Goal: Task Accomplishment & Management: Complete application form

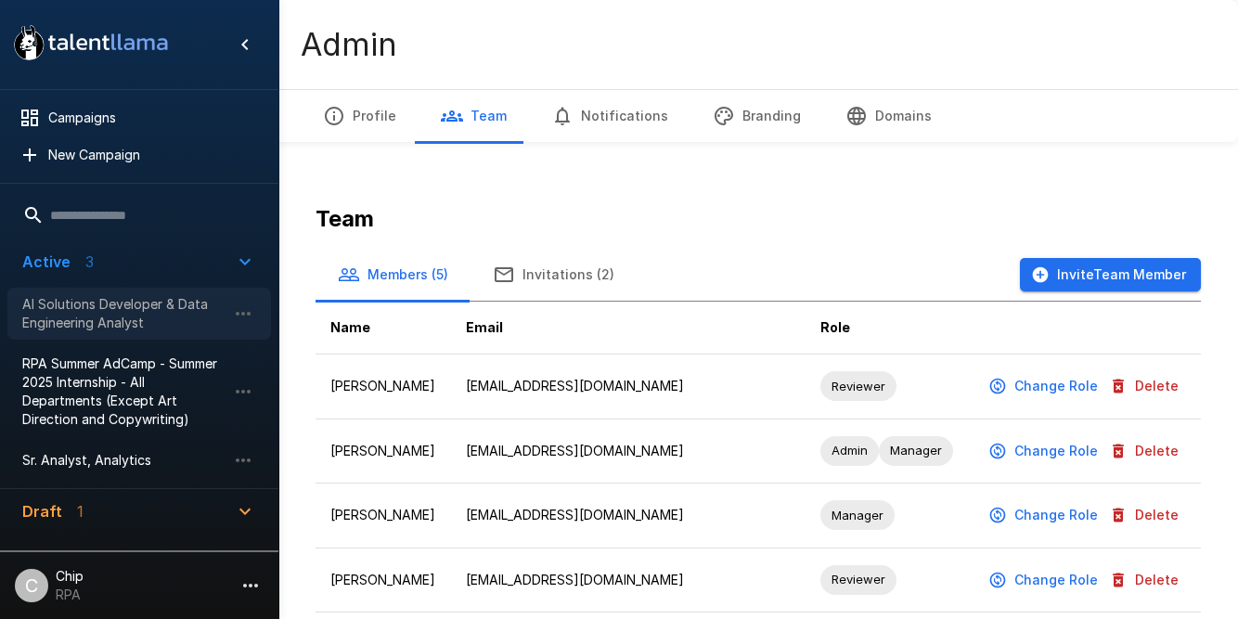
click at [78, 305] on span "AI Solutions Developer & Data Engineering Analyst" at bounding box center [124, 313] width 204 height 37
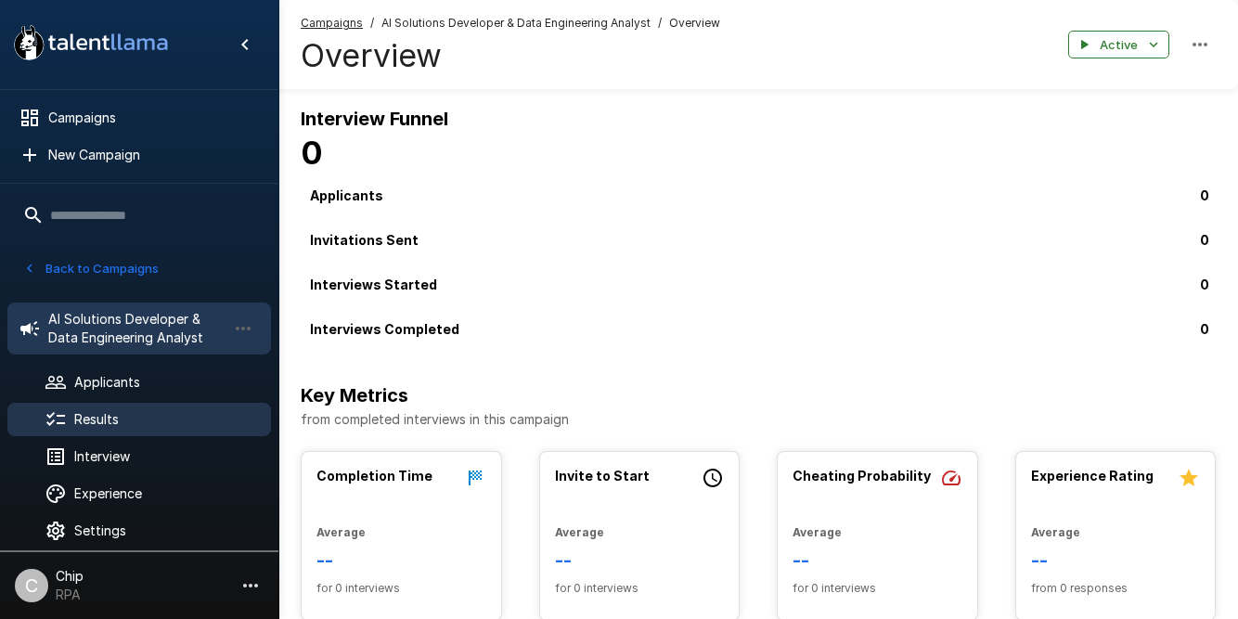
click at [101, 419] on span "Results" at bounding box center [165, 419] width 182 height 19
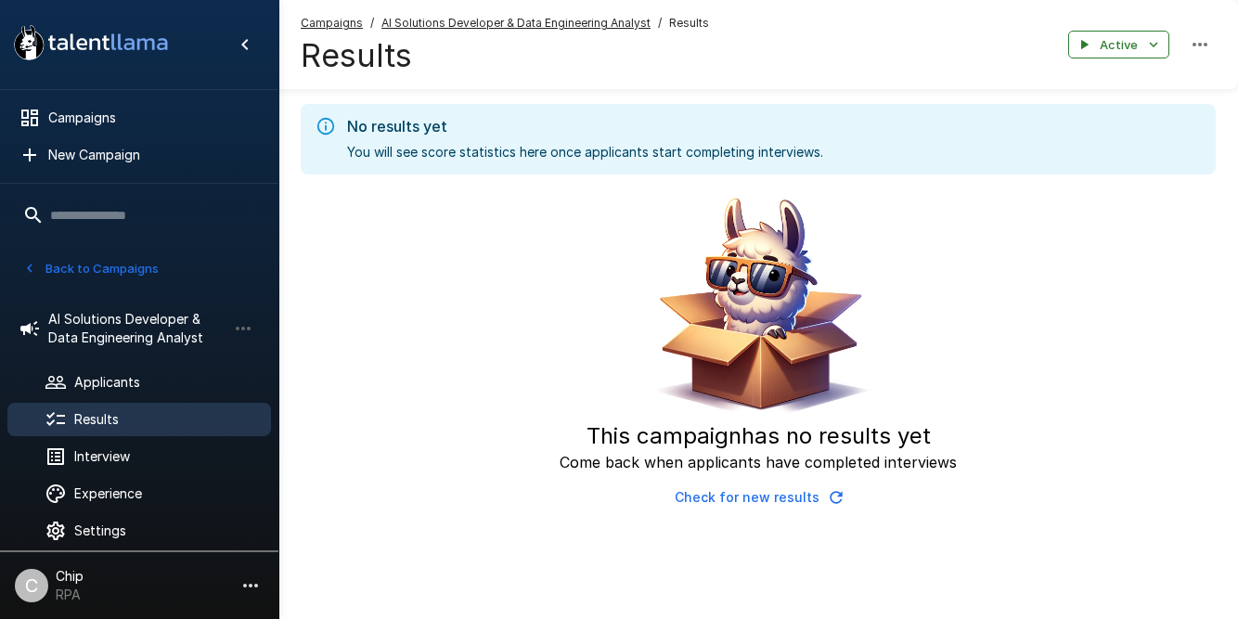
click at [67, 263] on button "Back to Campaigns" at bounding box center [91, 268] width 145 height 29
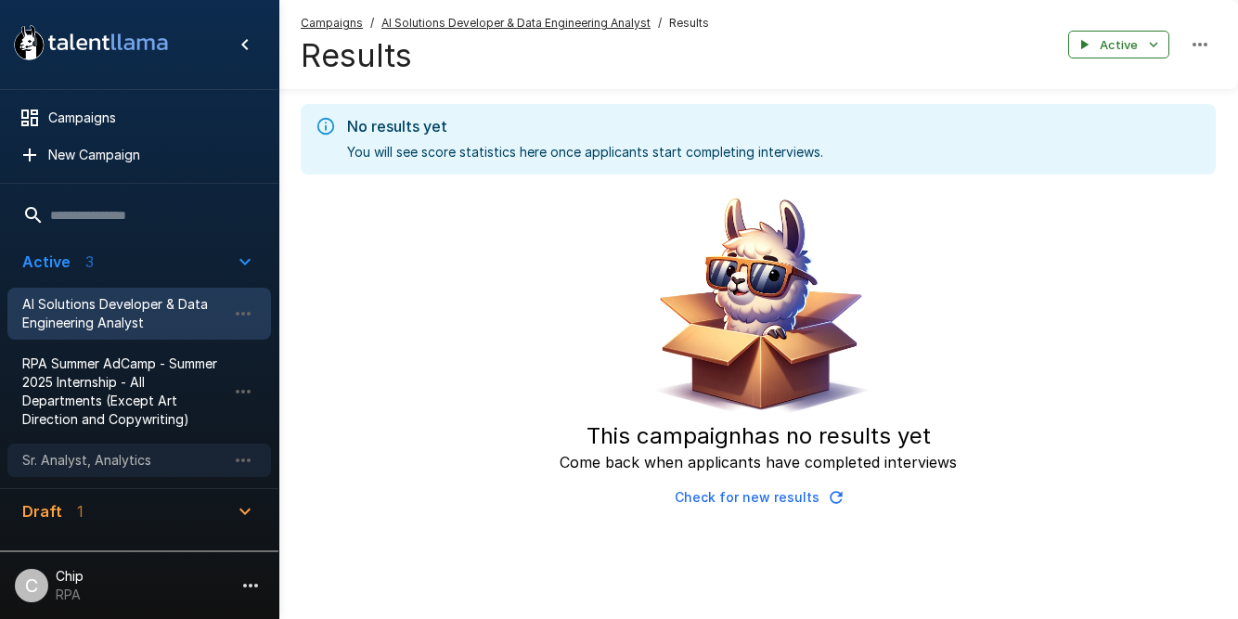
click at [59, 461] on span "Sr. Analyst, Analytics" at bounding box center [124, 460] width 204 height 19
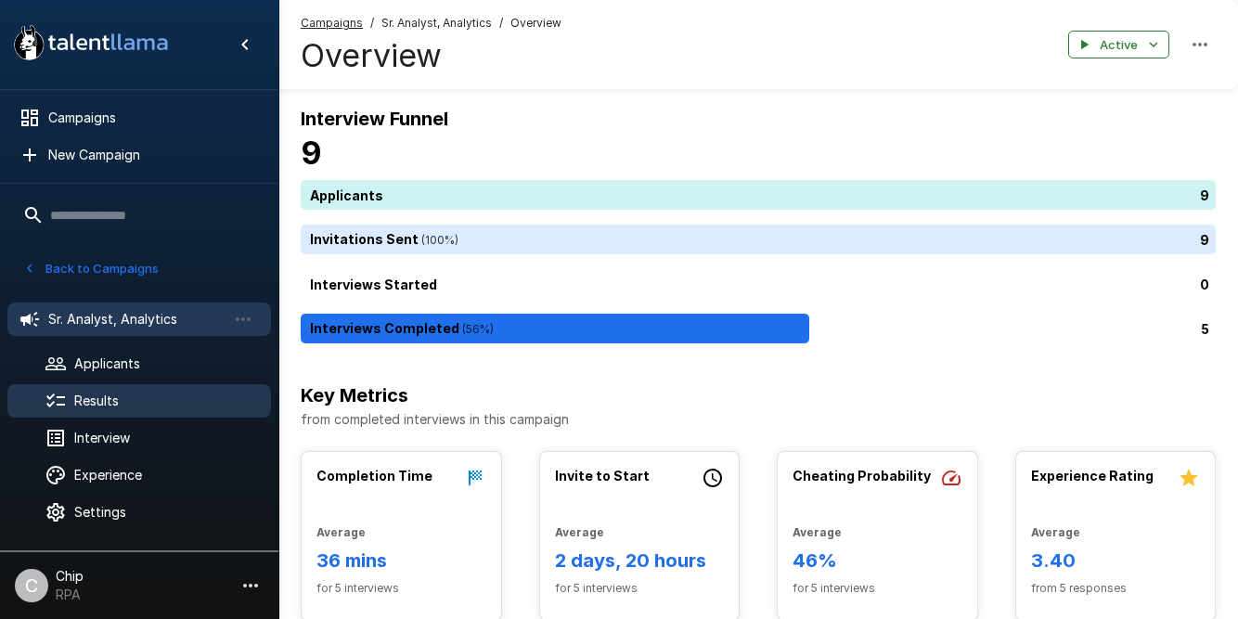
click at [96, 398] on span "Results" at bounding box center [165, 401] width 182 height 19
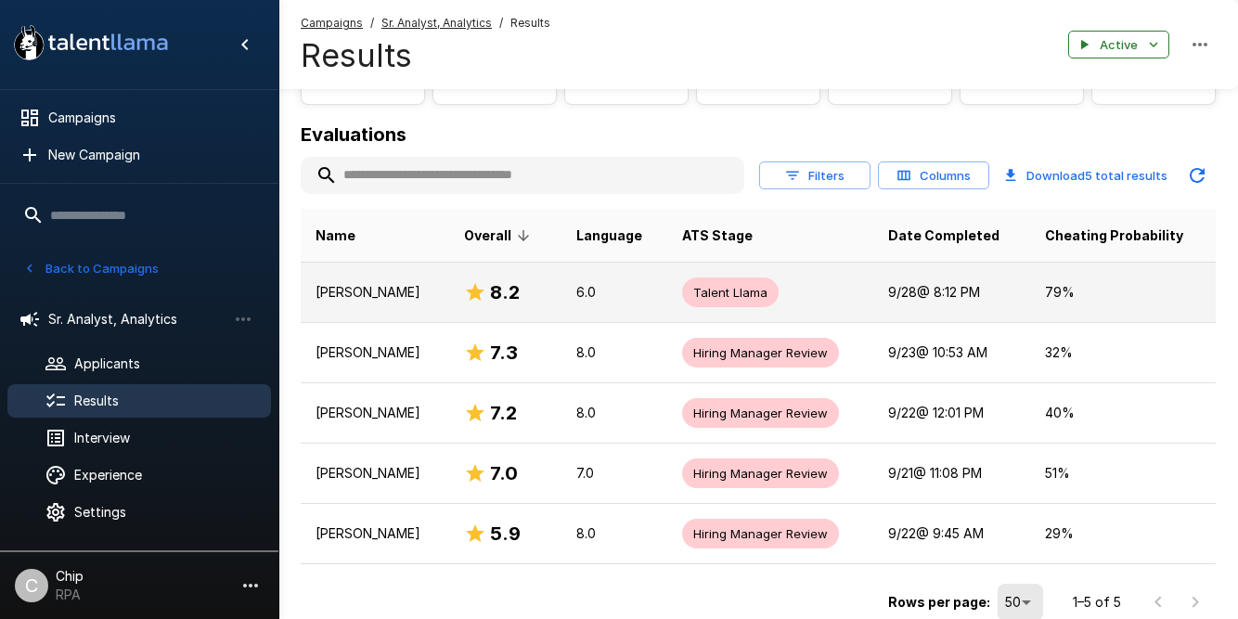
scroll to position [182, 0]
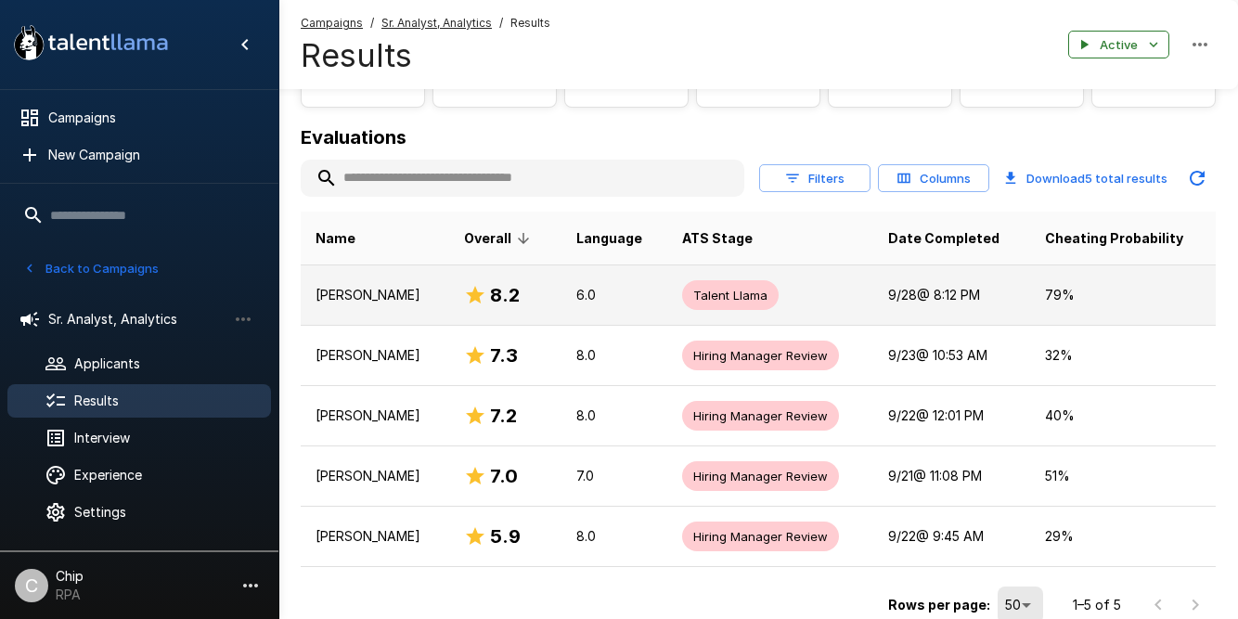
click at [742, 289] on span "Talent Llama" at bounding box center [730, 296] width 97 height 18
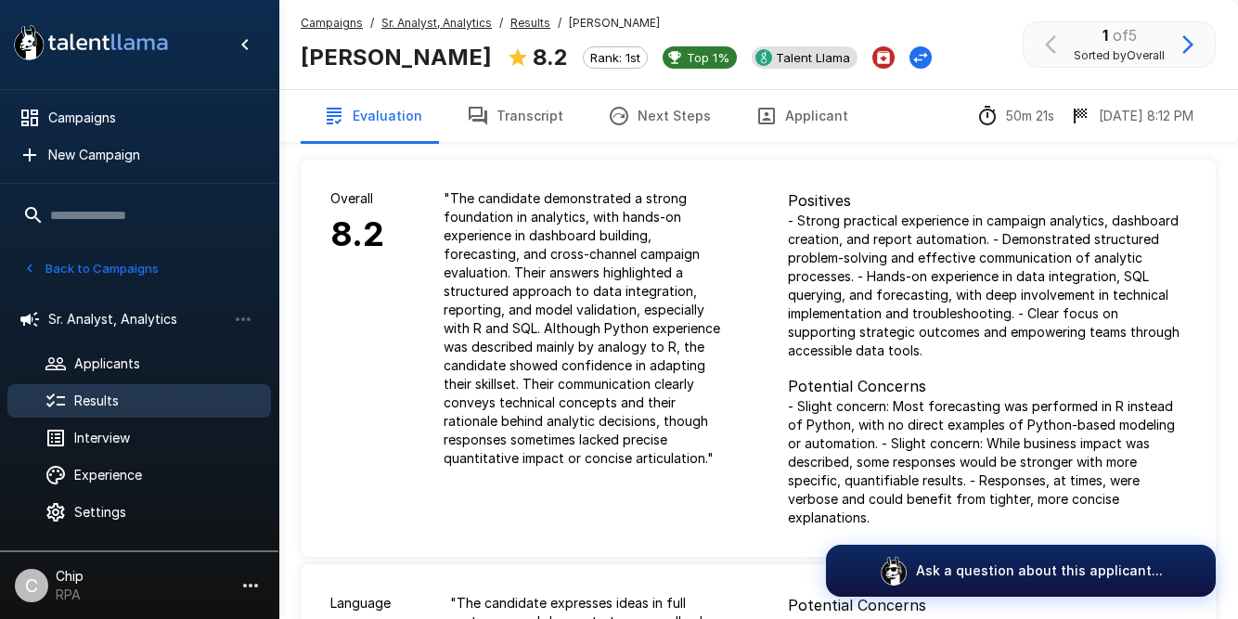
click at [768, 63] on span "Talent Llama" at bounding box center [812, 57] width 89 height 15
click at [911, 65] on icon "Change Stage" at bounding box center [920, 57] width 19 height 19
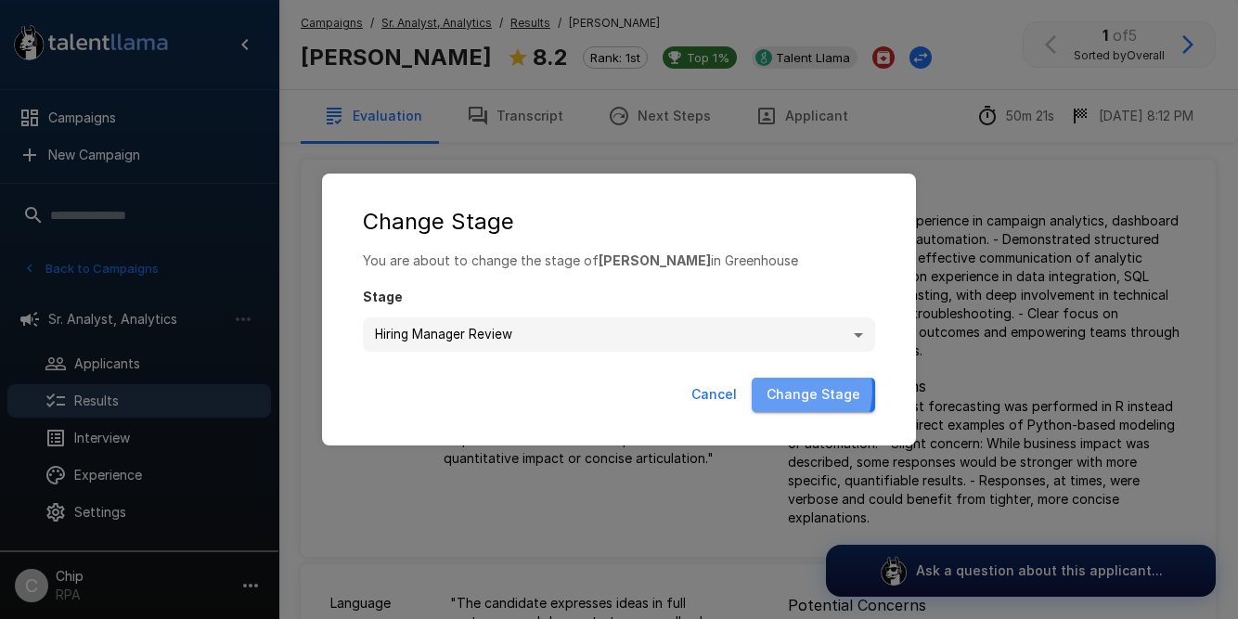
click at [786, 390] on button "Change Stage" at bounding box center [813, 395] width 123 height 34
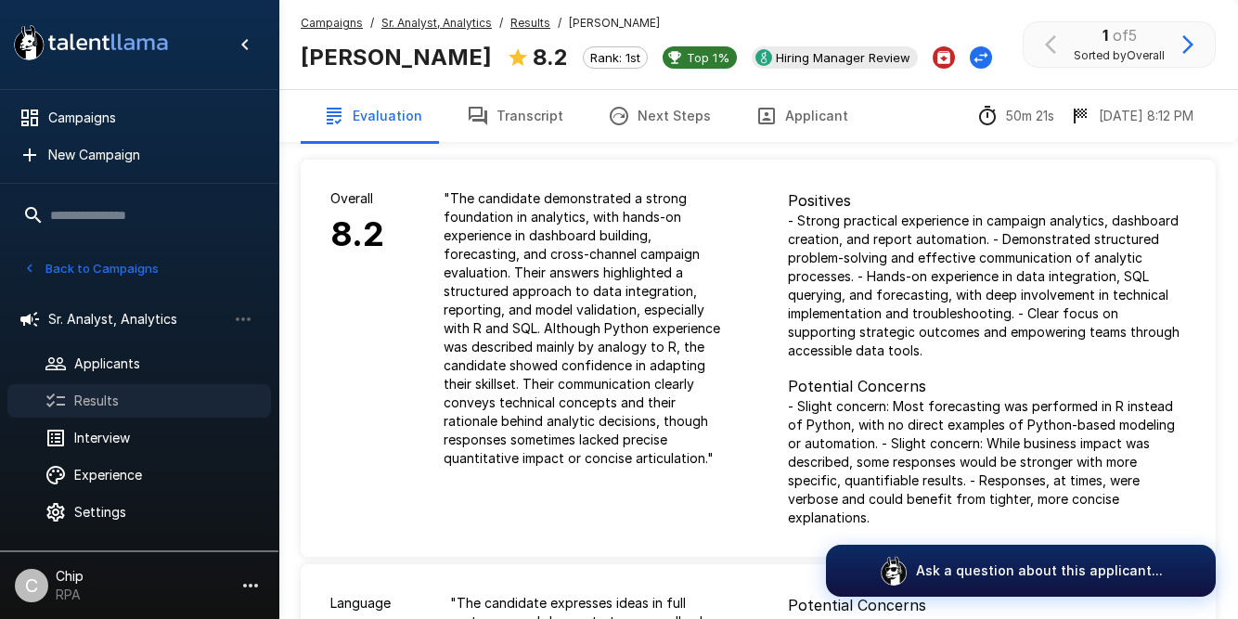
click at [105, 397] on span "Results" at bounding box center [165, 401] width 182 height 19
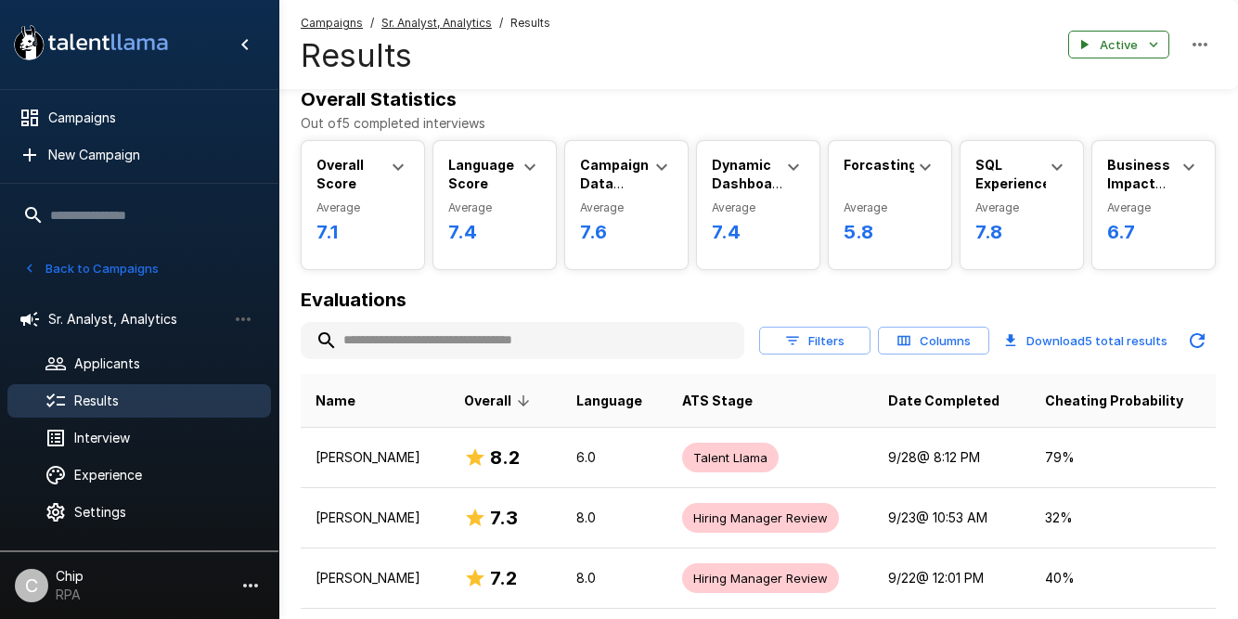
scroll to position [21, 0]
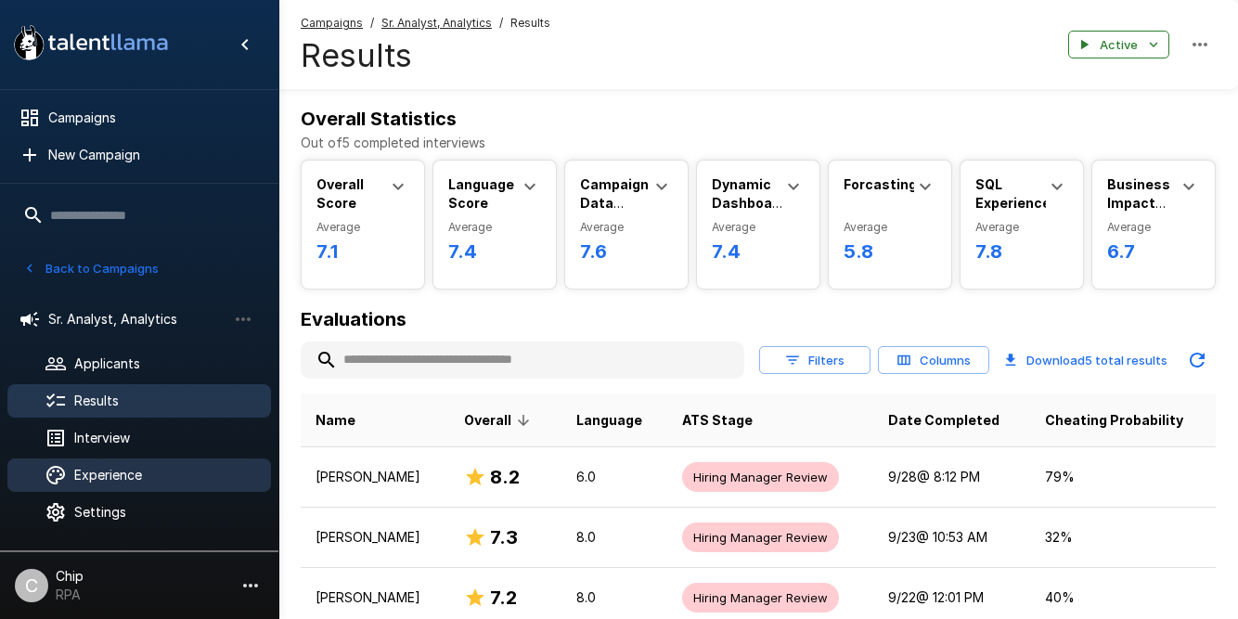
click at [147, 480] on span "Experience" at bounding box center [165, 475] width 182 height 19
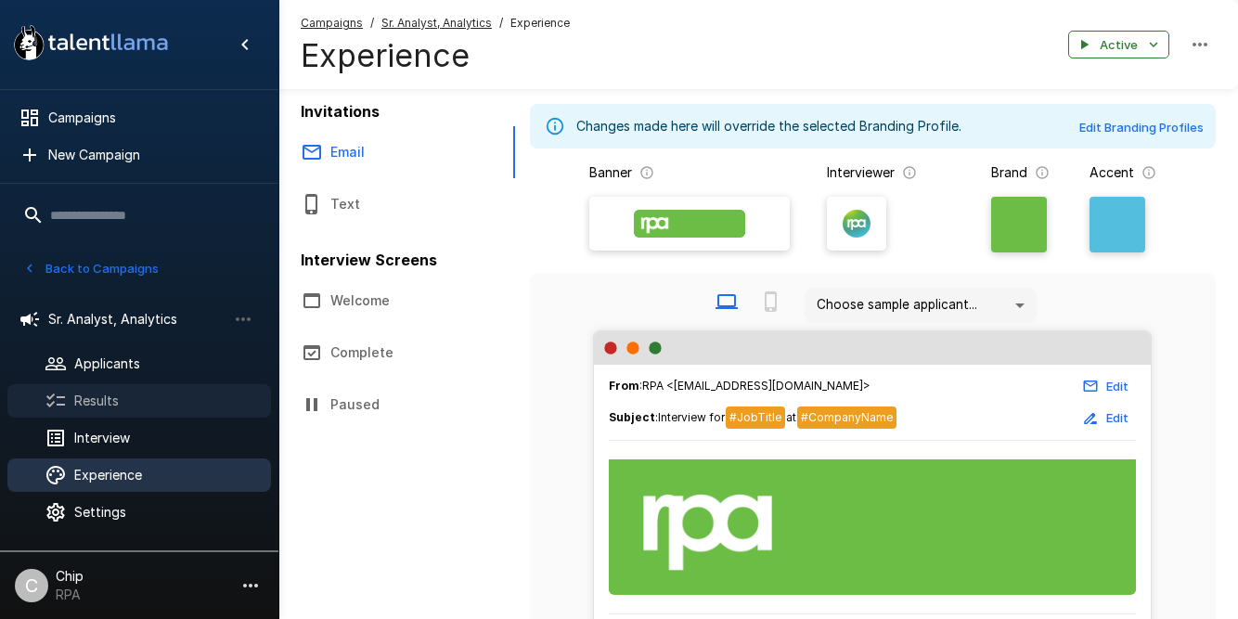
click at [99, 400] on span "Results" at bounding box center [165, 401] width 182 height 19
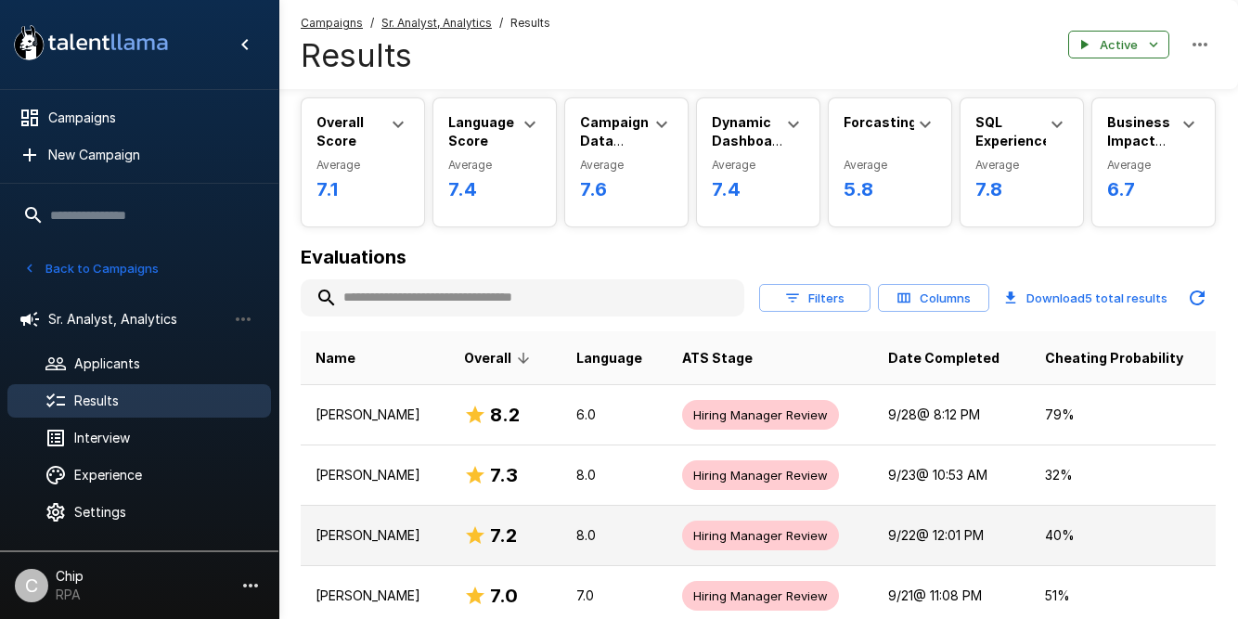
scroll to position [266, 0]
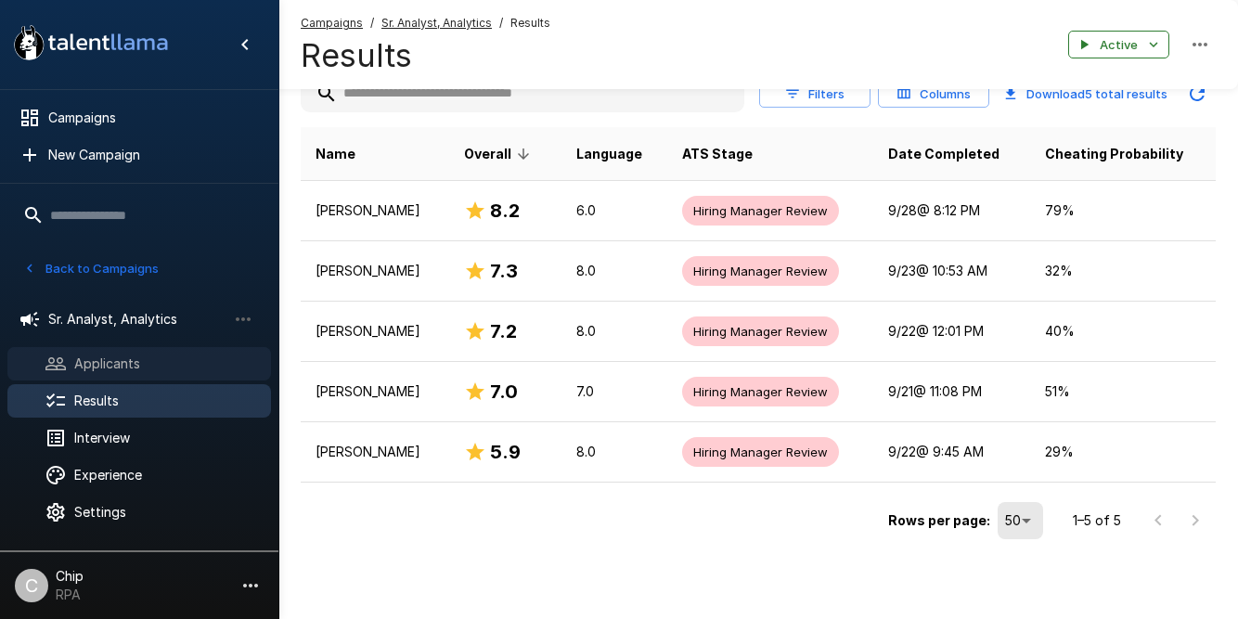
click at [106, 359] on span "Applicants" at bounding box center [165, 364] width 182 height 19
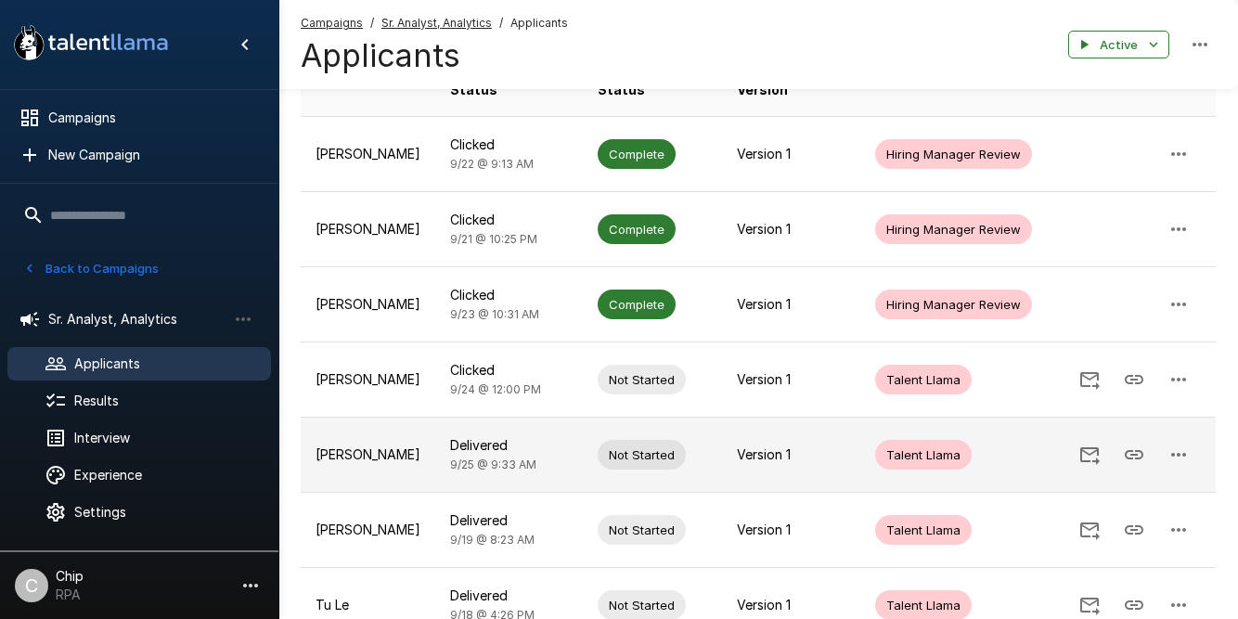
scroll to position [196, 0]
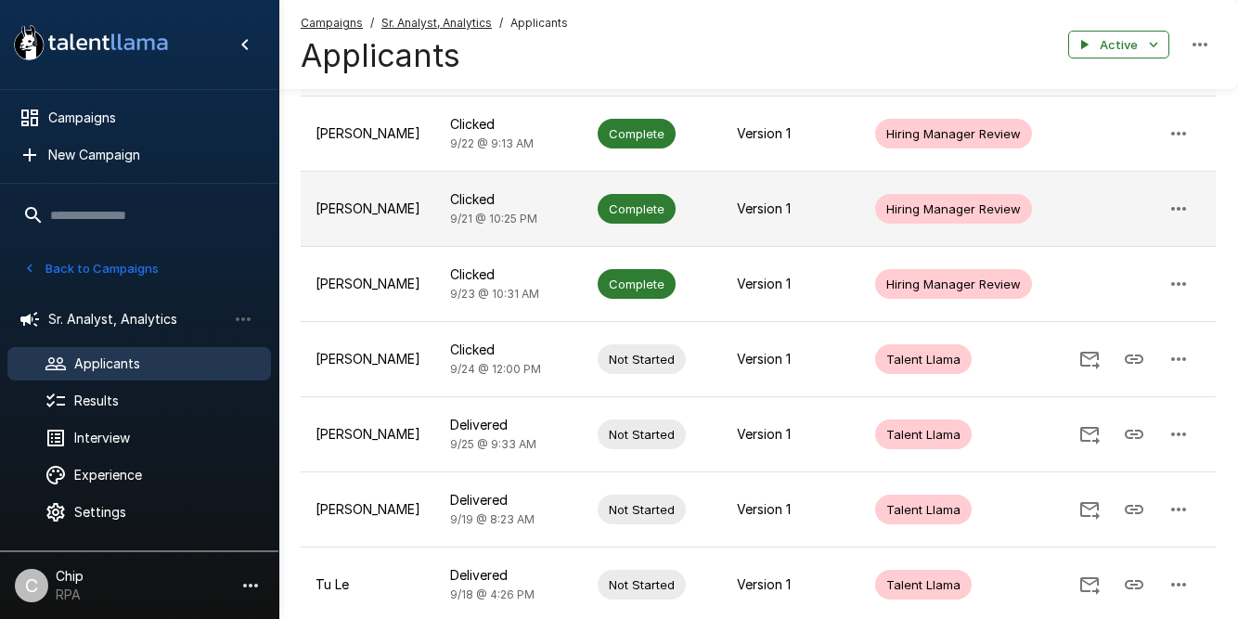
scroll to position [220, 0]
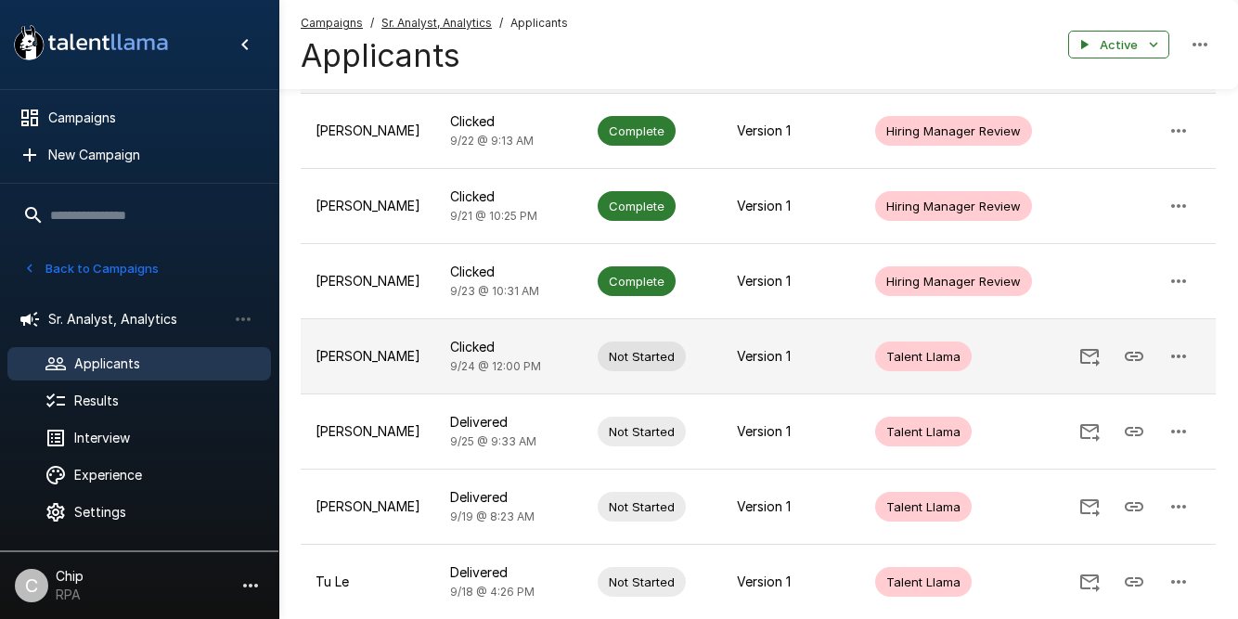
click at [1178, 355] on icon "button" at bounding box center [1178, 357] width 15 height 4
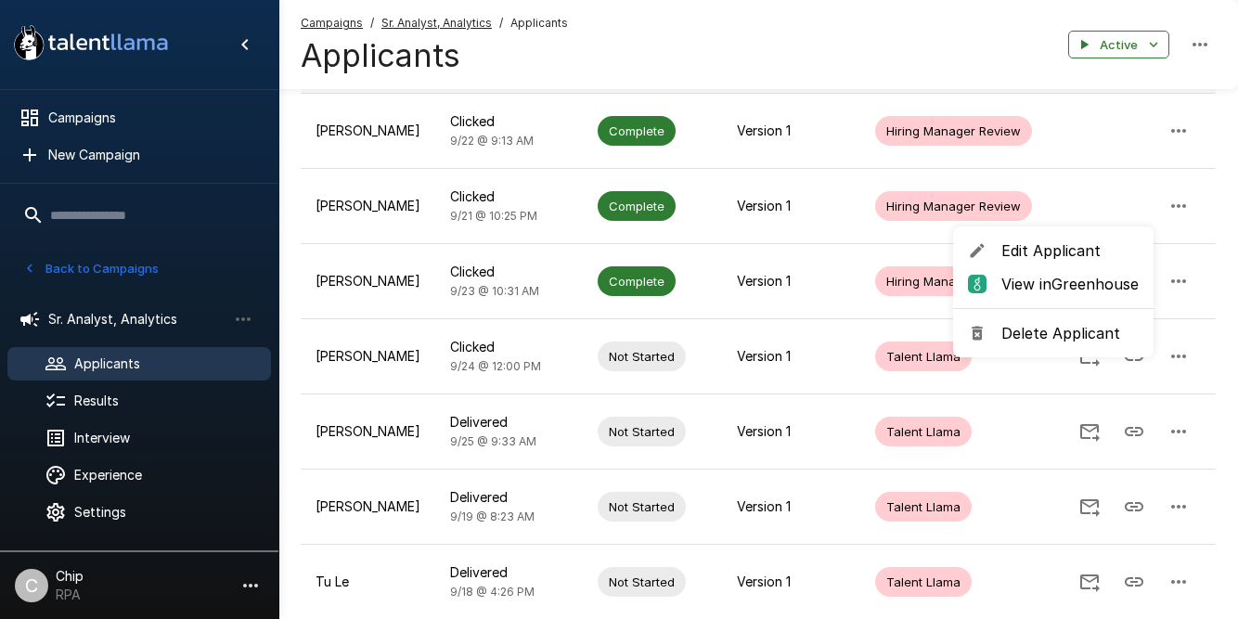
drag, startPoint x: 329, startPoint y: 334, endPoint x: 343, endPoint y: 340, distance: 15.9
click at [329, 334] on div at bounding box center [619, 309] width 1238 height 619
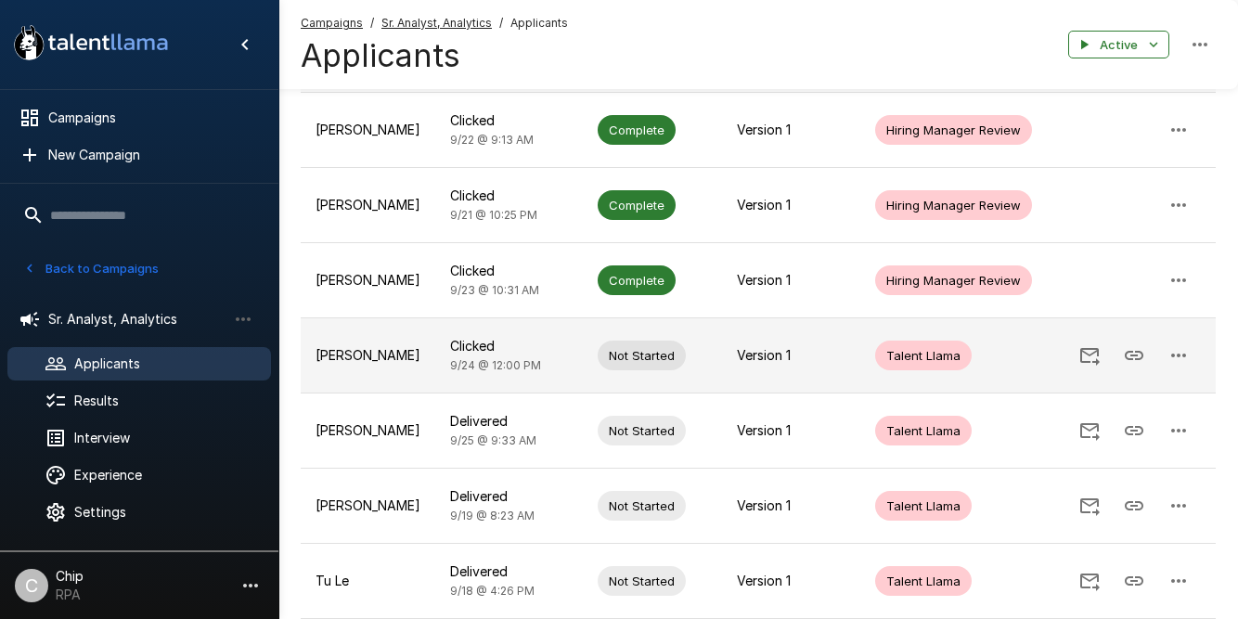
click at [327, 346] on p "[PERSON_NAME]" at bounding box center [368, 355] width 105 height 19
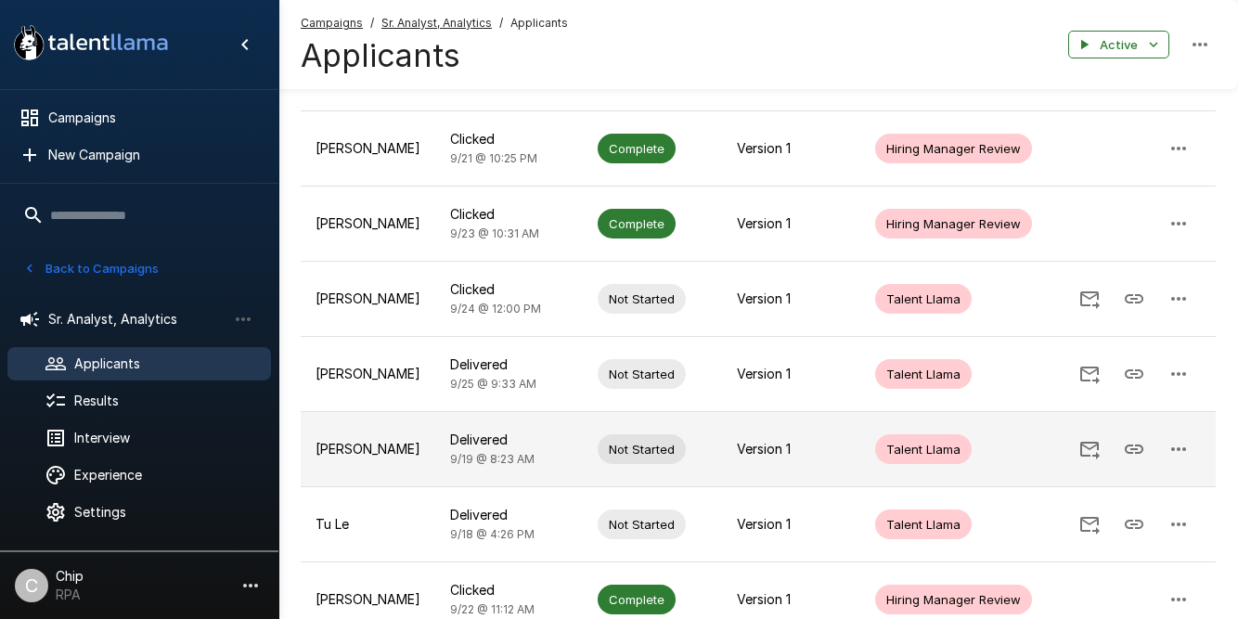
scroll to position [284, 0]
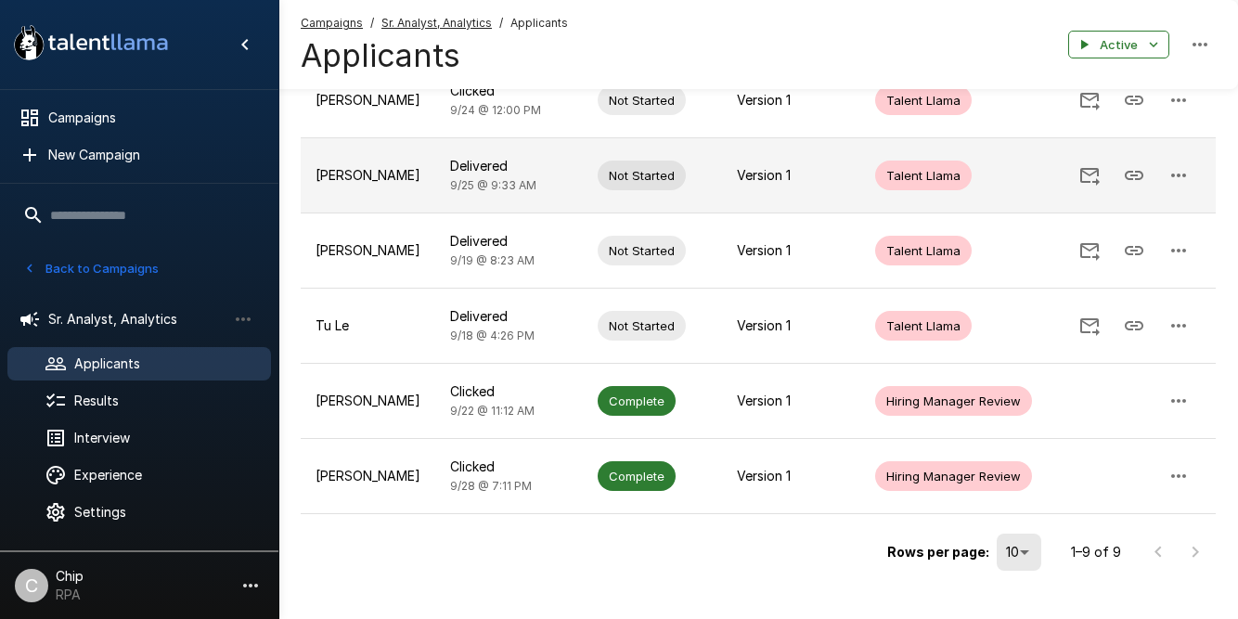
scroll to position [478, 0]
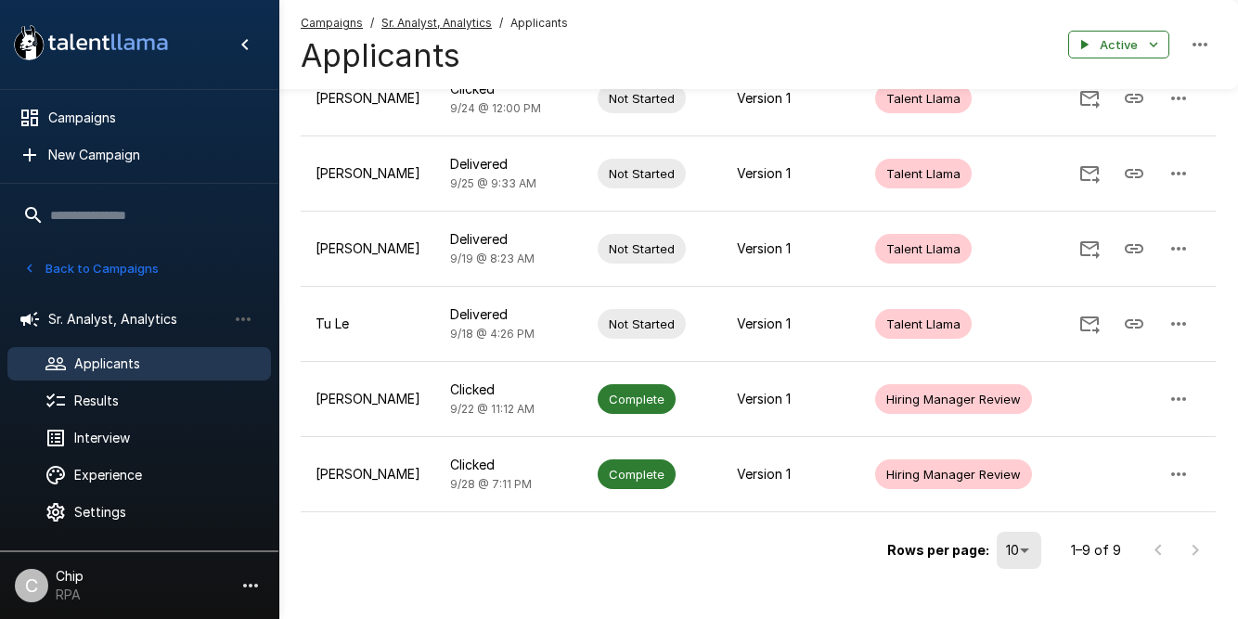
click at [99, 370] on span "Applicants" at bounding box center [165, 364] width 182 height 19
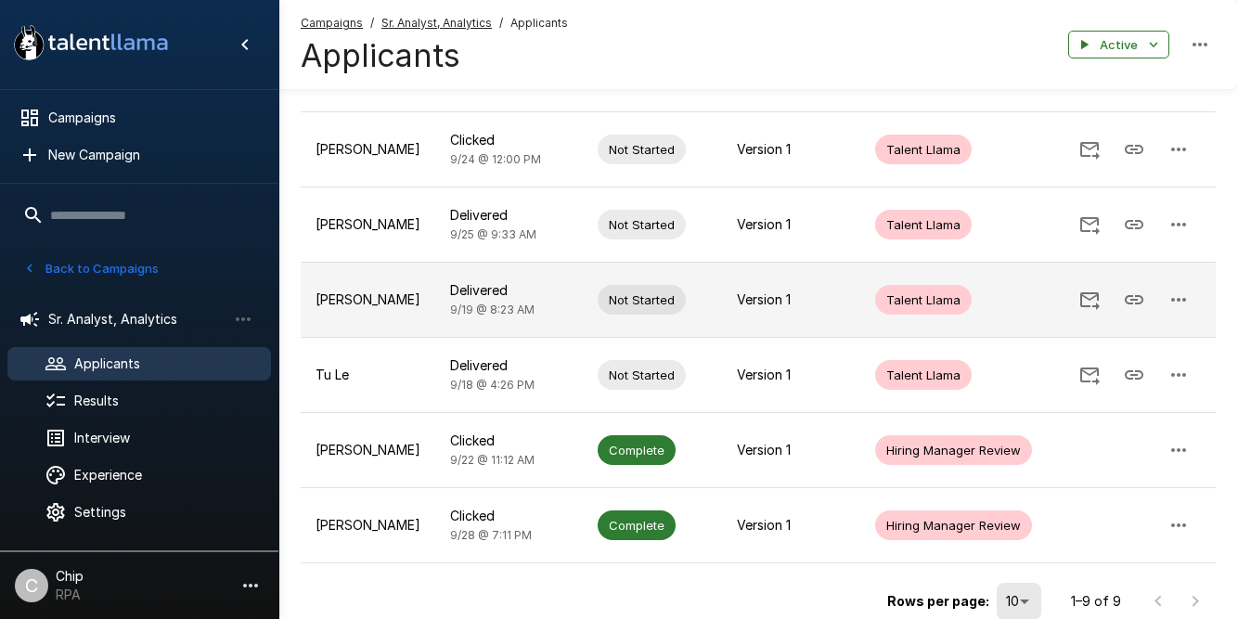
scroll to position [486, 0]
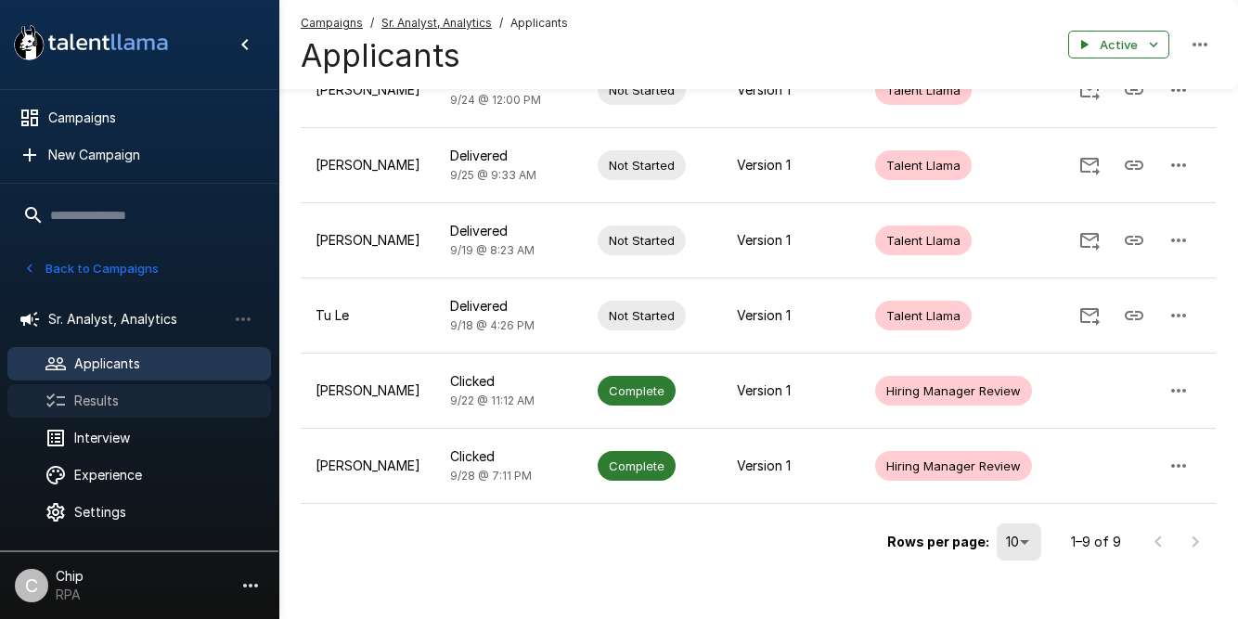
click at [96, 395] on span "Results" at bounding box center [165, 401] width 182 height 19
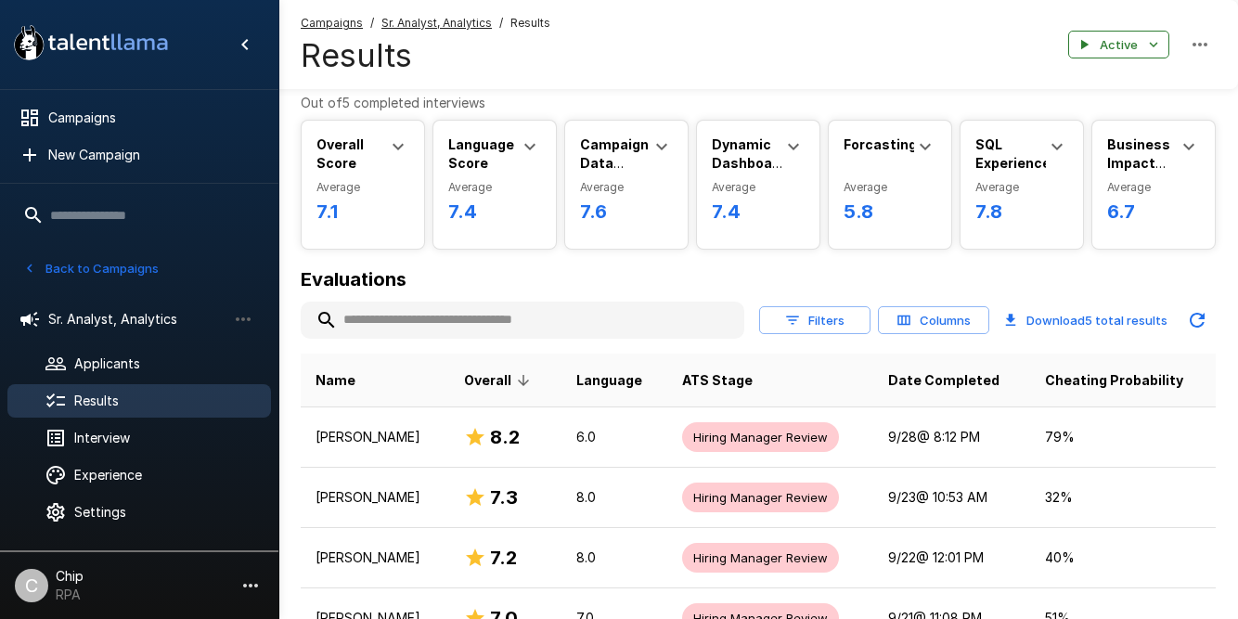
scroll to position [266, 0]
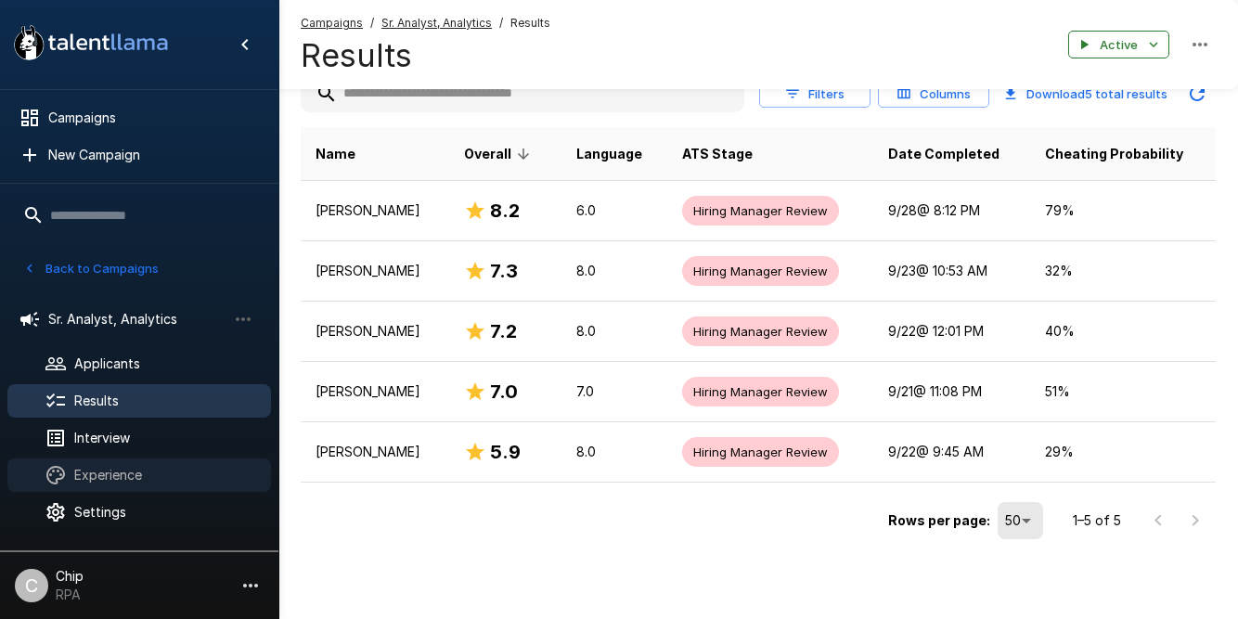
click at [114, 475] on span "Experience" at bounding box center [165, 475] width 182 height 19
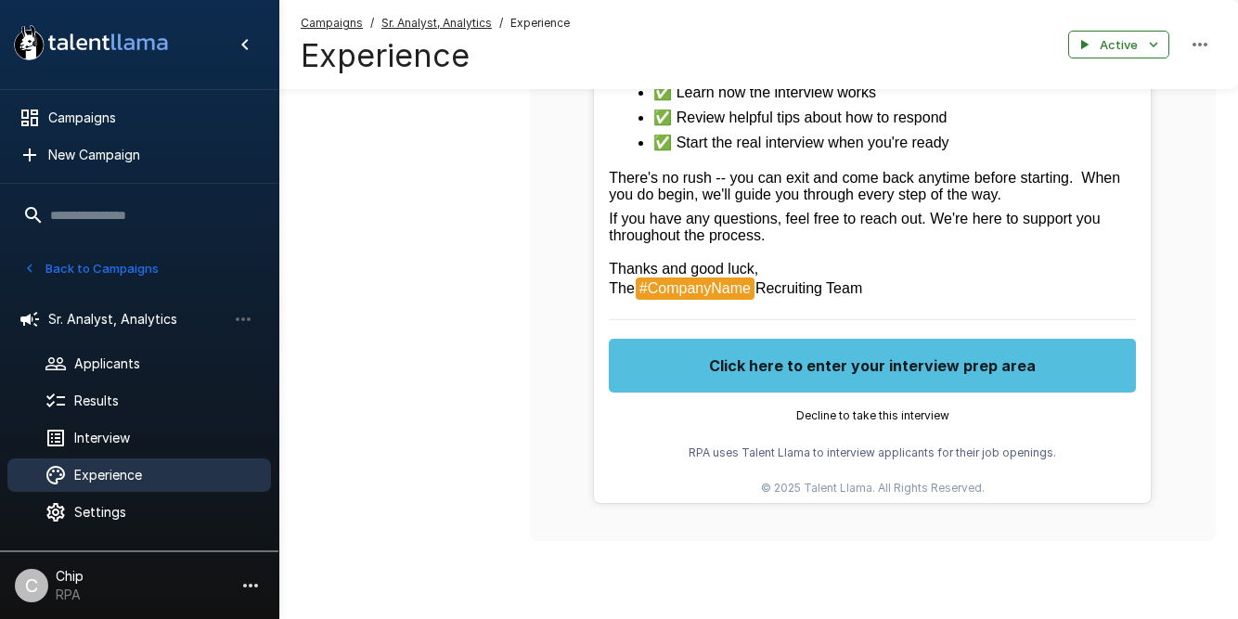
scroll to position [773, 0]
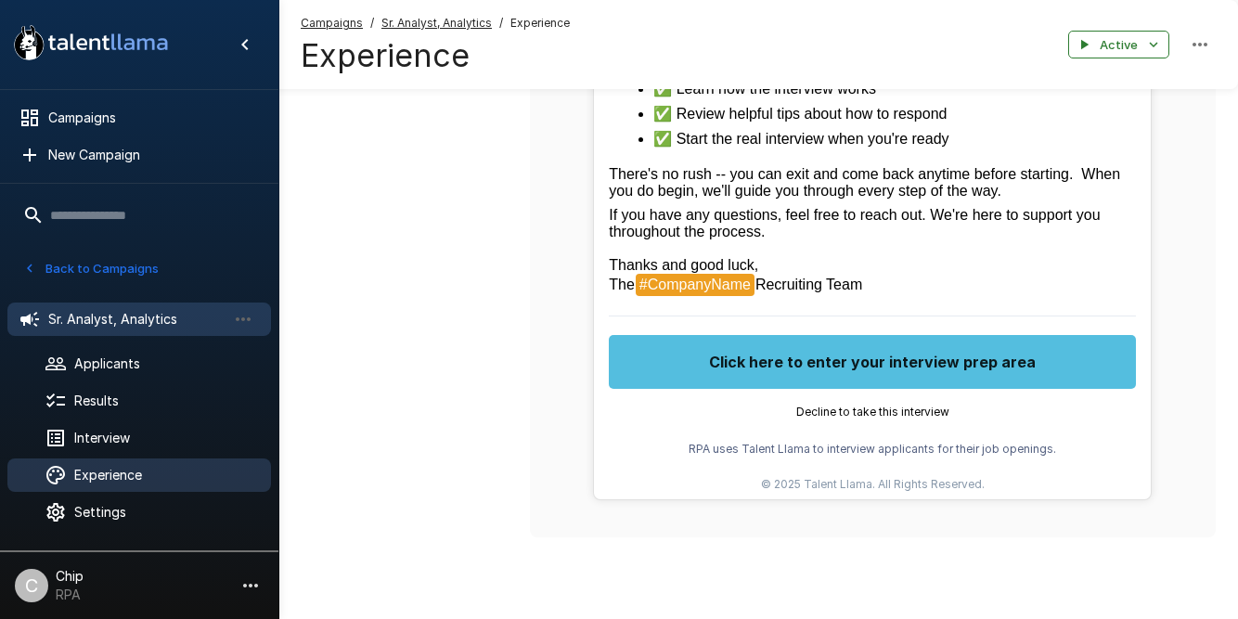
click at [112, 327] on span "Sr. Analyst, Analytics" at bounding box center [137, 319] width 178 height 19
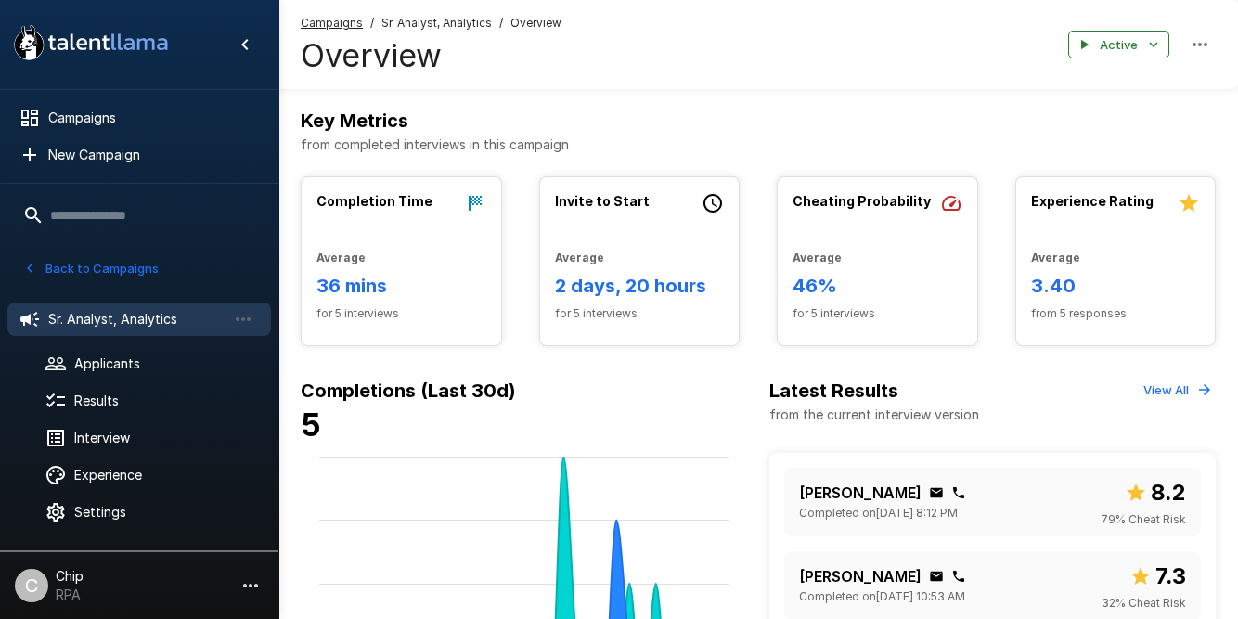
scroll to position [259, 0]
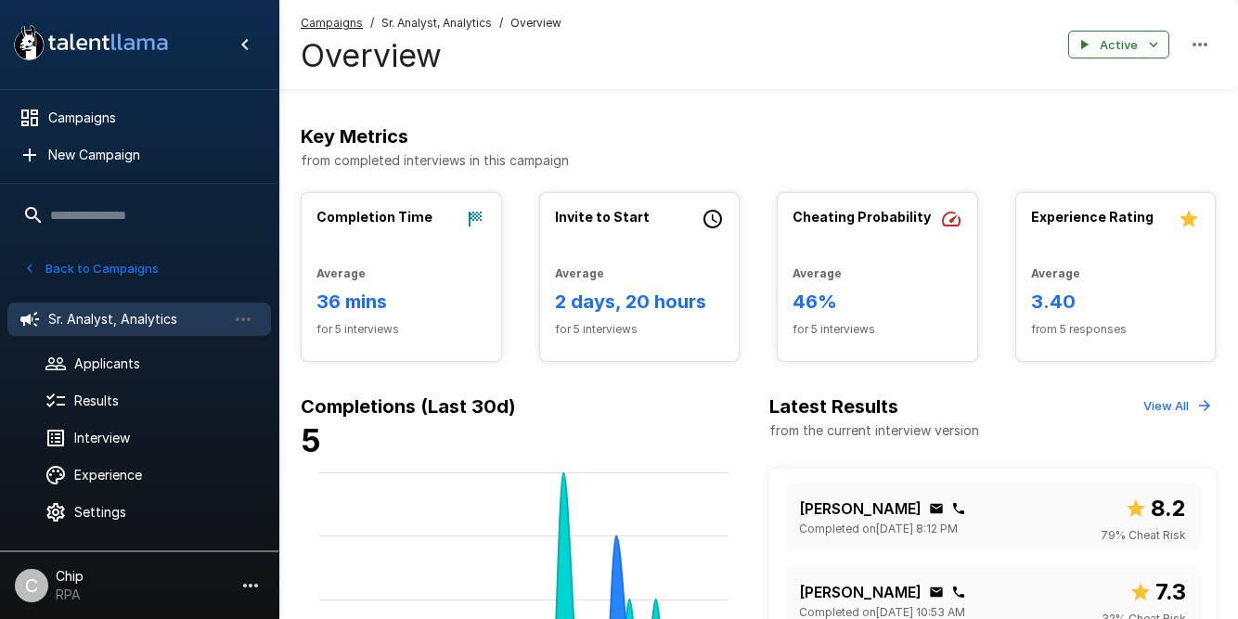
click at [97, 271] on button "Back to Campaigns" at bounding box center [91, 268] width 145 height 29
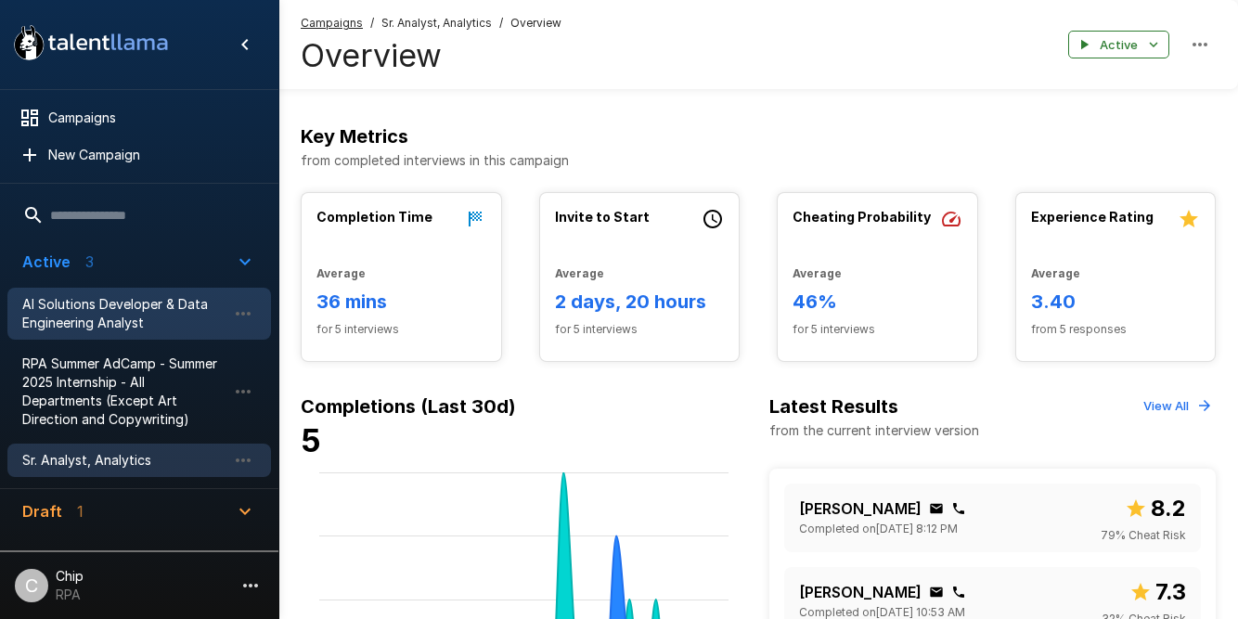
click at [84, 319] on span "AI Solutions Developer & Data Engineering Analyst" at bounding box center [124, 313] width 204 height 37
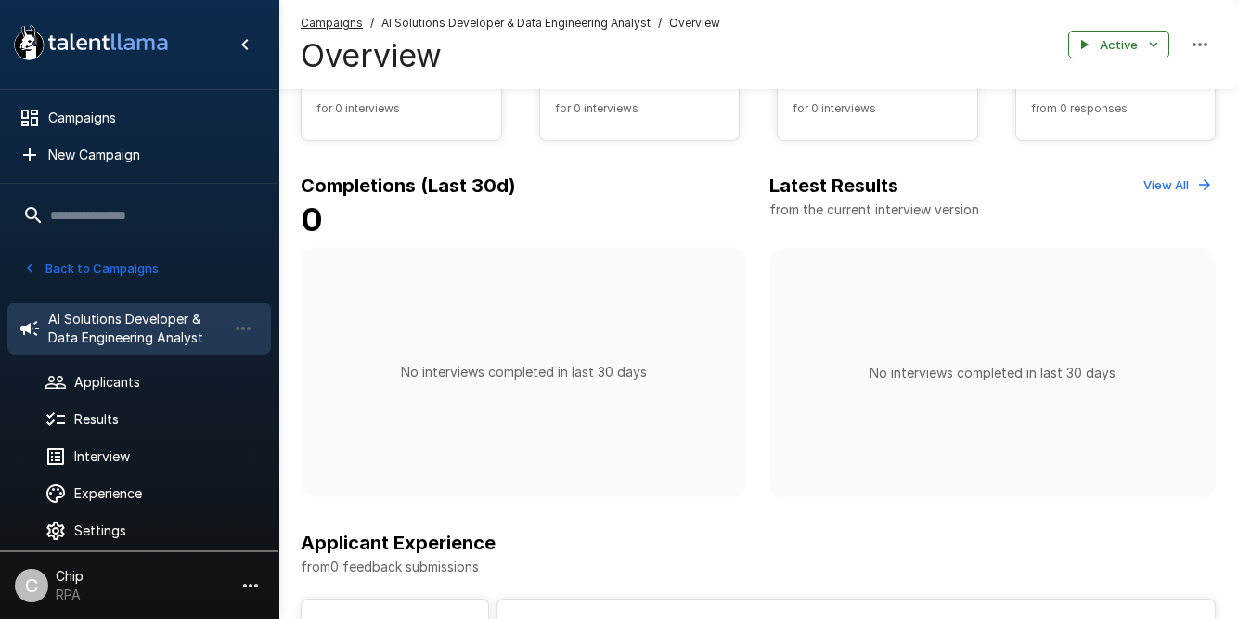
scroll to position [483, 0]
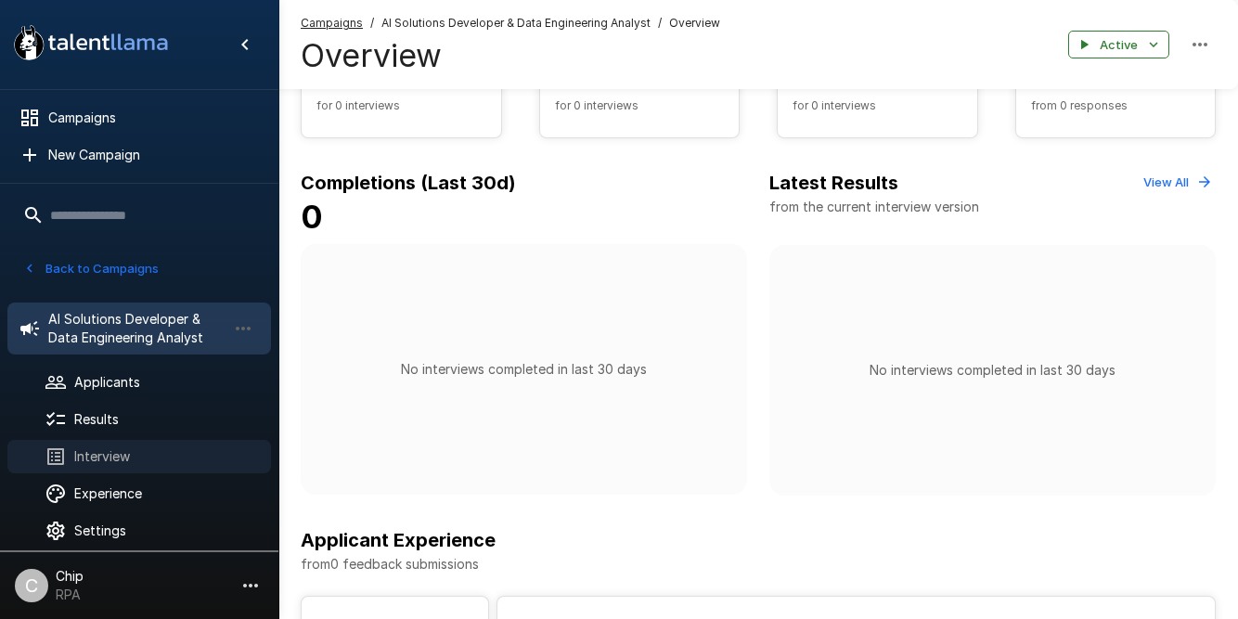
click at [102, 458] on span "Interview" at bounding box center [165, 456] width 182 height 19
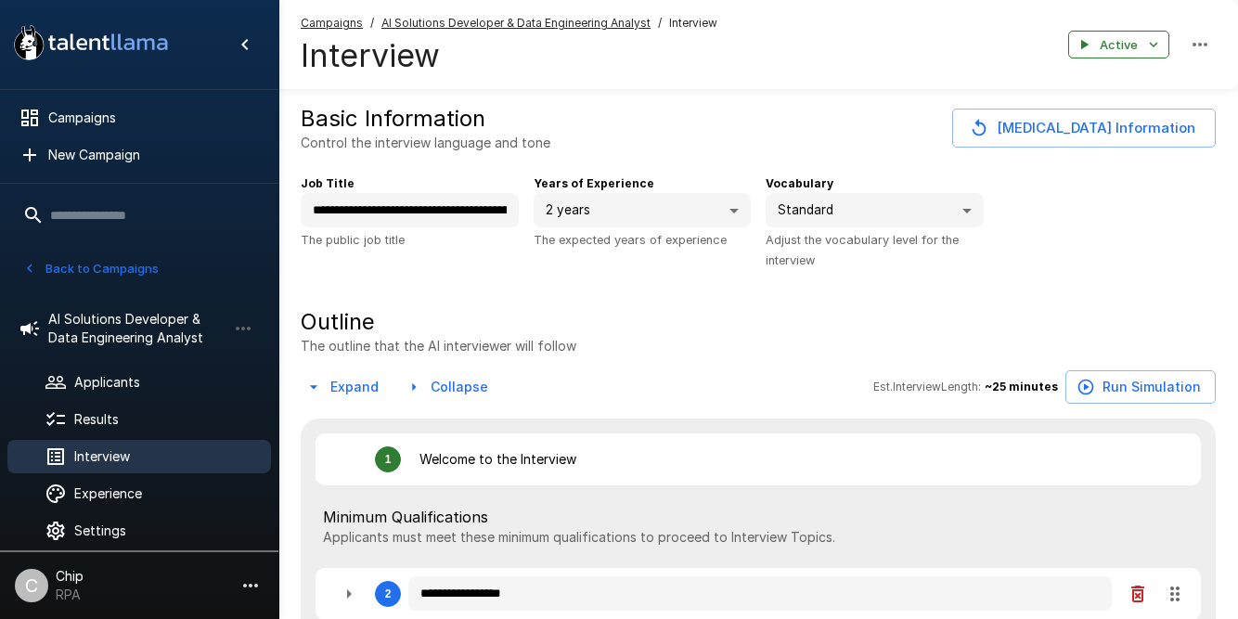
type textarea "*"
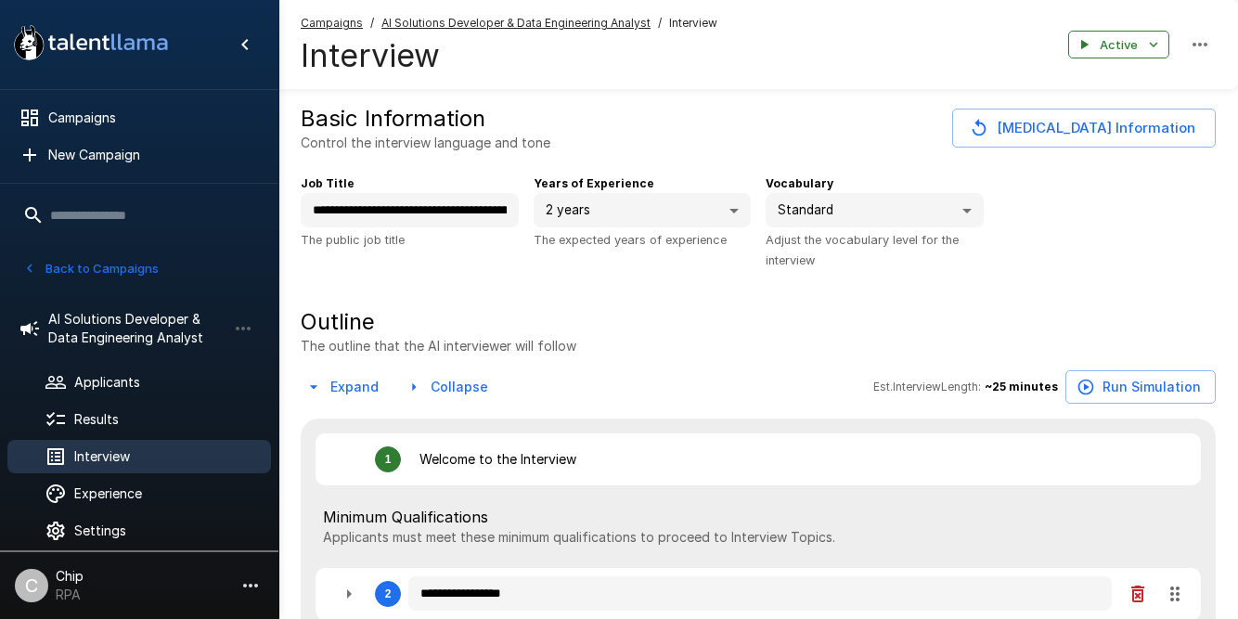
type textarea "*"
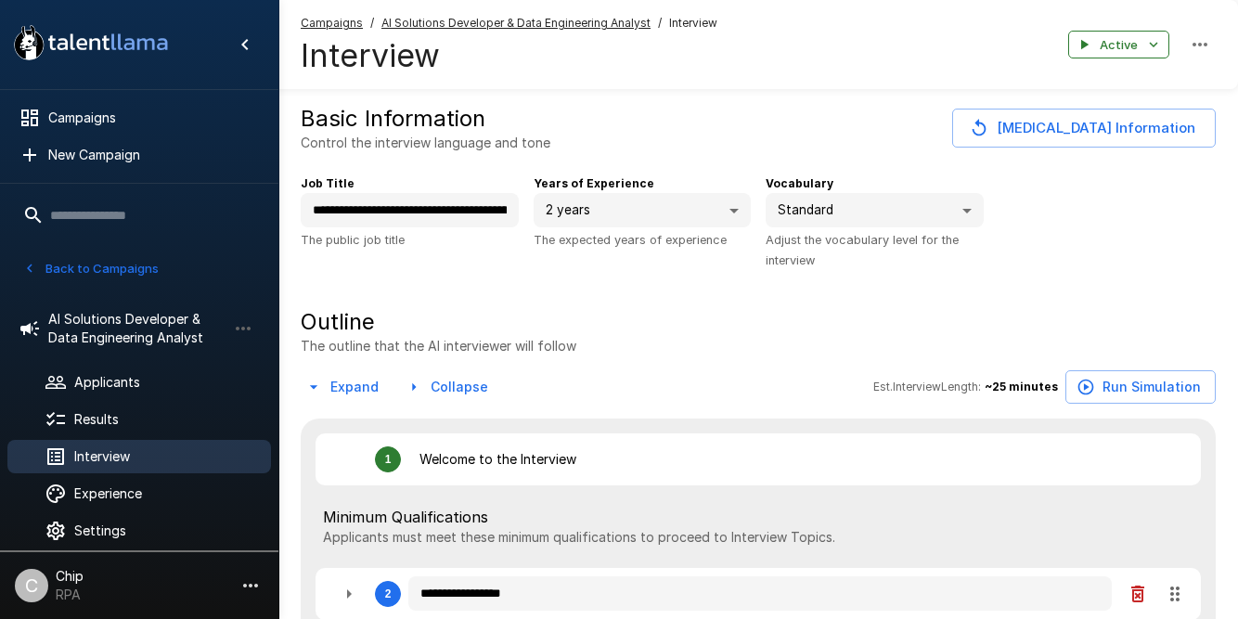
type textarea "*"
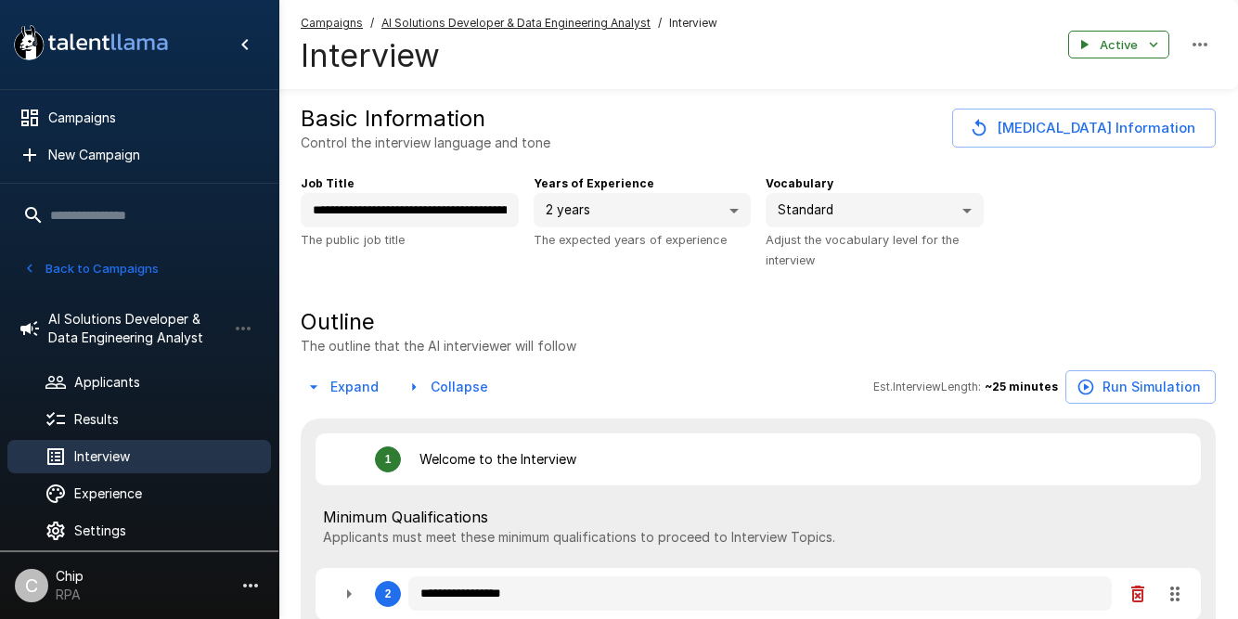
type textarea "*"
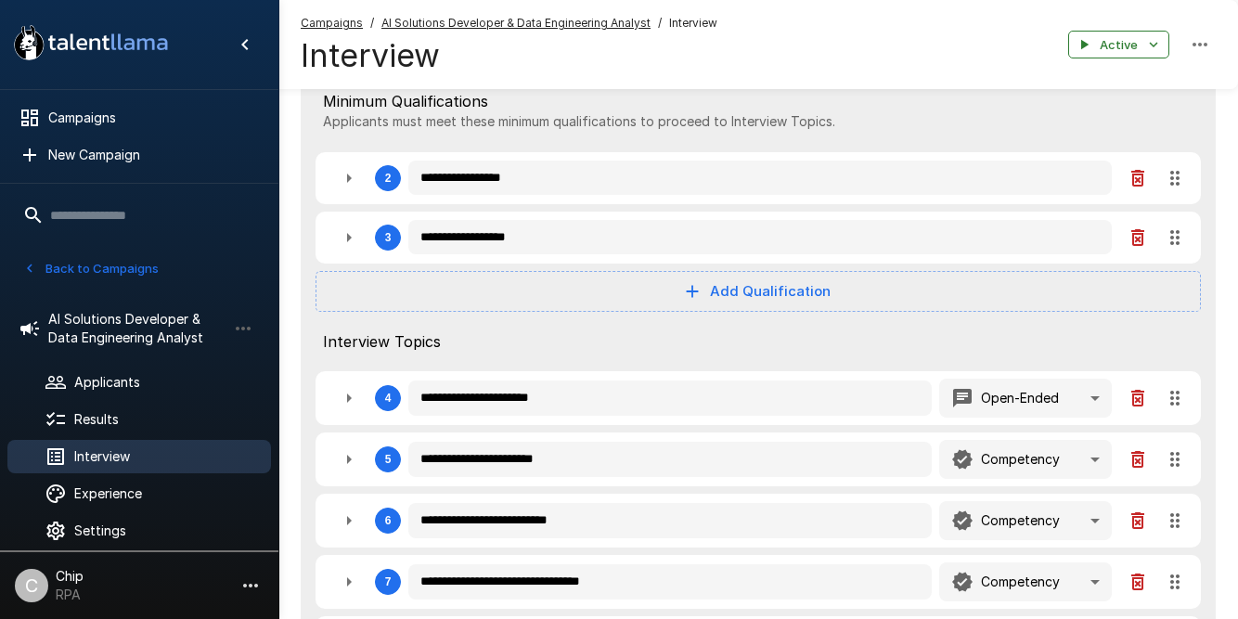
scroll to position [419, 0]
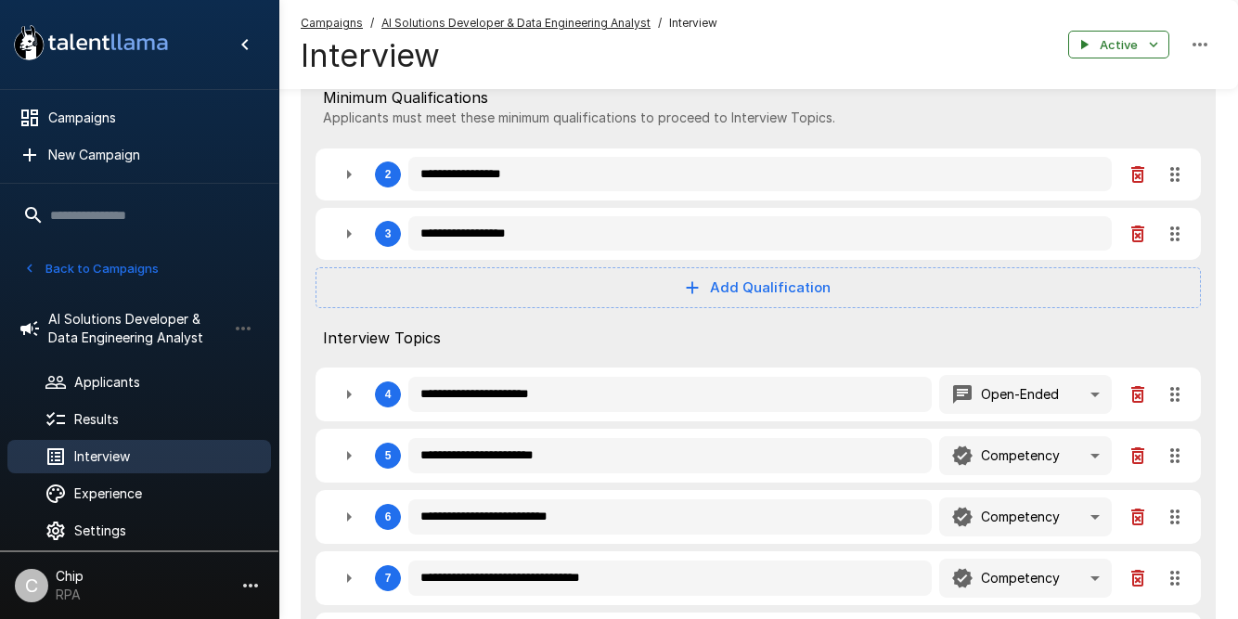
click at [349, 238] on icon "button" at bounding box center [349, 234] width 22 height 22
type textarea "*"
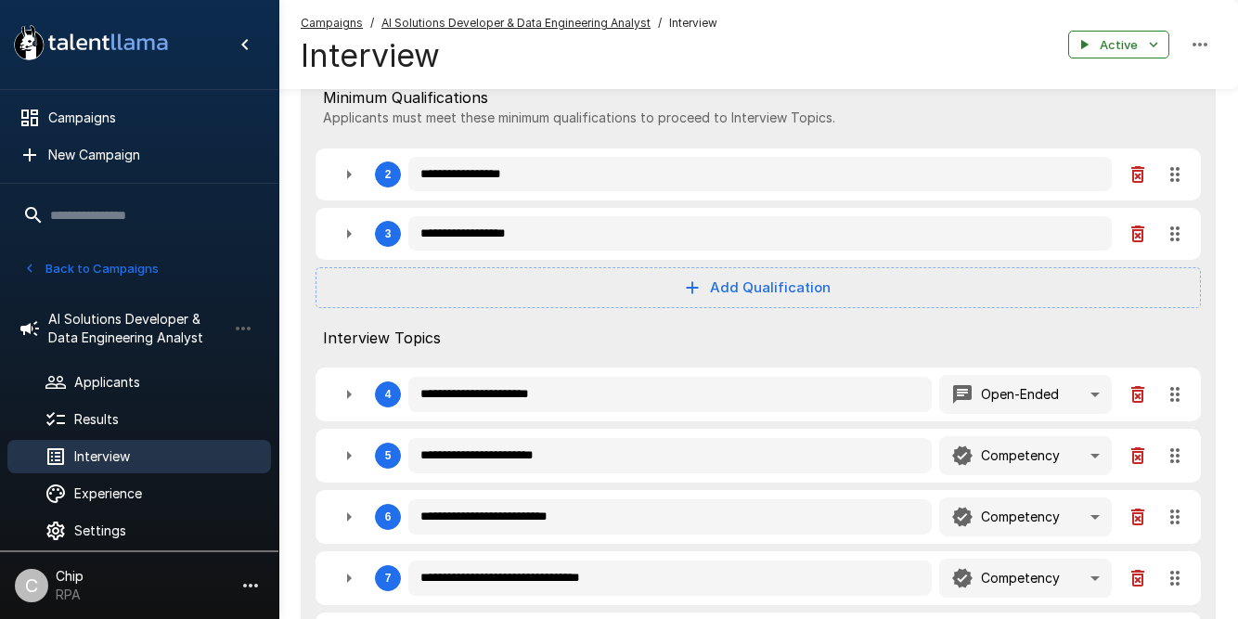
type textarea "*"
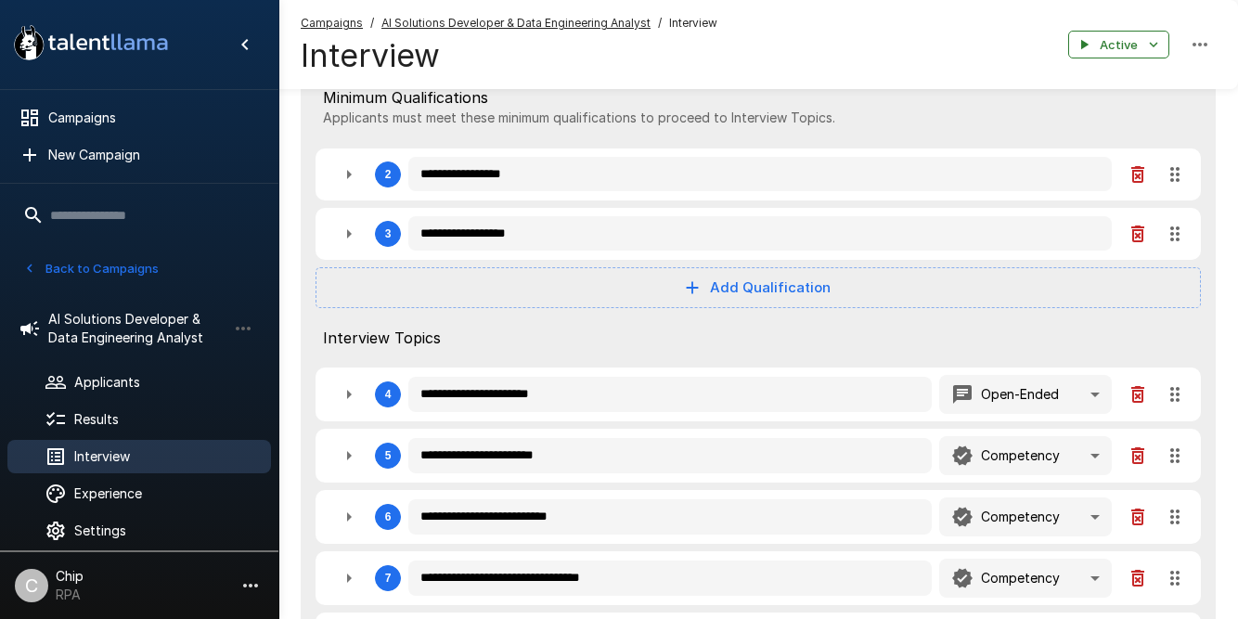
type textarea "*"
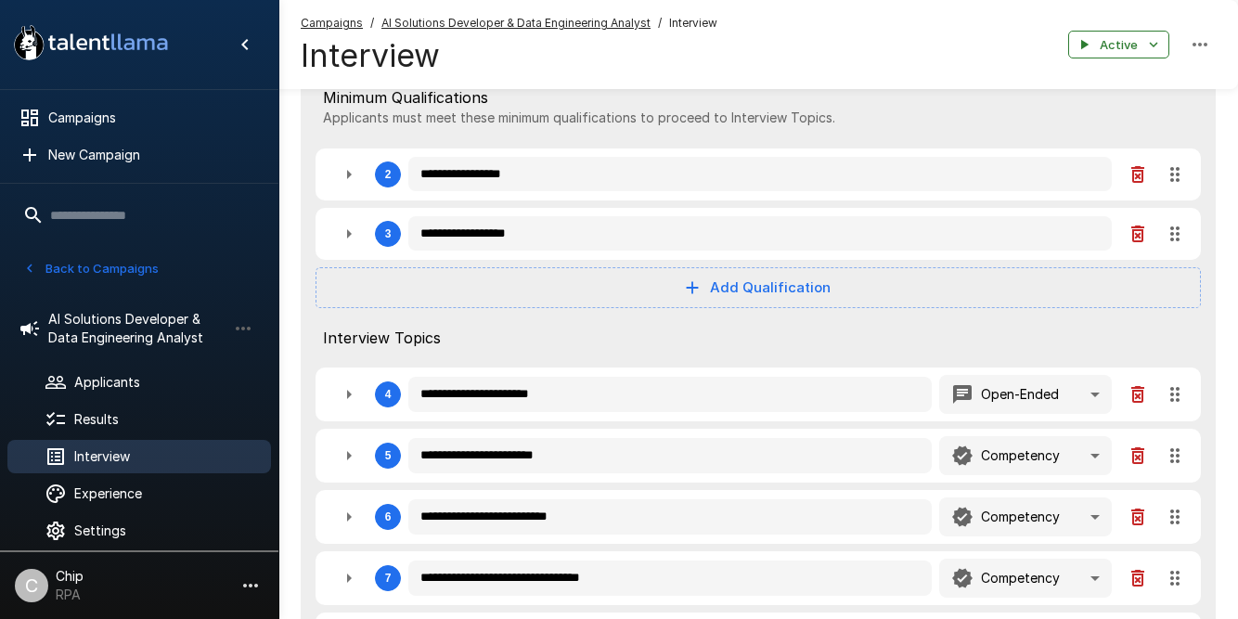
type textarea "*"
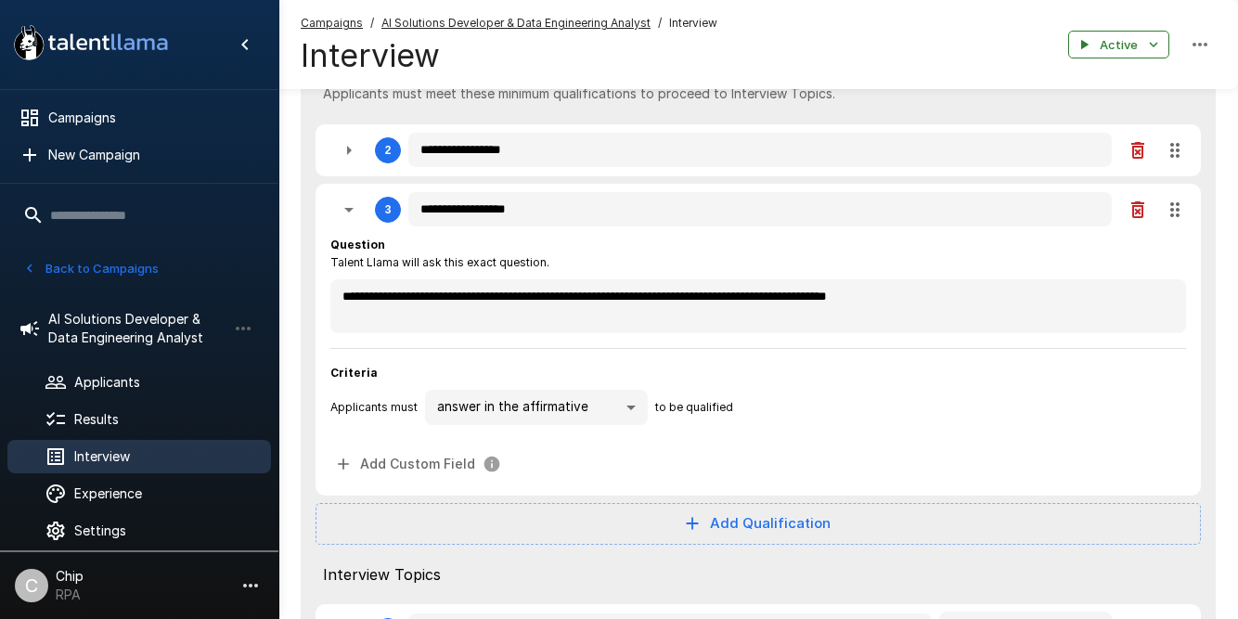
scroll to position [452, 0]
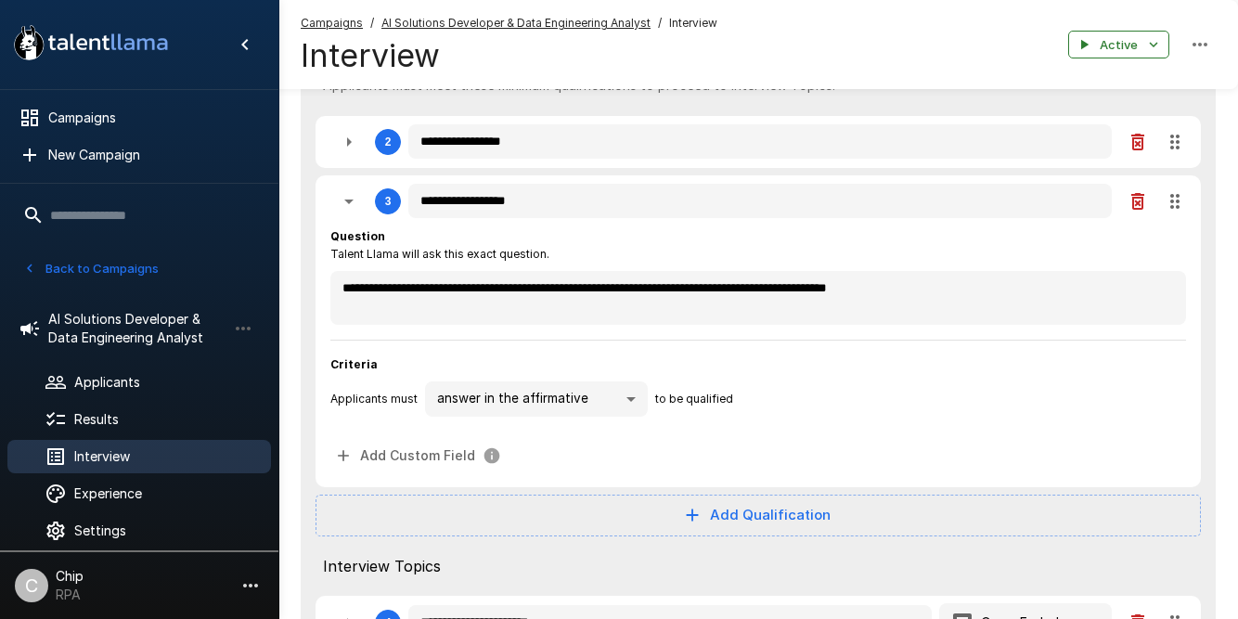
click at [350, 203] on icon "button" at bounding box center [349, 201] width 22 height 22
type textarea "*"
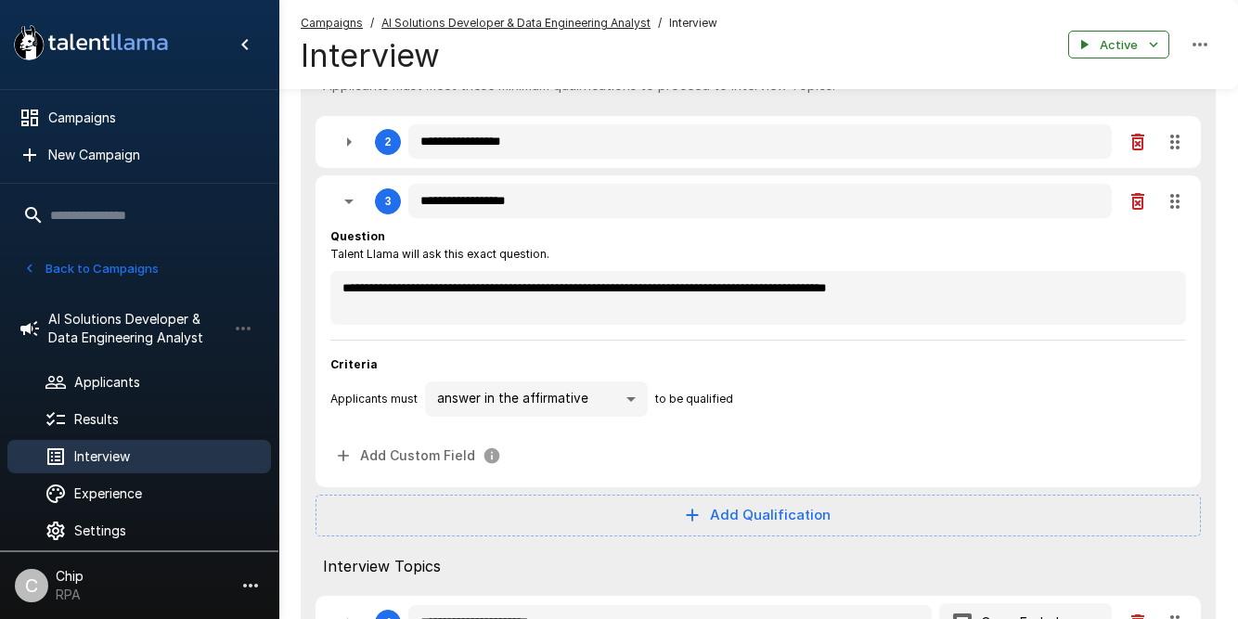
type textarea "*"
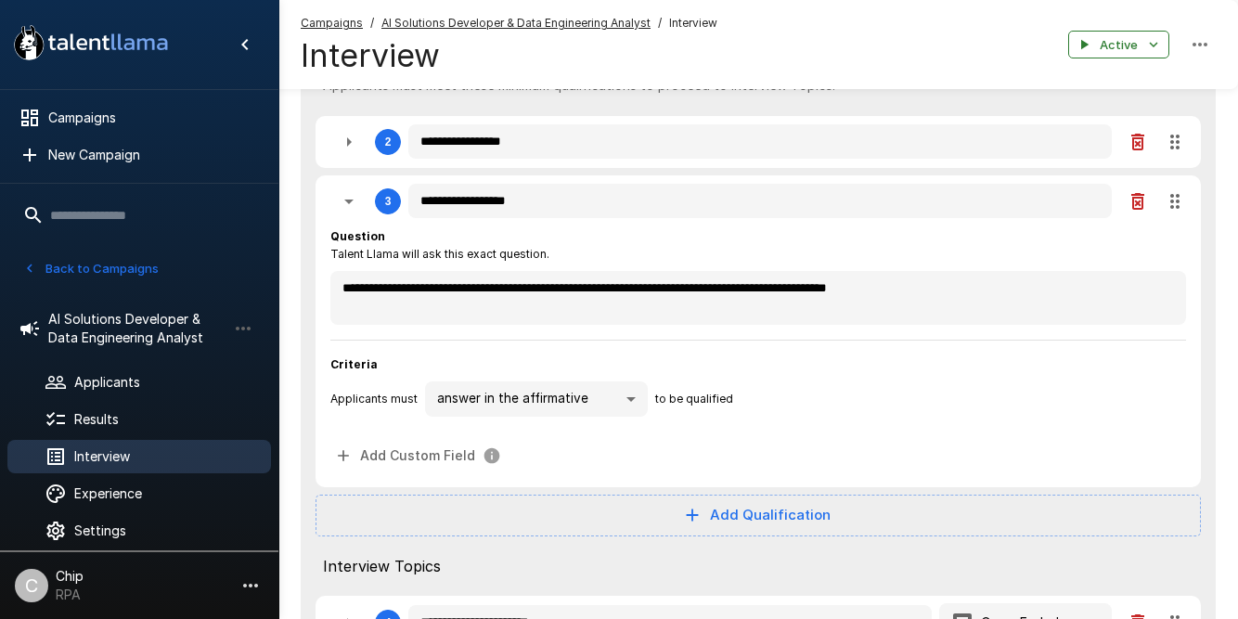
type textarea "*"
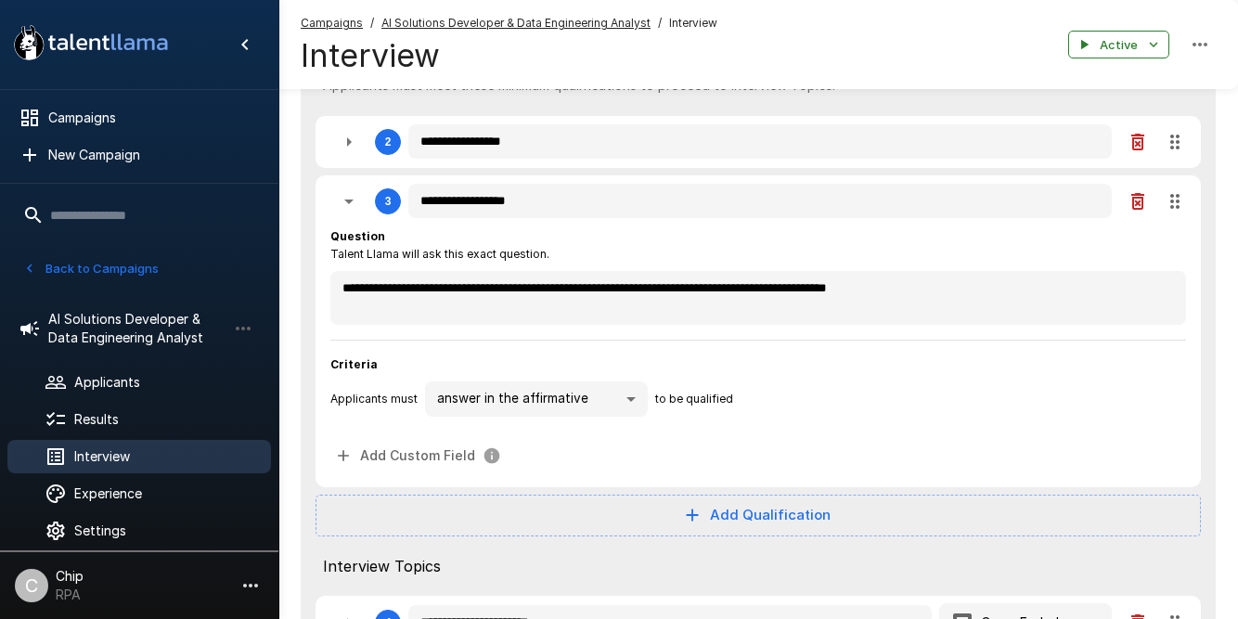
type textarea "*"
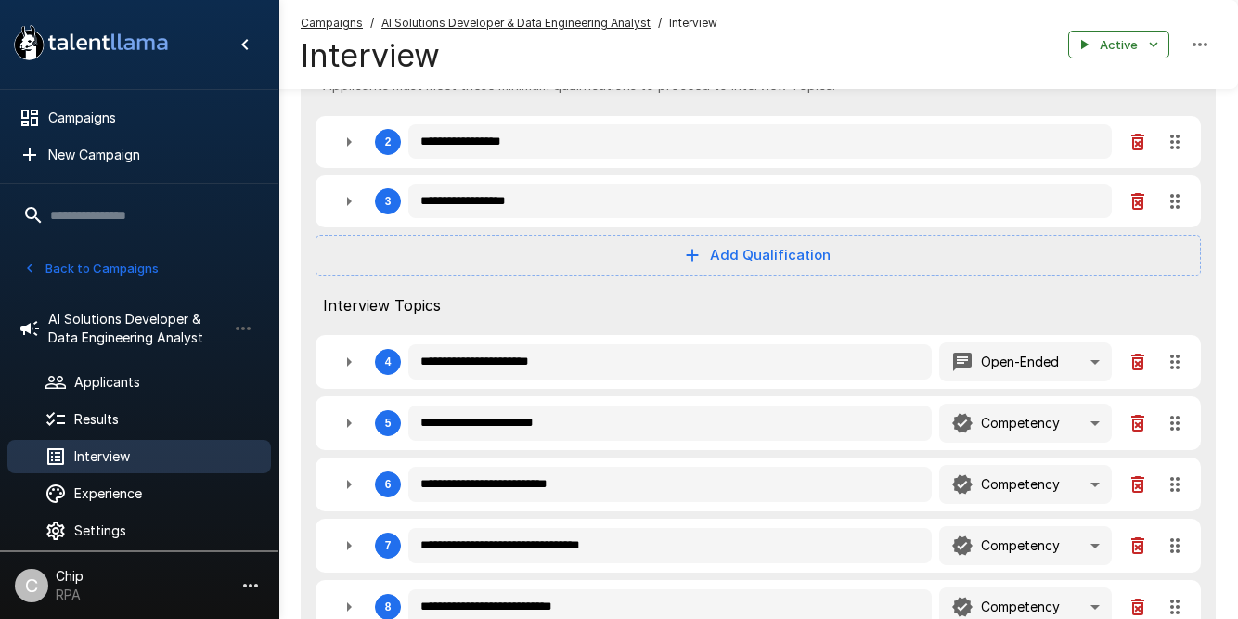
click at [344, 138] on icon "button" at bounding box center [349, 142] width 22 height 22
type textarea "*"
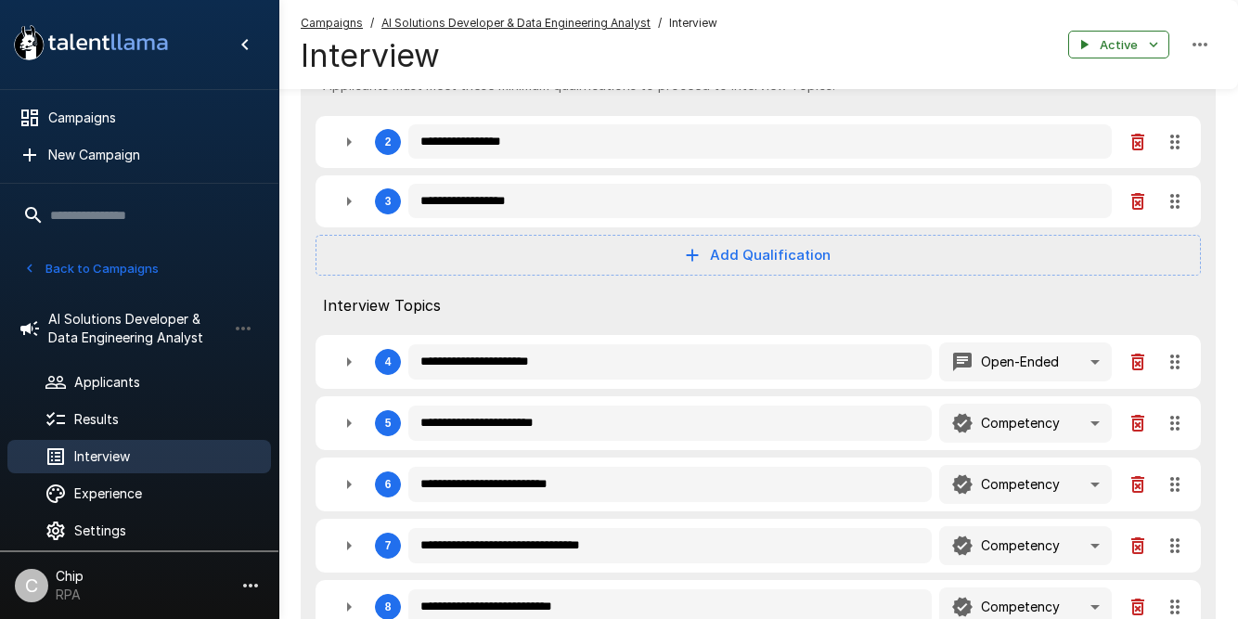
type textarea "*"
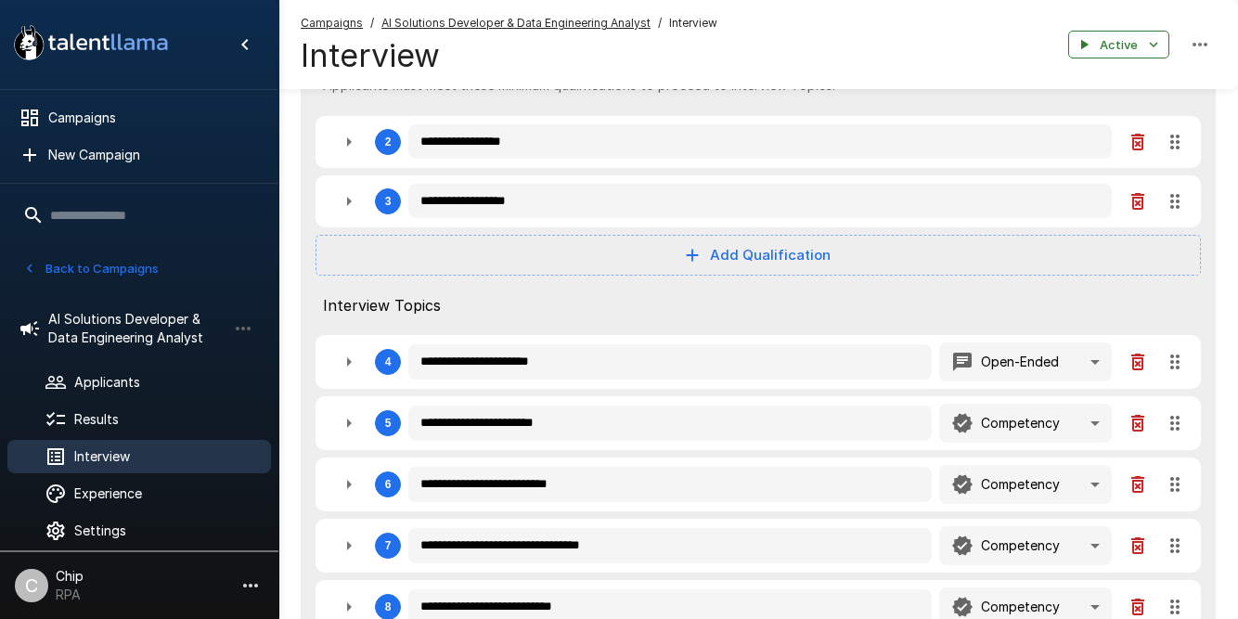
type textarea "*"
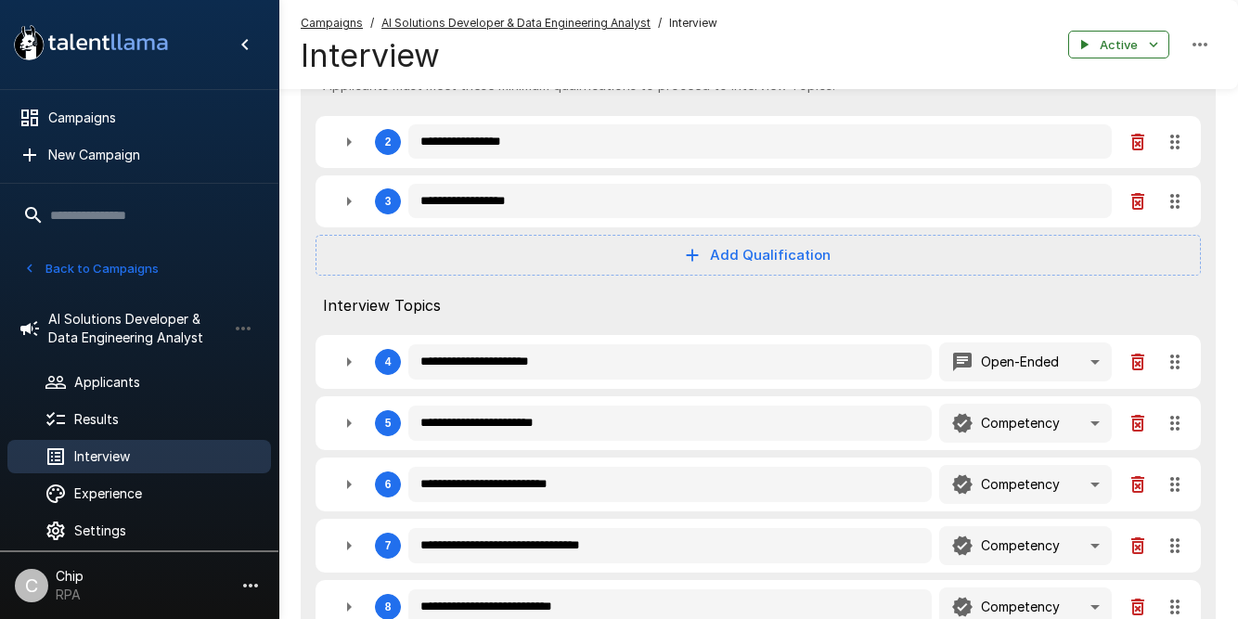
type textarea "*"
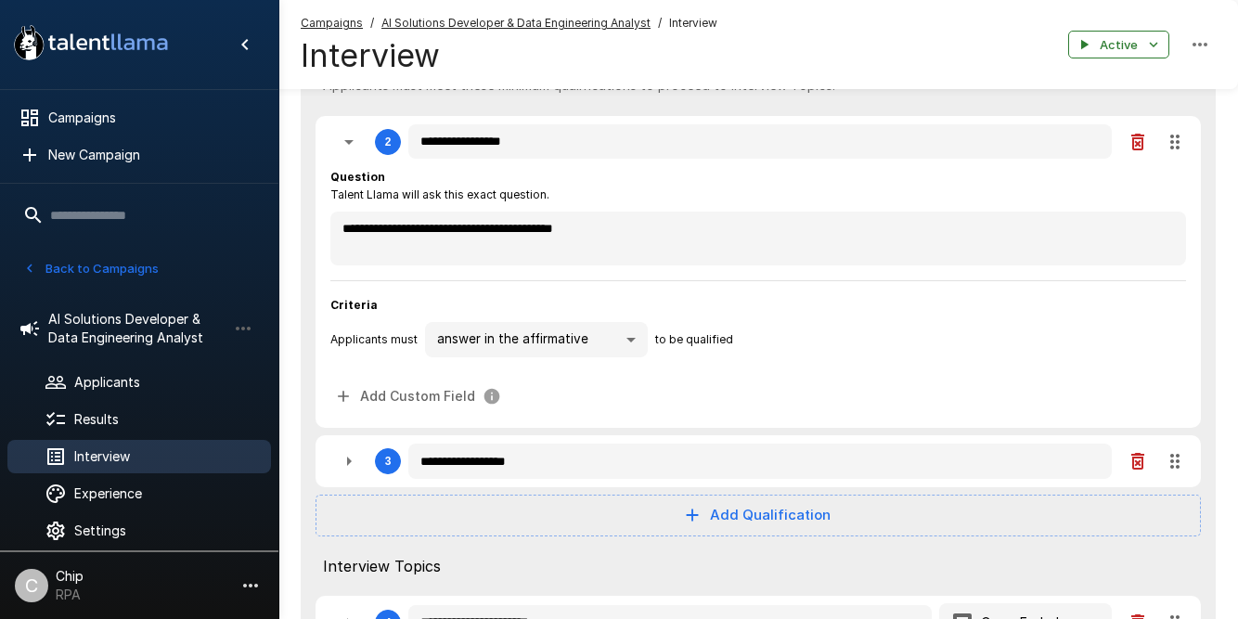
click at [344, 138] on icon "button" at bounding box center [349, 142] width 22 height 22
type textarea "*"
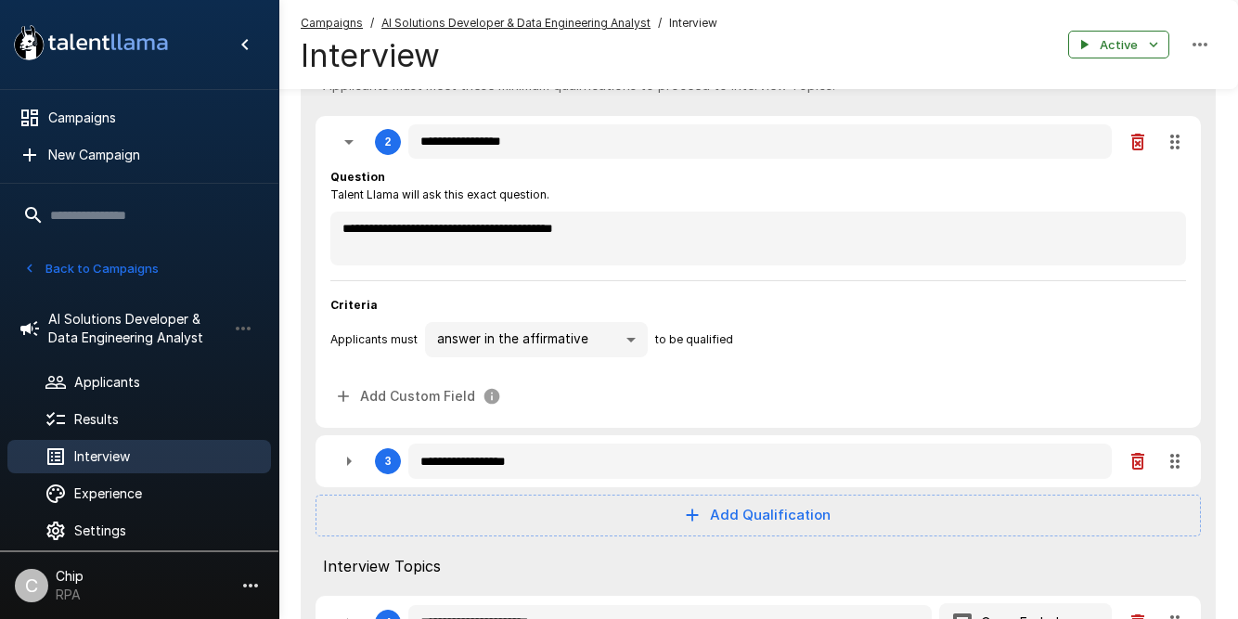
type textarea "*"
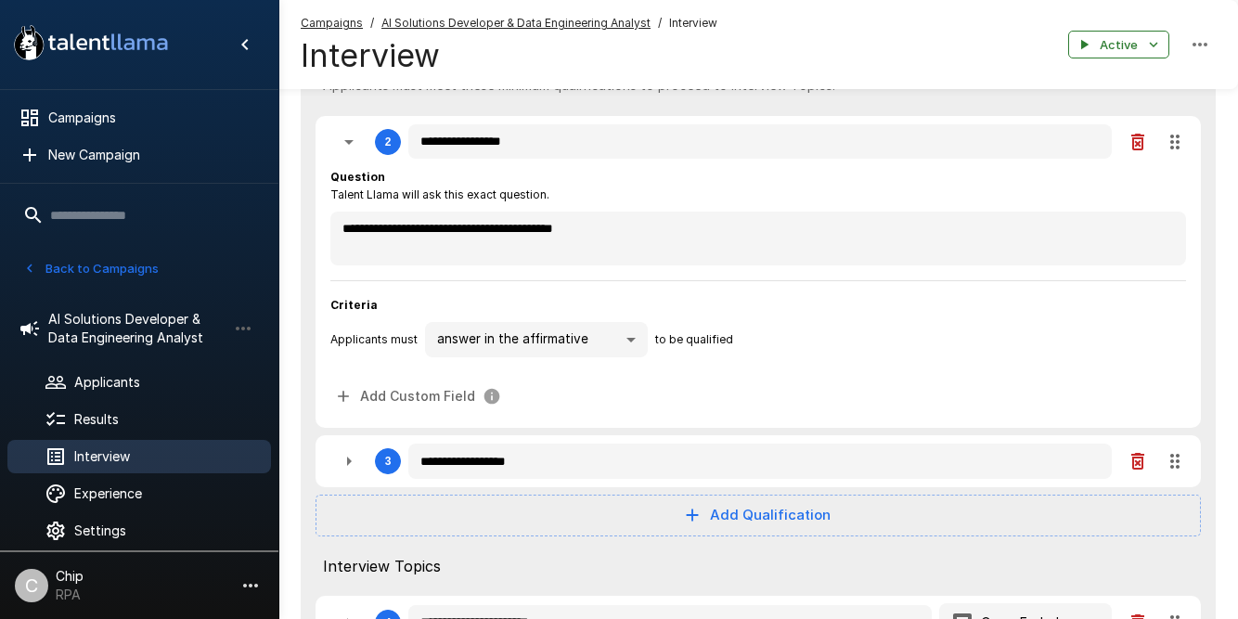
type textarea "*"
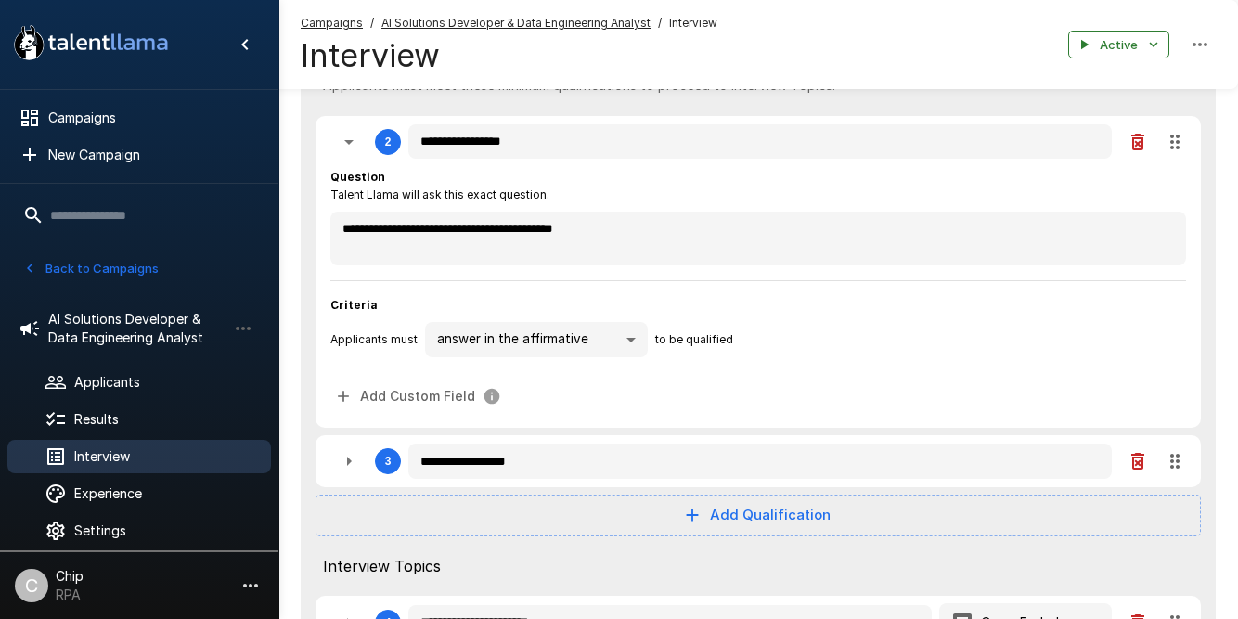
type textarea "*"
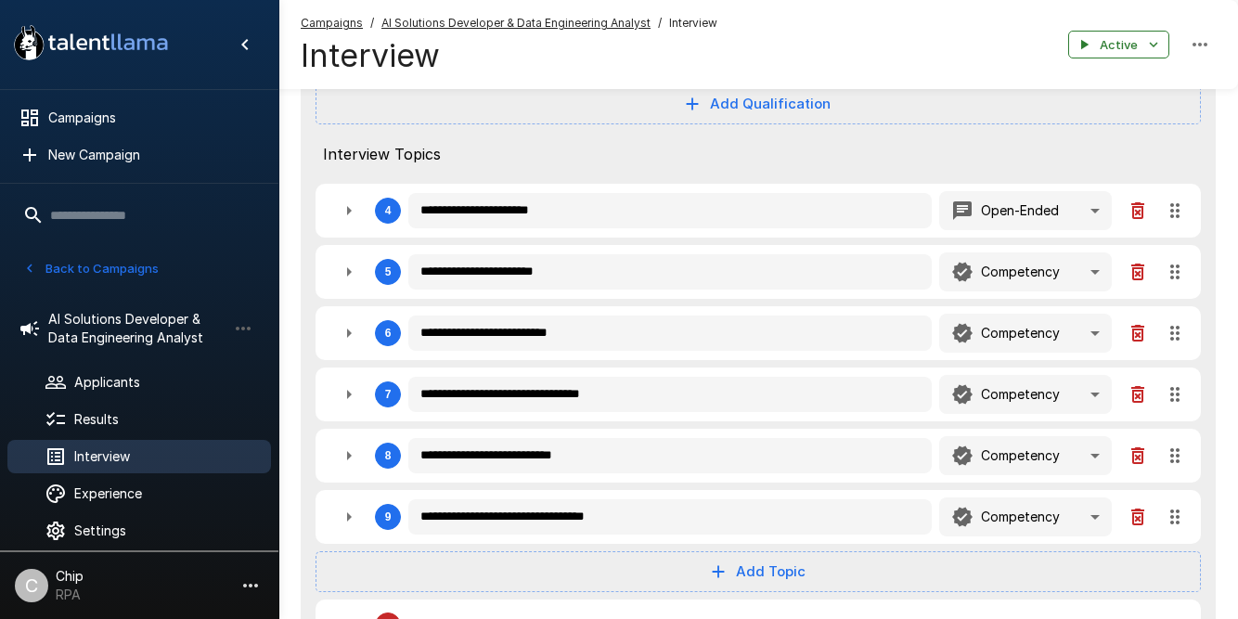
scroll to position [612, 0]
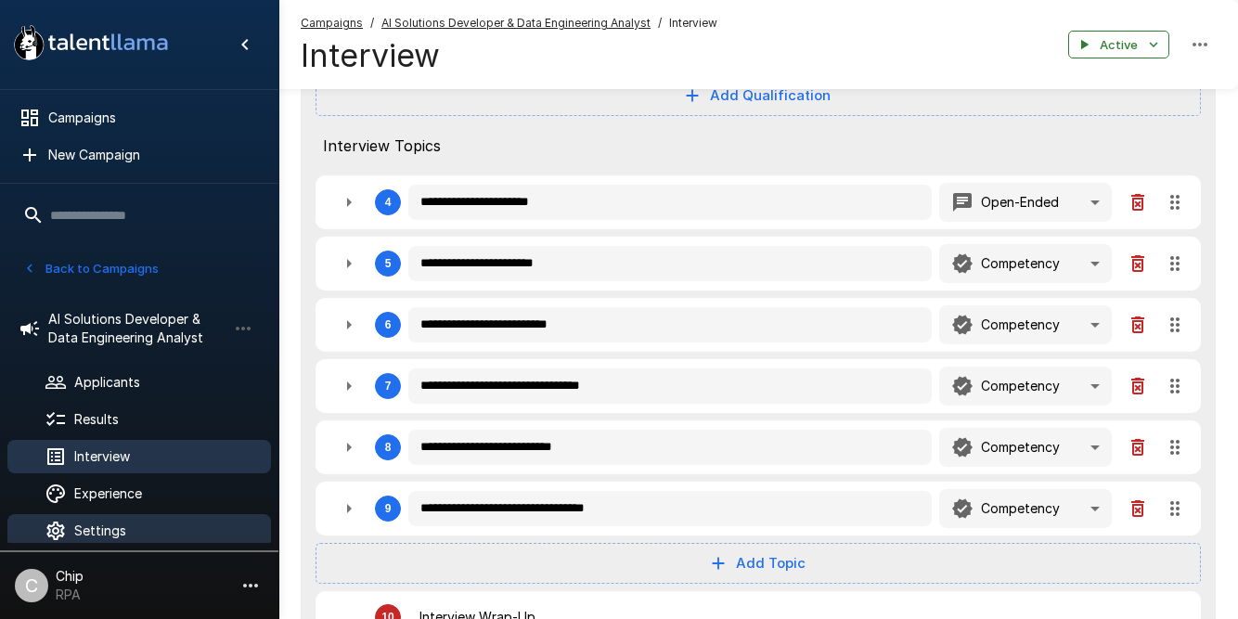
click at [92, 534] on span "Settings" at bounding box center [165, 531] width 182 height 19
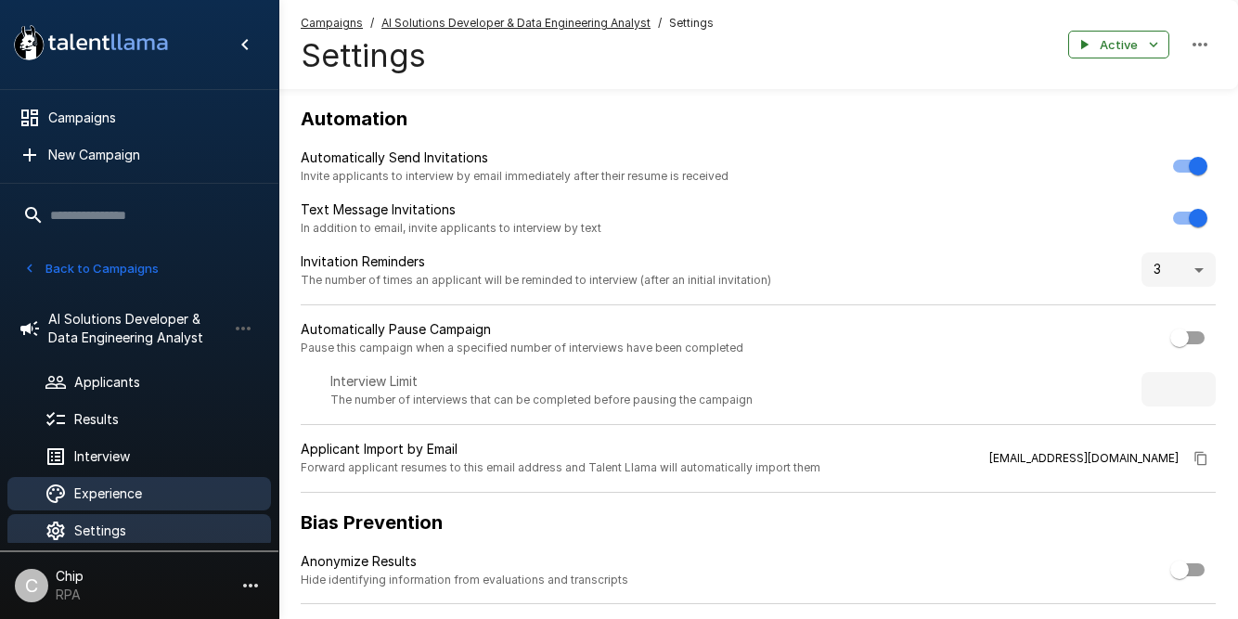
scroll to position [16, 0]
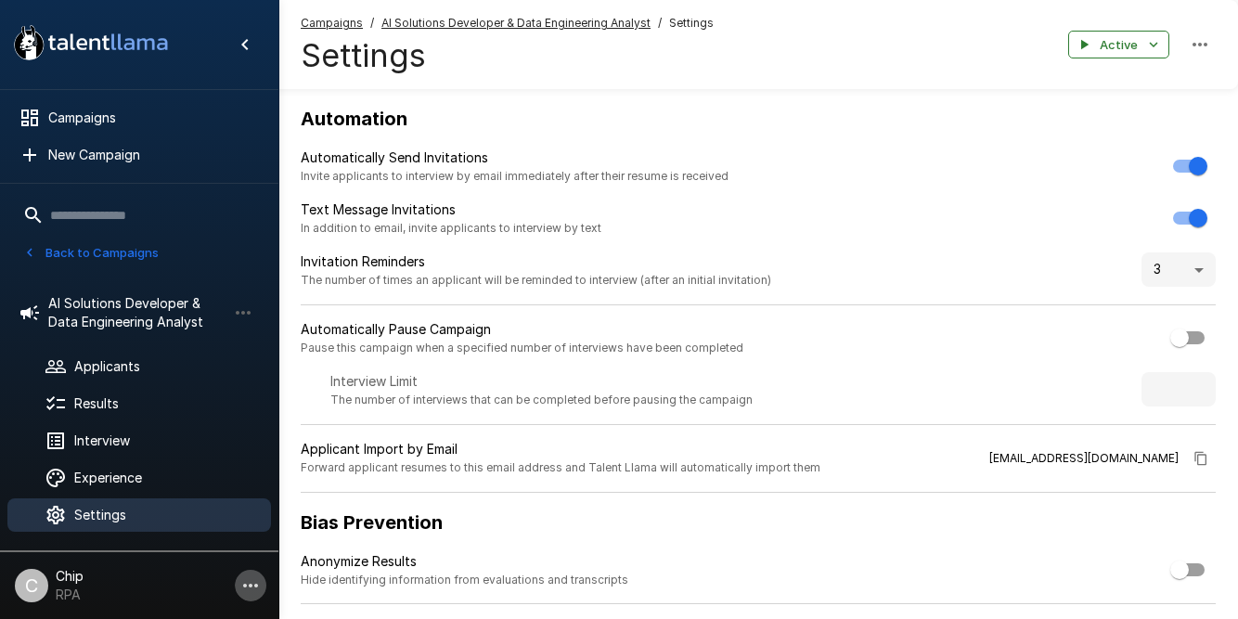
click at [246, 581] on icon "button" at bounding box center [250, 585] width 22 height 22
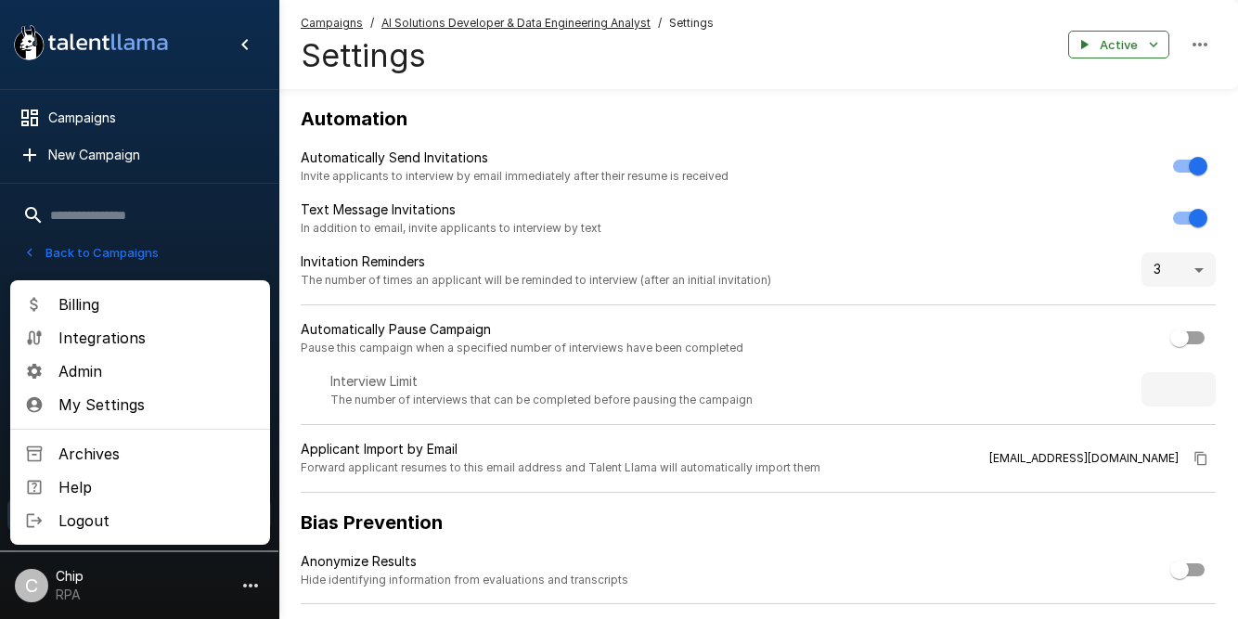
click at [102, 45] on div at bounding box center [619, 309] width 1238 height 619
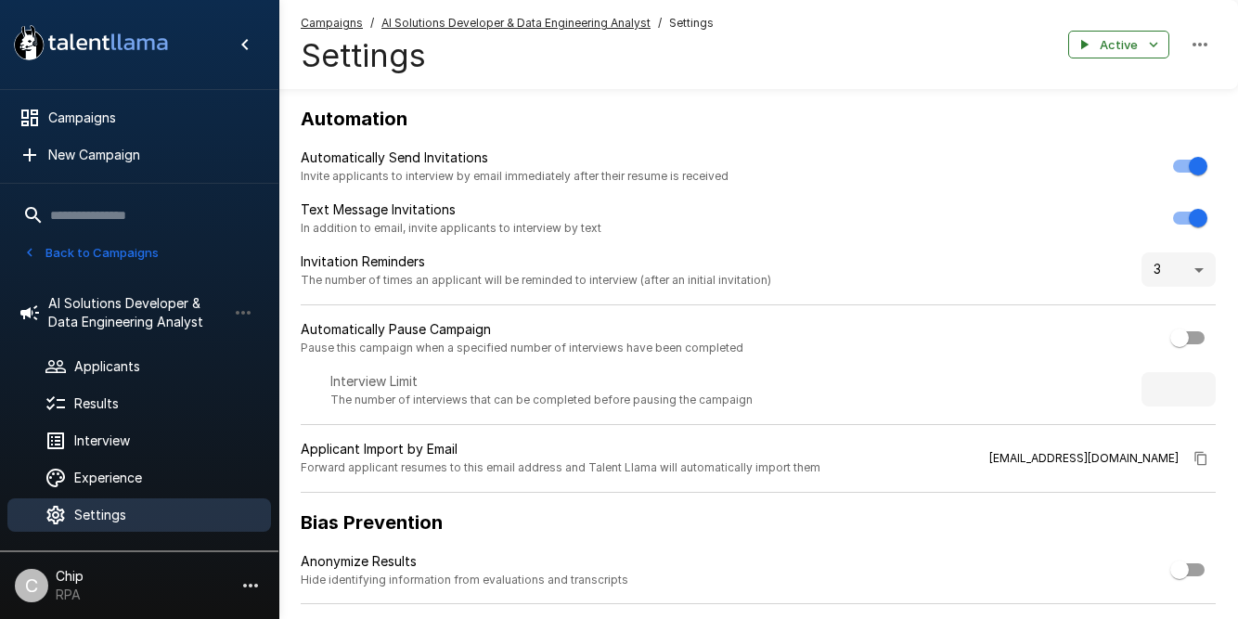
click at [114, 43] on icon ".st0{fill:#FFFFFF;} .st1{fill:#76a4ed;}" at bounding box center [90, 43] width 167 height 48
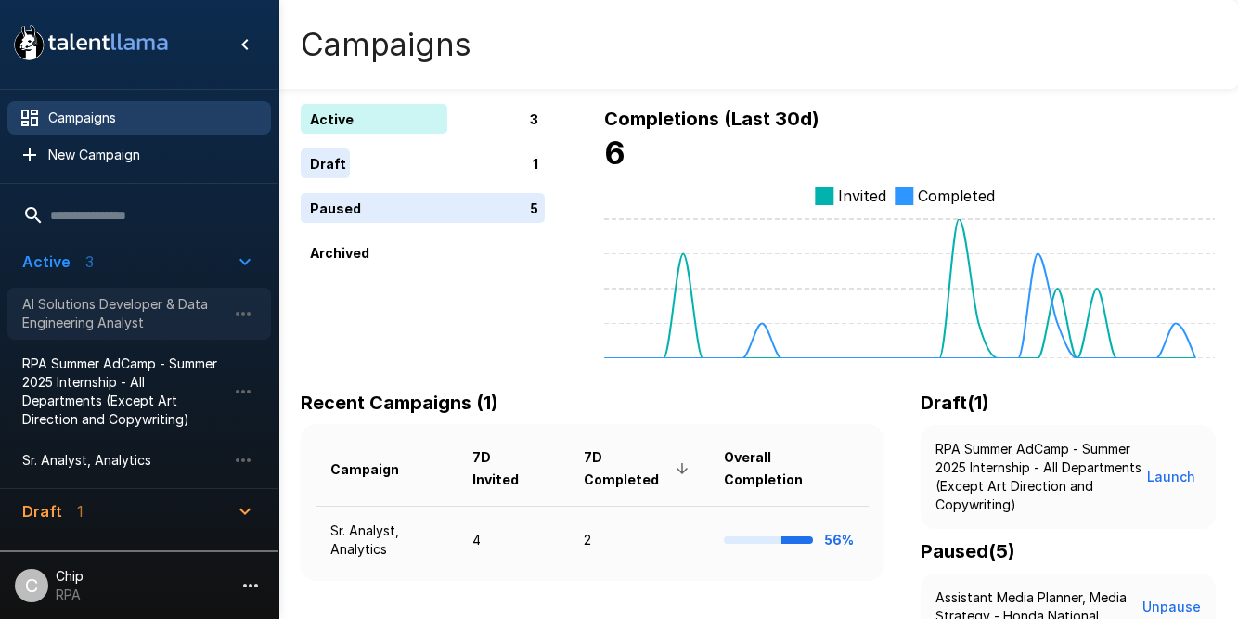
click at [70, 308] on span "AI Solutions Developer & Data Engineering Analyst" at bounding box center [124, 313] width 204 height 37
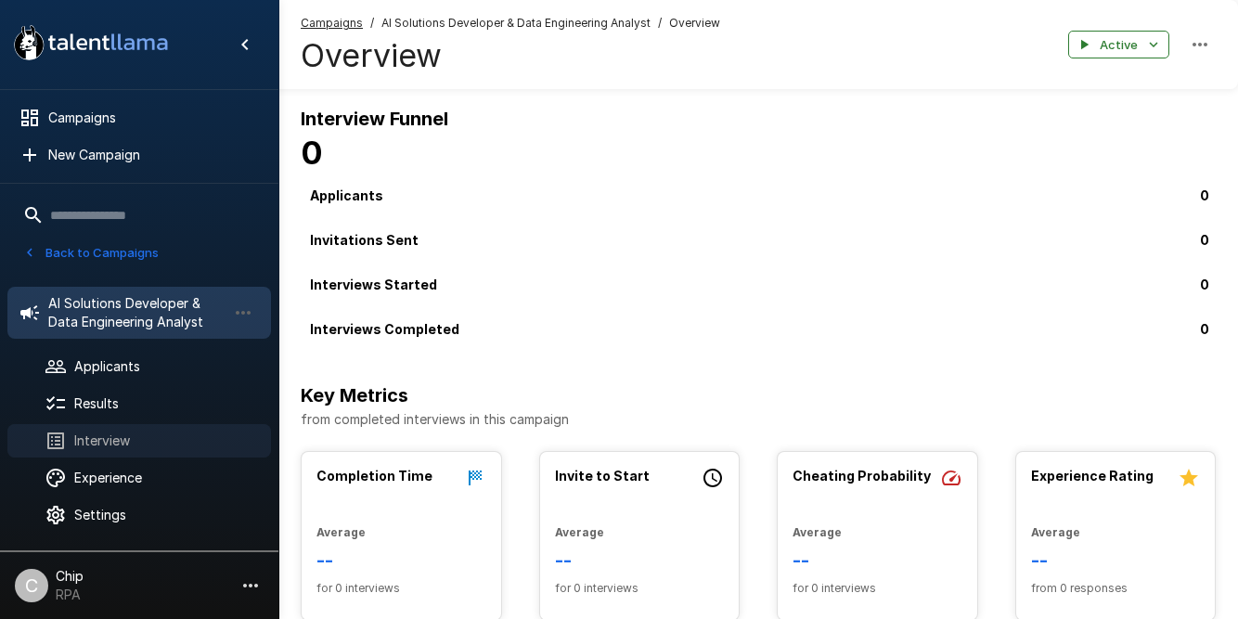
click at [100, 445] on span "Interview" at bounding box center [165, 441] width 182 height 19
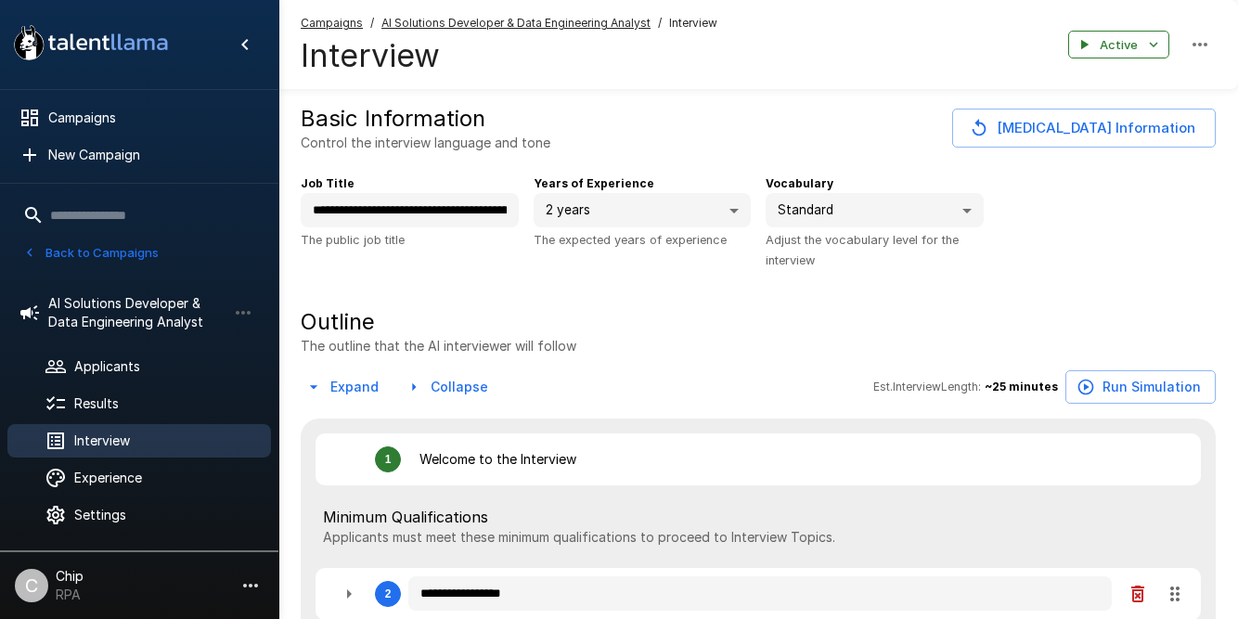
type textarea "*"
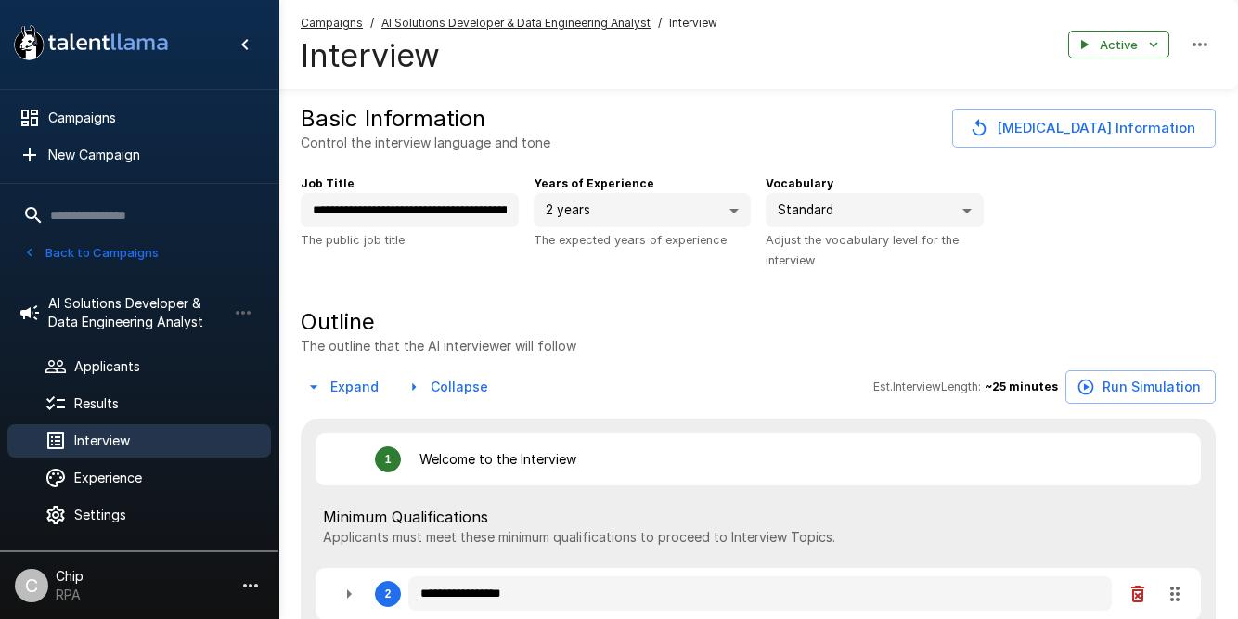
type textarea "*"
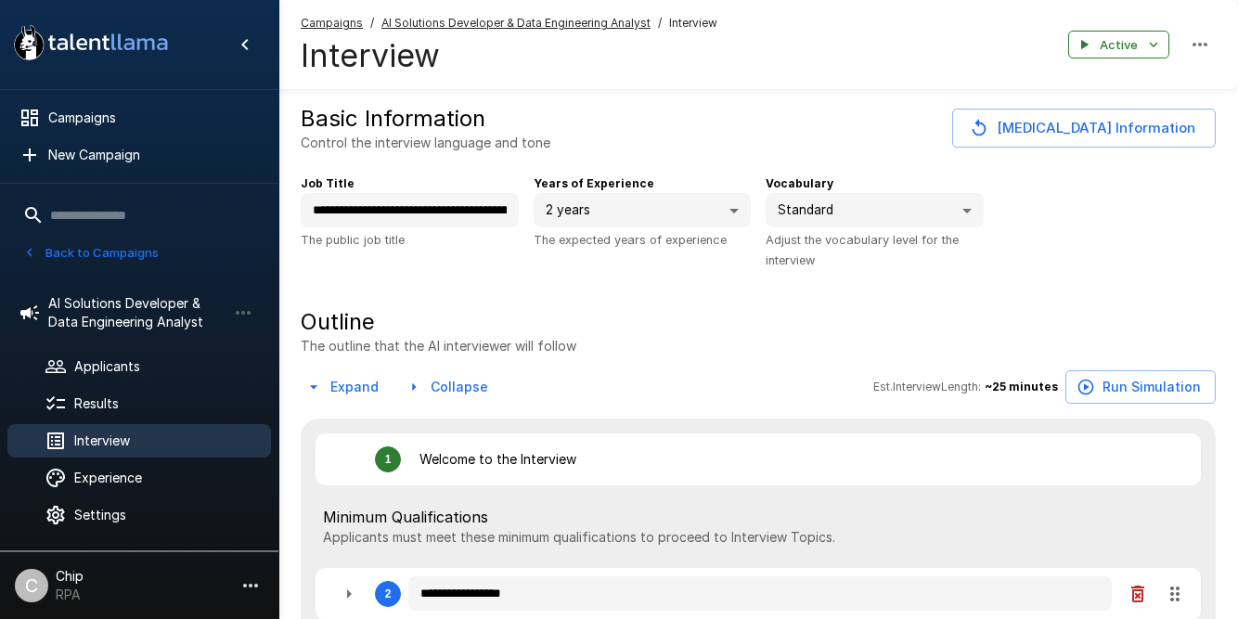
type textarea "*"
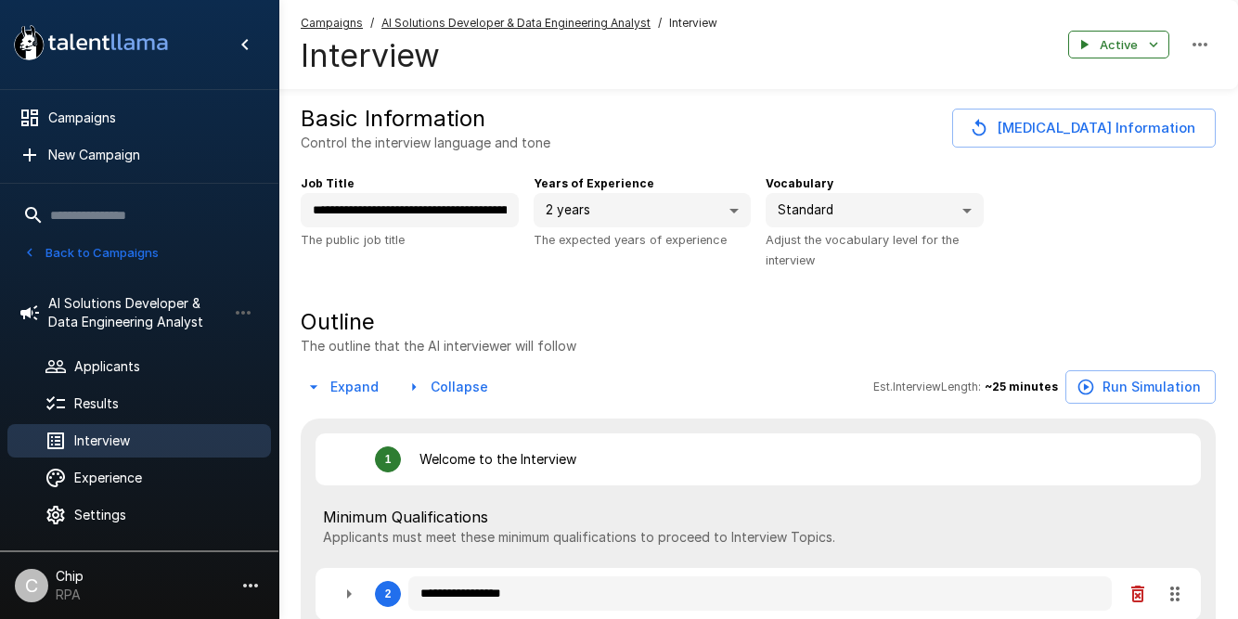
type textarea "*"
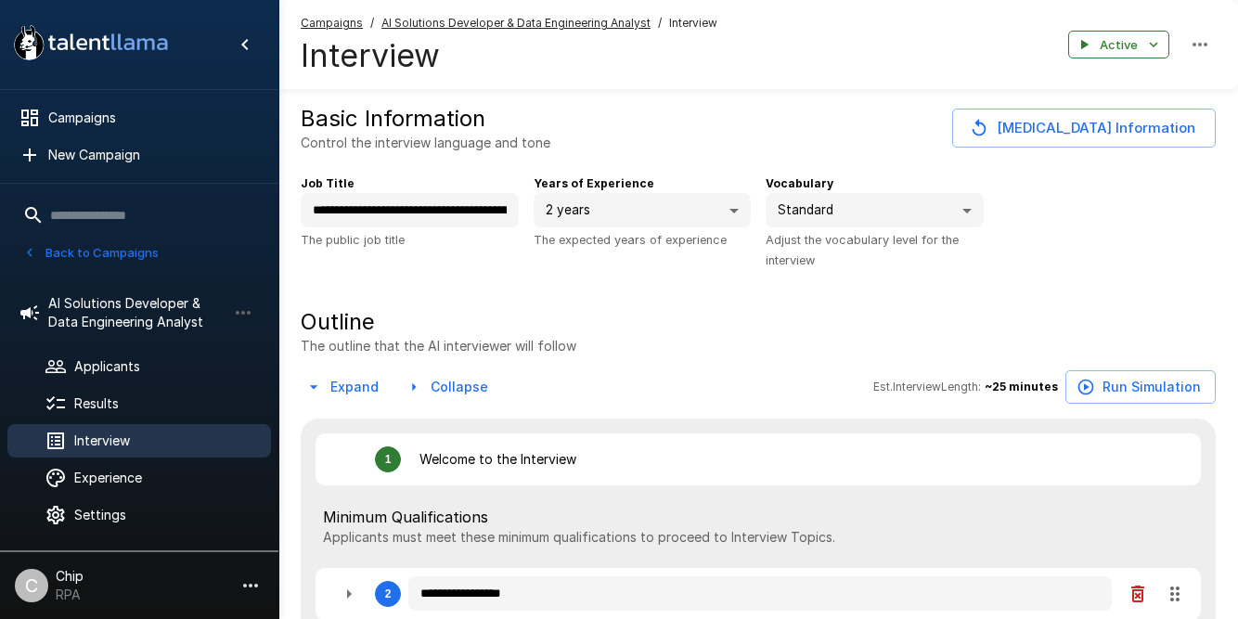
type textarea "*"
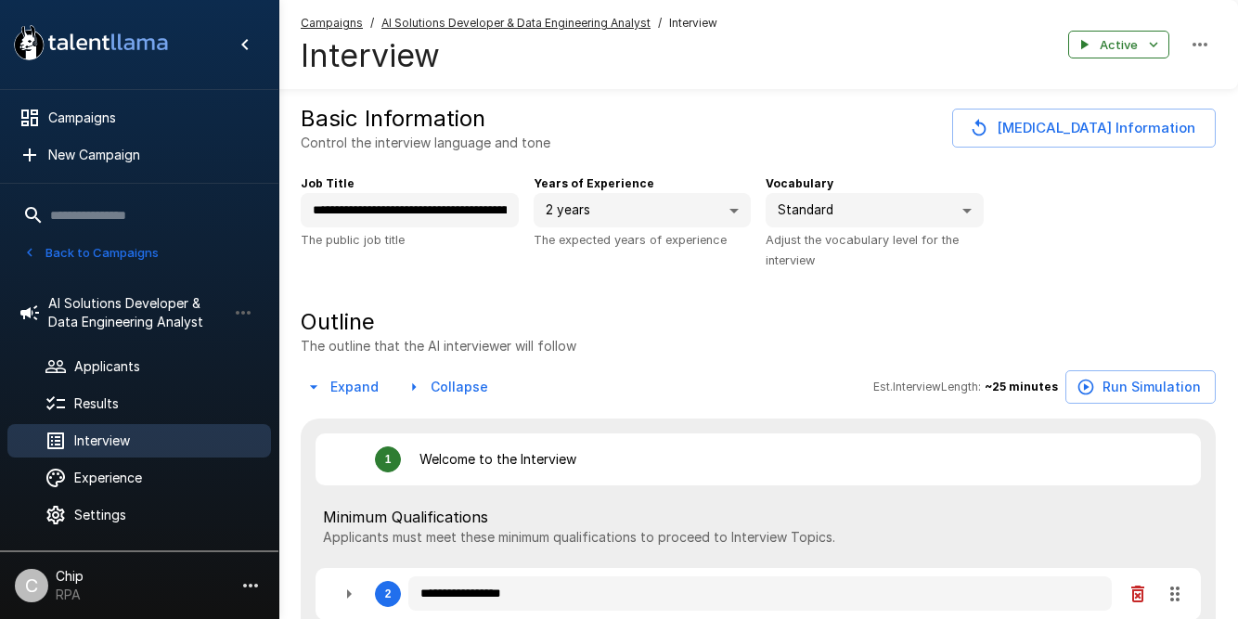
type textarea "*"
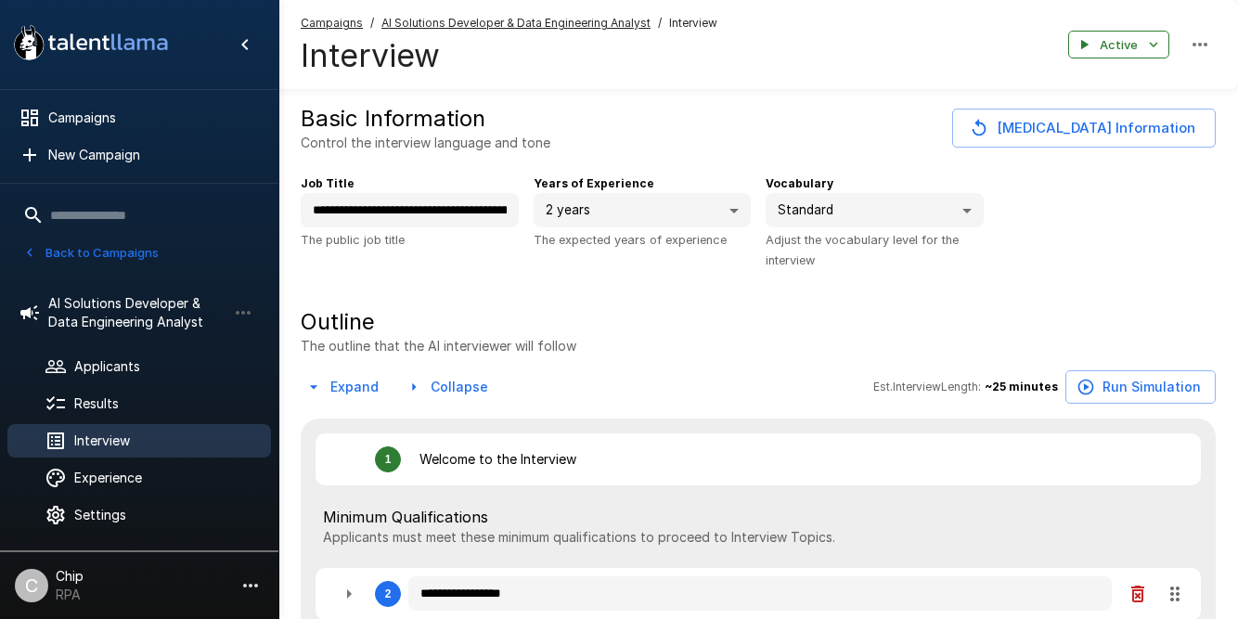
type textarea "*"
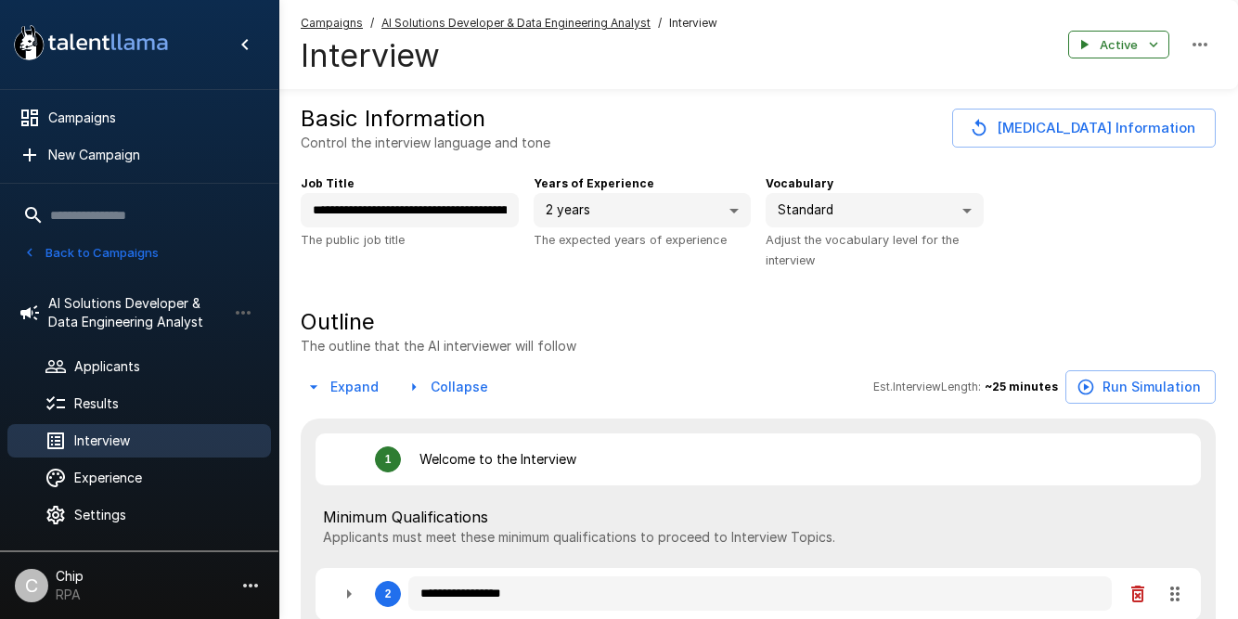
type textarea "*"
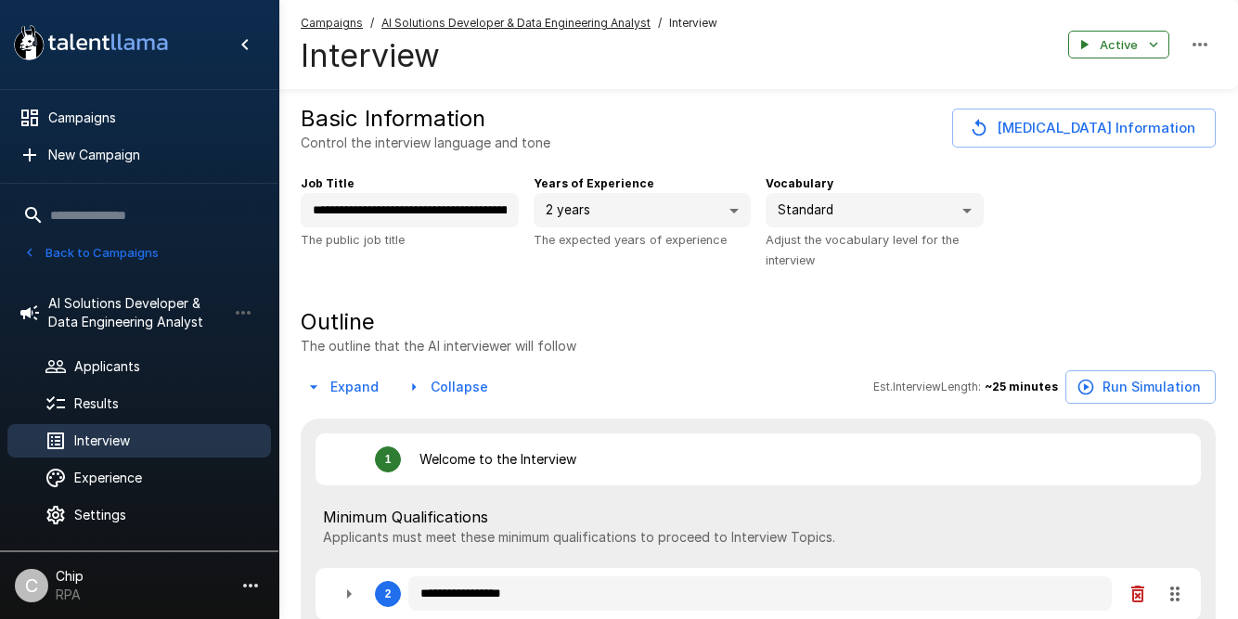
type textarea "*"
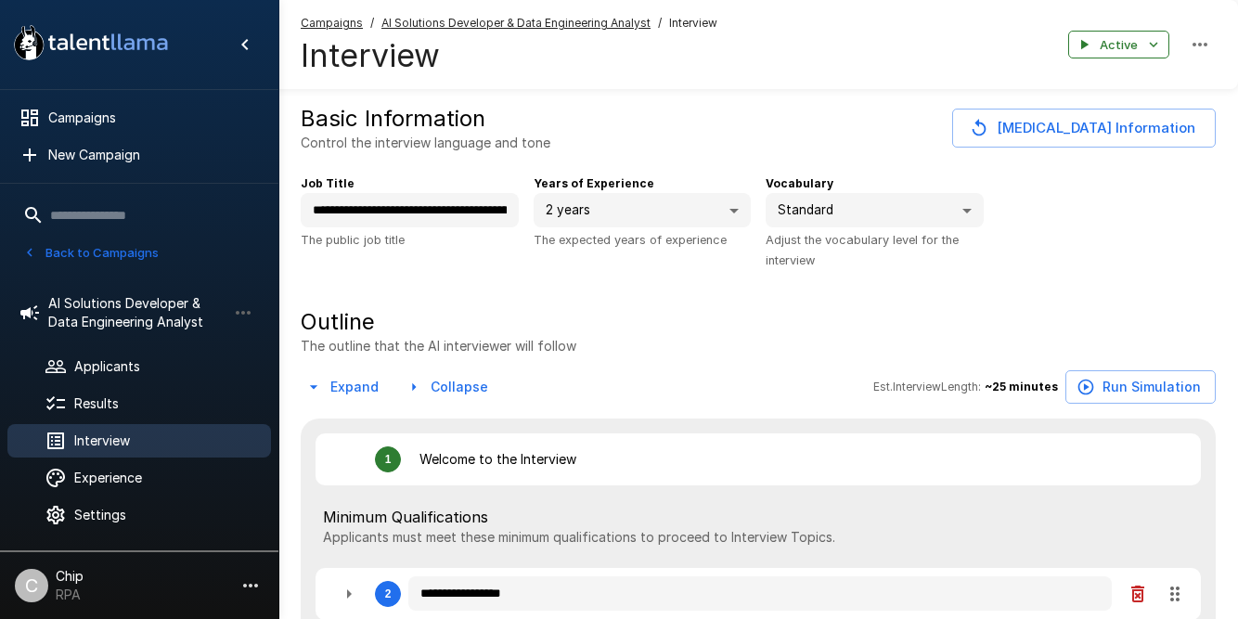
type textarea "*"
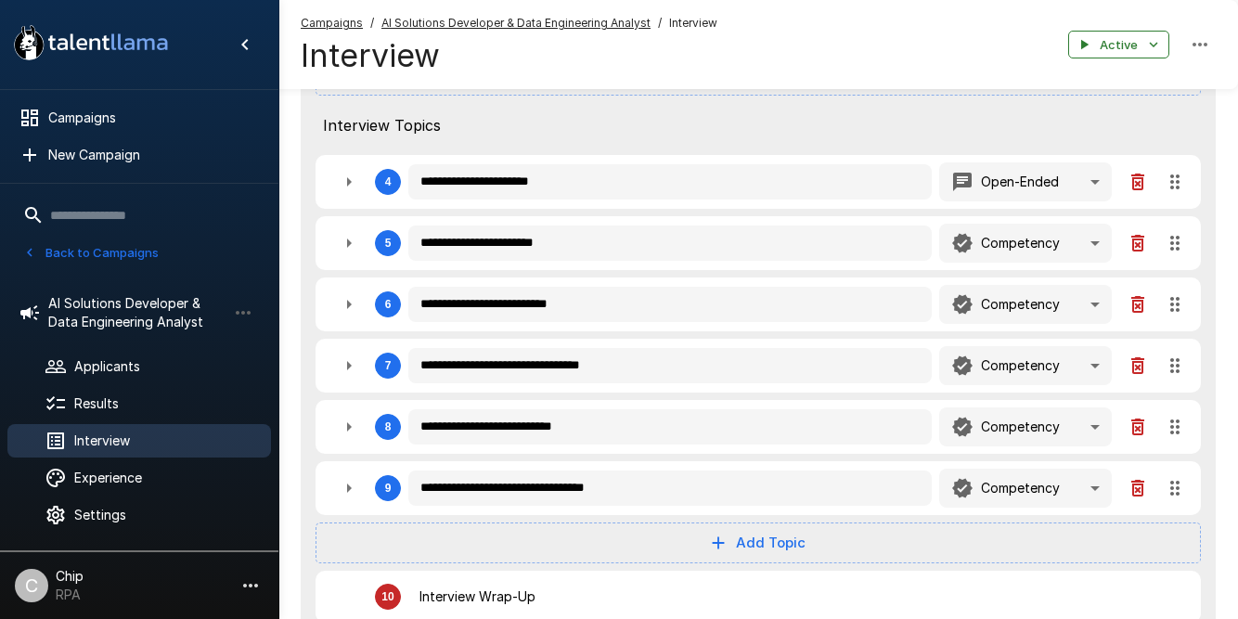
scroll to position [633, 0]
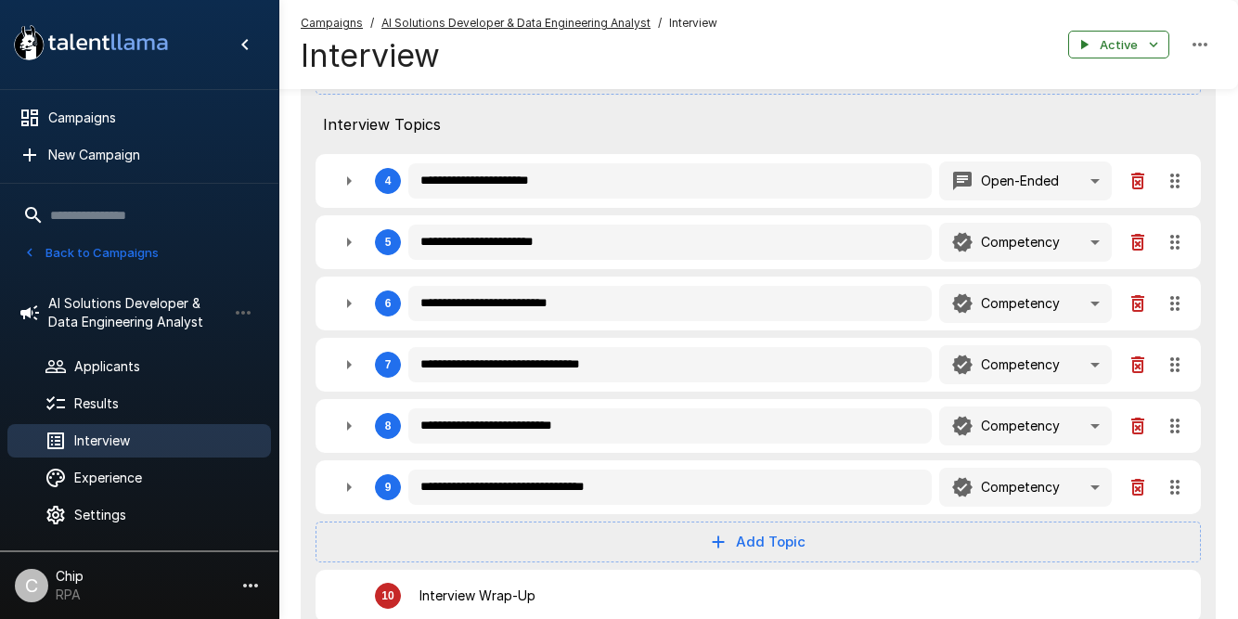
type textarea "*"
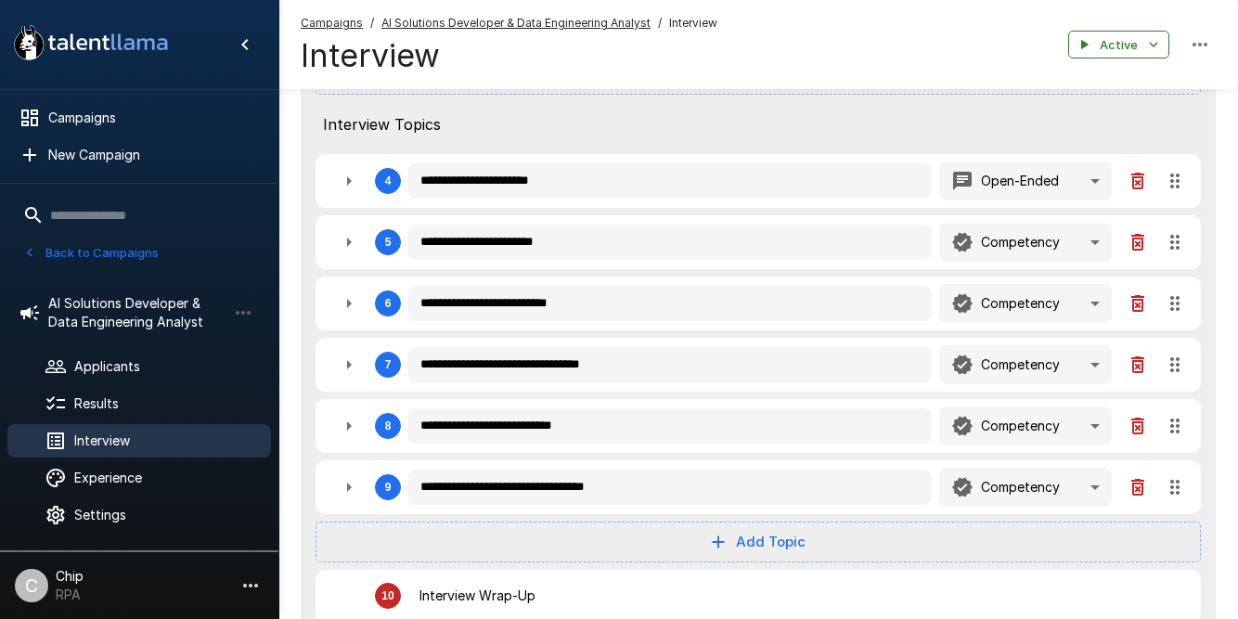
type textarea "*"
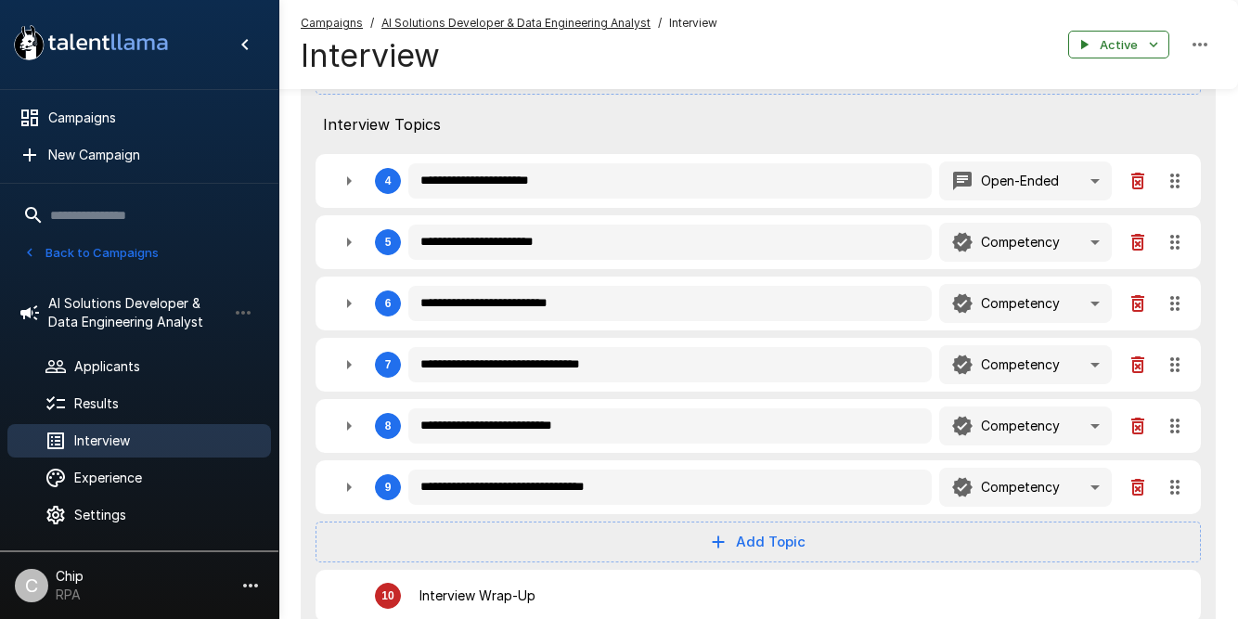
type textarea "*"
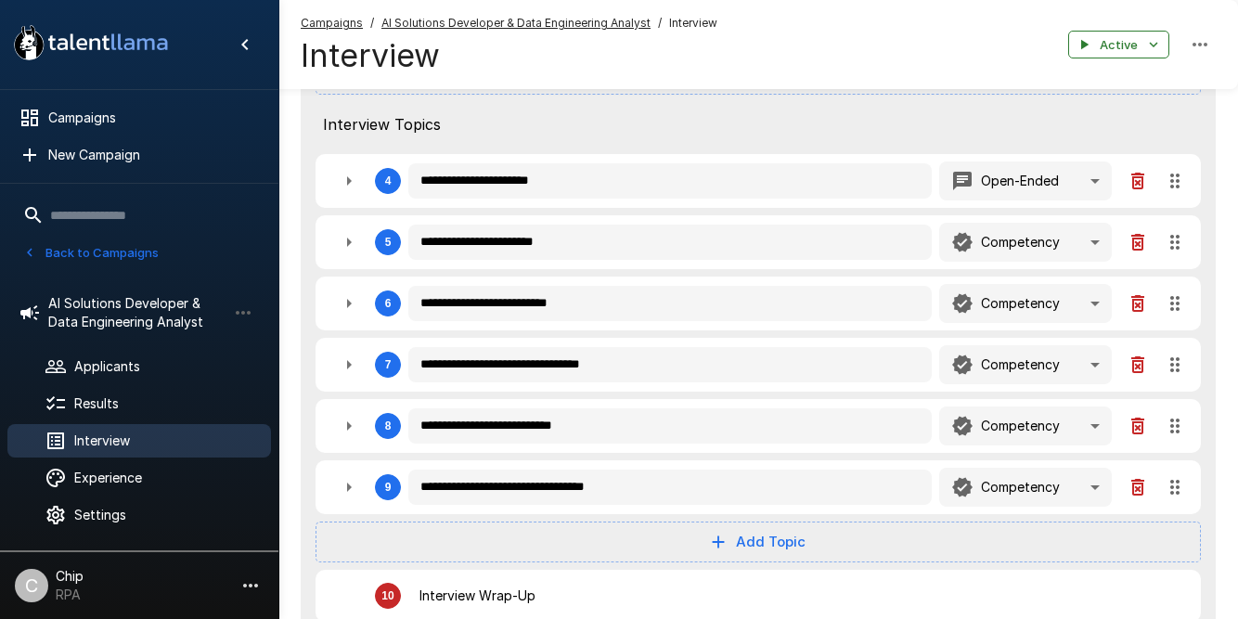
type textarea "*"
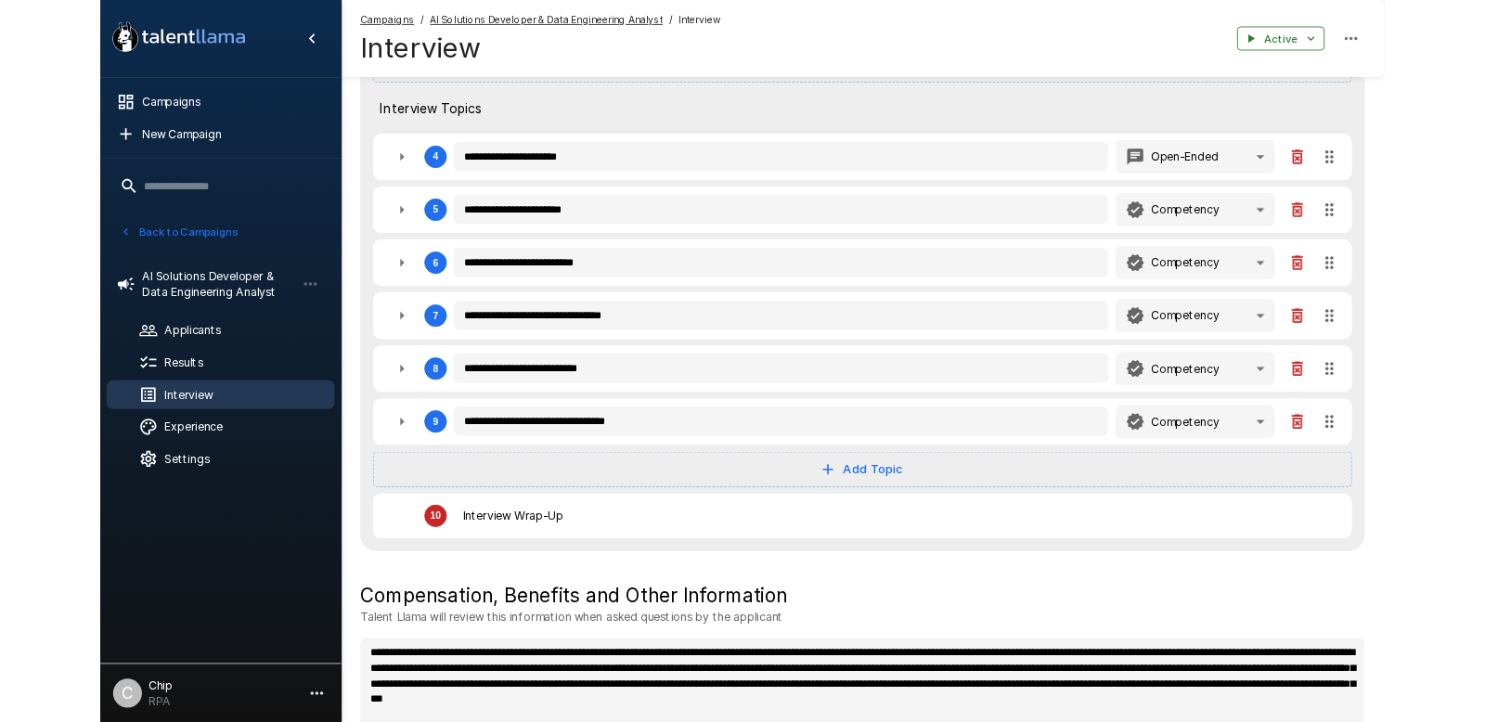
scroll to position [0, 0]
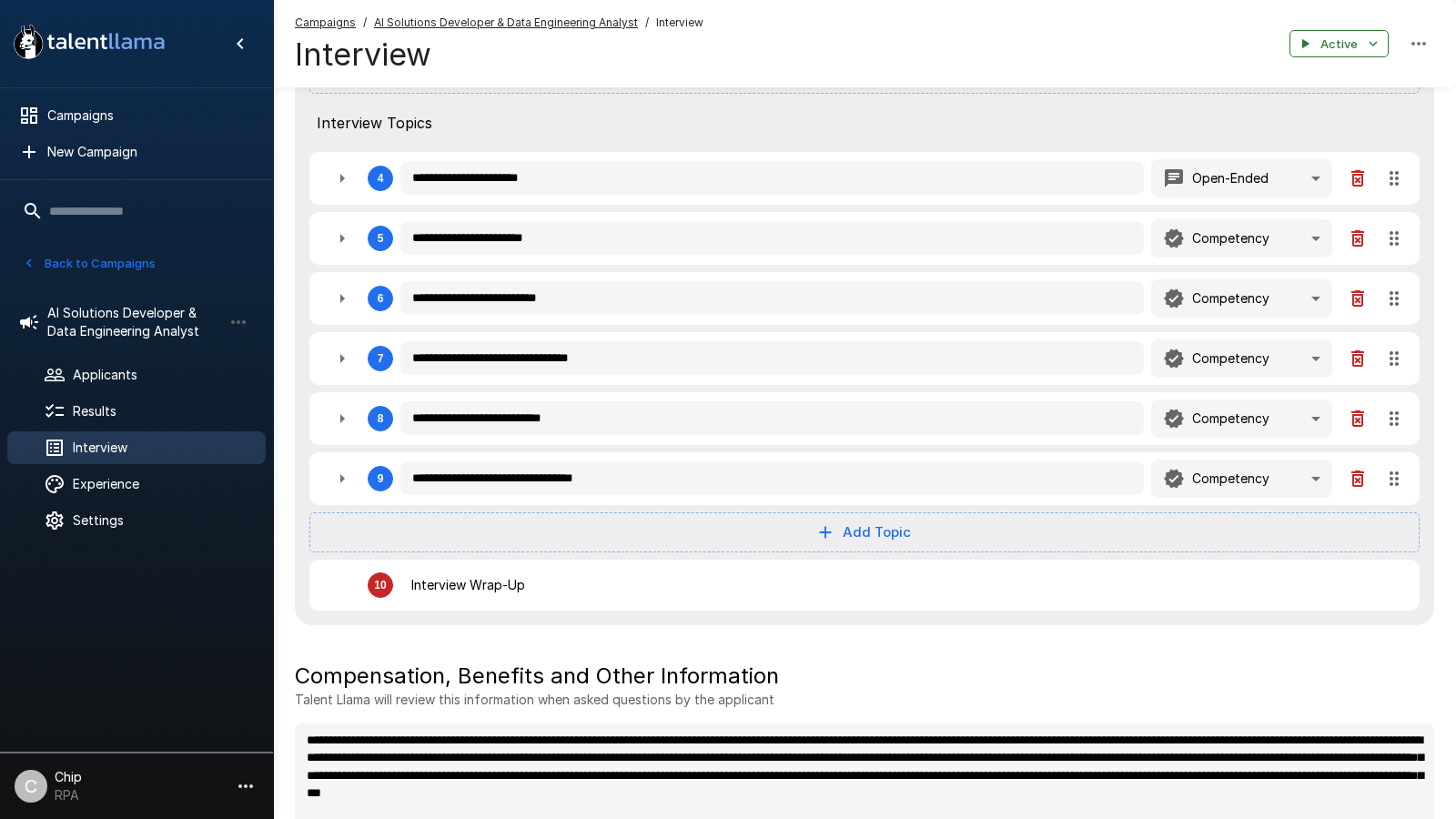
type textarea "*"
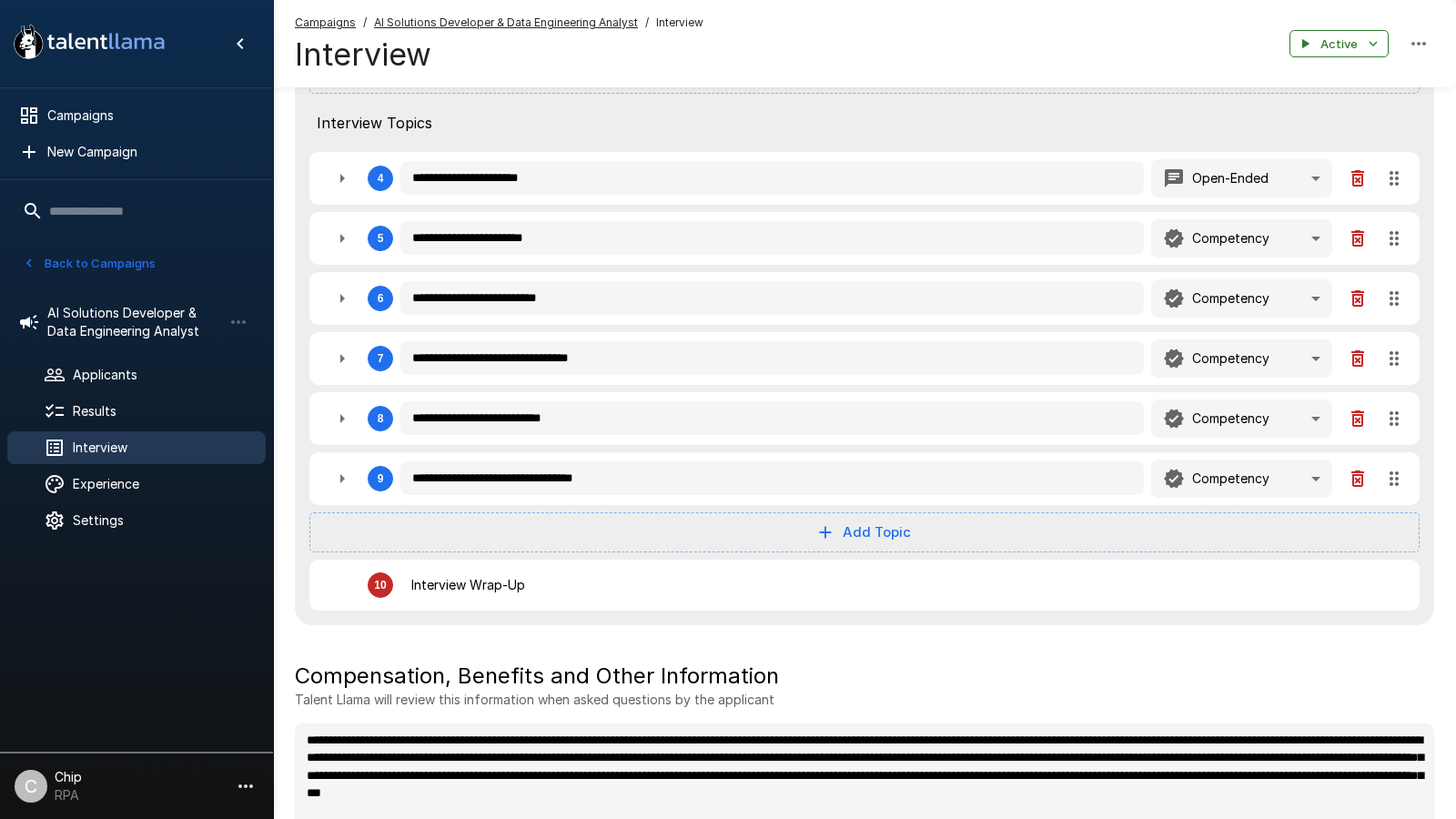
type textarea "*"
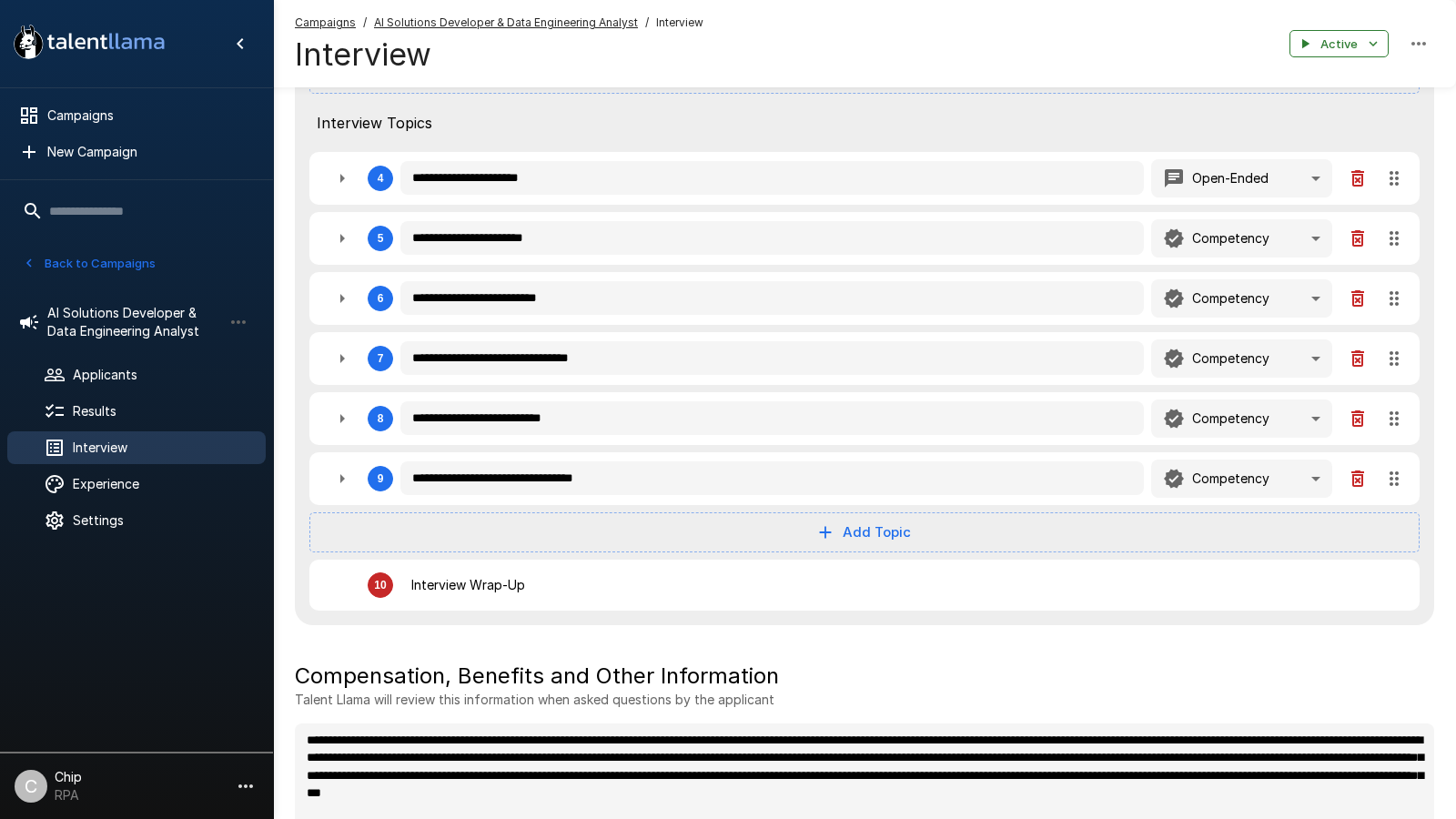
type textarea "*"
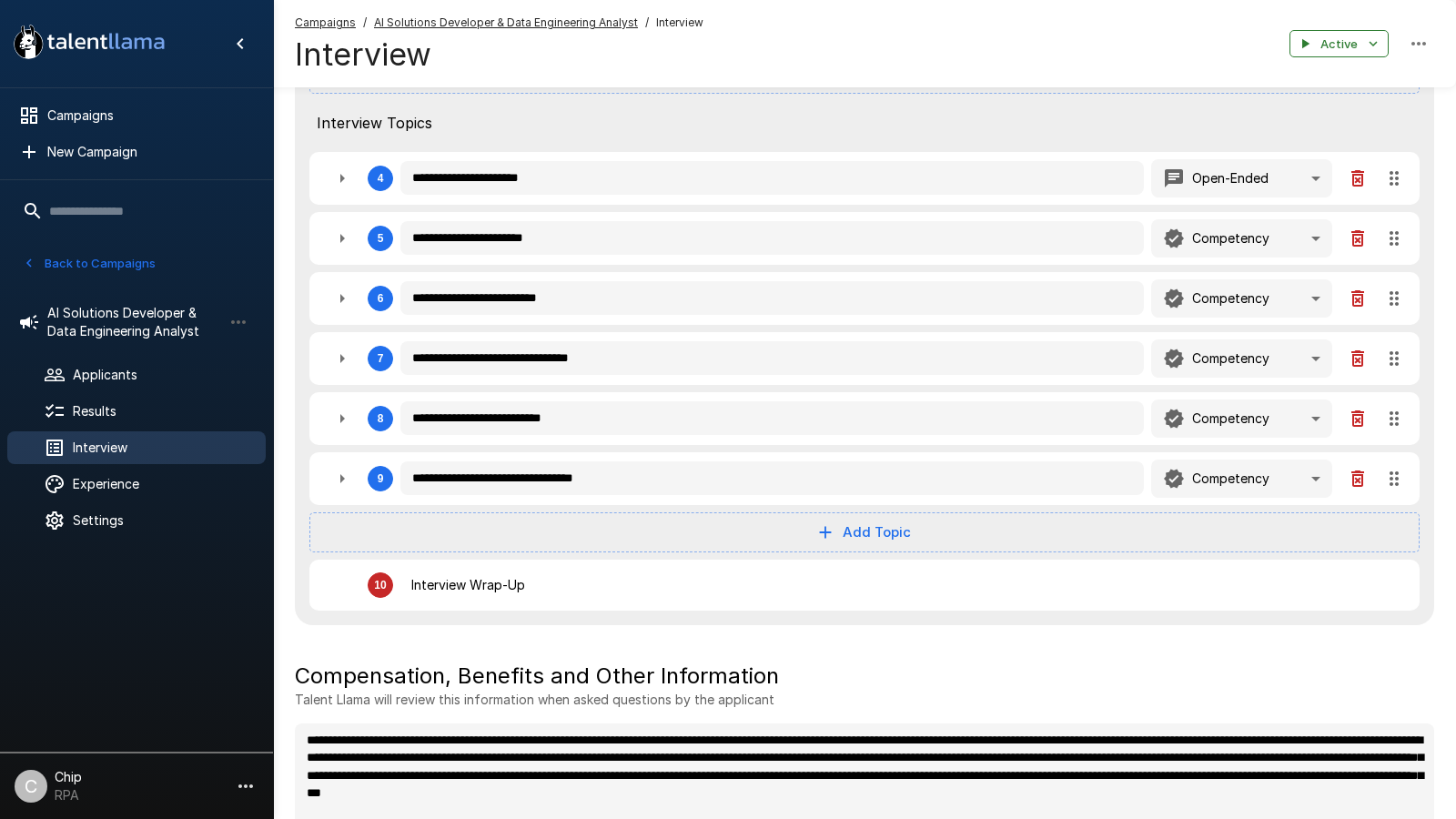
type textarea "*"
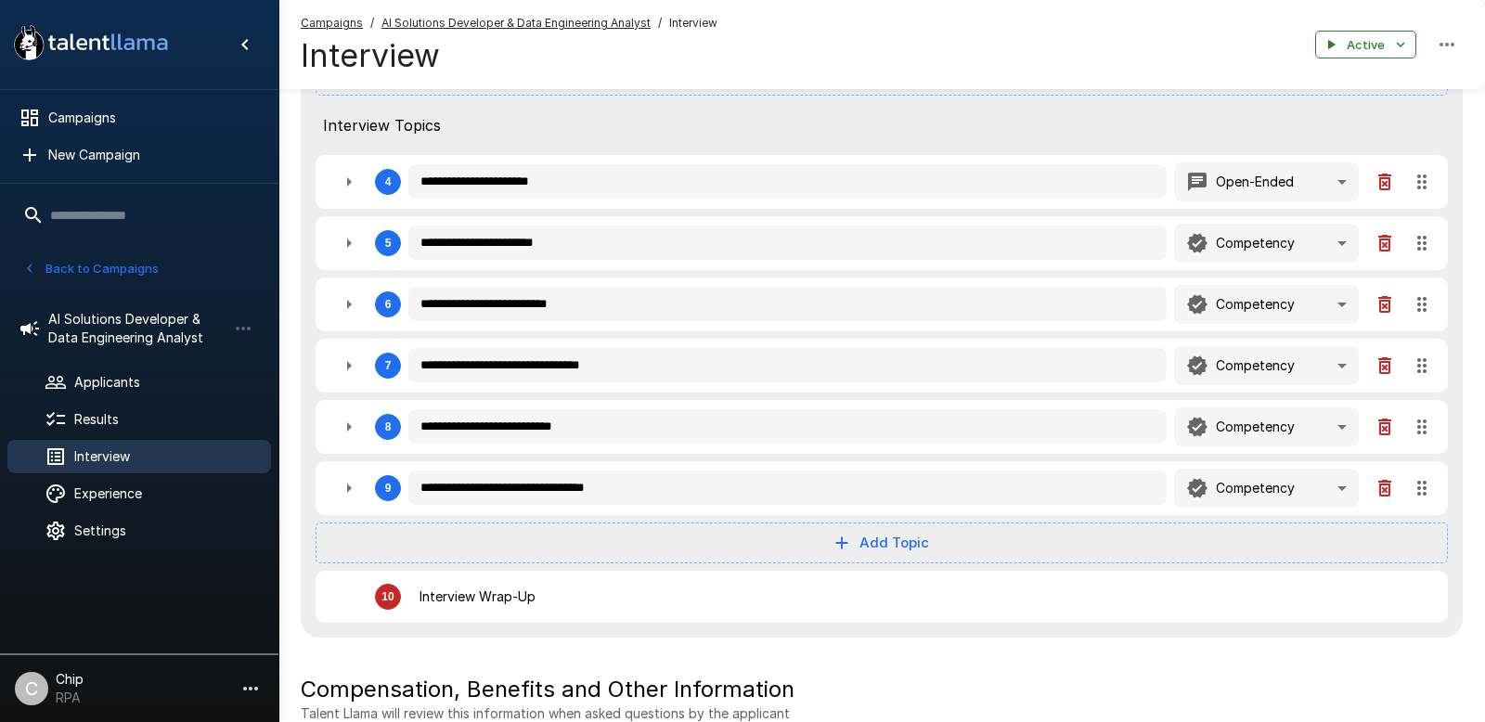
type textarea "*"
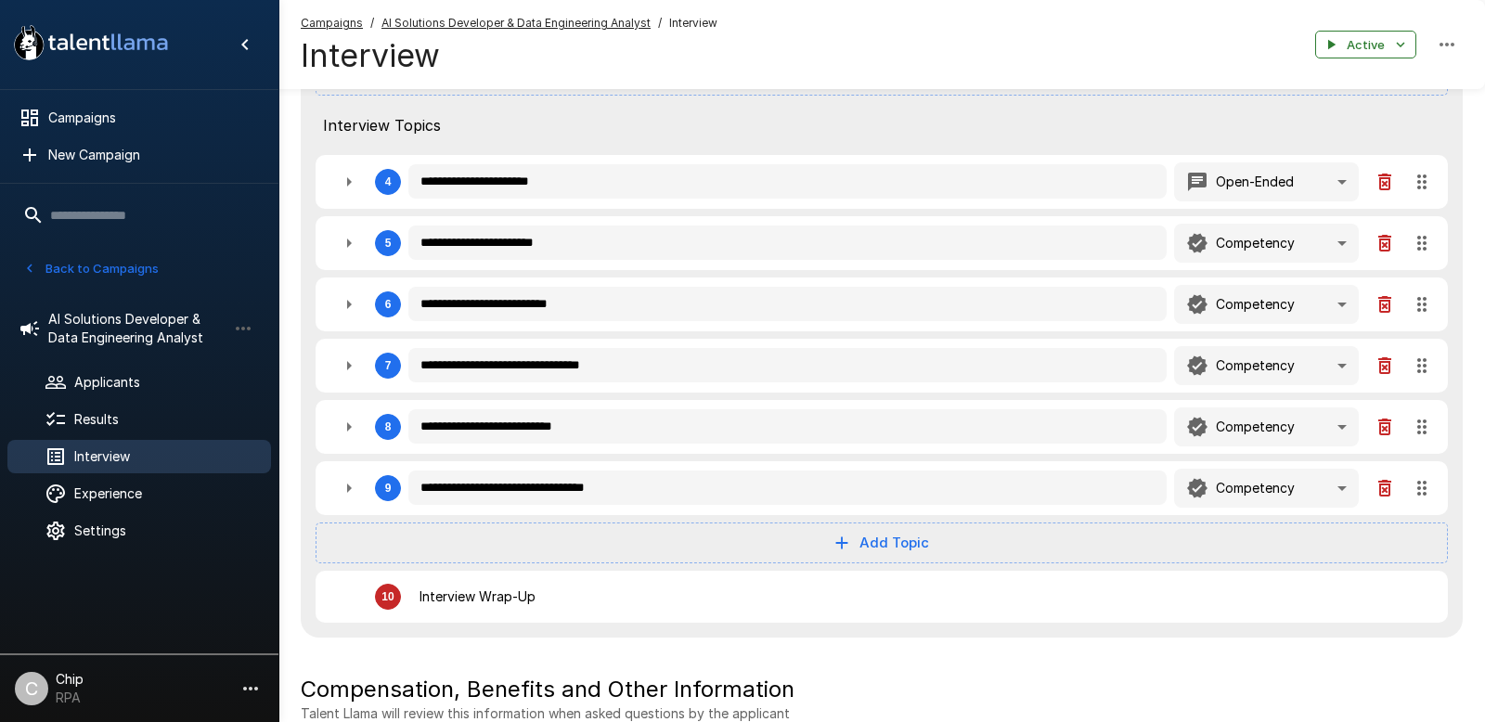
type textarea "*"
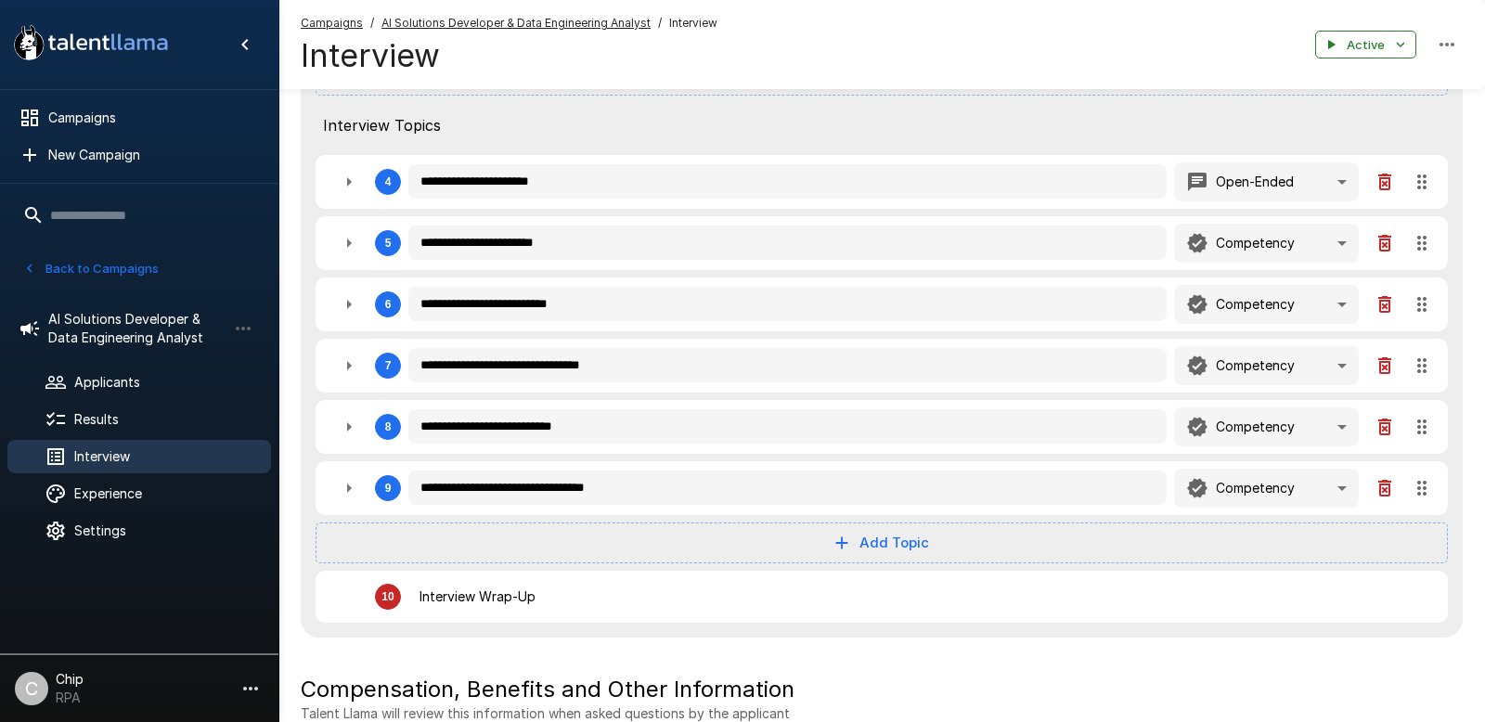
type textarea "*"
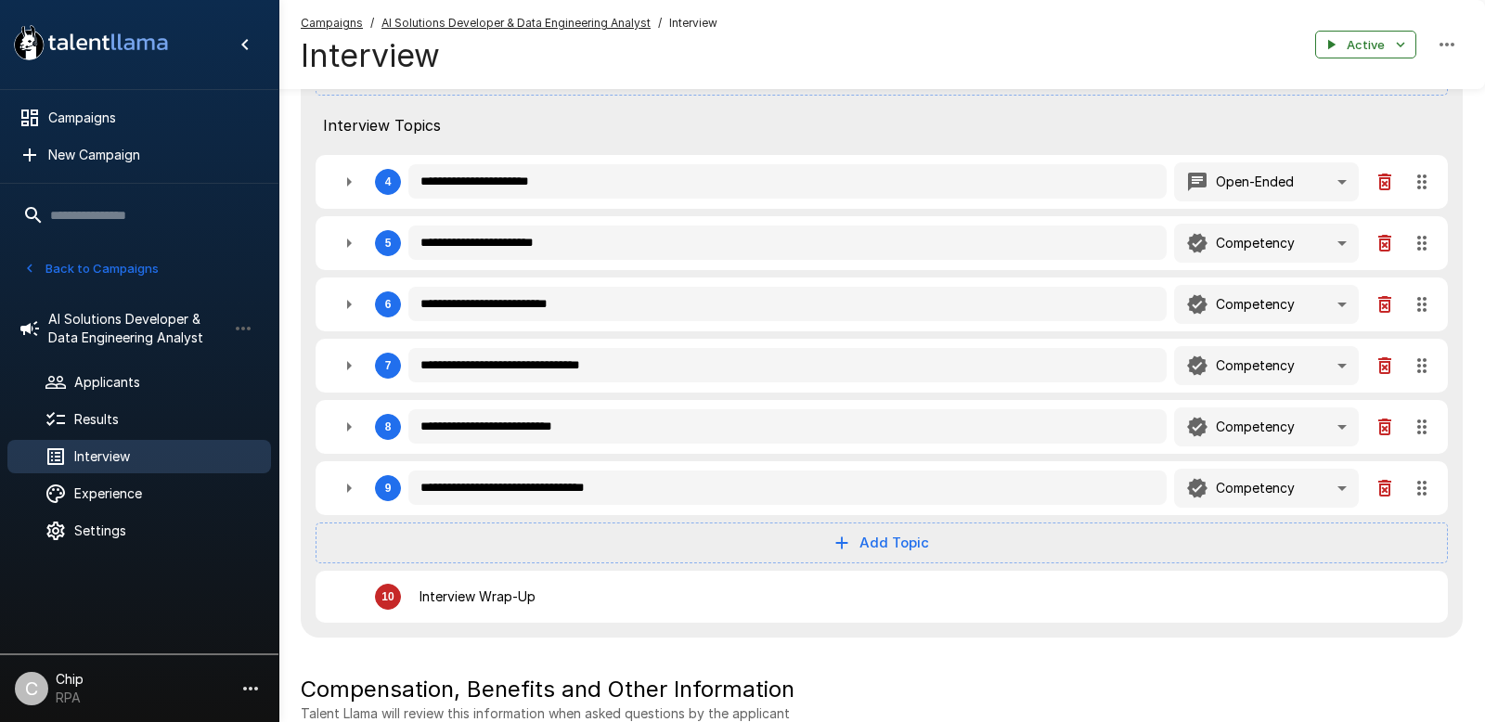
type textarea "*"
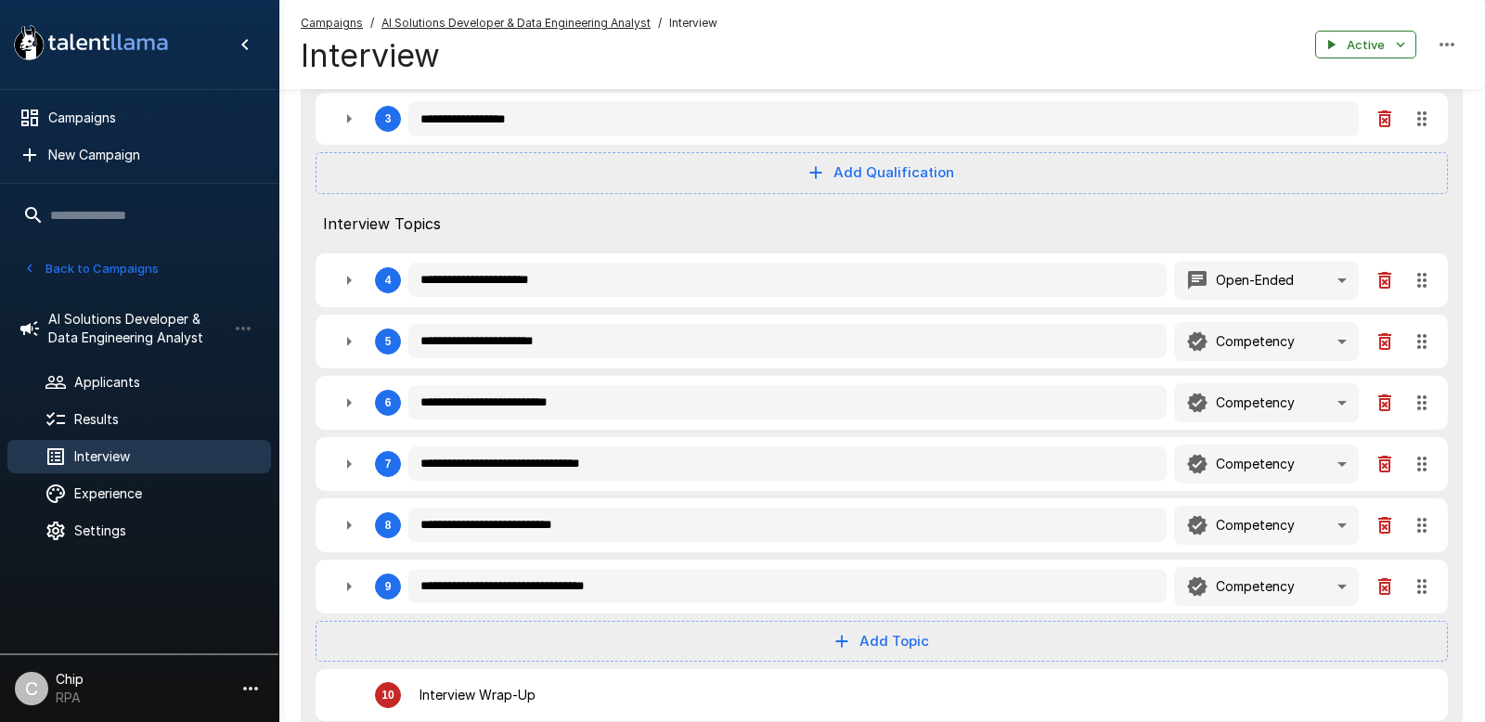
scroll to position [516, 0]
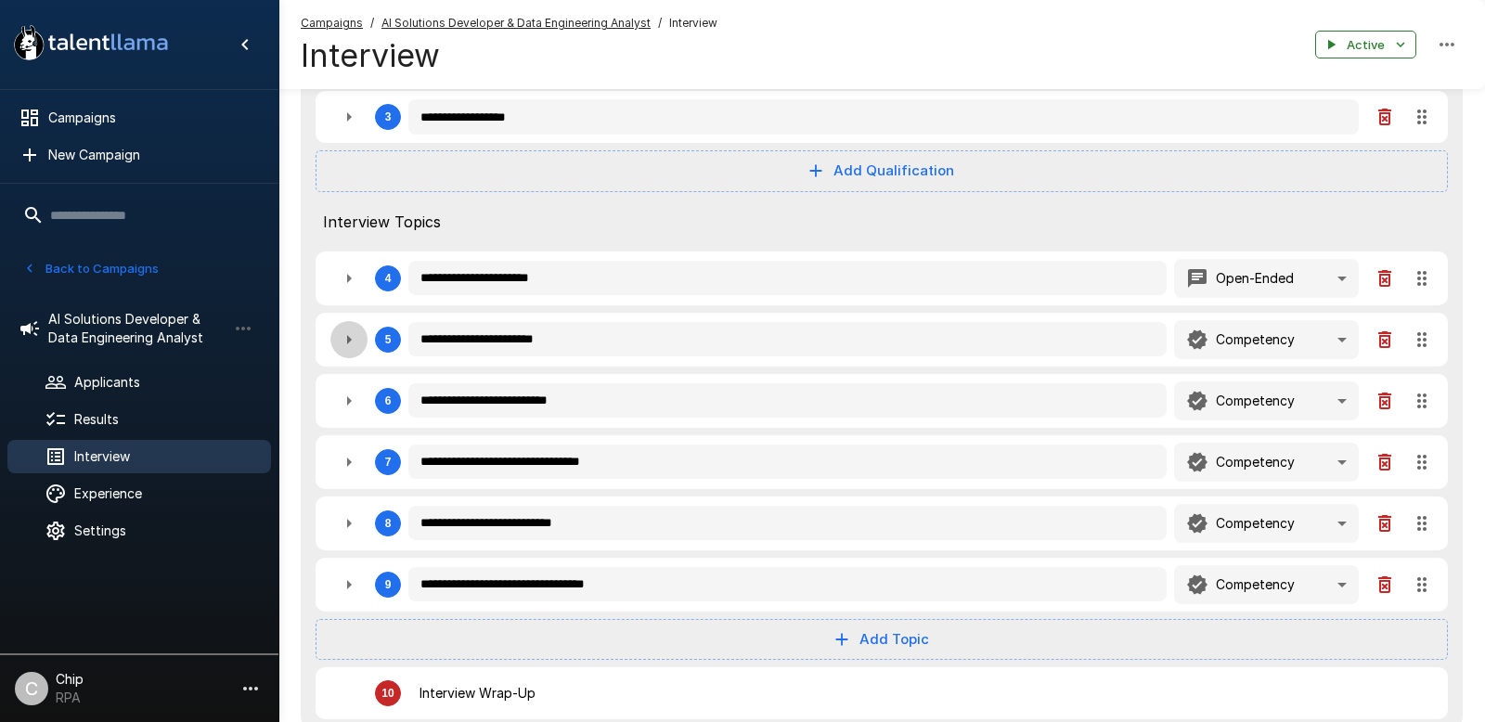
click at [349, 341] on icon "button" at bounding box center [349, 339] width 5 height 9
type textarea "*"
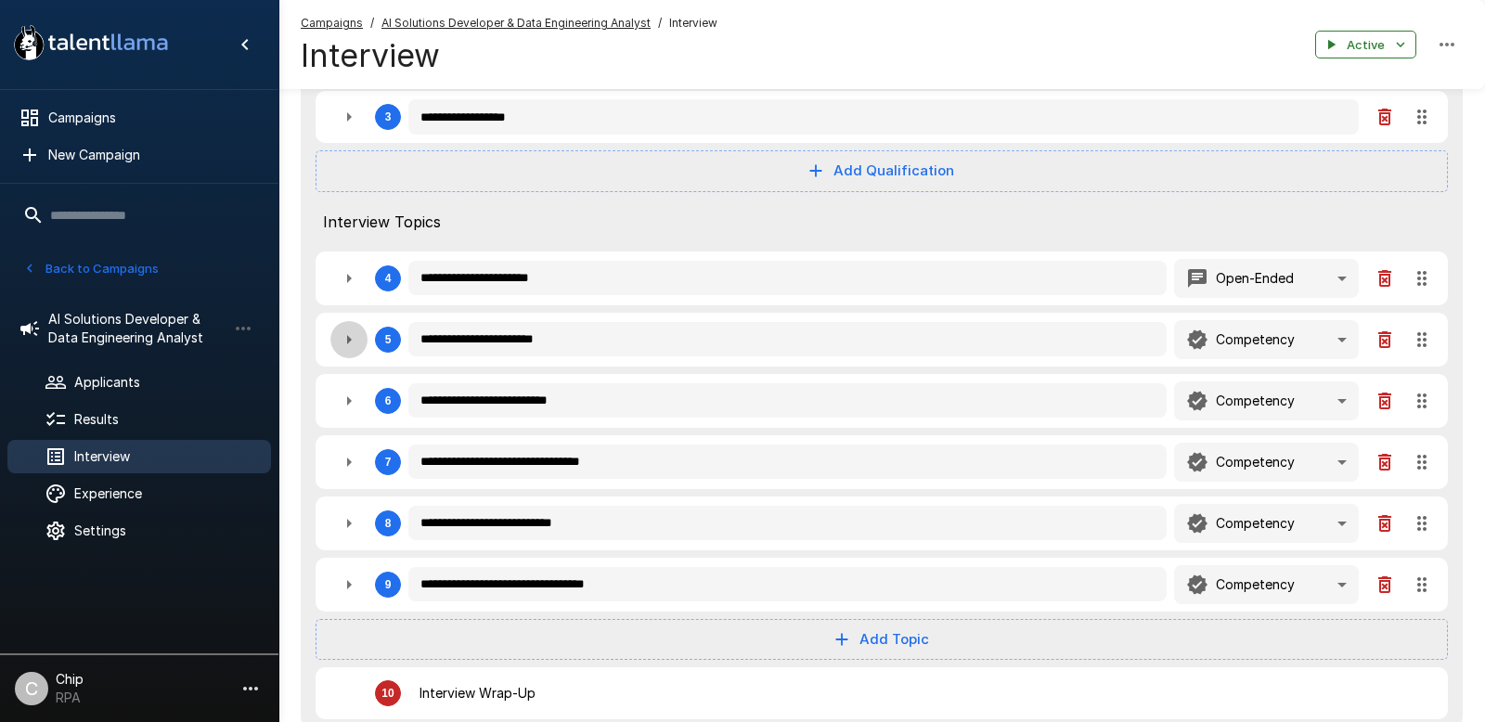
type textarea "*"
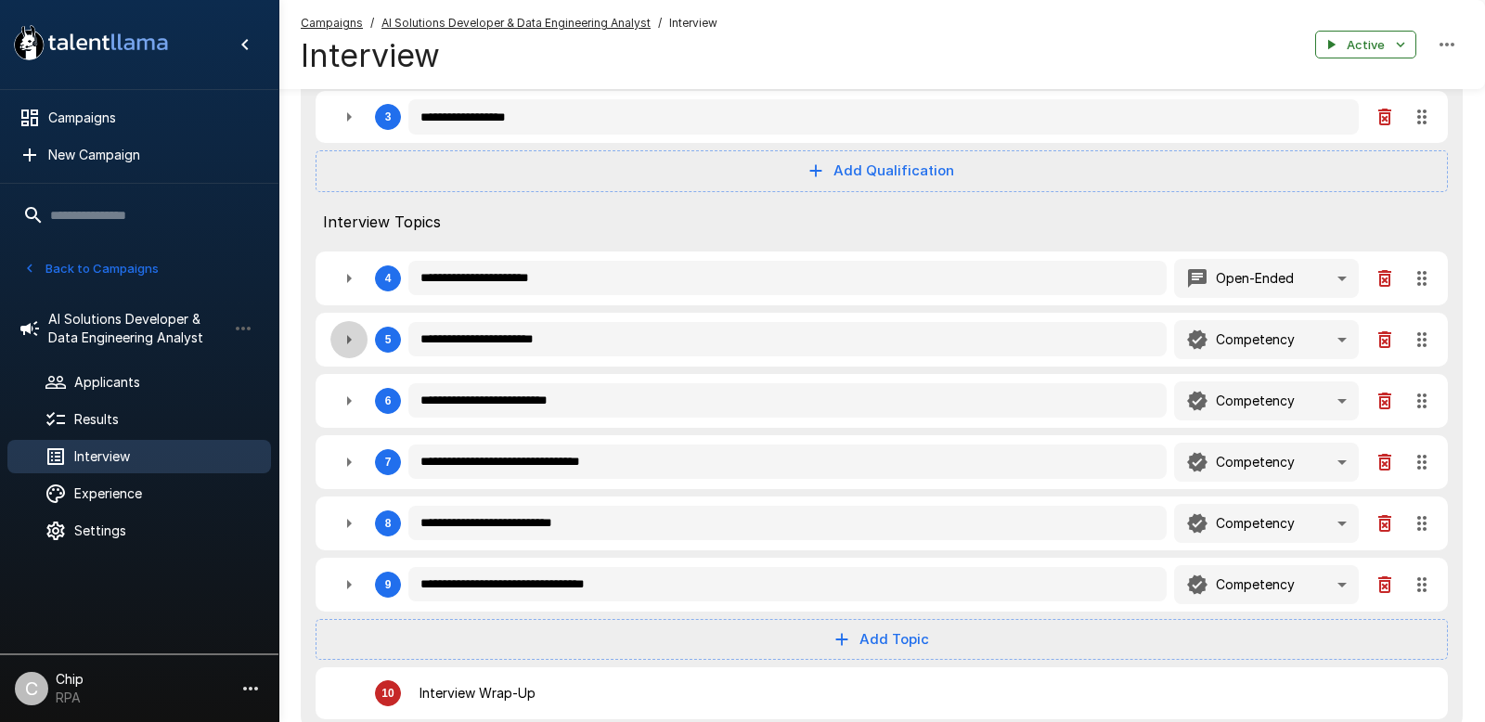
type textarea "*"
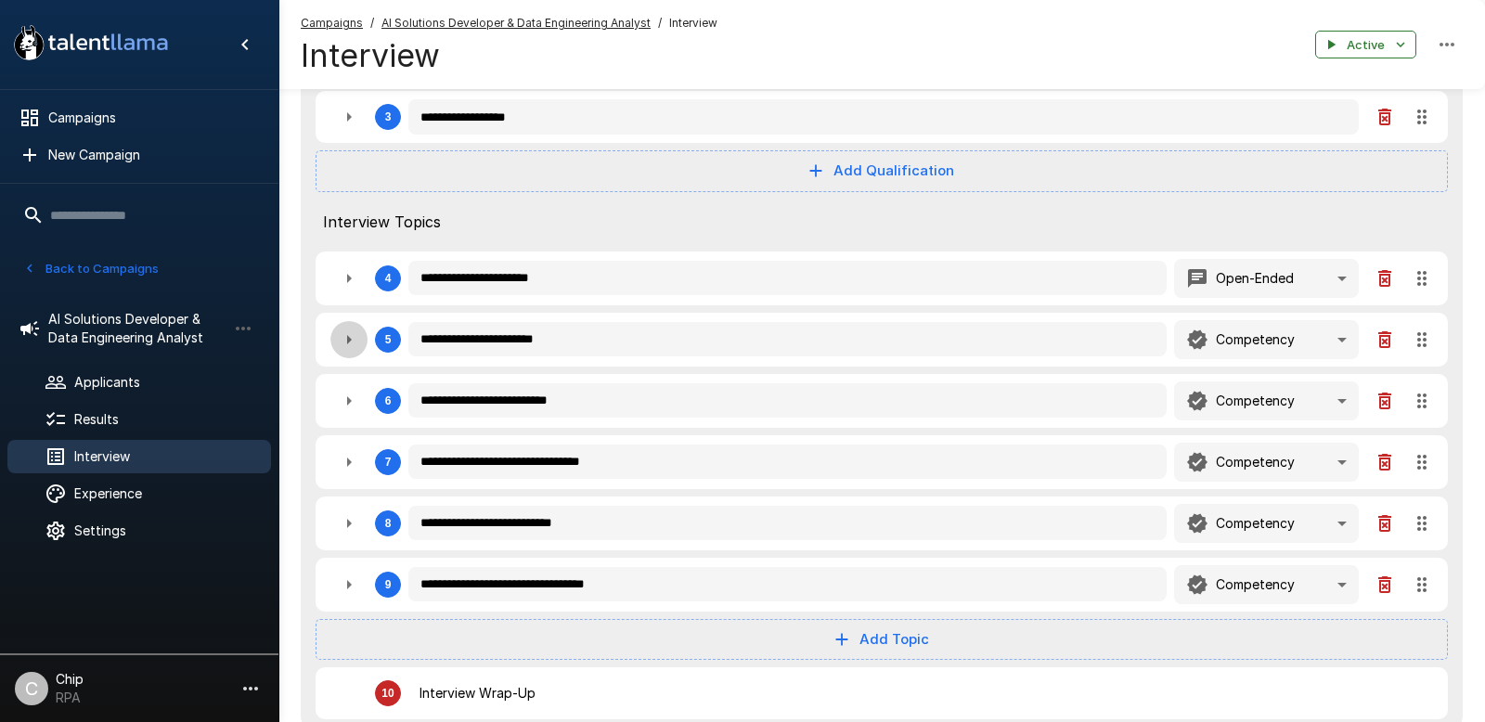
type textarea "*"
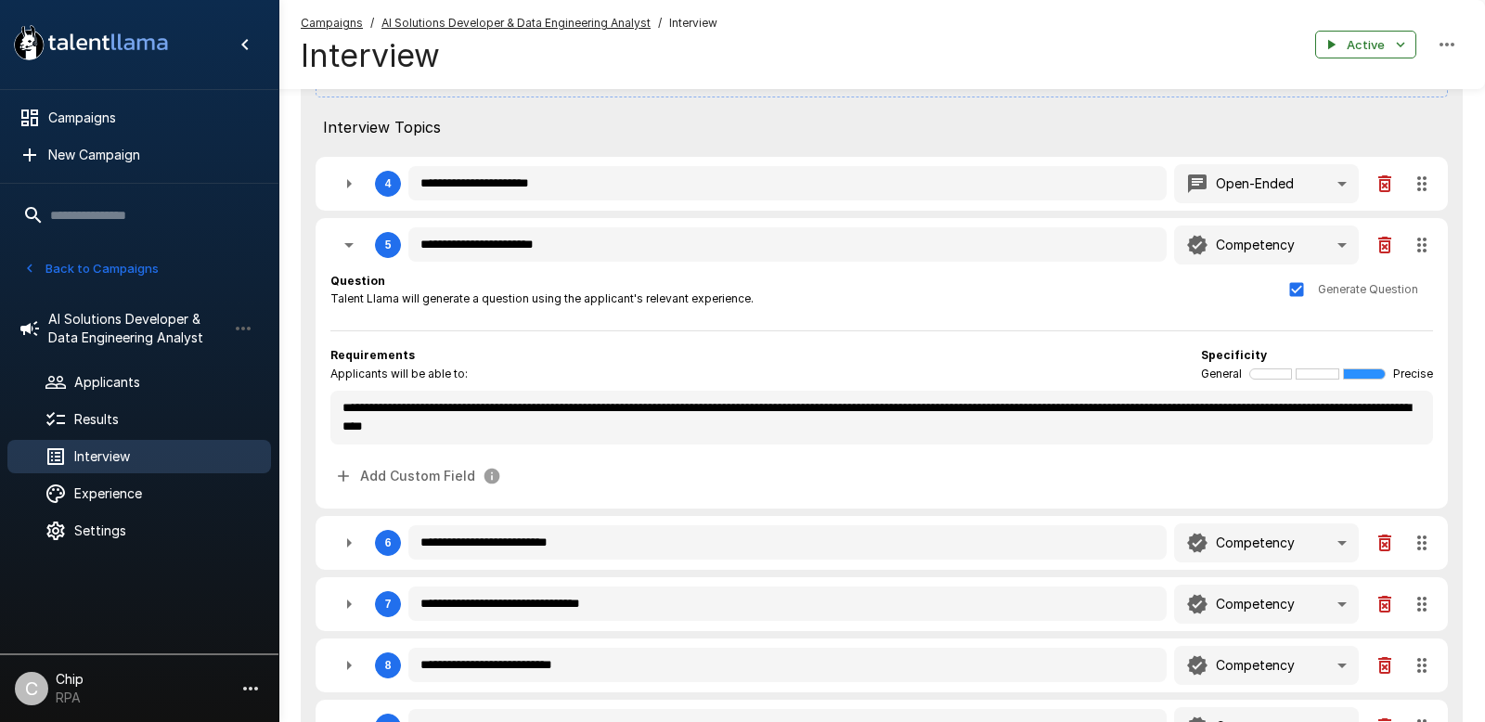
scroll to position [613, 0]
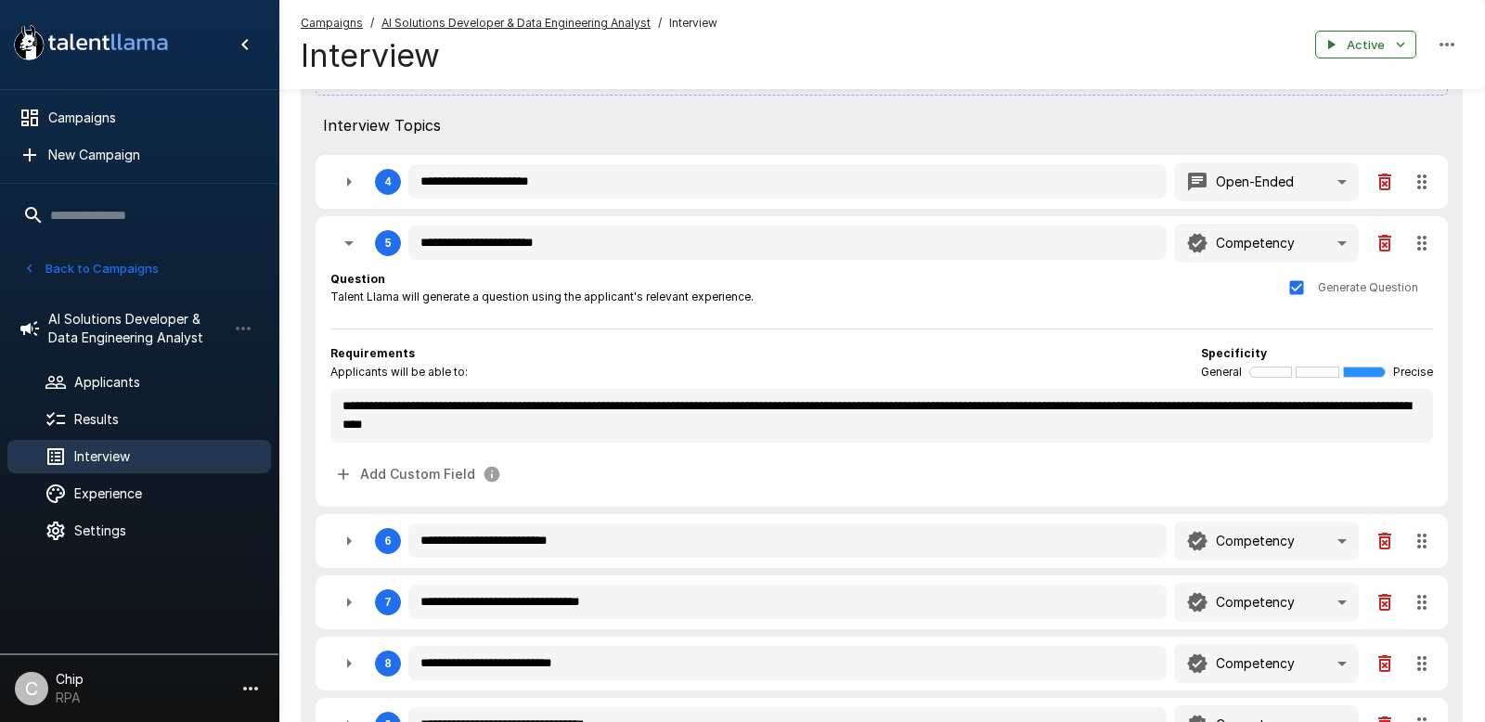
type textarea "*"
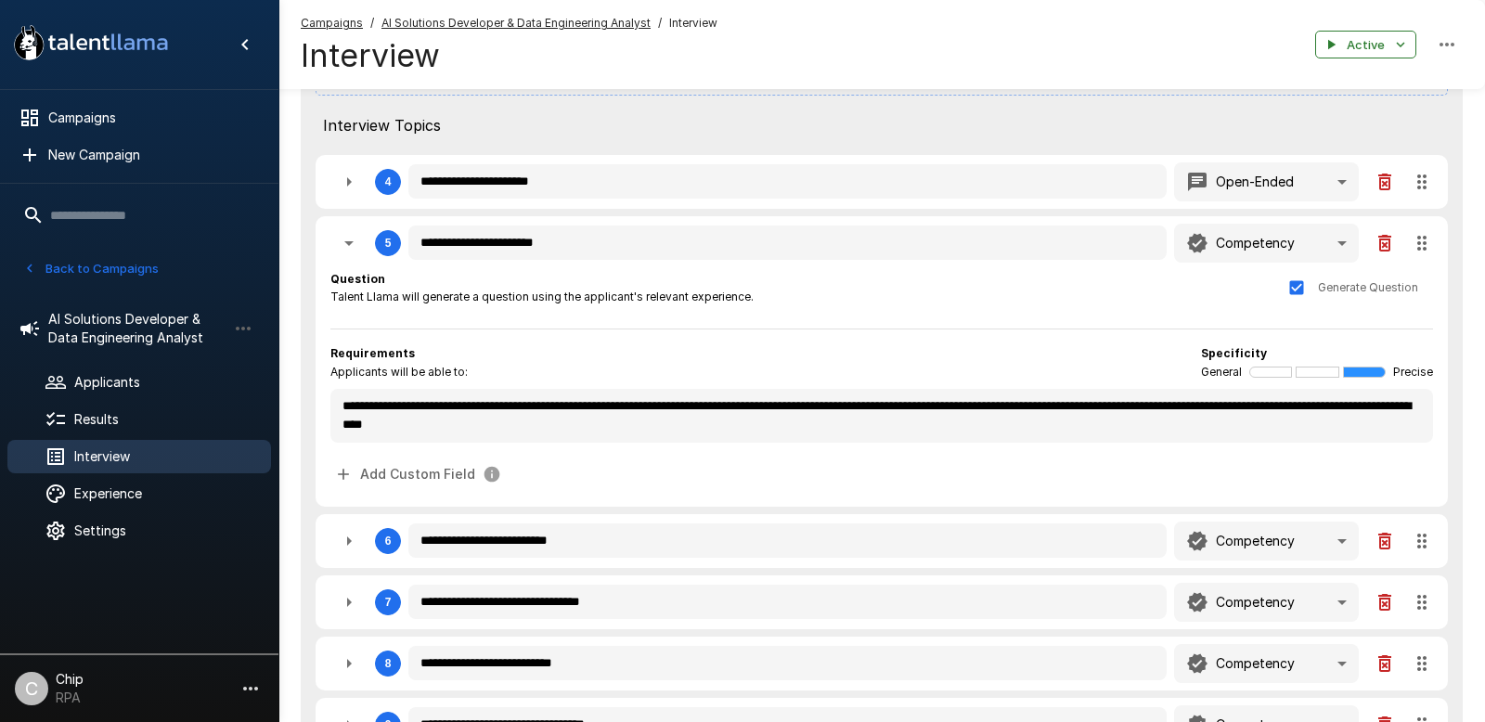
type textarea "*"
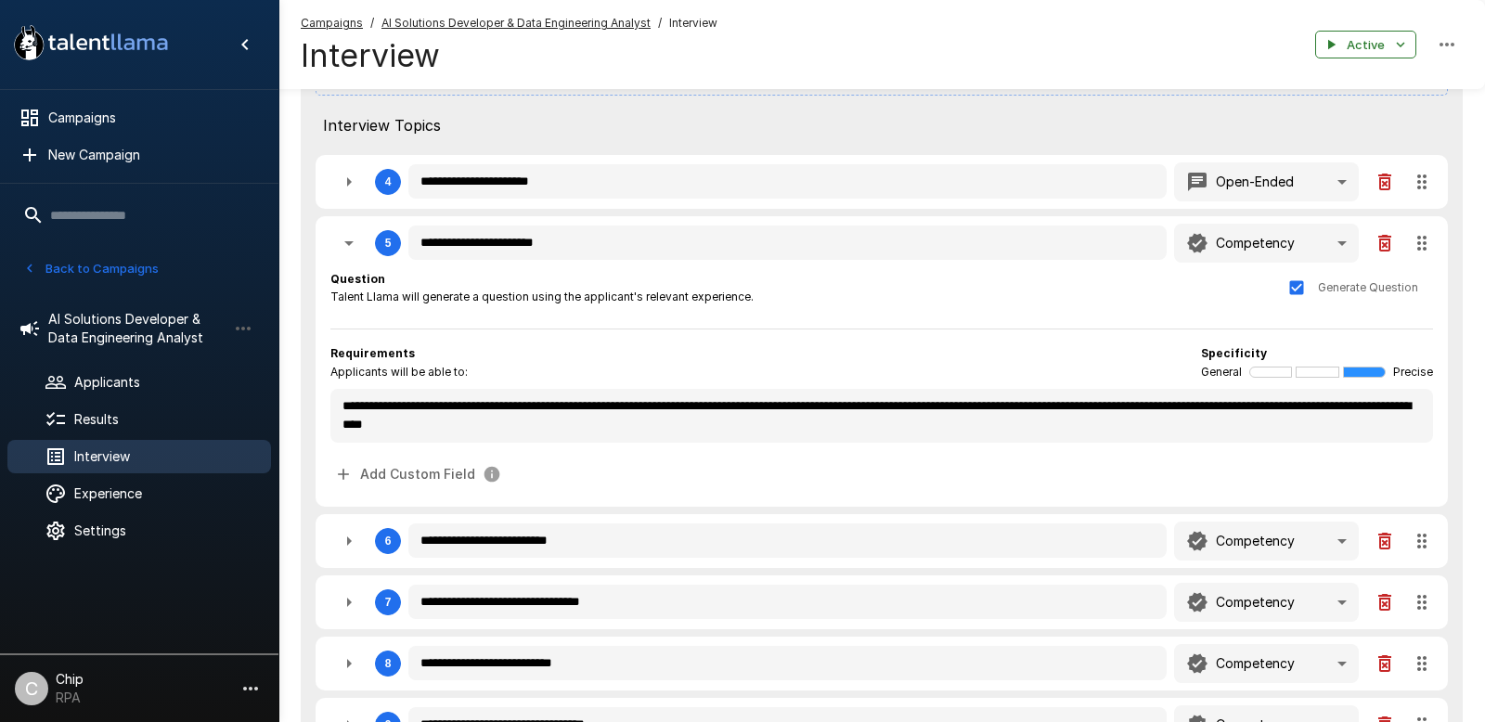
type textarea "*"
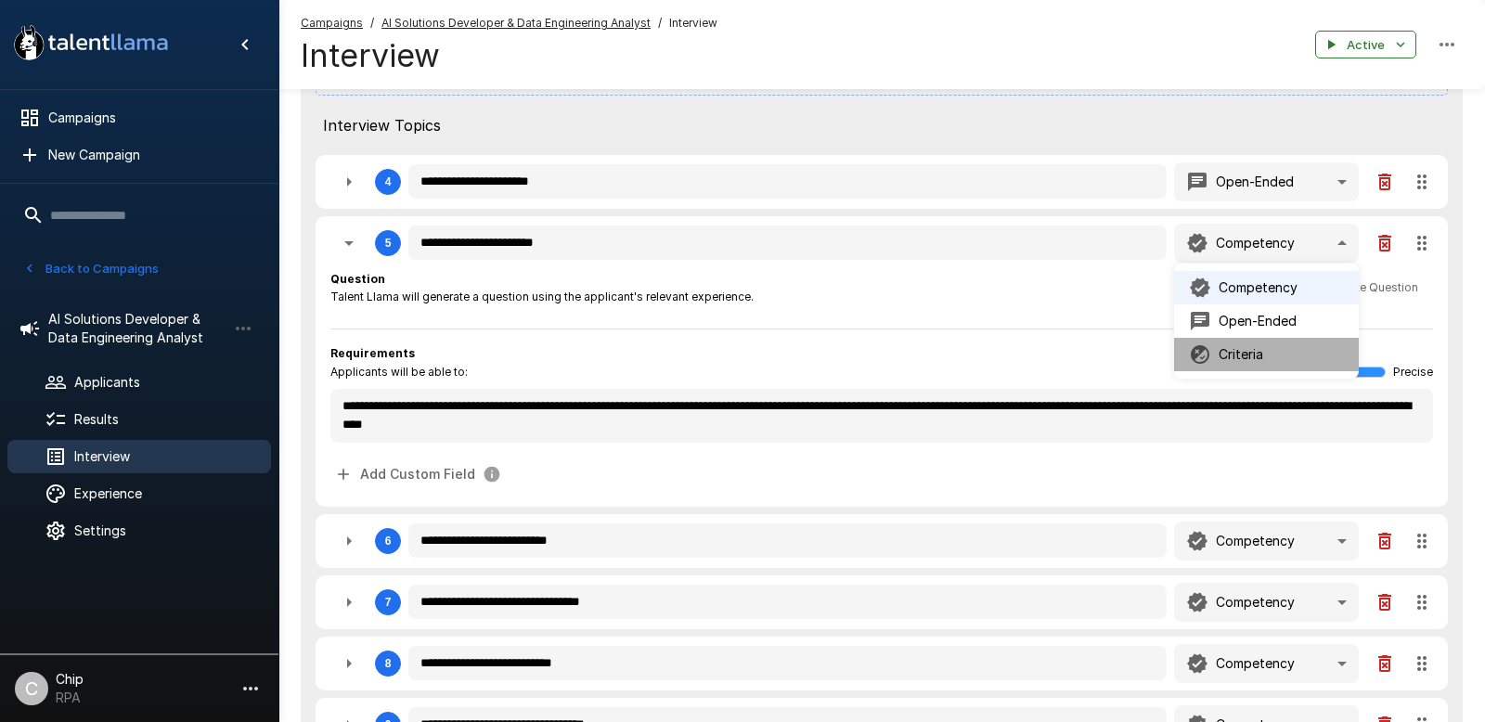
click at [1237, 355] on p "Criteria" at bounding box center [1241, 354] width 45 height 19
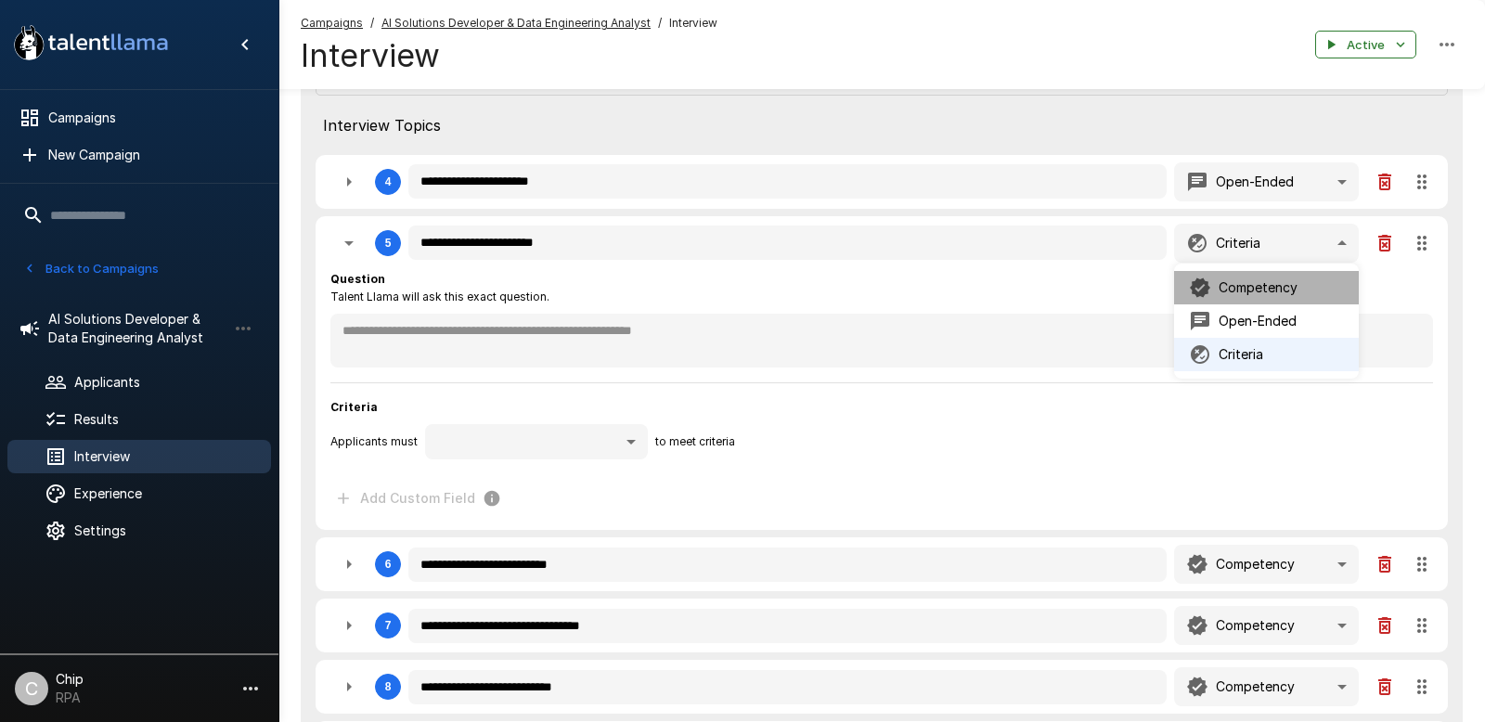
click at [1237, 290] on p "Competency" at bounding box center [1258, 287] width 79 height 19
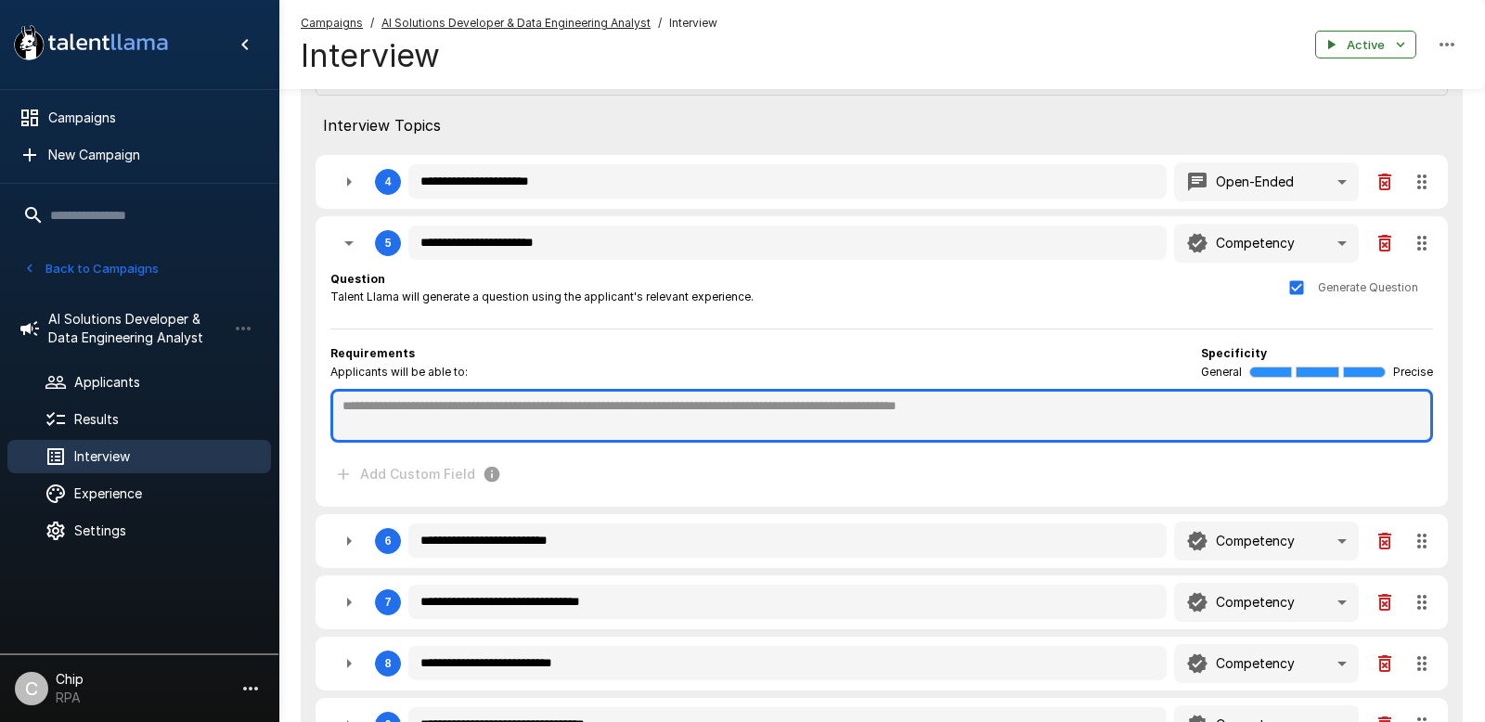
click at [550, 411] on textarea at bounding box center [881, 416] width 1103 height 54
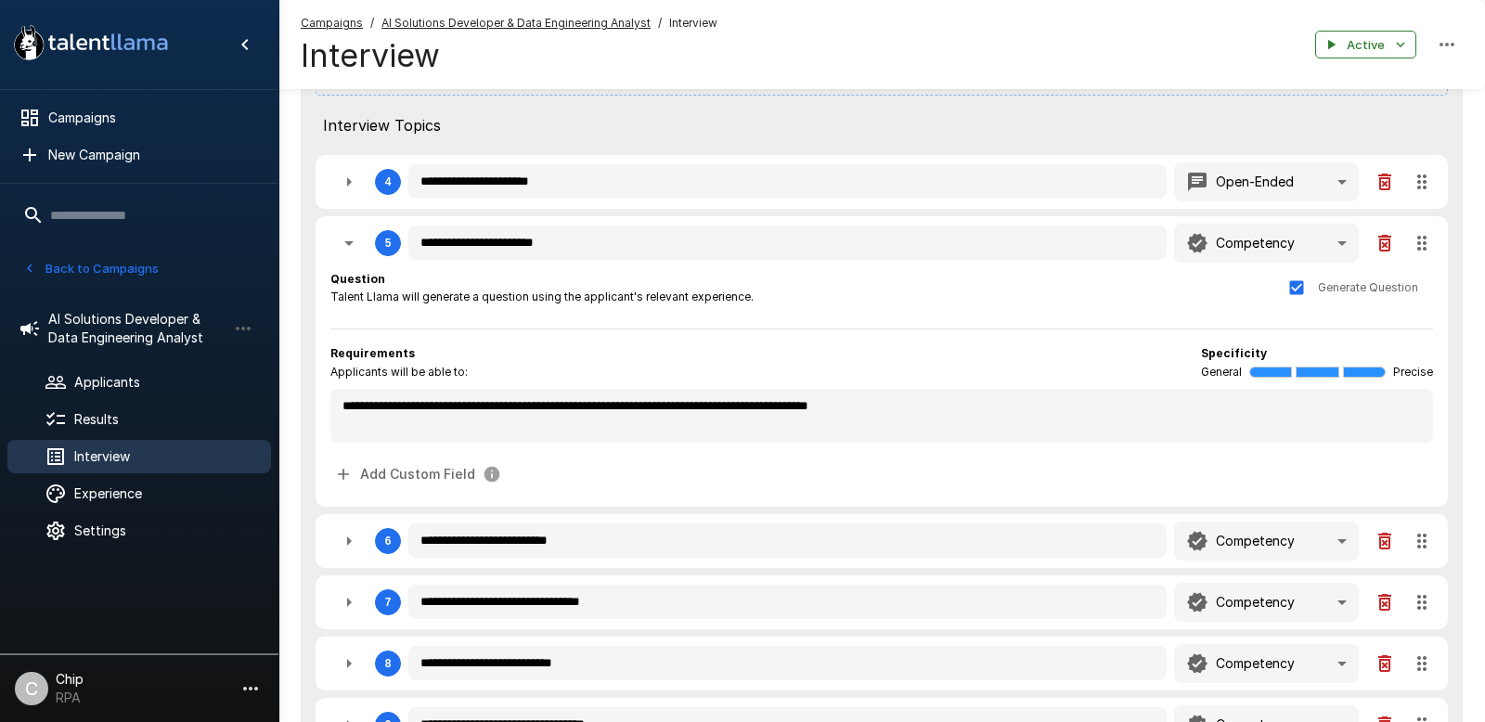
click at [781, 307] on div "Question Talent Llama will generate a question using the applicant's relevant e…" at bounding box center [881, 292] width 1103 height 45
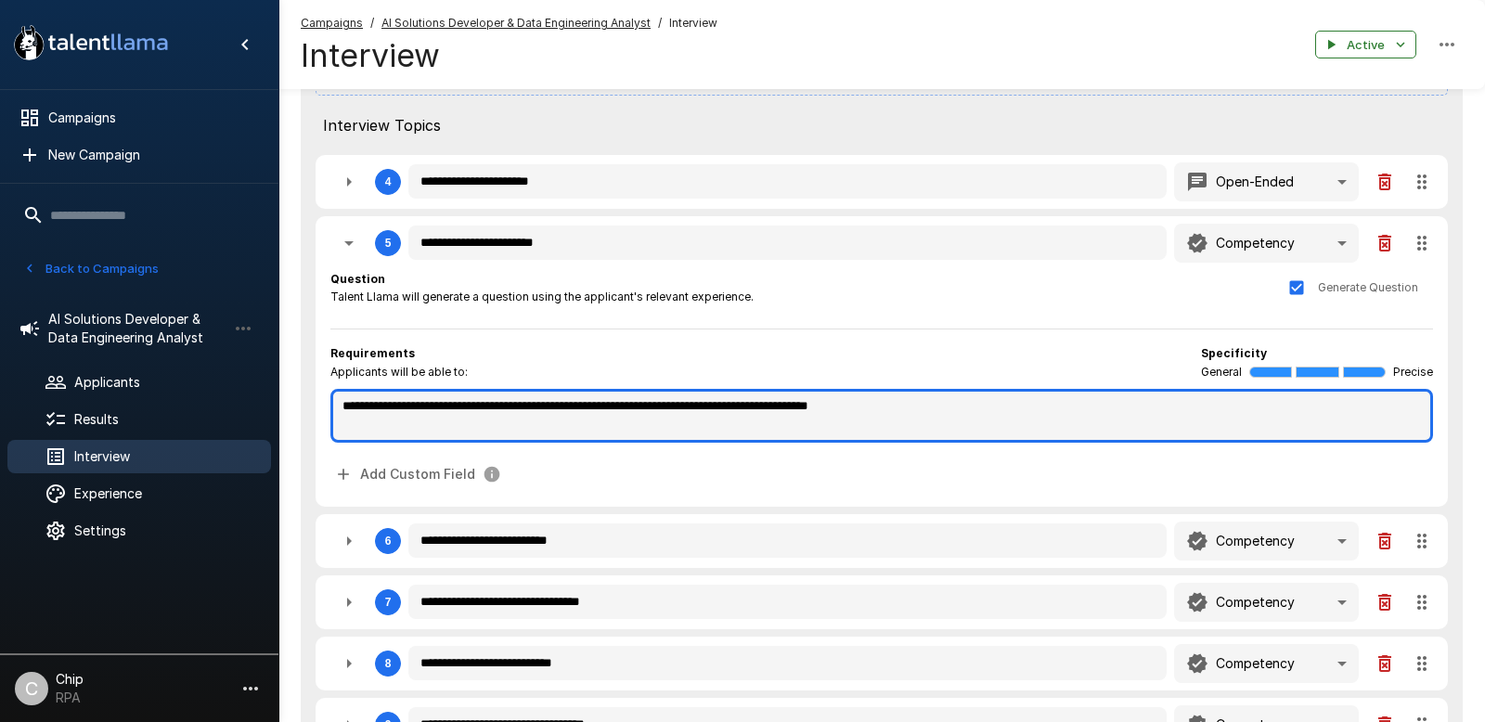
click at [958, 409] on textarea "**********" at bounding box center [881, 416] width 1103 height 54
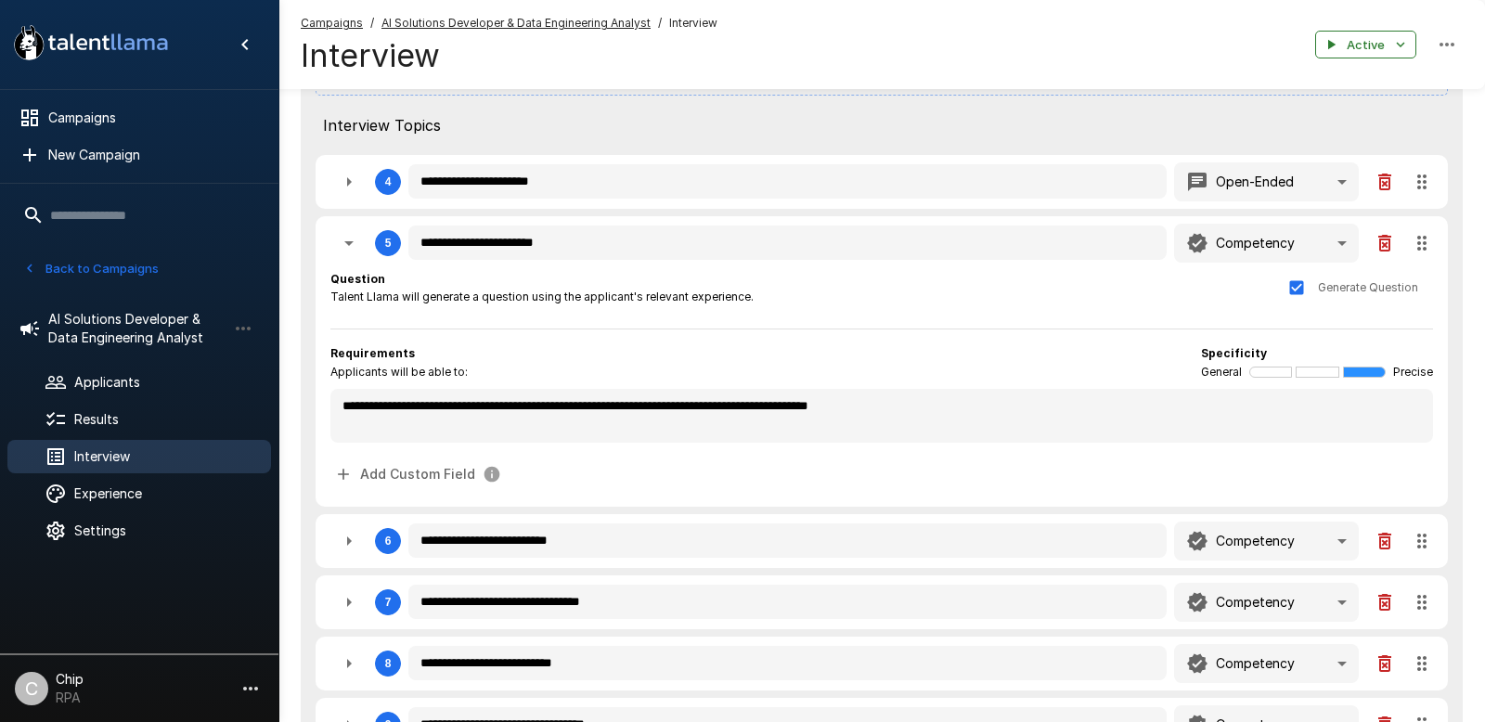
click at [958, 359] on div "Requirements Applicants will be able to: Specificity General Precise" at bounding box center [881, 362] width 1103 height 37
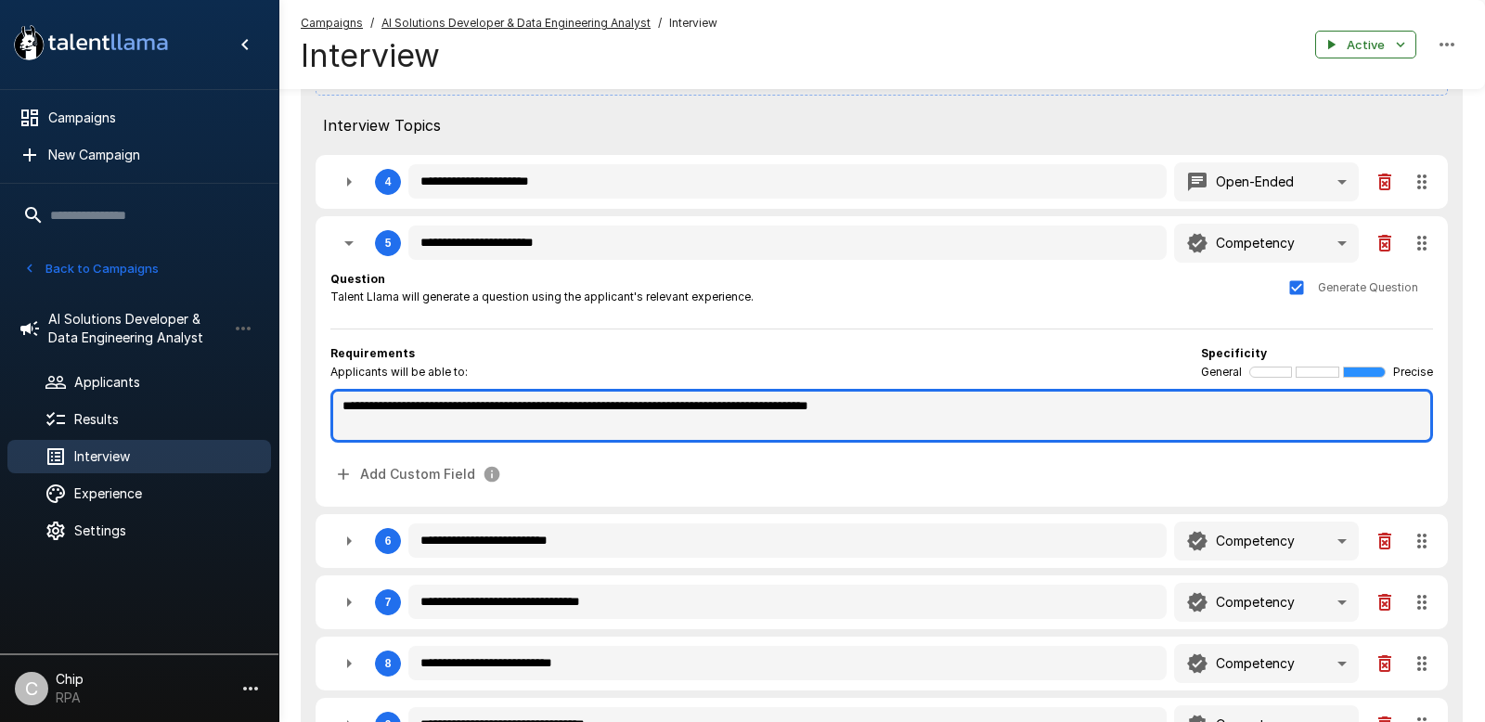
click at [970, 396] on textarea "**********" at bounding box center [881, 416] width 1103 height 54
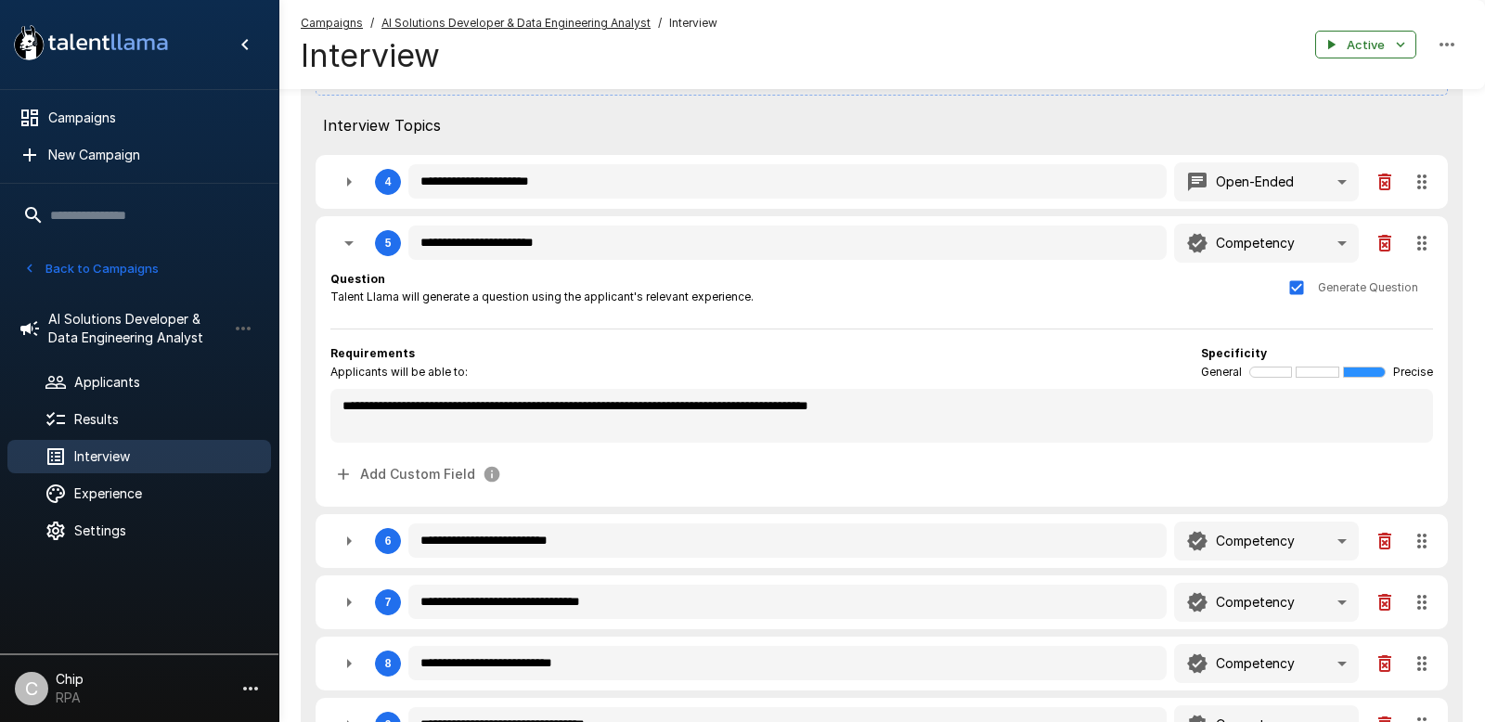
click at [600, 349] on div "Requirements Applicants will be able to: Specificity General Precise" at bounding box center [881, 362] width 1103 height 37
click at [345, 245] on icon "button" at bounding box center [349, 243] width 22 height 22
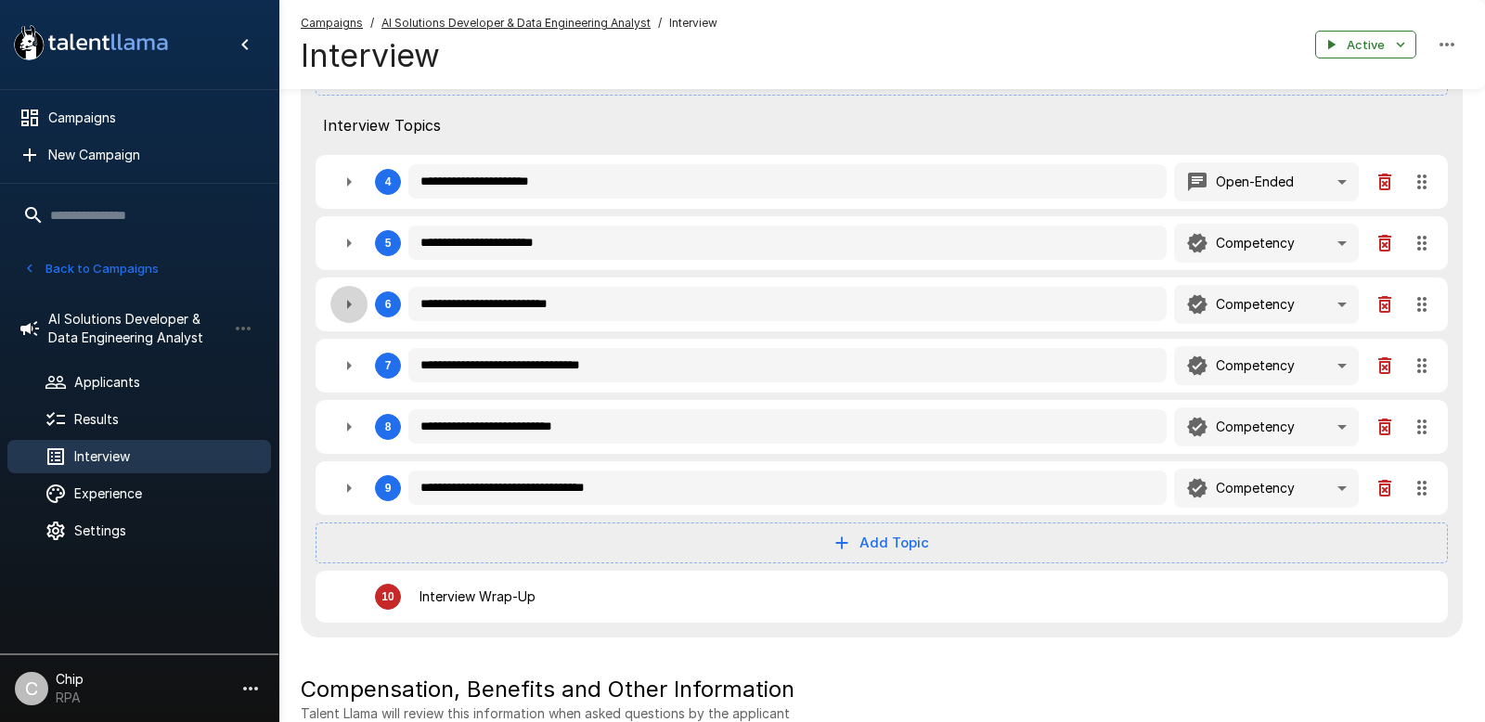
click at [354, 303] on icon "button" at bounding box center [349, 304] width 22 height 22
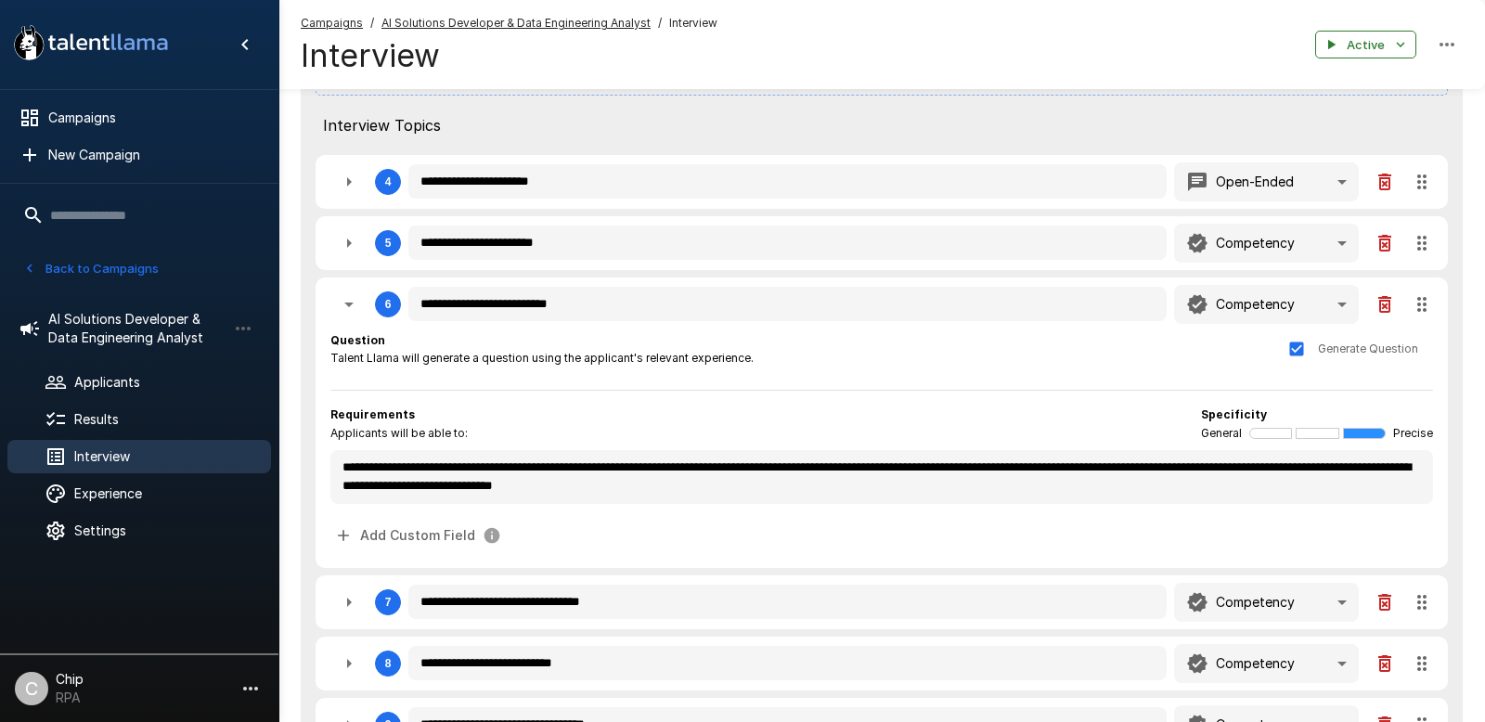
click at [1237, 435] on div at bounding box center [1317, 433] width 43 height 11
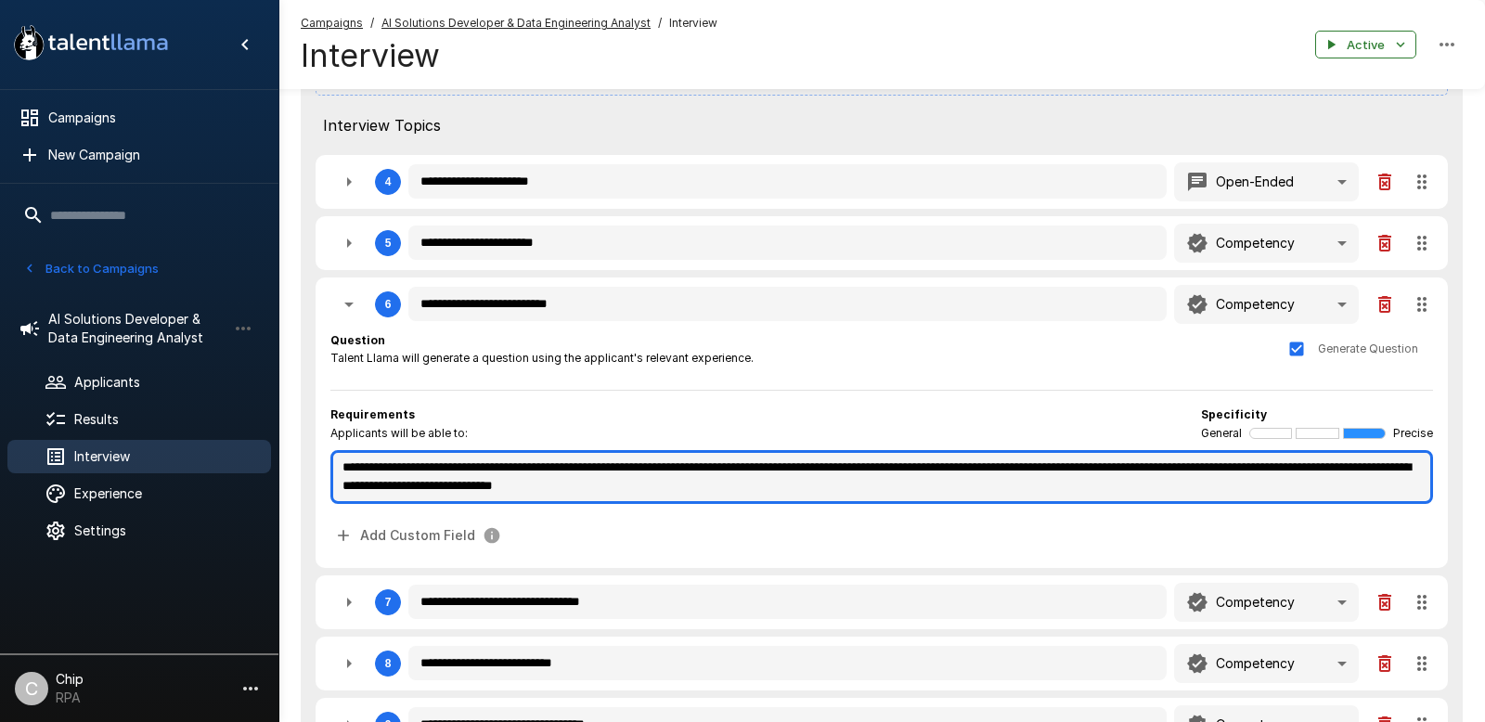
click at [841, 490] on textarea "**********" at bounding box center [881, 477] width 1103 height 54
drag, startPoint x: 844, startPoint y: 487, endPoint x: 404, endPoint y: 487, distance: 439.9
click at [404, 487] on textarea "**********" at bounding box center [881, 477] width 1103 height 54
drag, startPoint x: 403, startPoint y: 487, endPoint x: 562, endPoint y: 485, distance: 159.6
click at [407, 487] on textarea "**********" at bounding box center [881, 477] width 1103 height 54
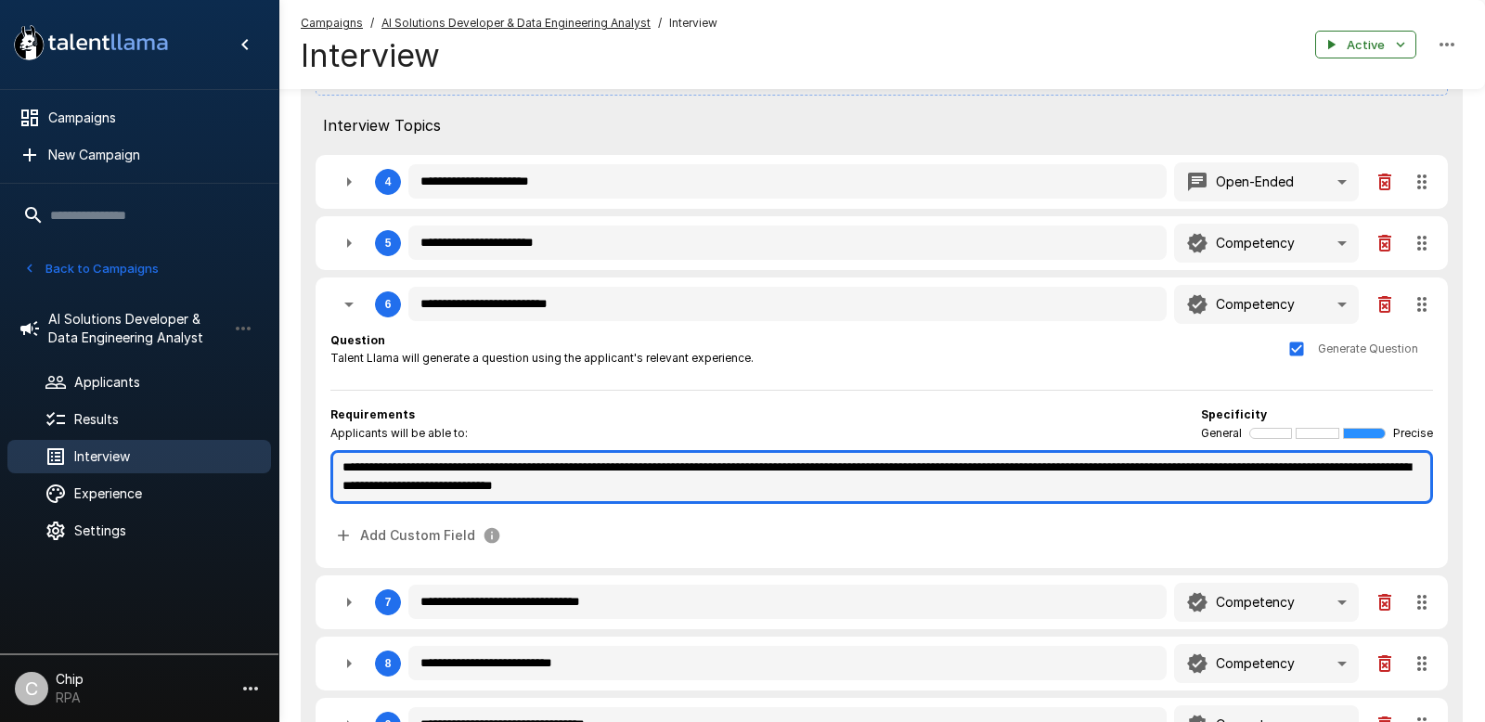
drag, startPoint x: 820, startPoint y: 483, endPoint x: 469, endPoint y: 485, distance: 351.7
click at [469, 485] on textarea "**********" at bounding box center [881, 477] width 1103 height 54
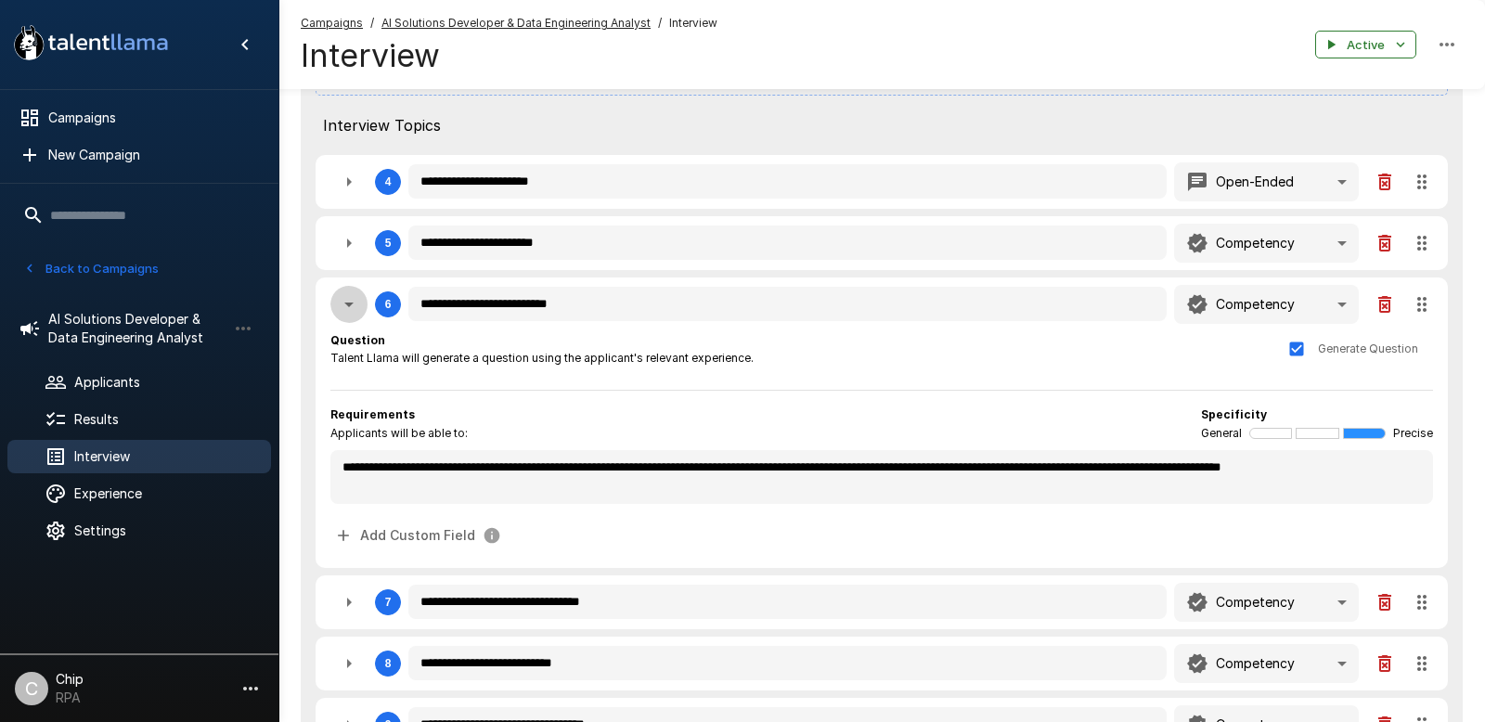
click at [352, 306] on icon "button" at bounding box center [349, 304] width 22 height 22
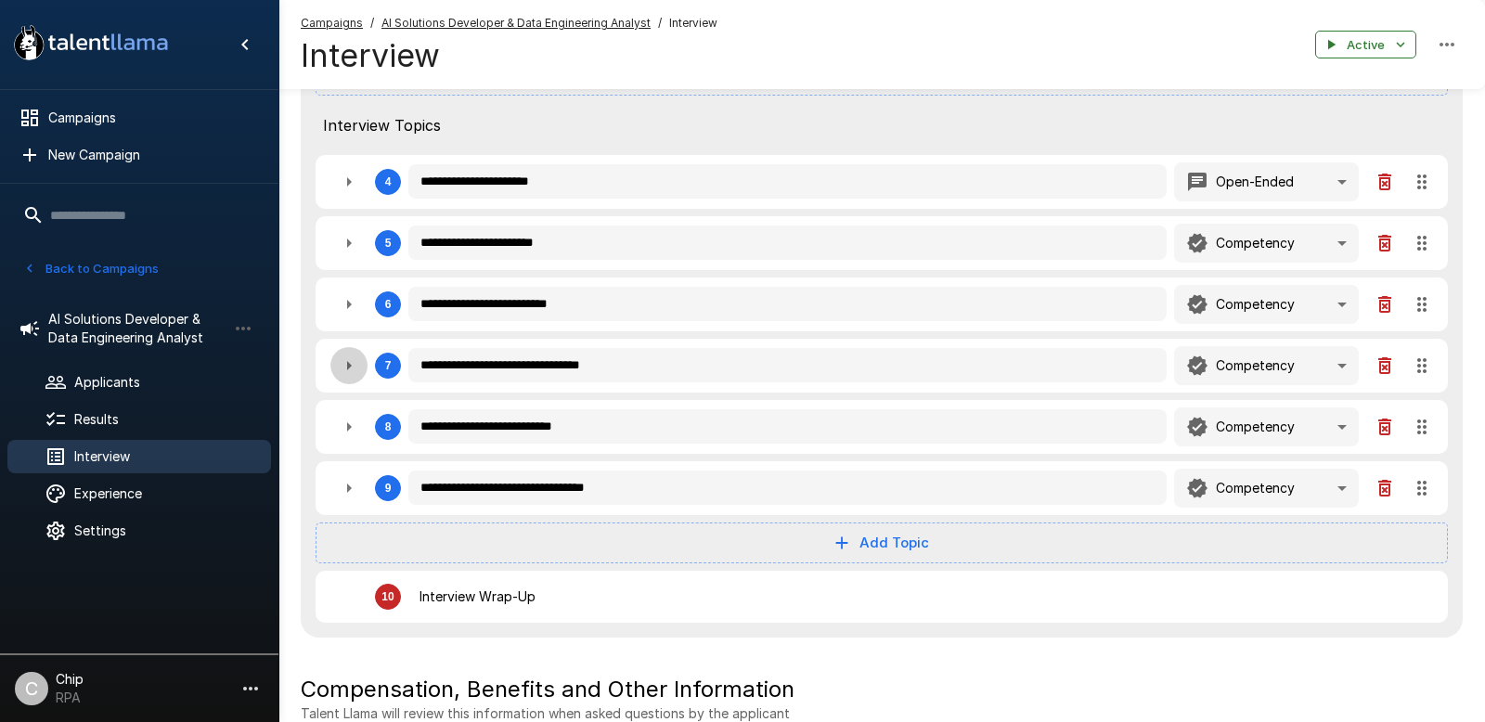
click at [344, 363] on icon "button" at bounding box center [349, 366] width 22 height 22
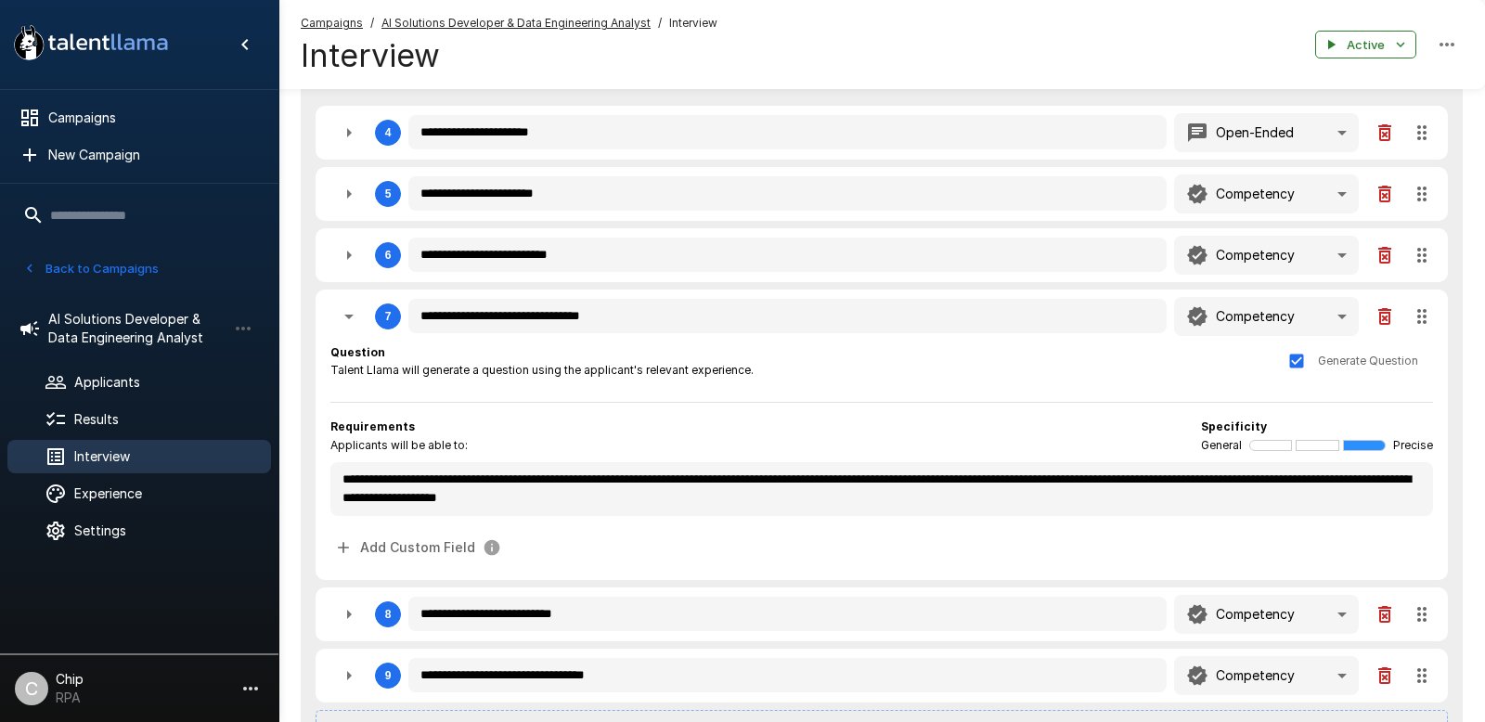
scroll to position [664, 0]
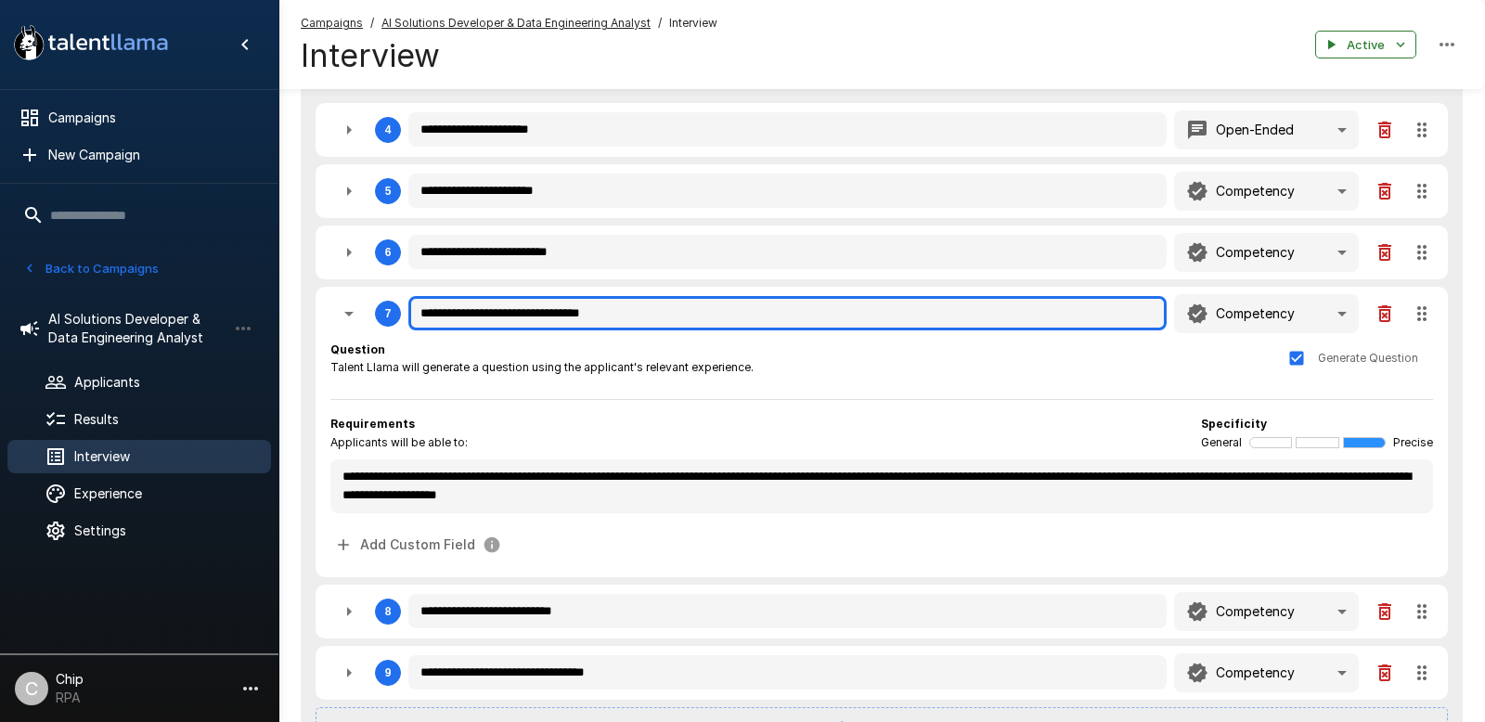
drag, startPoint x: 581, startPoint y: 314, endPoint x: 670, endPoint y: 316, distance: 89.1
click at [642, 313] on input "**********" at bounding box center [787, 313] width 758 height 35
click at [670, 316] on input "**********" at bounding box center [787, 313] width 758 height 35
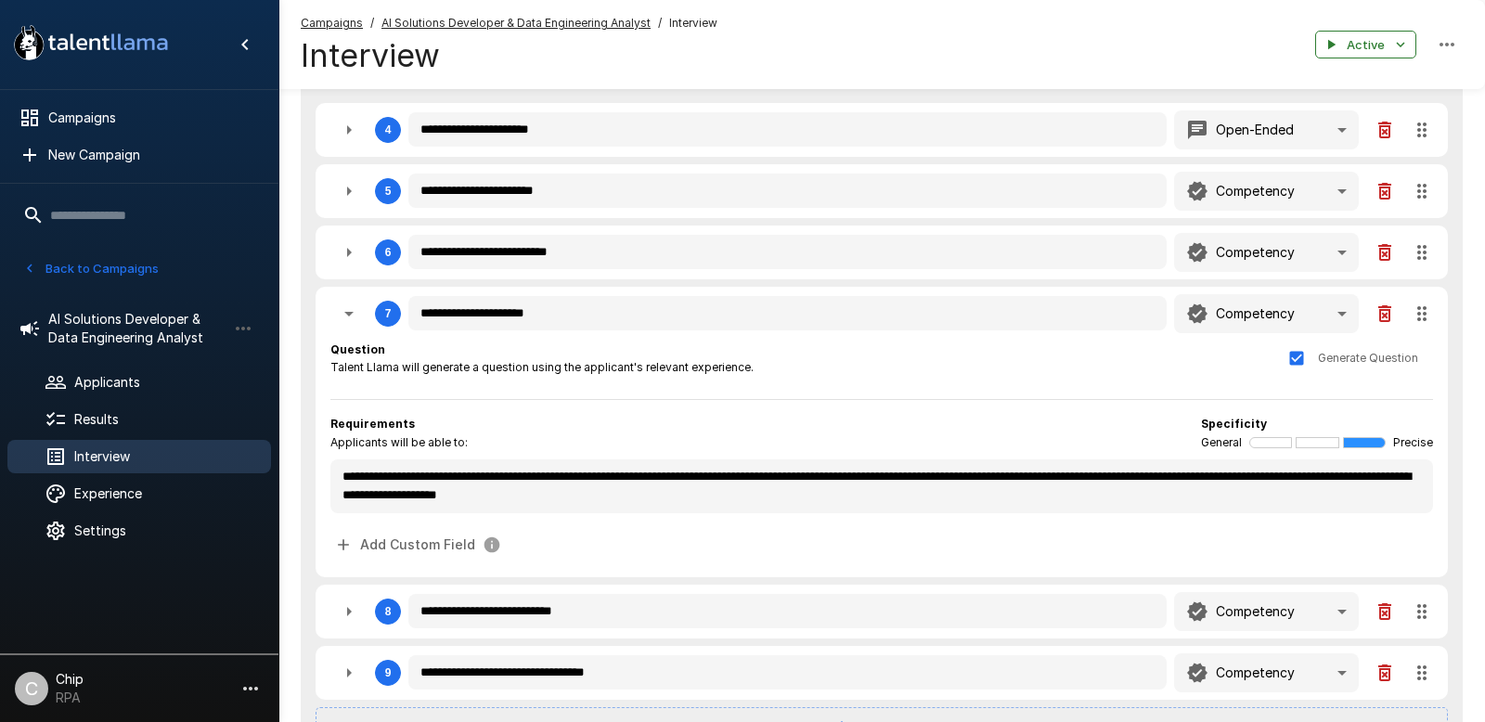
click at [958, 406] on div "**********" at bounding box center [881, 452] width 1103 height 222
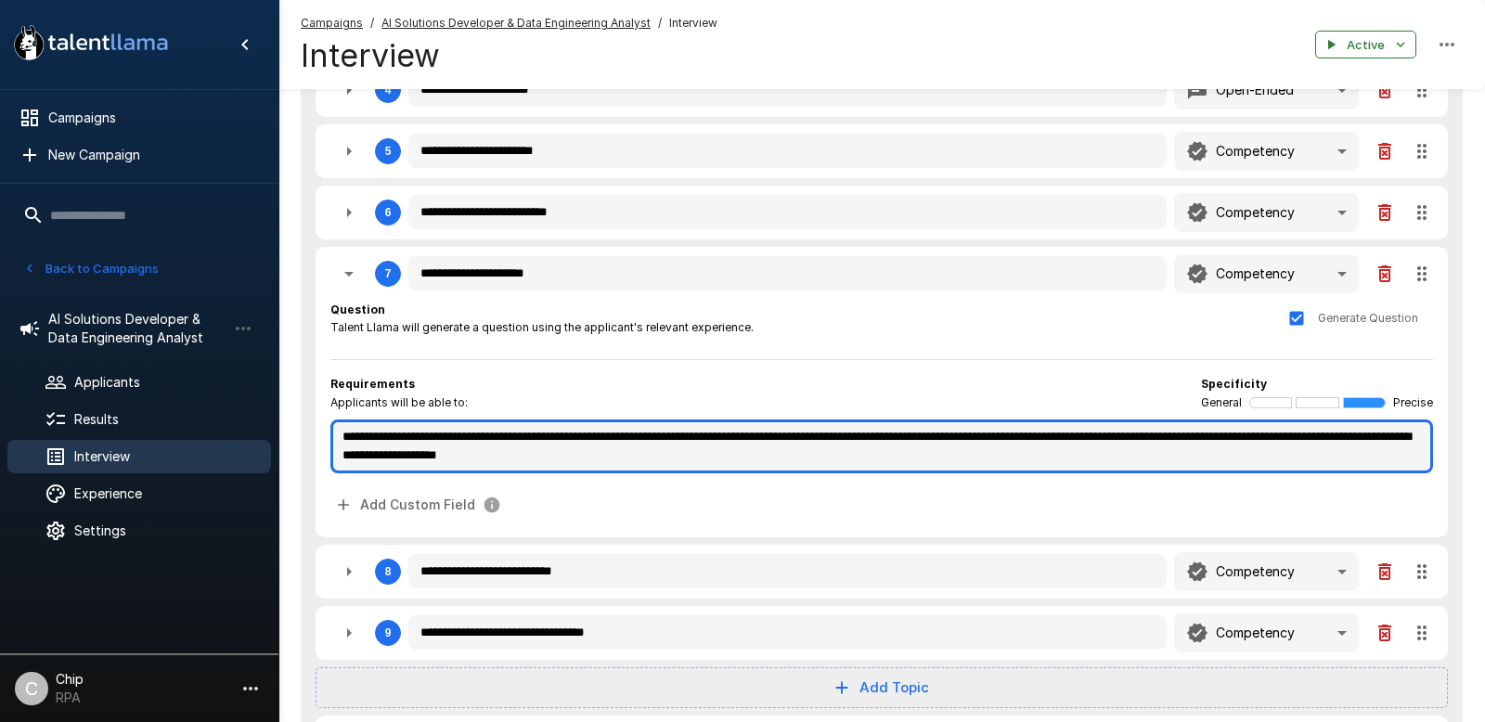
drag, startPoint x: 950, startPoint y: 437, endPoint x: 1019, endPoint y: 438, distance: 68.7
click at [1019, 438] on textarea "**********" at bounding box center [881, 446] width 1103 height 54
drag, startPoint x: 438, startPoint y: 456, endPoint x: 746, endPoint y: 463, distance: 308.2
click at [746, 463] on textarea "**********" at bounding box center [881, 446] width 1103 height 54
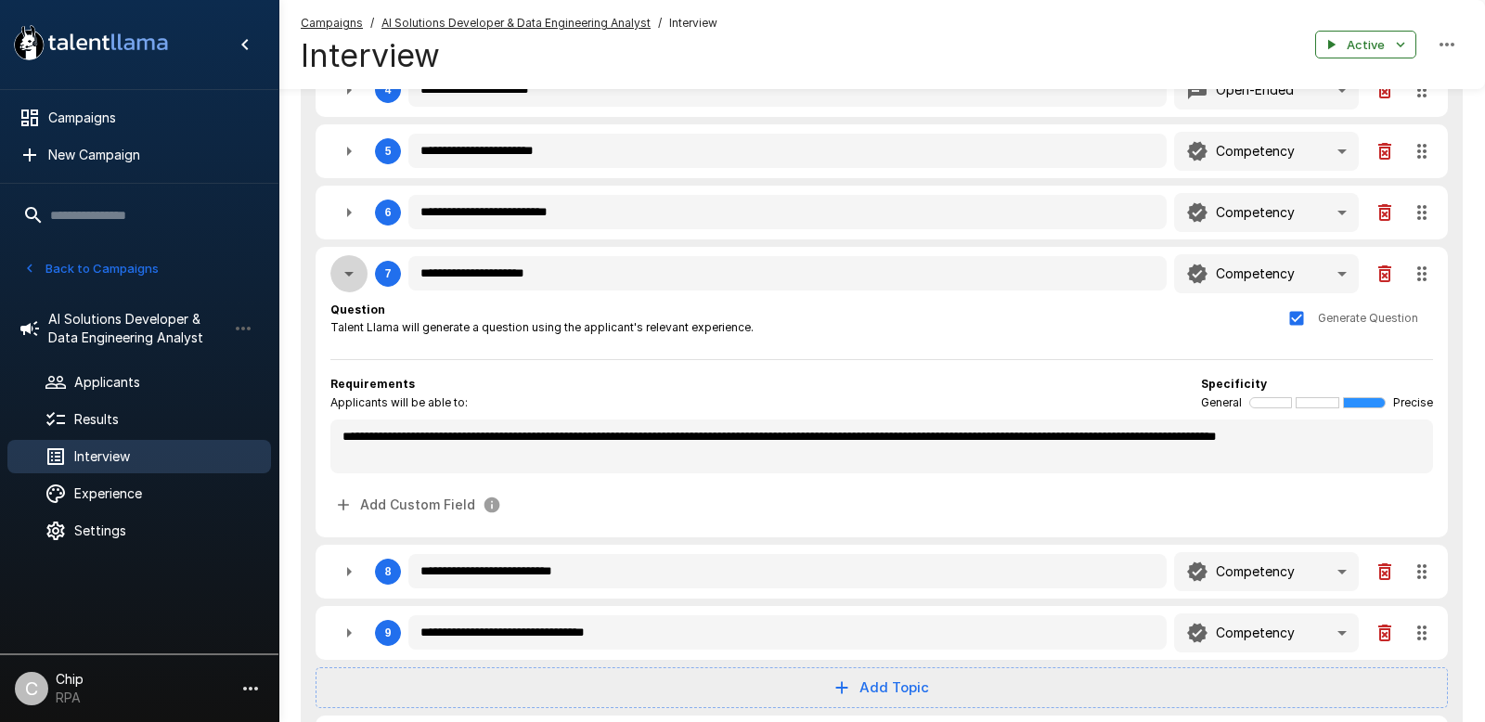
click at [349, 278] on icon "button" at bounding box center [349, 274] width 22 height 22
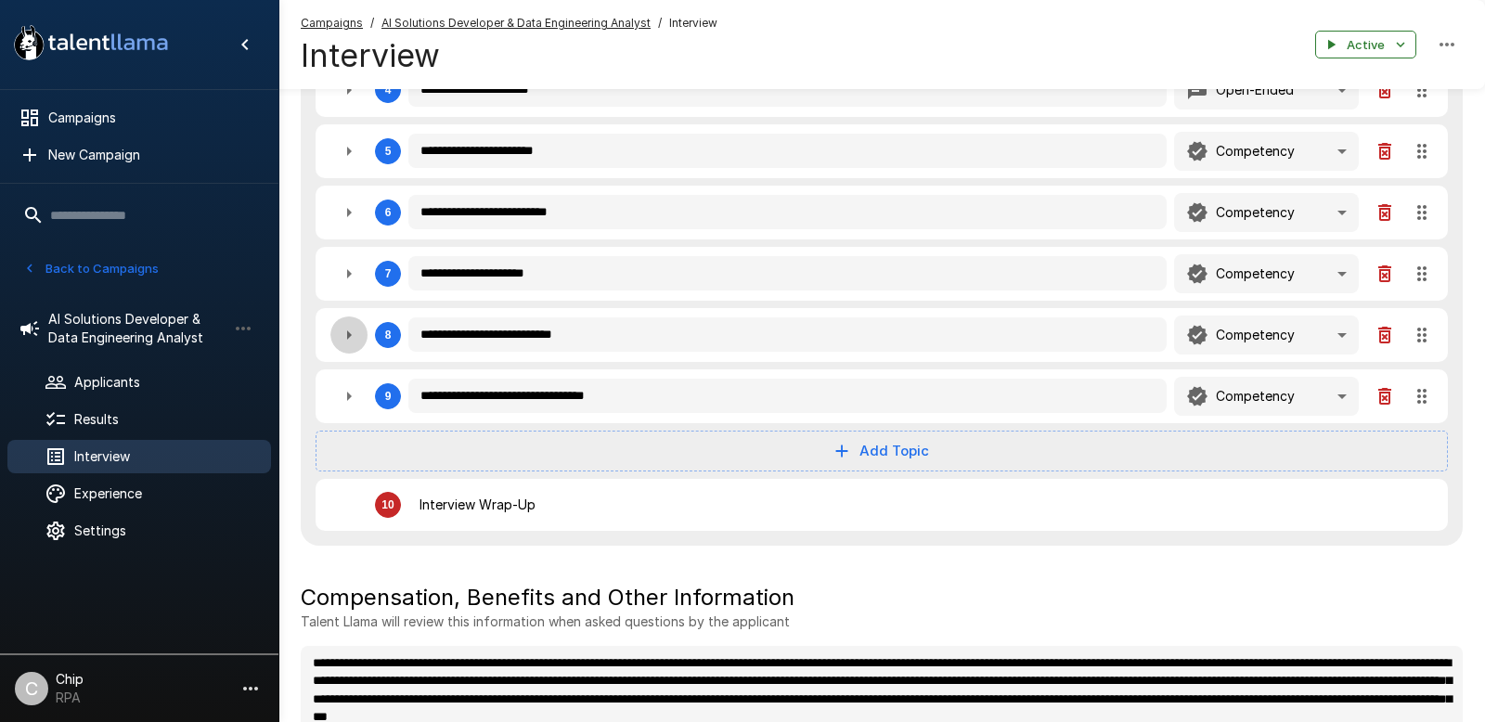
click at [342, 333] on icon "button" at bounding box center [349, 335] width 22 height 22
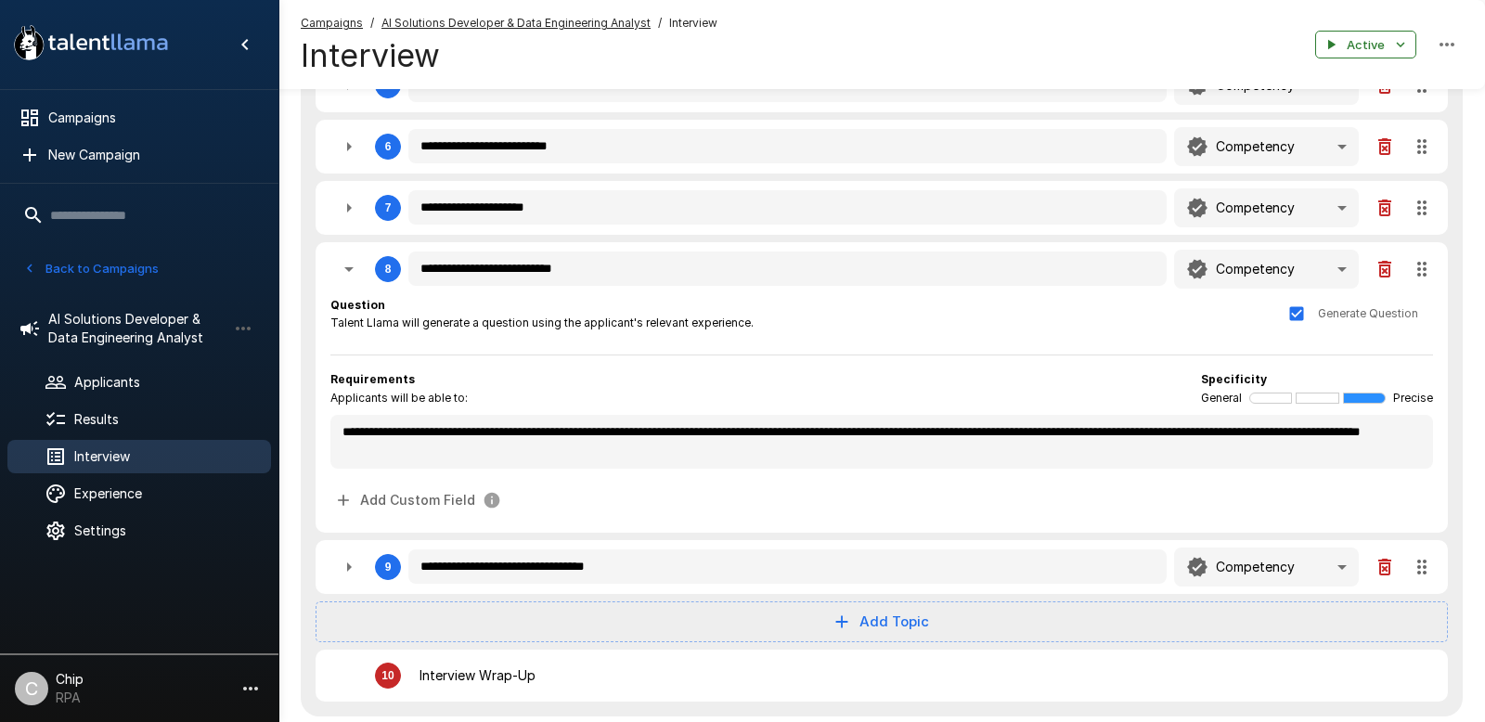
scroll to position [771, 0]
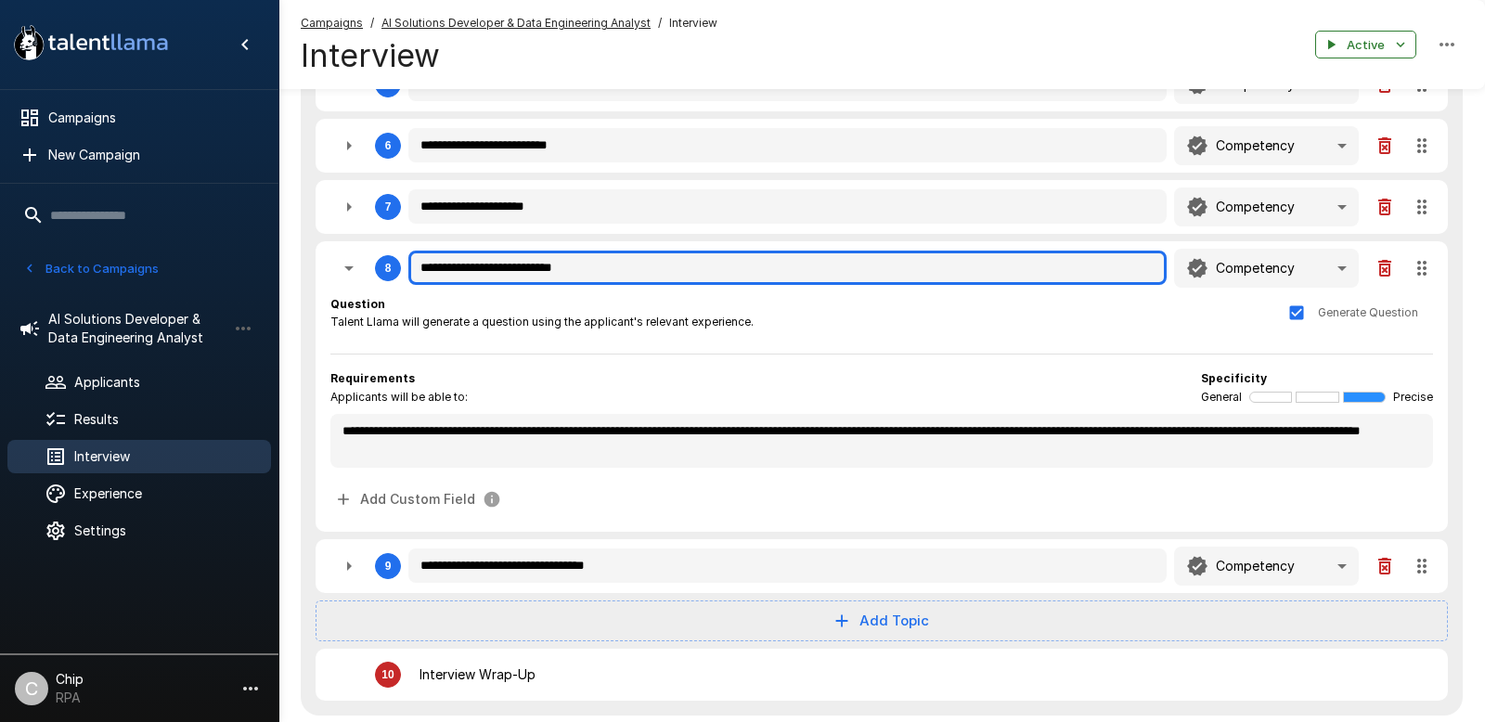
drag, startPoint x: 550, startPoint y: 271, endPoint x: 607, endPoint y: 271, distance: 56.6
click at [607, 271] on input "**********" at bounding box center [787, 268] width 758 height 35
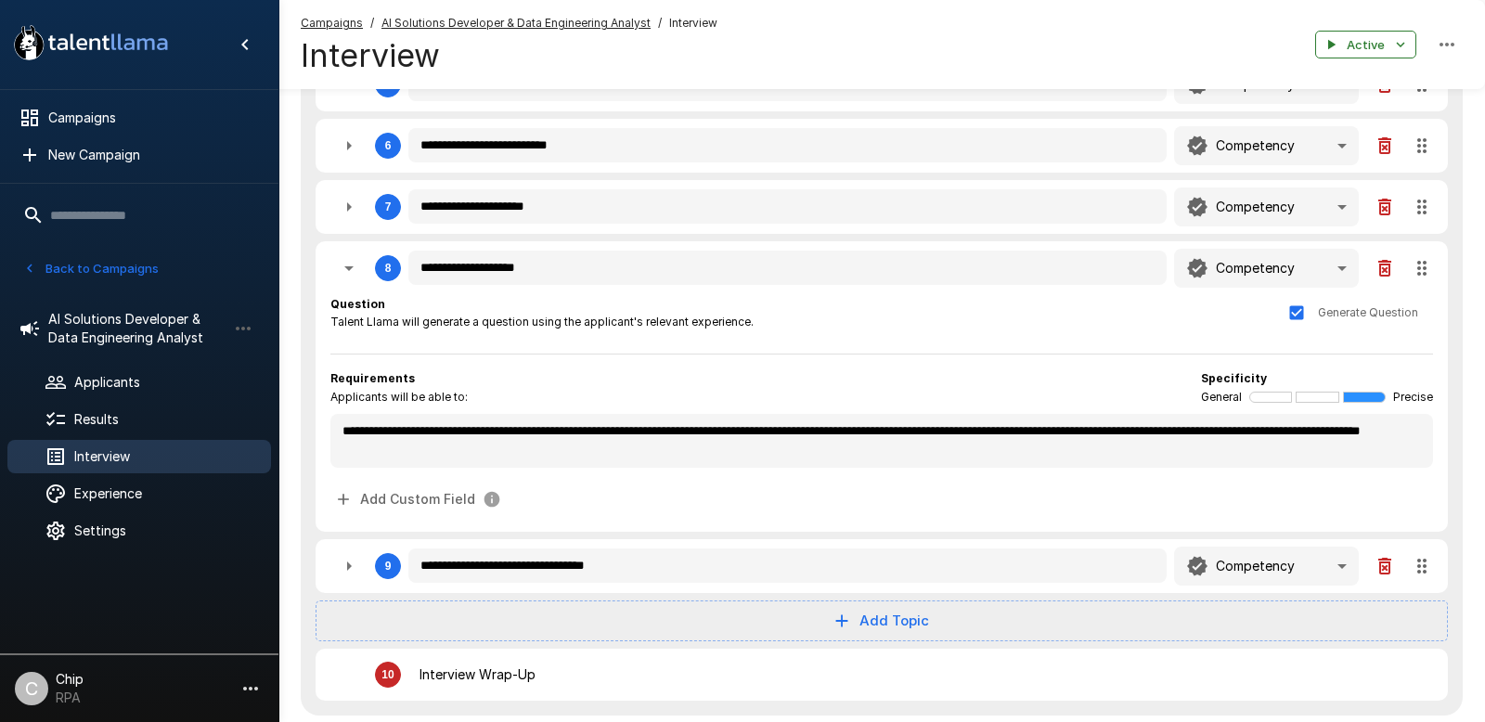
click at [530, 373] on div "Requirements Applicants will be able to: Specificity General Precise" at bounding box center [881, 387] width 1103 height 37
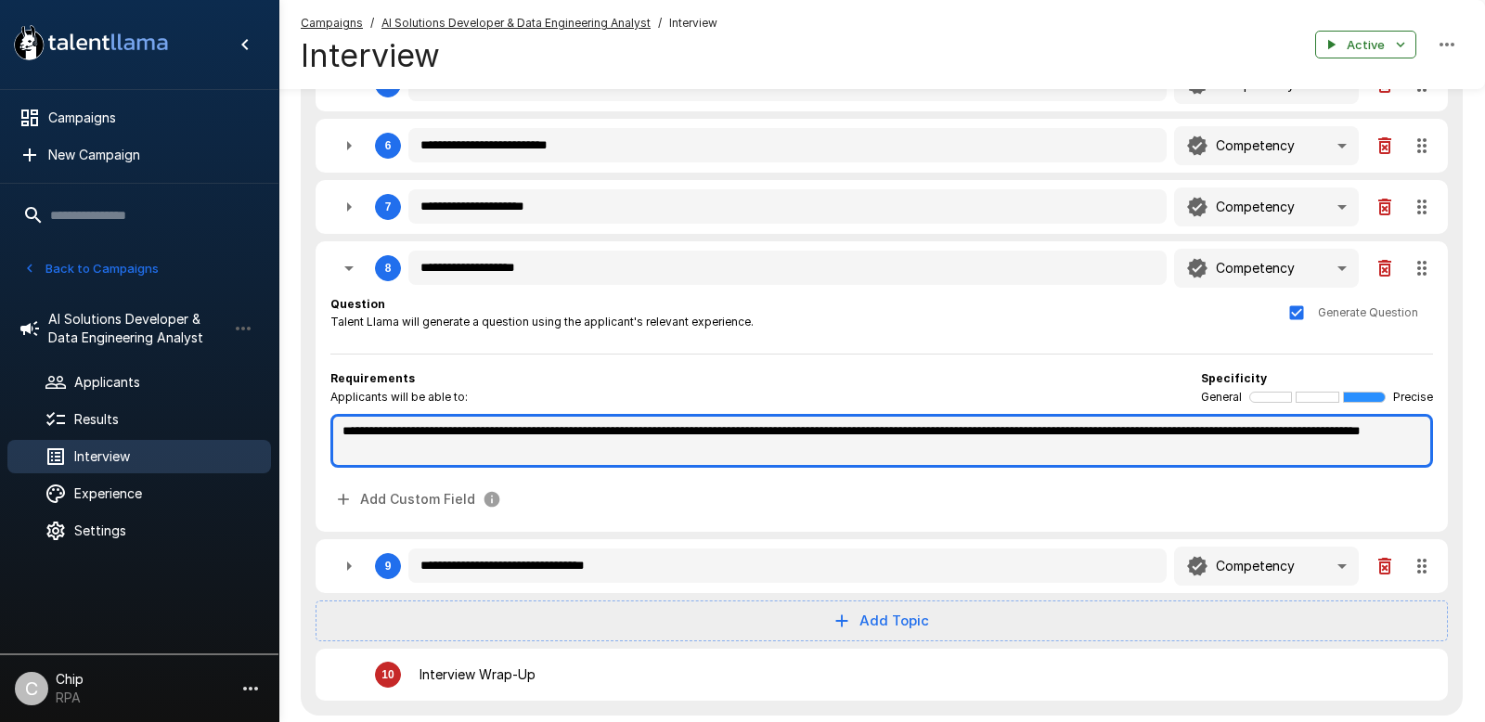
drag, startPoint x: 738, startPoint y: 432, endPoint x: 849, endPoint y: 432, distance: 111.4
click at [849, 432] on textarea "**********" at bounding box center [881, 441] width 1103 height 54
click at [783, 435] on textarea "**********" at bounding box center [881, 441] width 1103 height 54
drag, startPoint x: 393, startPoint y: 434, endPoint x: 324, endPoint y: 433, distance: 68.7
click at [324, 433] on div "**********" at bounding box center [882, 386] width 1132 height 290
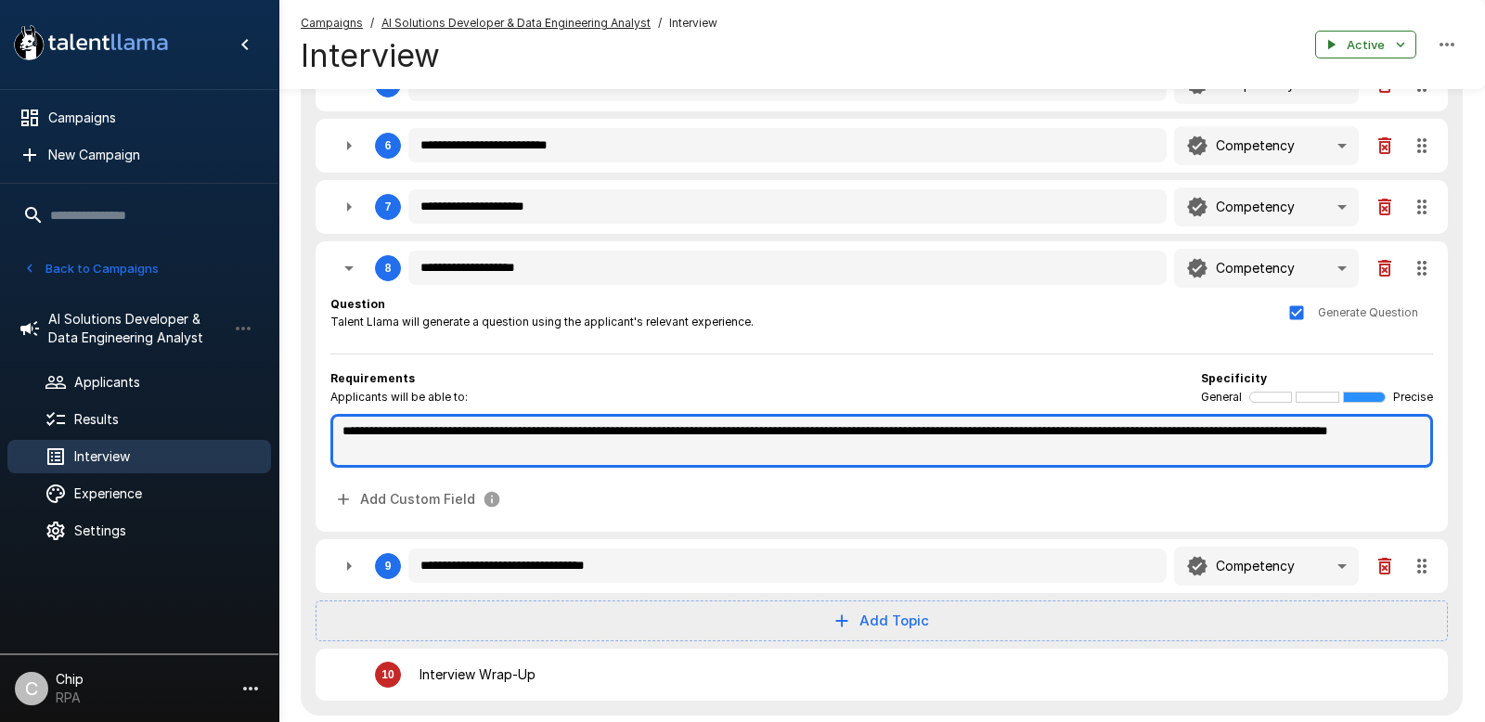
click at [597, 458] on textarea "**********" at bounding box center [881, 441] width 1103 height 54
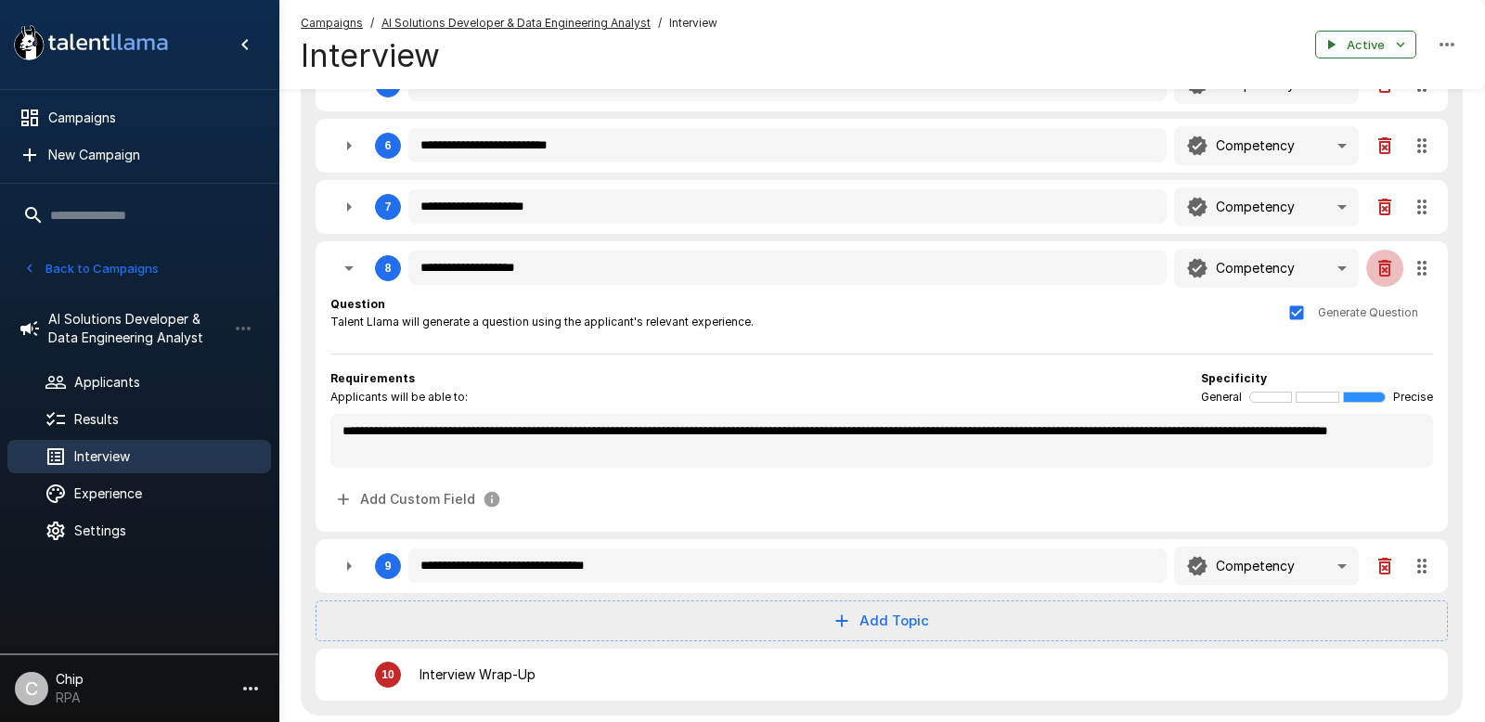
click at [1237, 273] on icon "button" at bounding box center [1385, 268] width 22 height 22
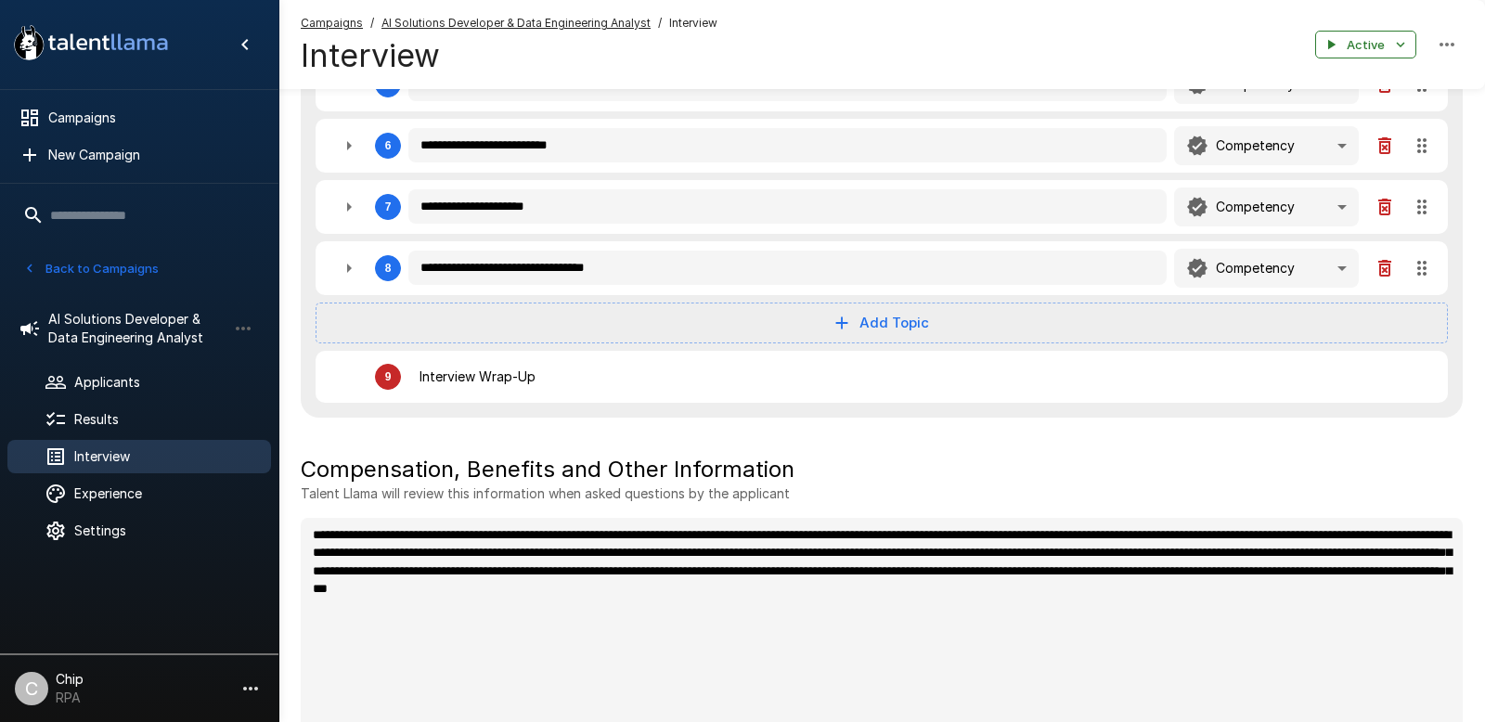
click at [350, 273] on icon "button" at bounding box center [349, 268] width 22 height 22
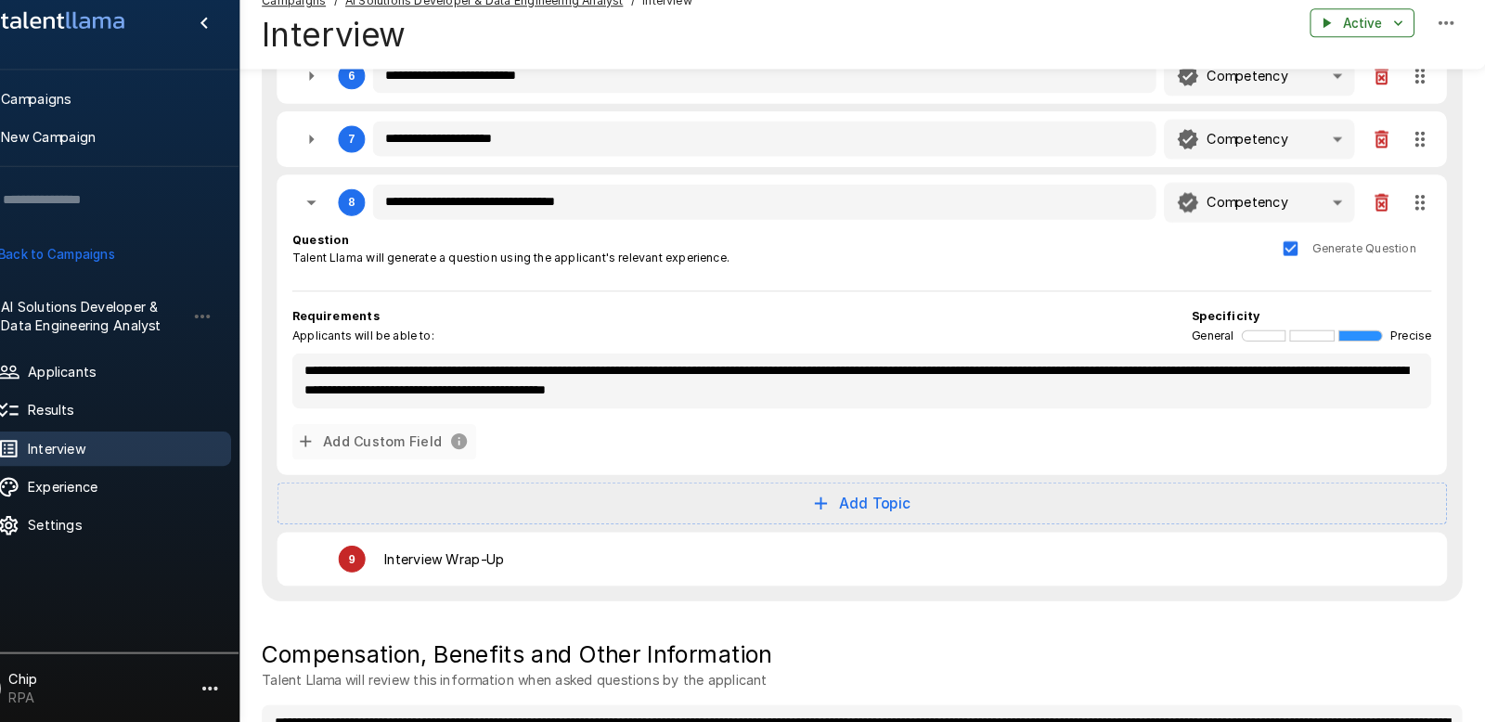
scroll to position [831, 0]
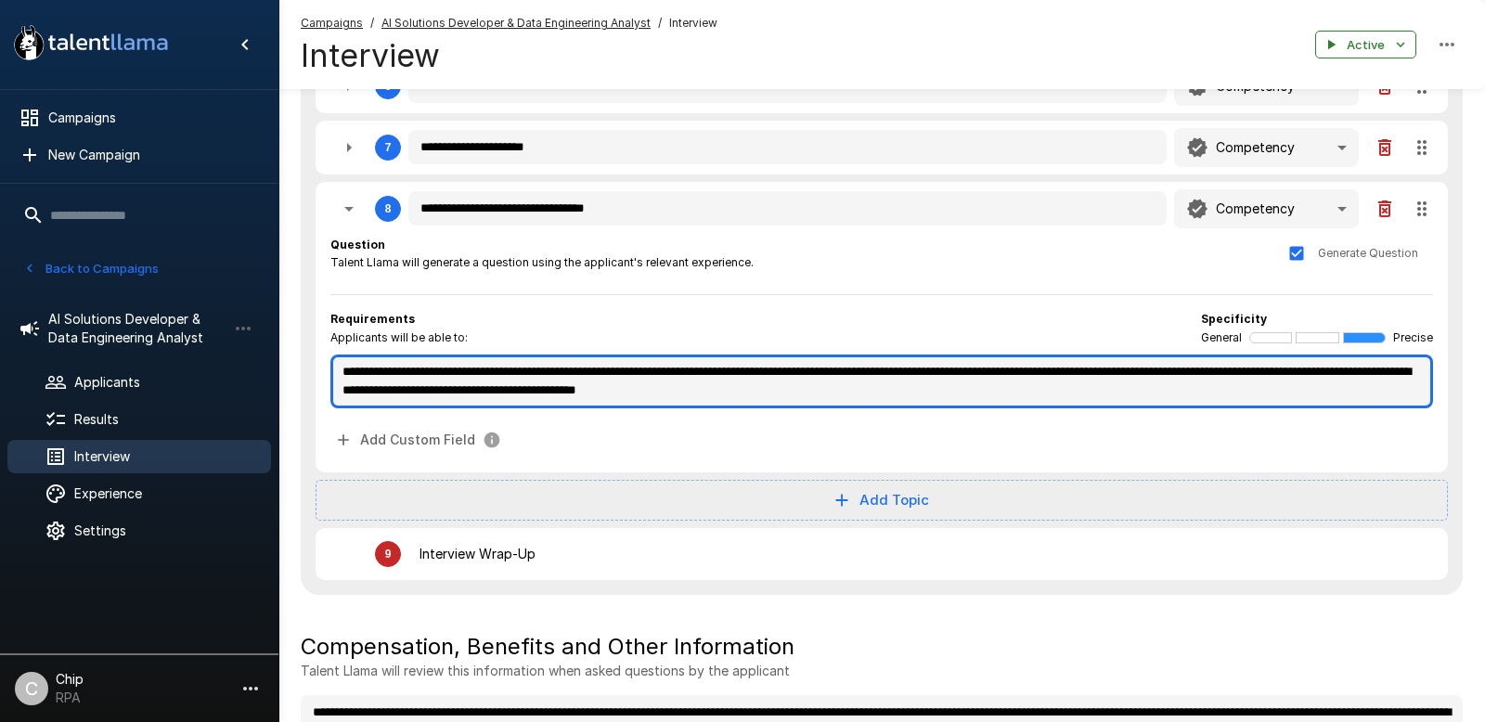
drag, startPoint x: 546, startPoint y: 393, endPoint x: 1001, endPoint y: 395, distance: 455.7
click at [1001, 395] on textarea "**********" at bounding box center [881, 382] width 1103 height 54
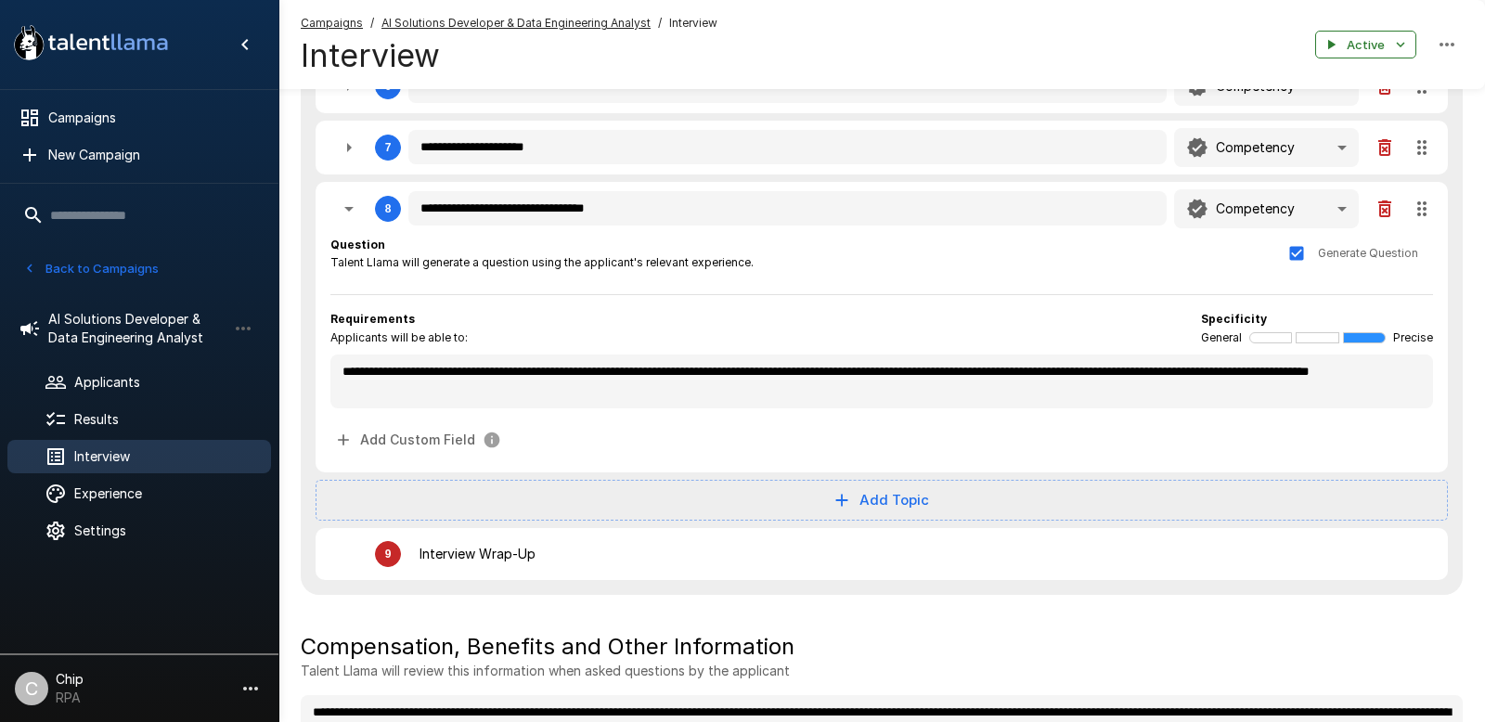
click at [348, 213] on icon "button" at bounding box center [349, 209] width 22 height 22
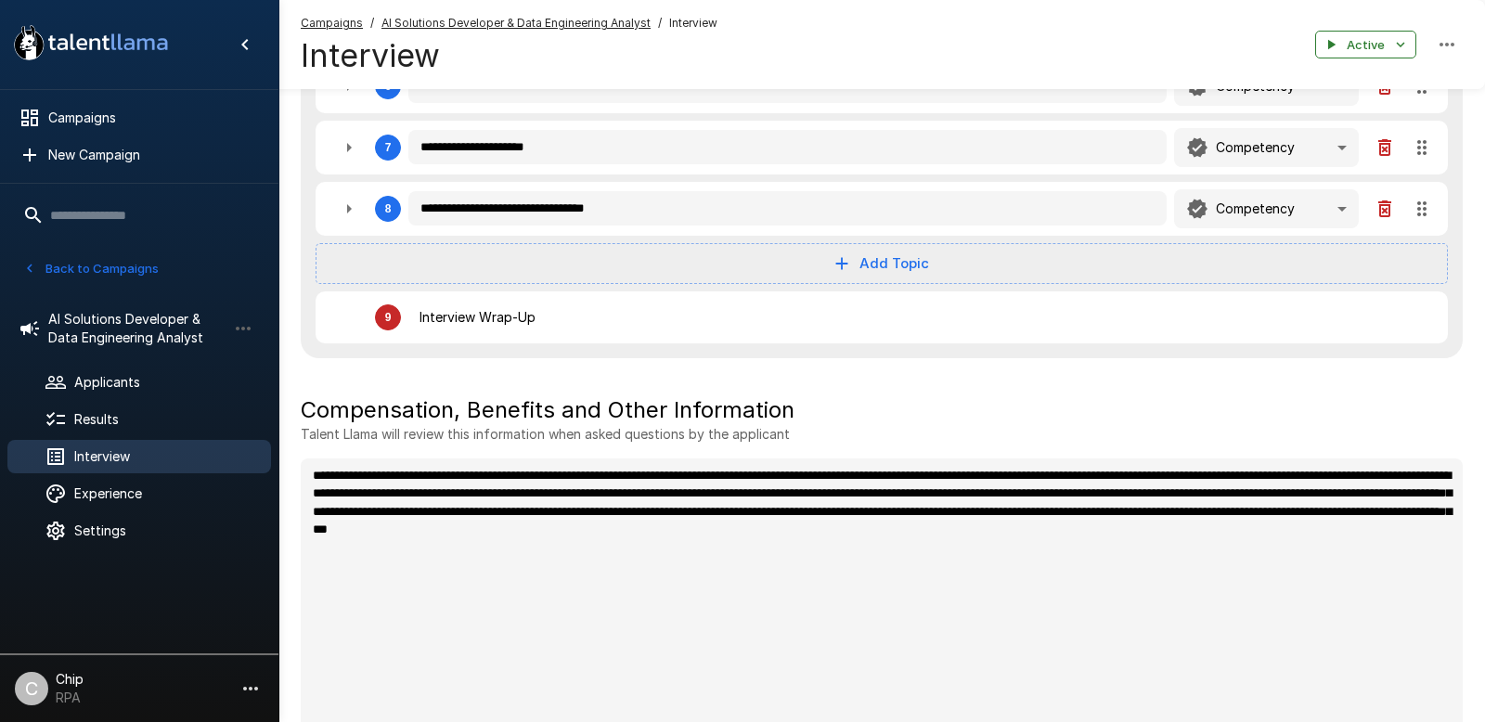
click at [887, 270] on button "Add Topic" at bounding box center [882, 263] width 1132 height 41
click at [883, 312] on span "Competency" at bounding box center [899, 309] width 91 height 22
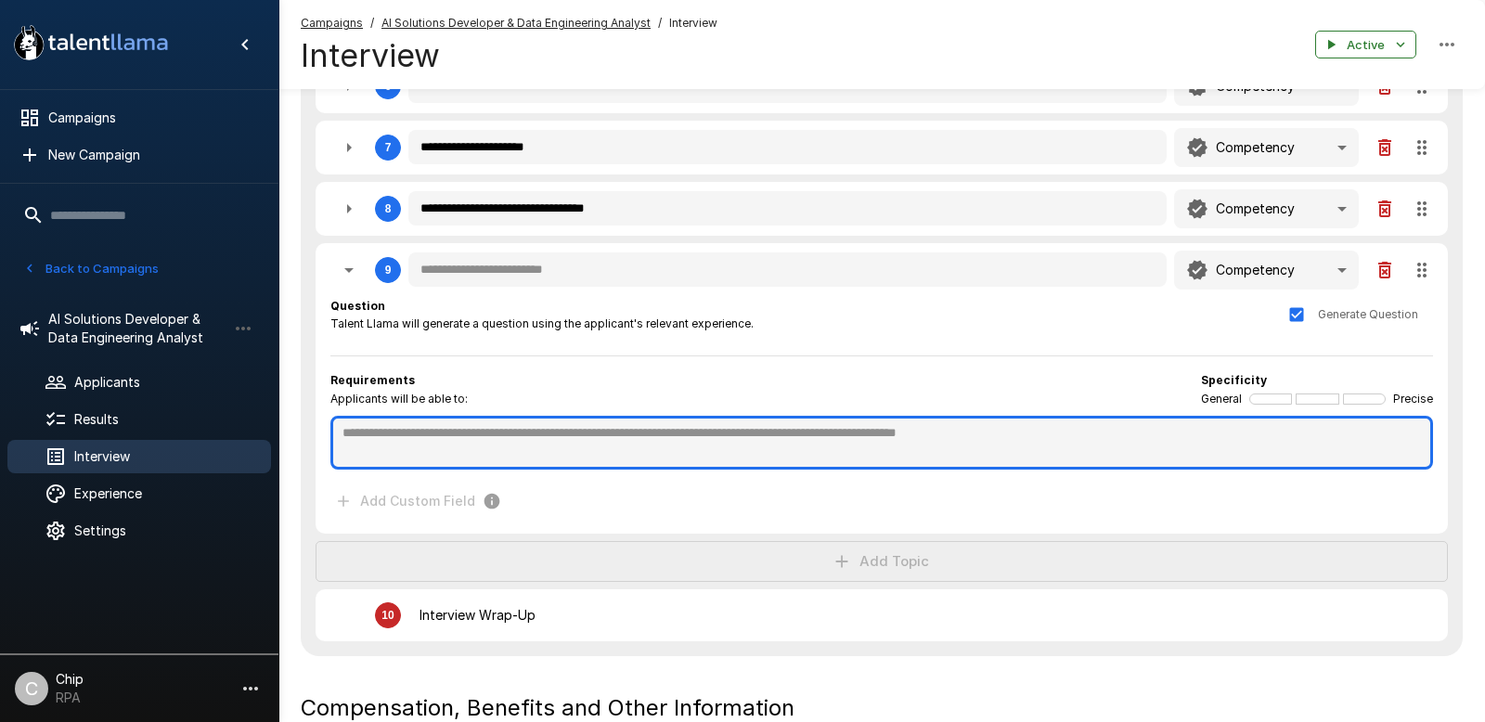
click at [403, 433] on textarea at bounding box center [881, 443] width 1103 height 54
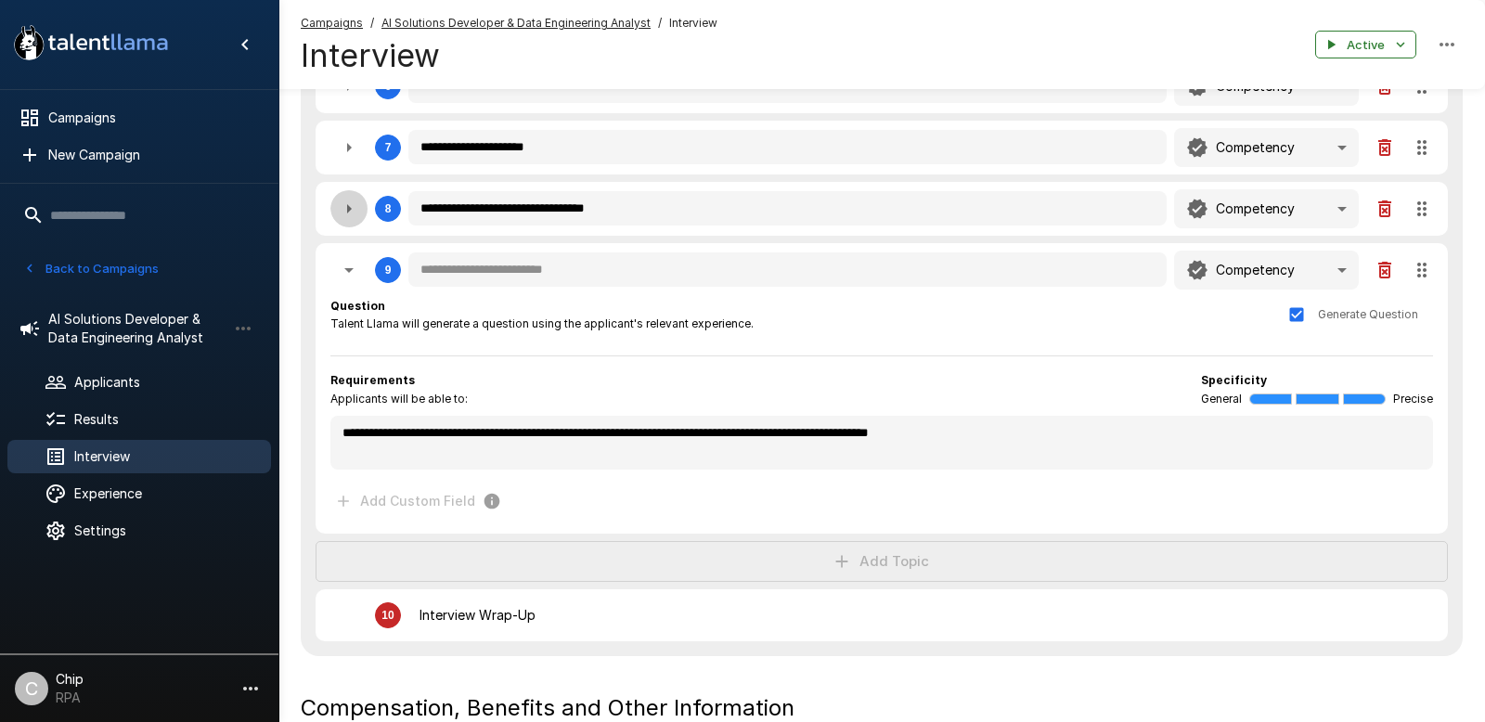
click at [344, 204] on icon "button" at bounding box center [349, 209] width 22 height 22
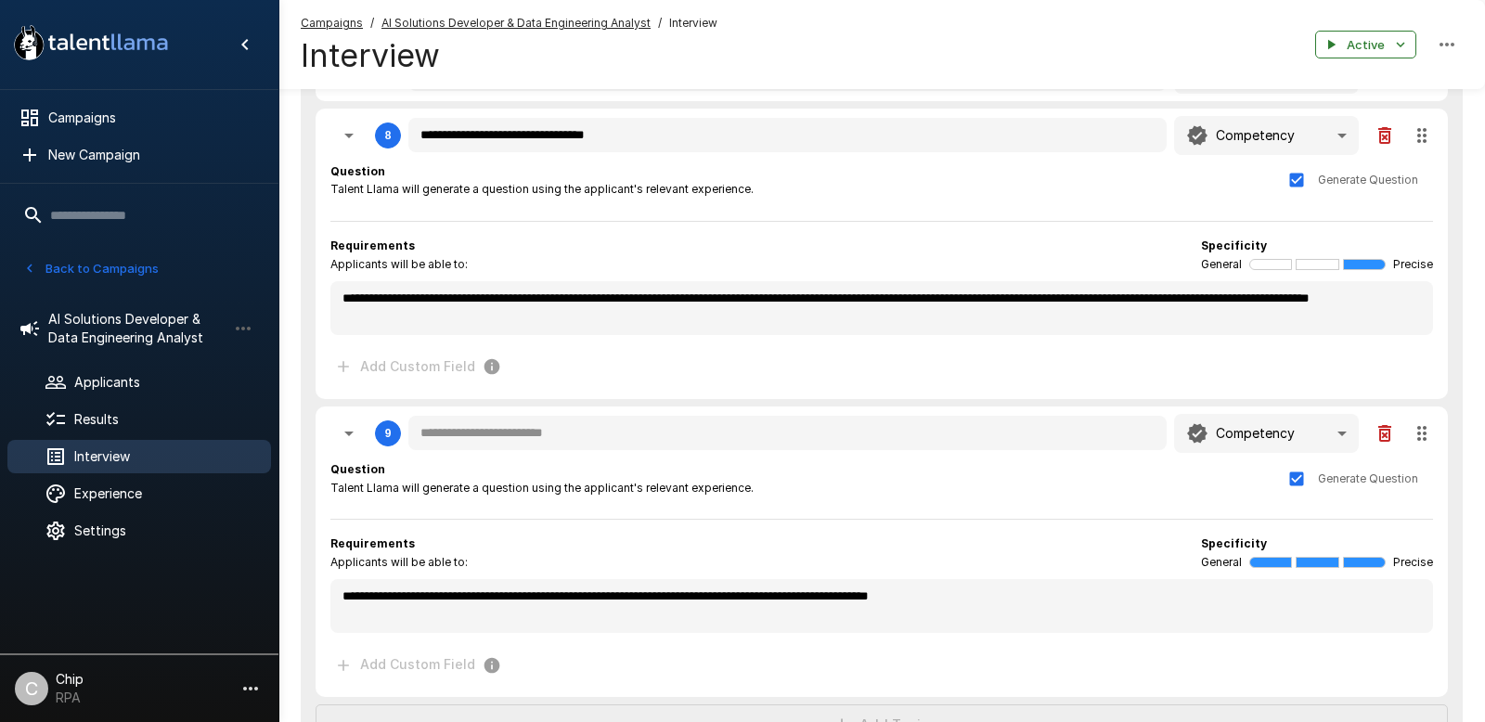
scroll to position [908, 0]
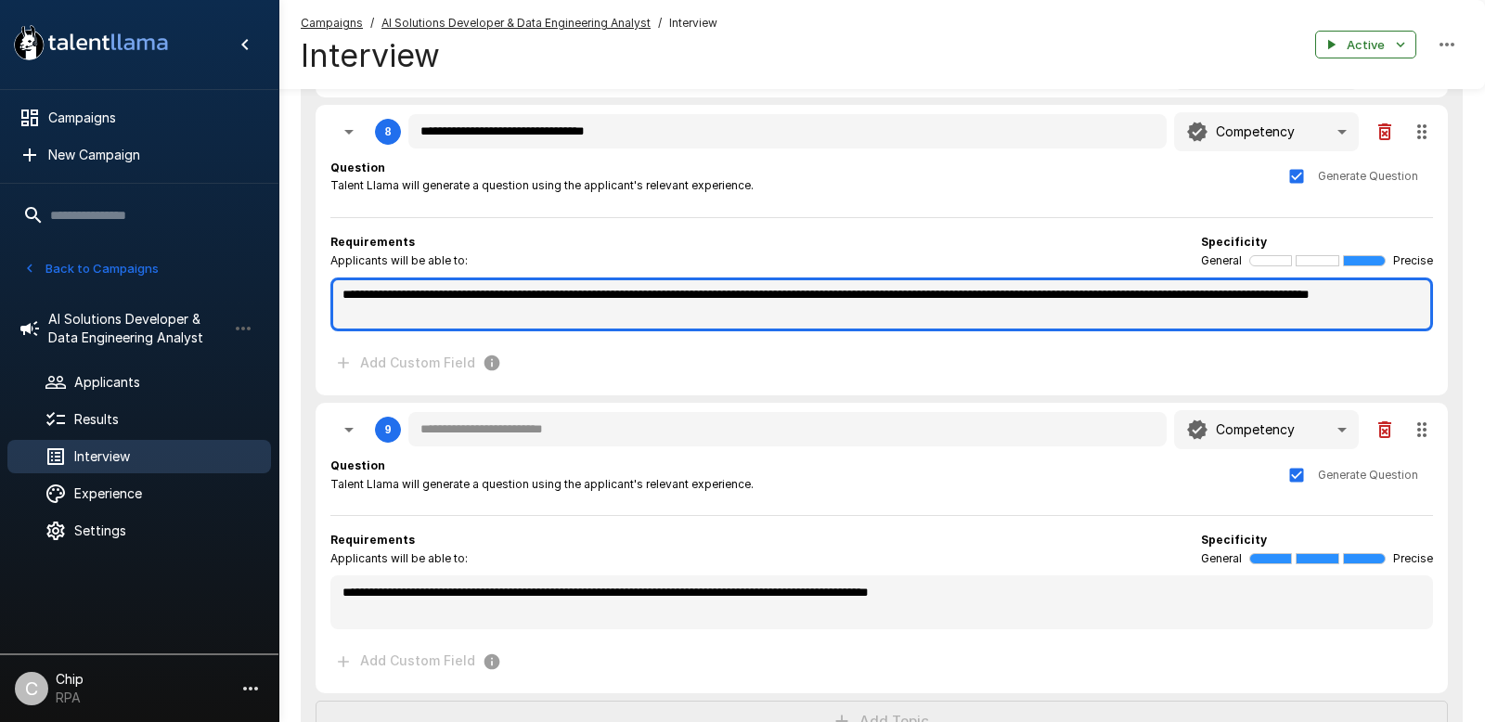
drag, startPoint x: 559, startPoint y: 297, endPoint x: 669, endPoint y: 298, distance: 110.4
click at [664, 298] on textarea "**********" at bounding box center [881, 304] width 1103 height 54
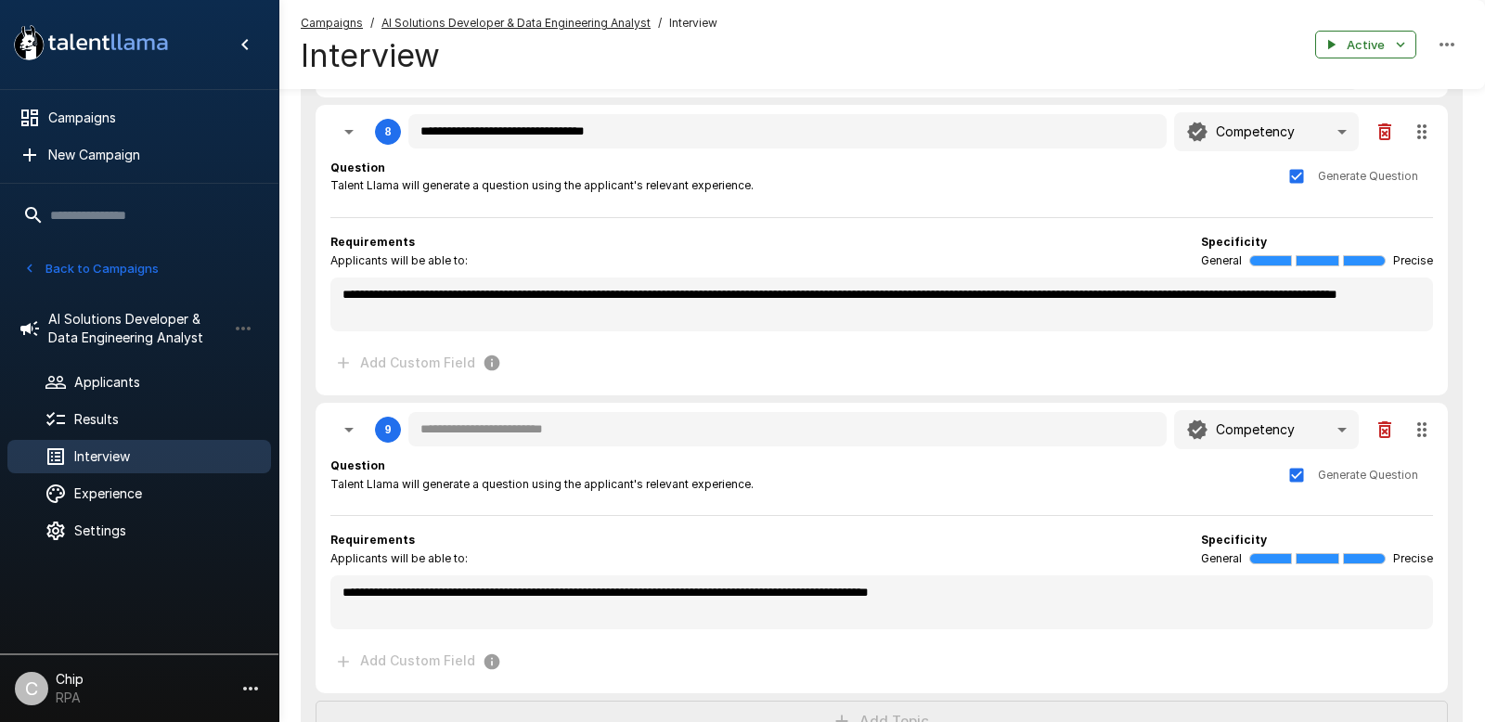
click at [1237, 435] on icon "button" at bounding box center [1385, 430] width 22 height 22
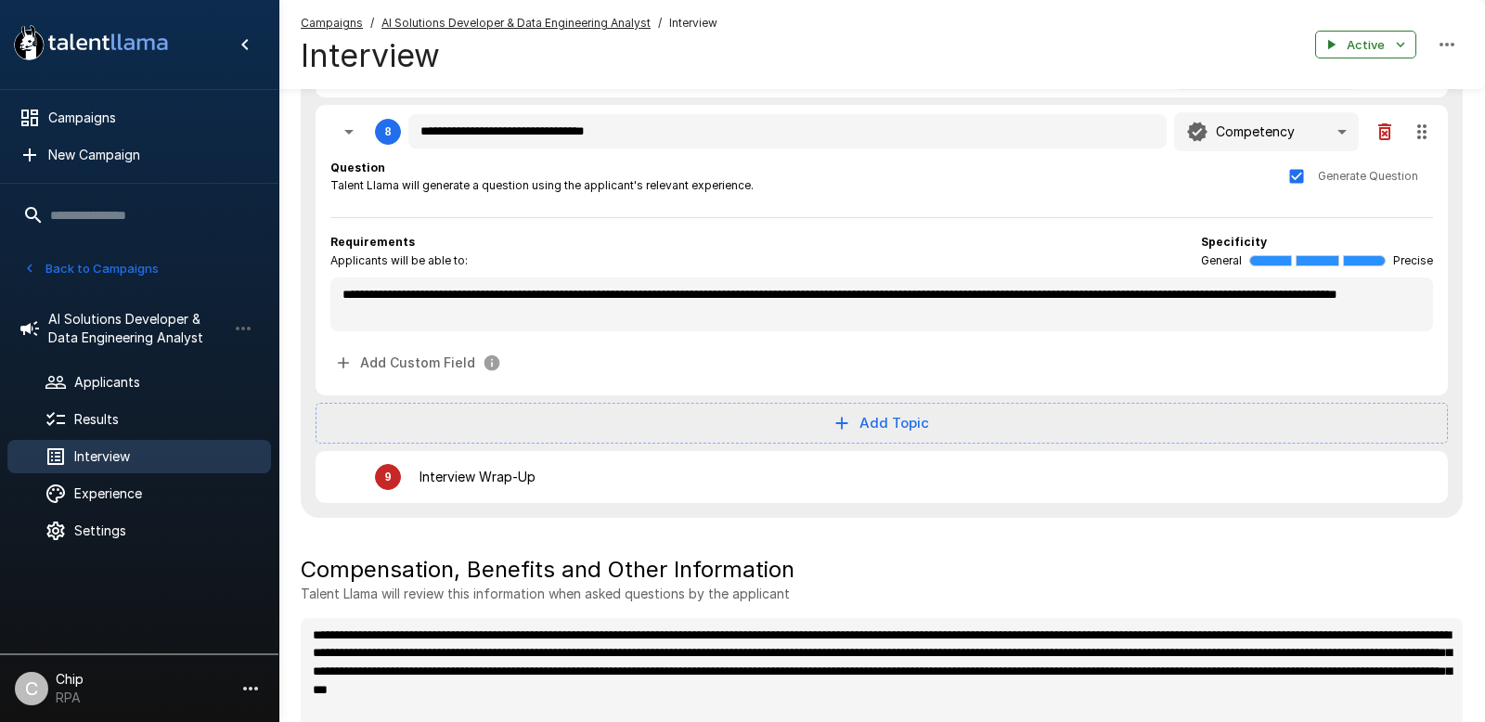
click at [883, 427] on button "Add Topic" at bounding box center [882, 423] width 1132 height 41
click at [903, 475] on span "Competency" at bounding box center [899, 469] width 91 height 22
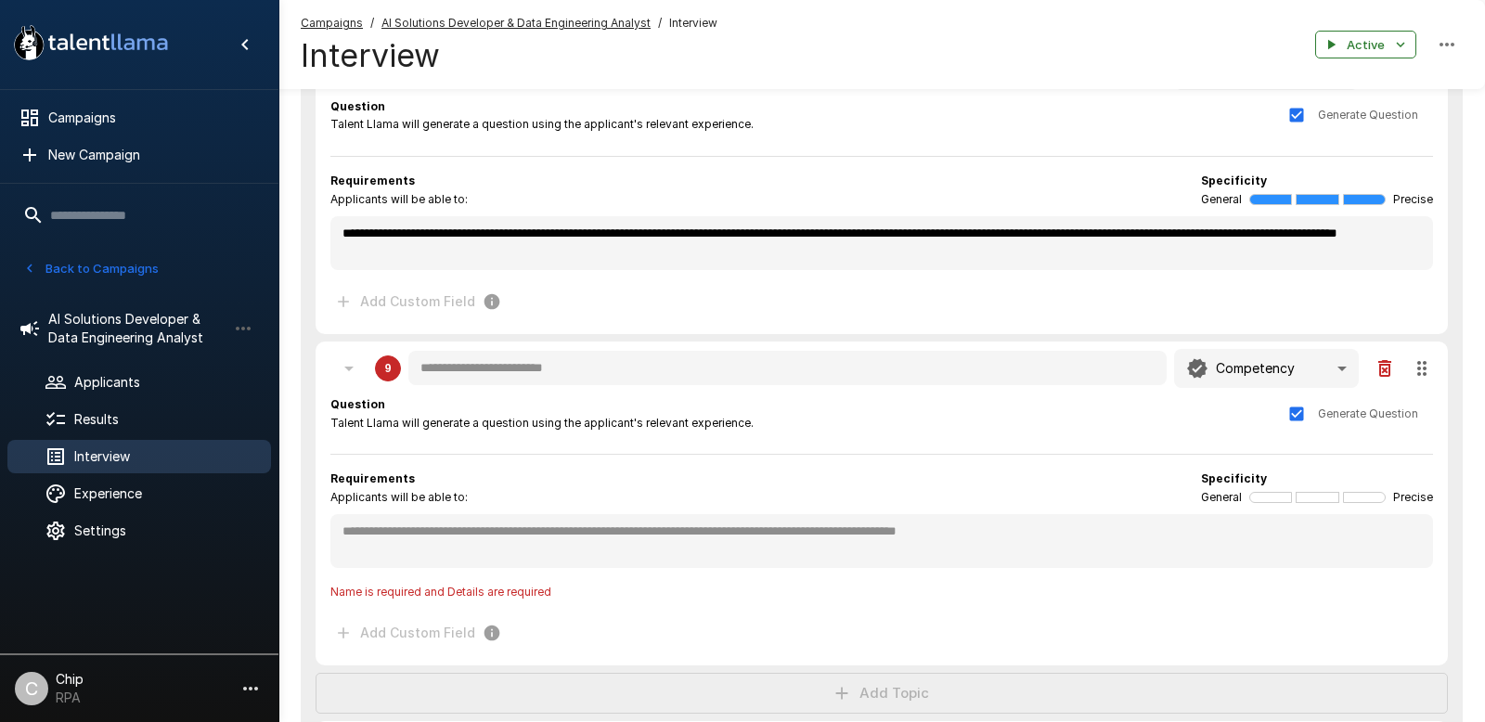
scroll to position [970, 0]
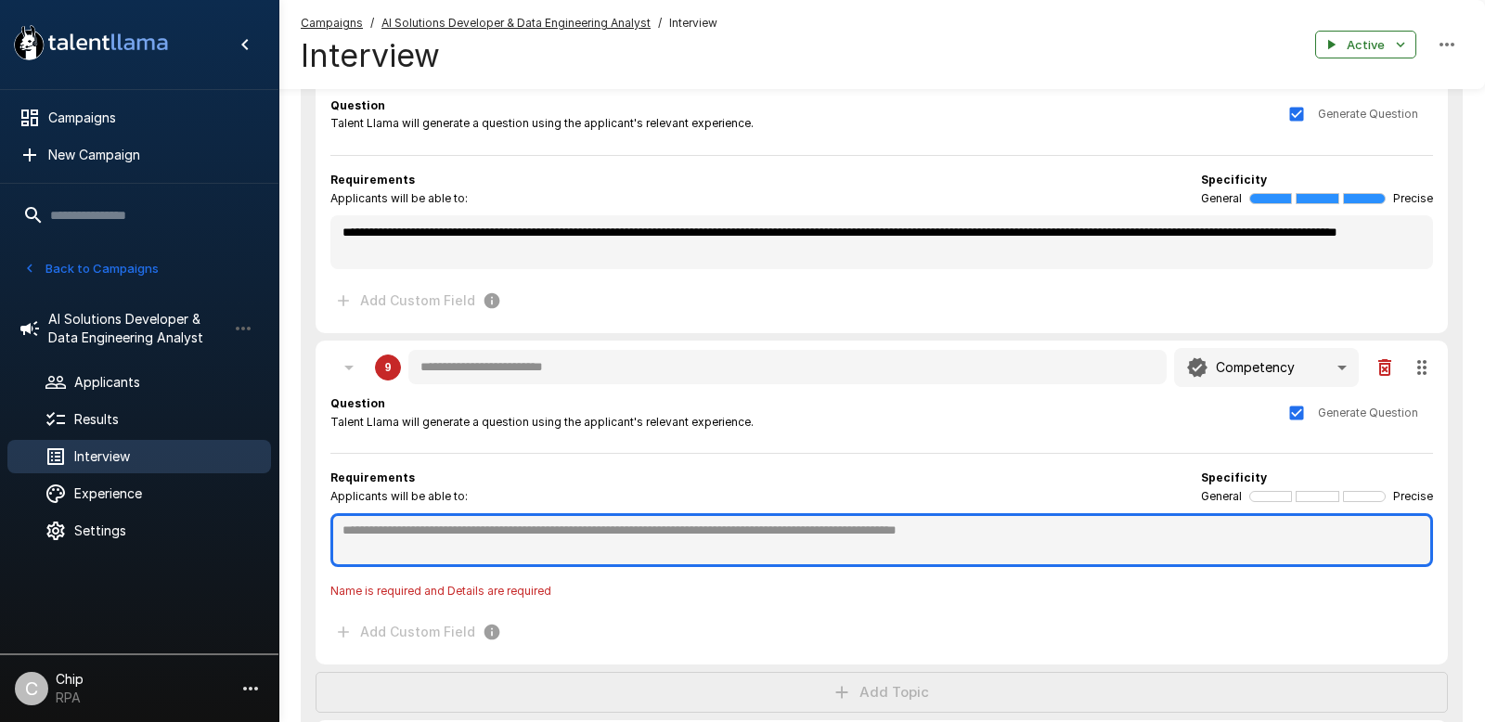
click at [549, 533] on textarea at bounding box center [881, 540] width 1103 height 54
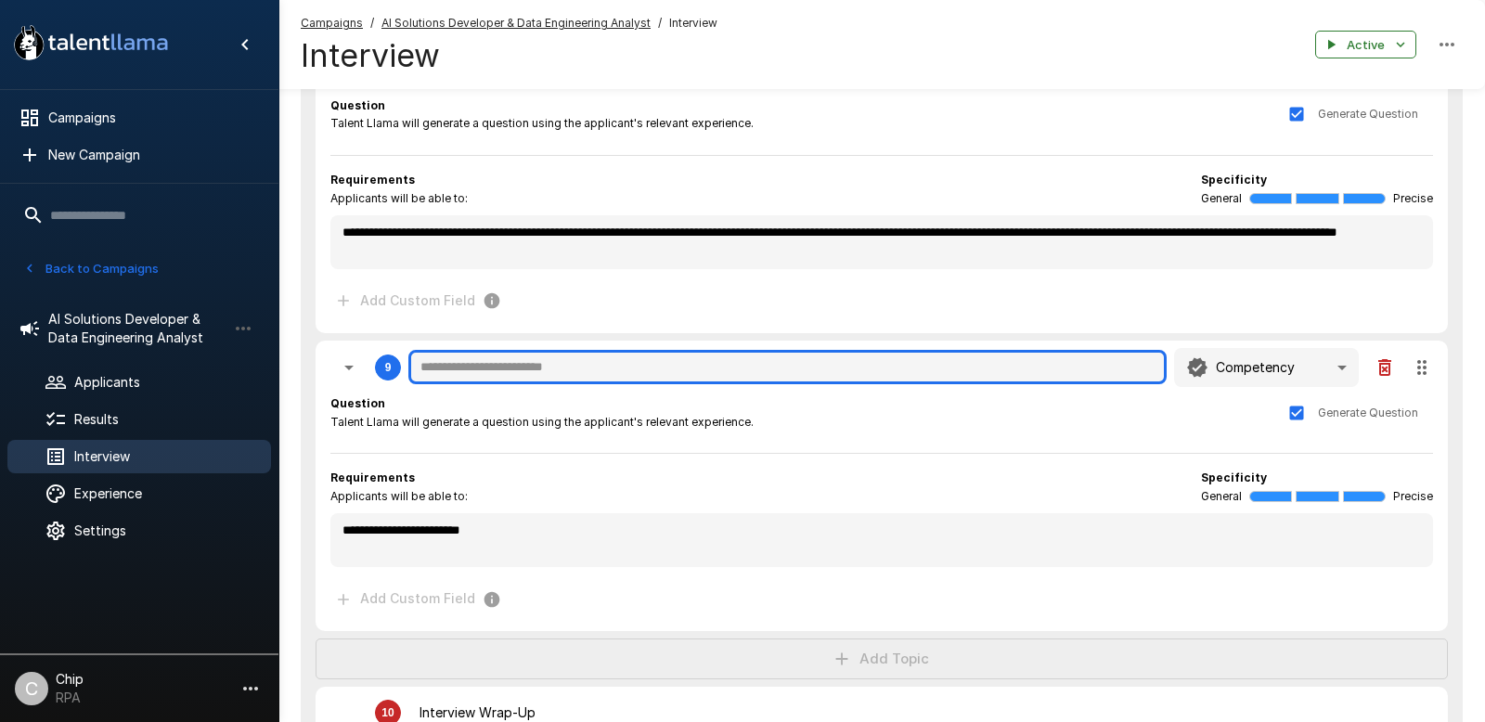
click at [482, 359] on input "text" at bounding box center [787, 367] width 758 height 35
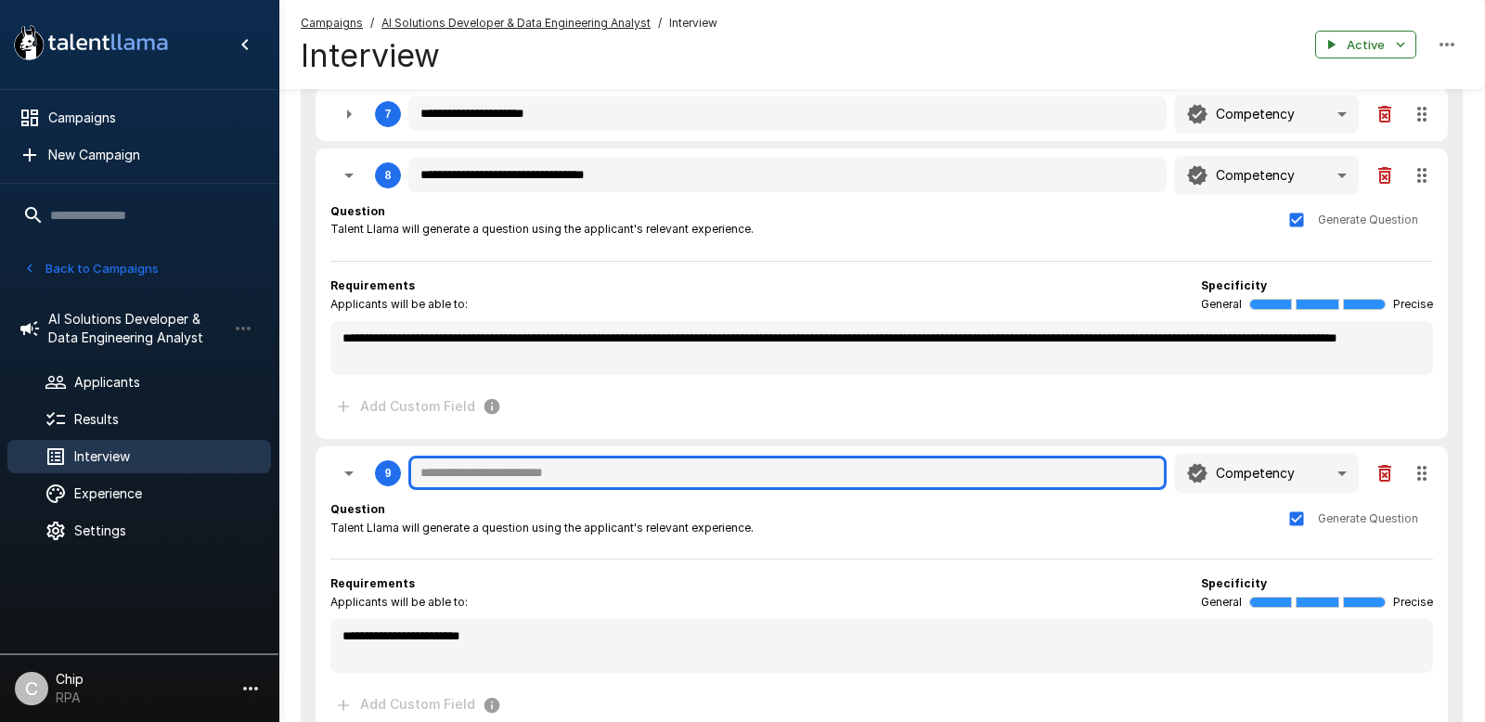
scroll to position [868, 0]
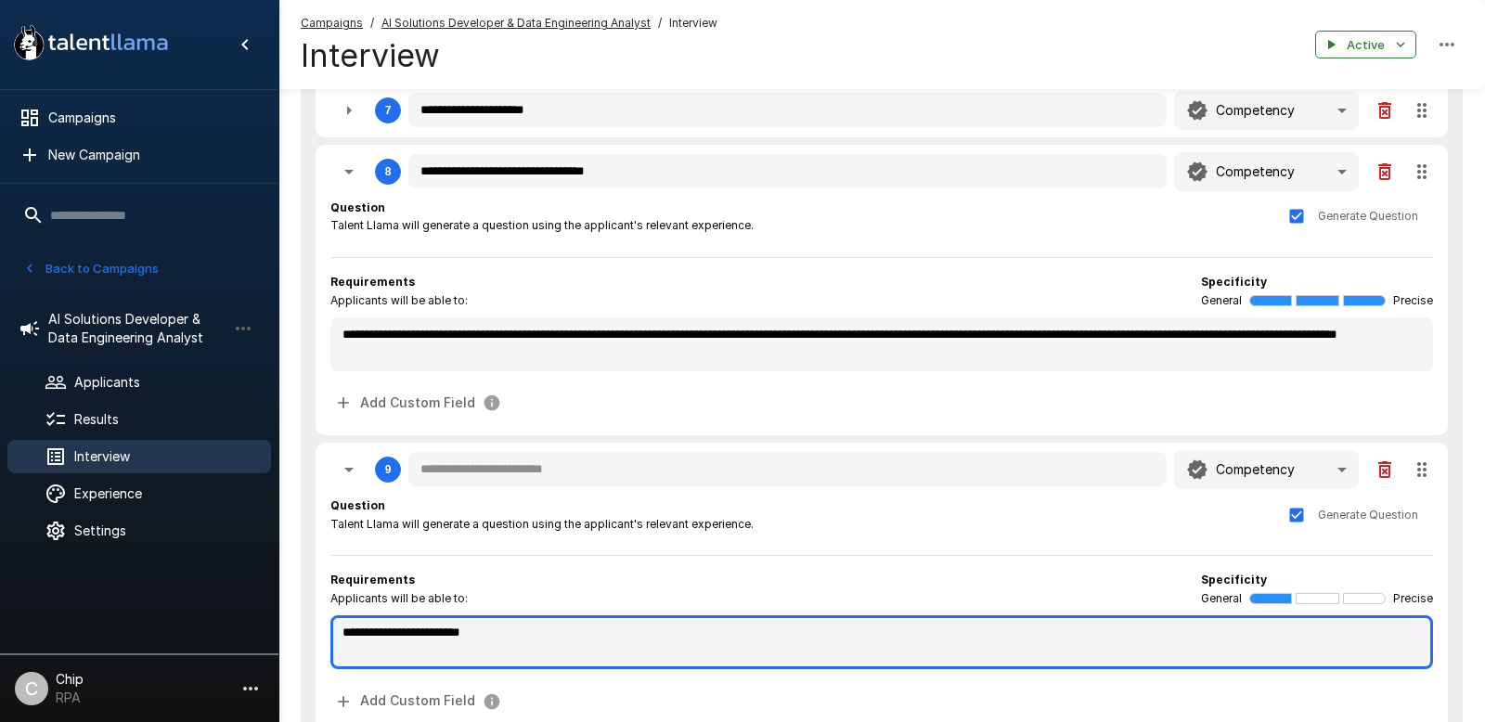
click at [525, 618] on textarea "**********" at bounding box center [881, 642] width 1103 height 54
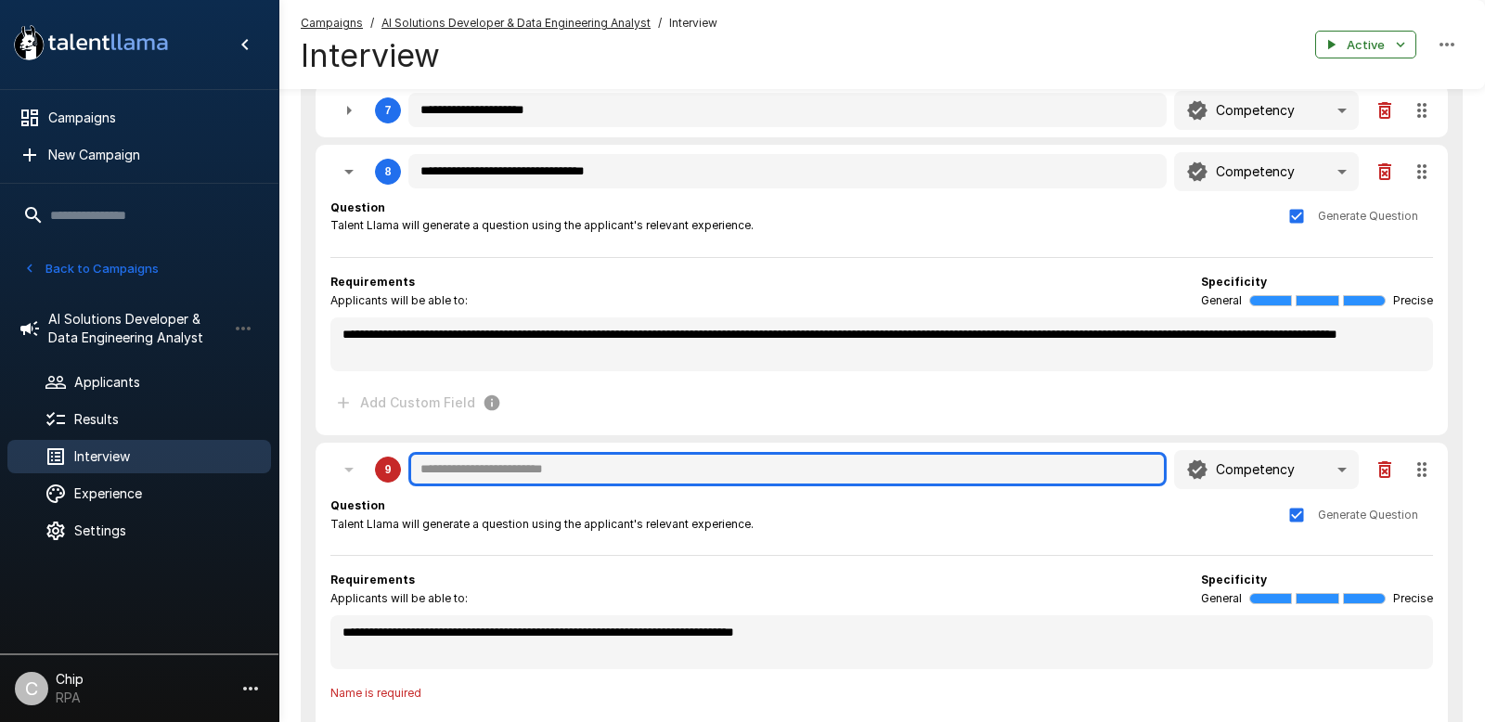
click at [493, 474] on input "text" at bounding box center [787, 469] width 758 height 35
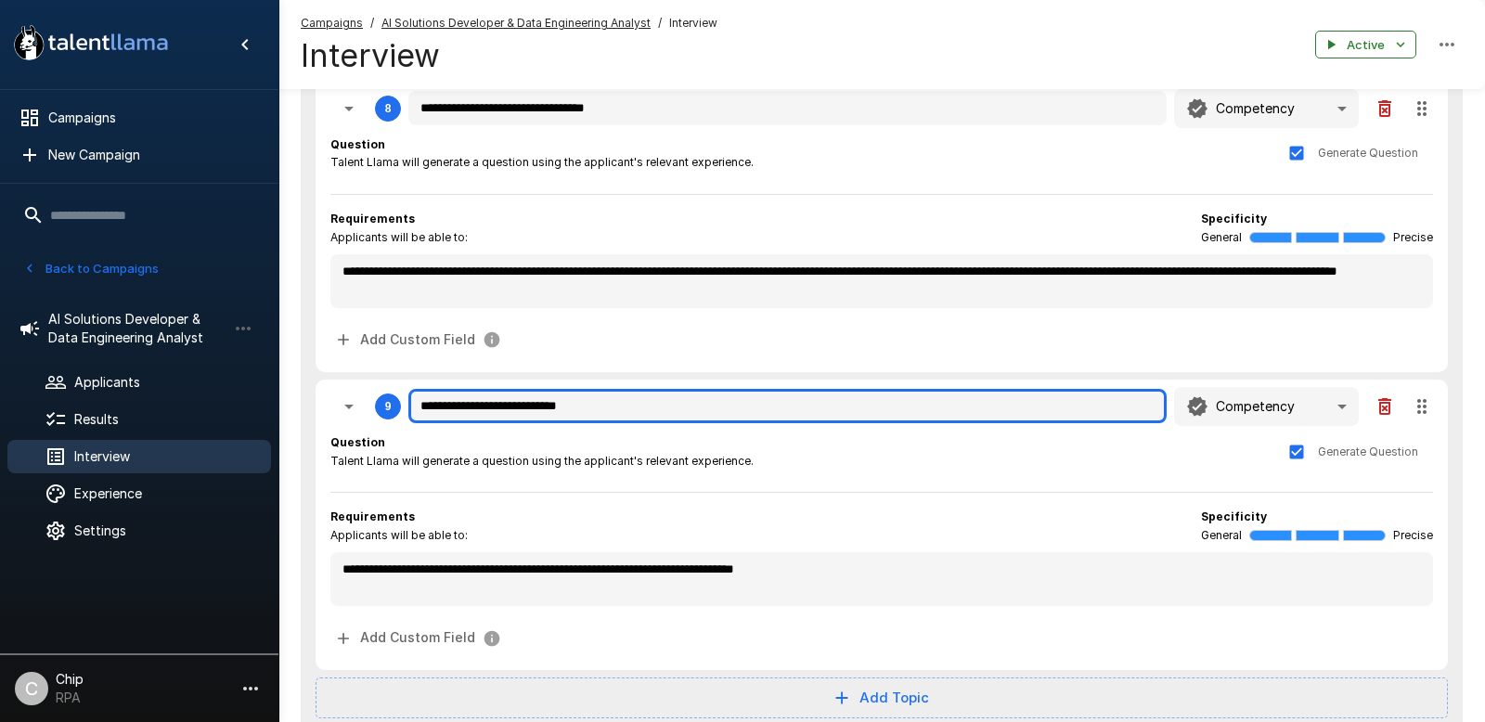
scroll to position [933, 0]
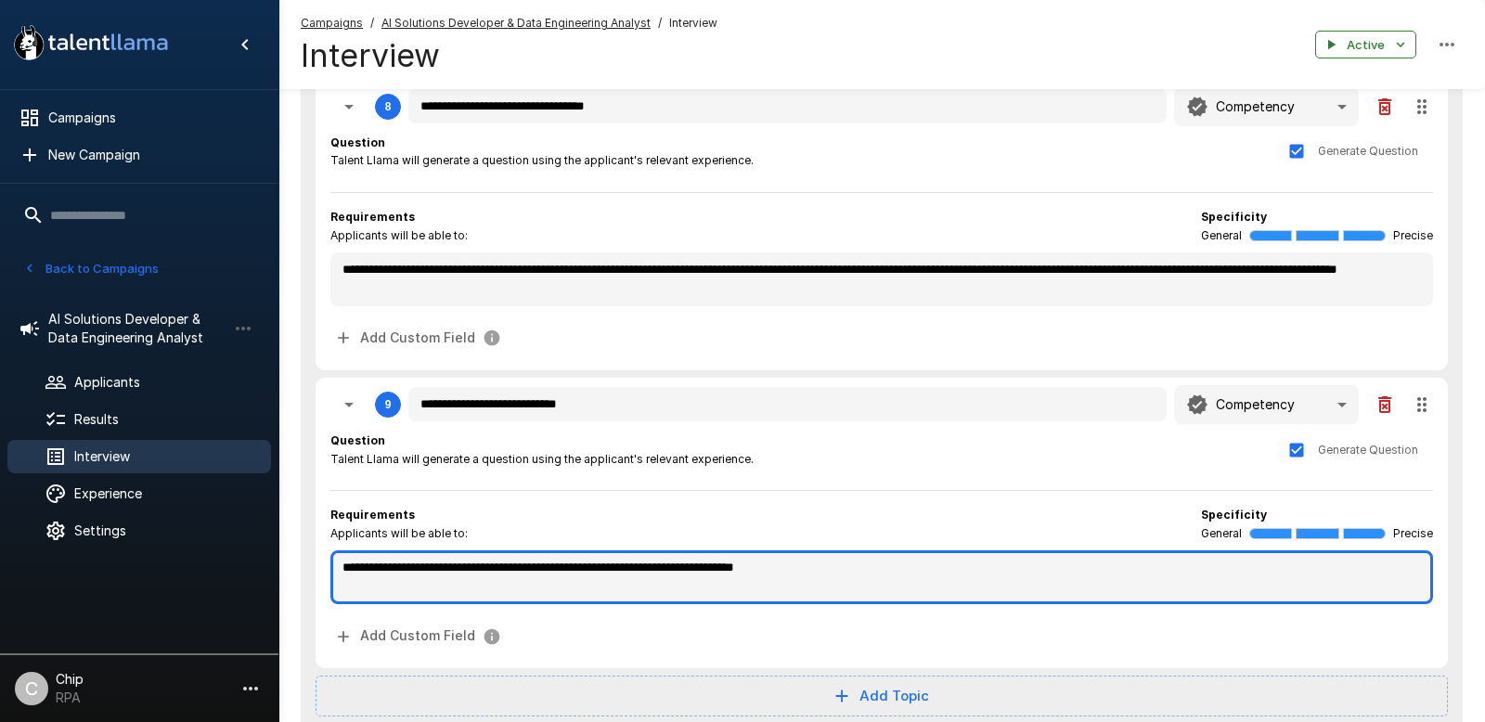
click at [888, 572] on textarea "**********" at bounding box center [881, 577] width 1103 height 54
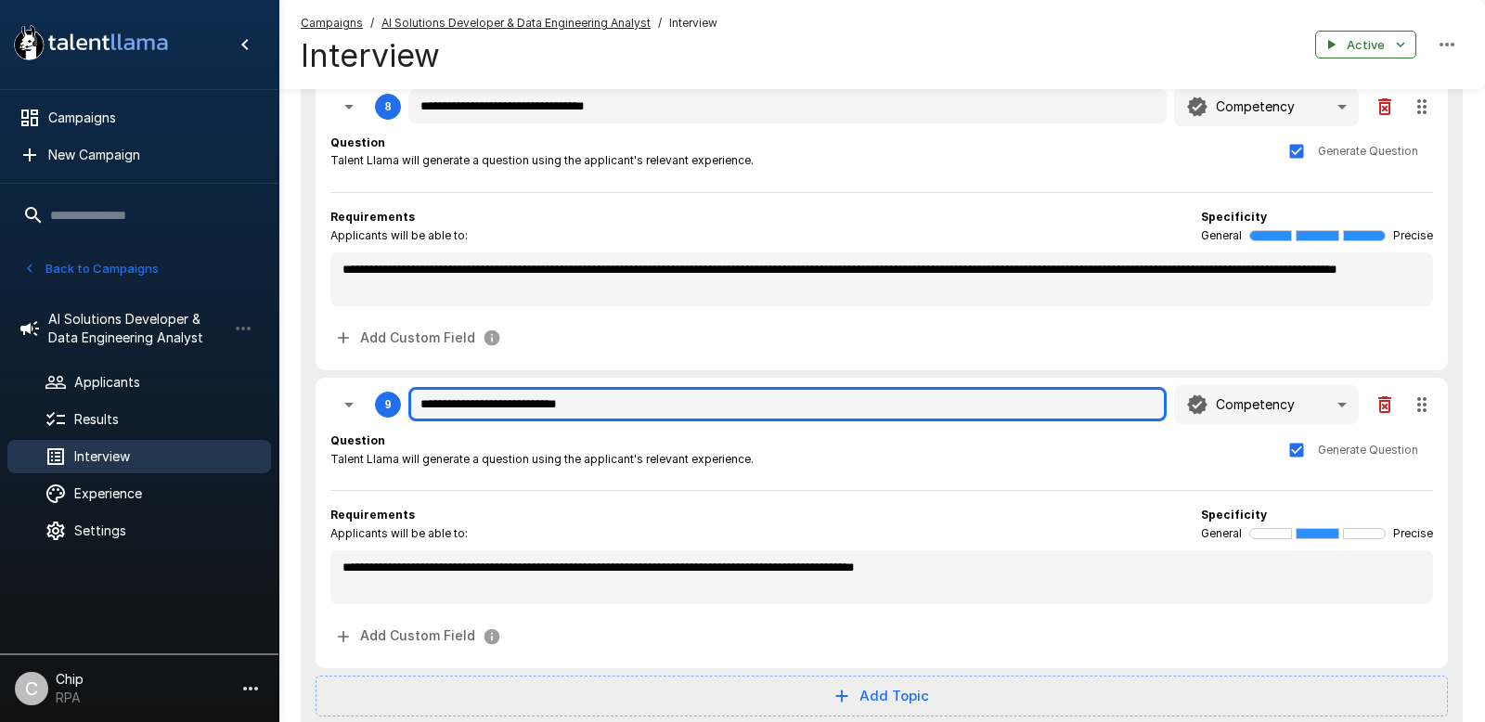
click at [458, 406] on input "**********" at bounding box center [787, 404] width 758 height 35
drag, startPoint x: 458, startPoint y: 406, endPoint x: 412, endPoint y: 405, distance: 45.5
click at [412, 405] on input "**********" at bounding box center [787, 404] width 758 height 35
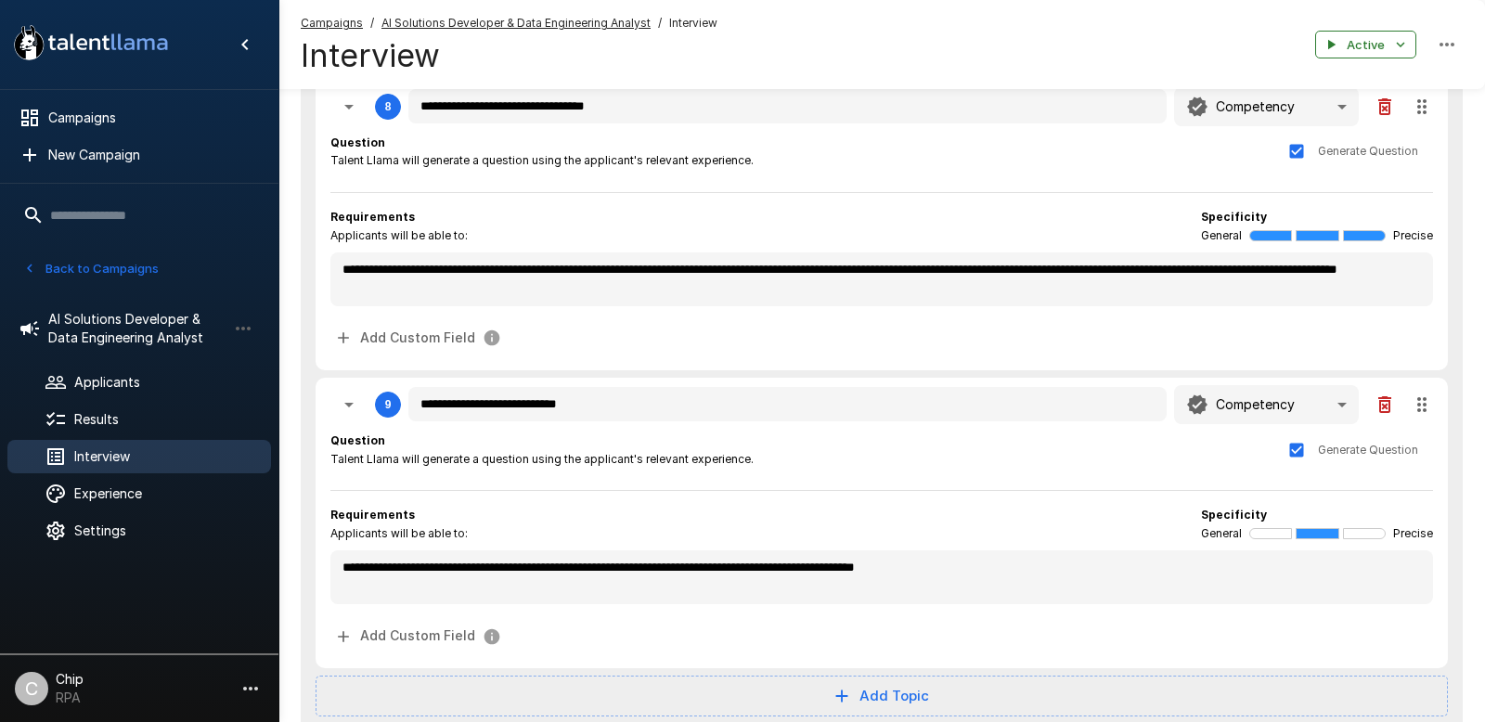
click at [889, 458] on div "Question Talent Llama will generate a question using the applicant's relevant e…" at bounding box center [881, 450] width 1103 height 37
click at [347, 406] on icon "button" at bounding box center [349, 404] width 22 height 22
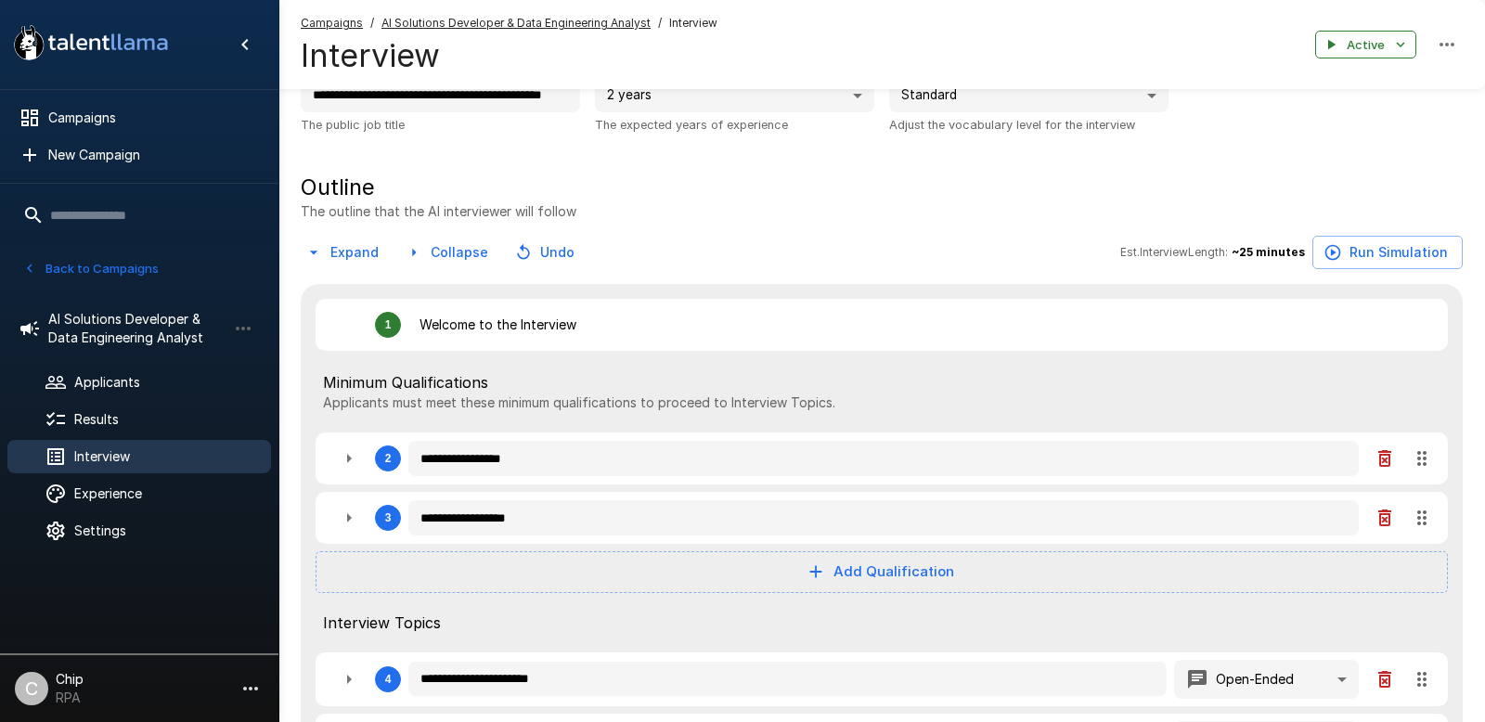
scroll to position [114, 0]
click at [1237, 261] on button "Run Simulation" at bounding box center [1387, 254] width 150 height 34
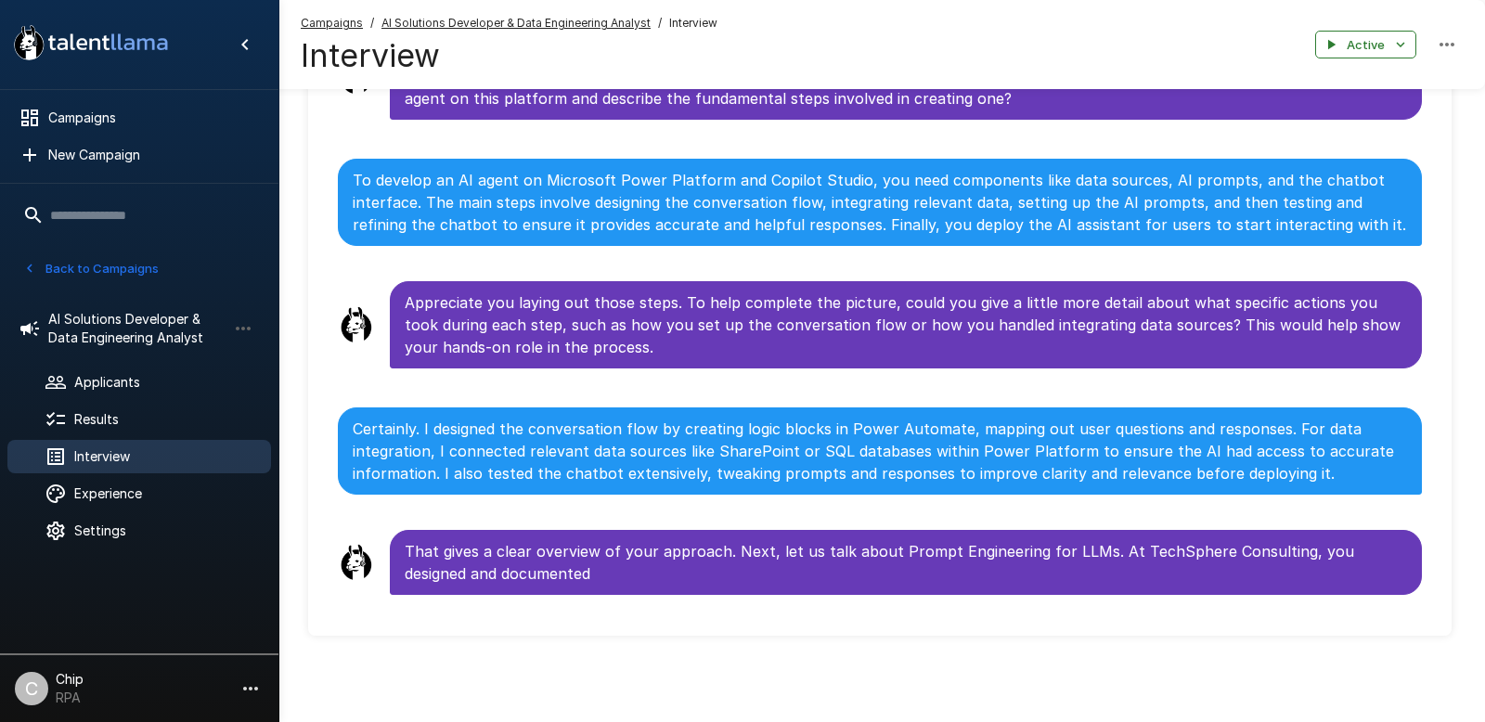
scroll to position [780, 0]
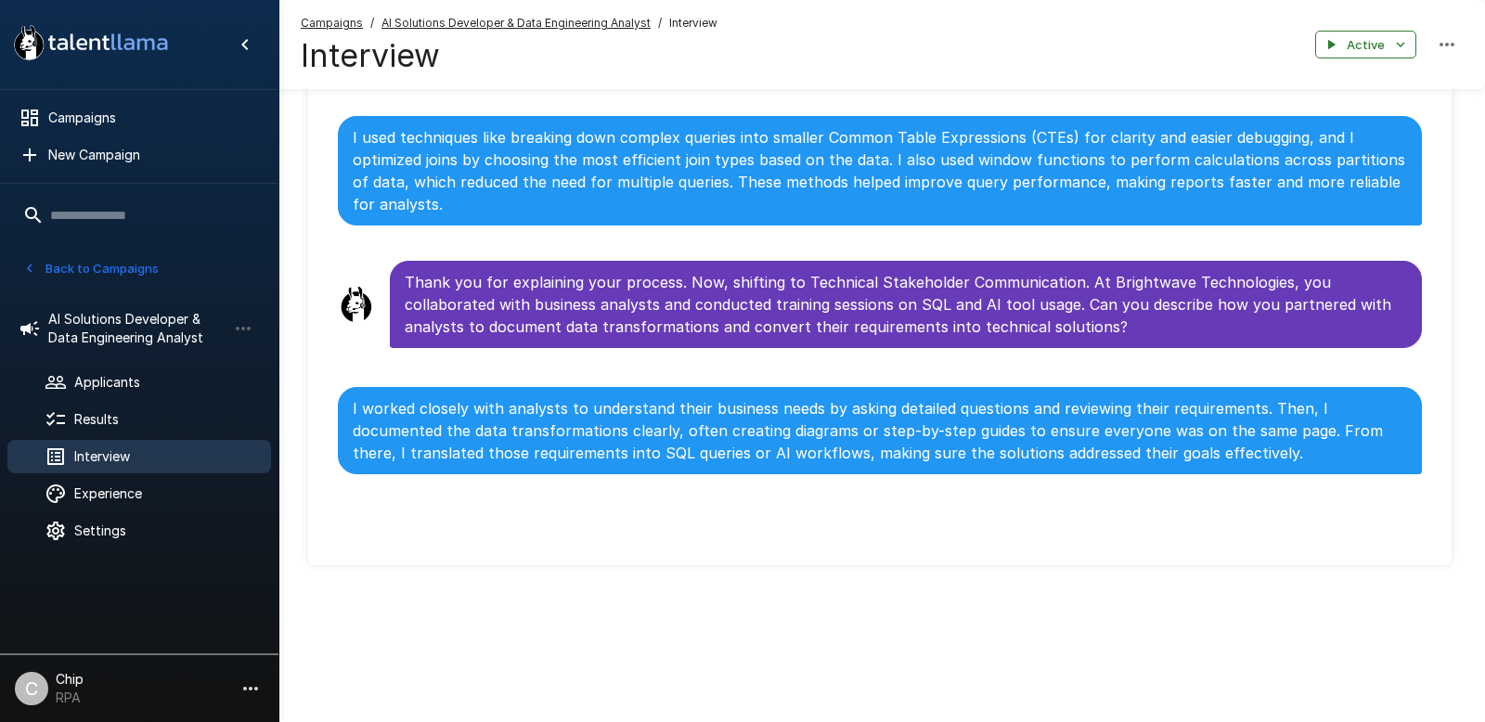
scroll to position [218, 0]
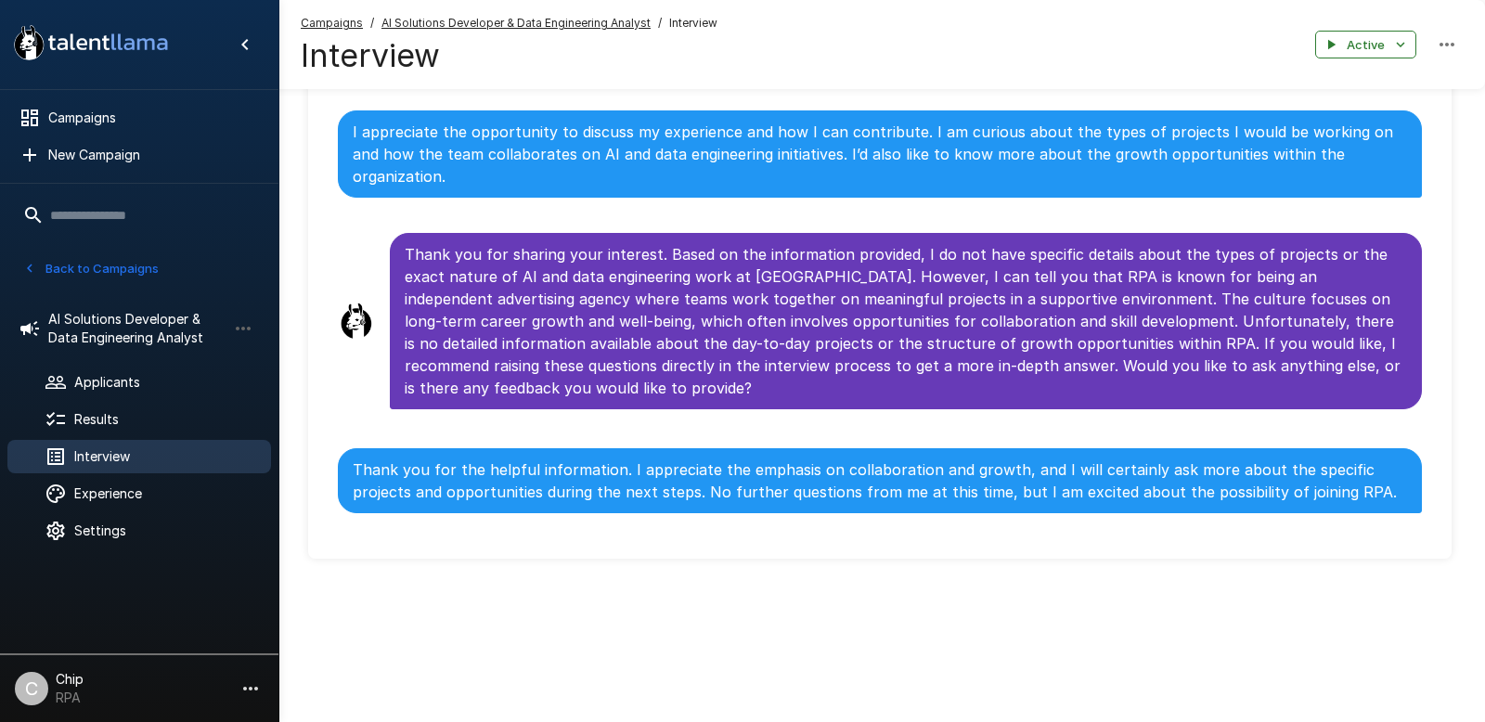
scroll to position [2340, 0]
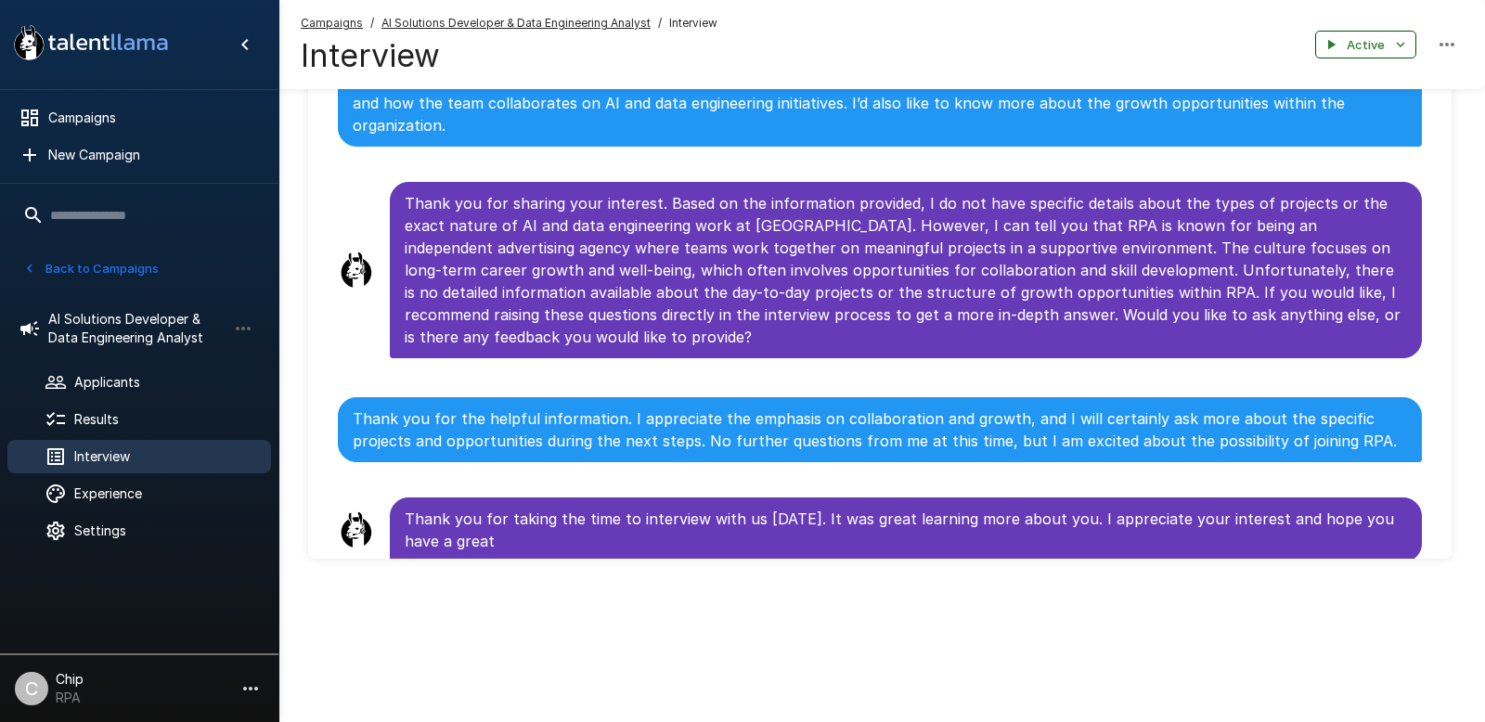
click at [1237, 54] on button "Active" at bounding box center [1365, 45] width 101 height 29
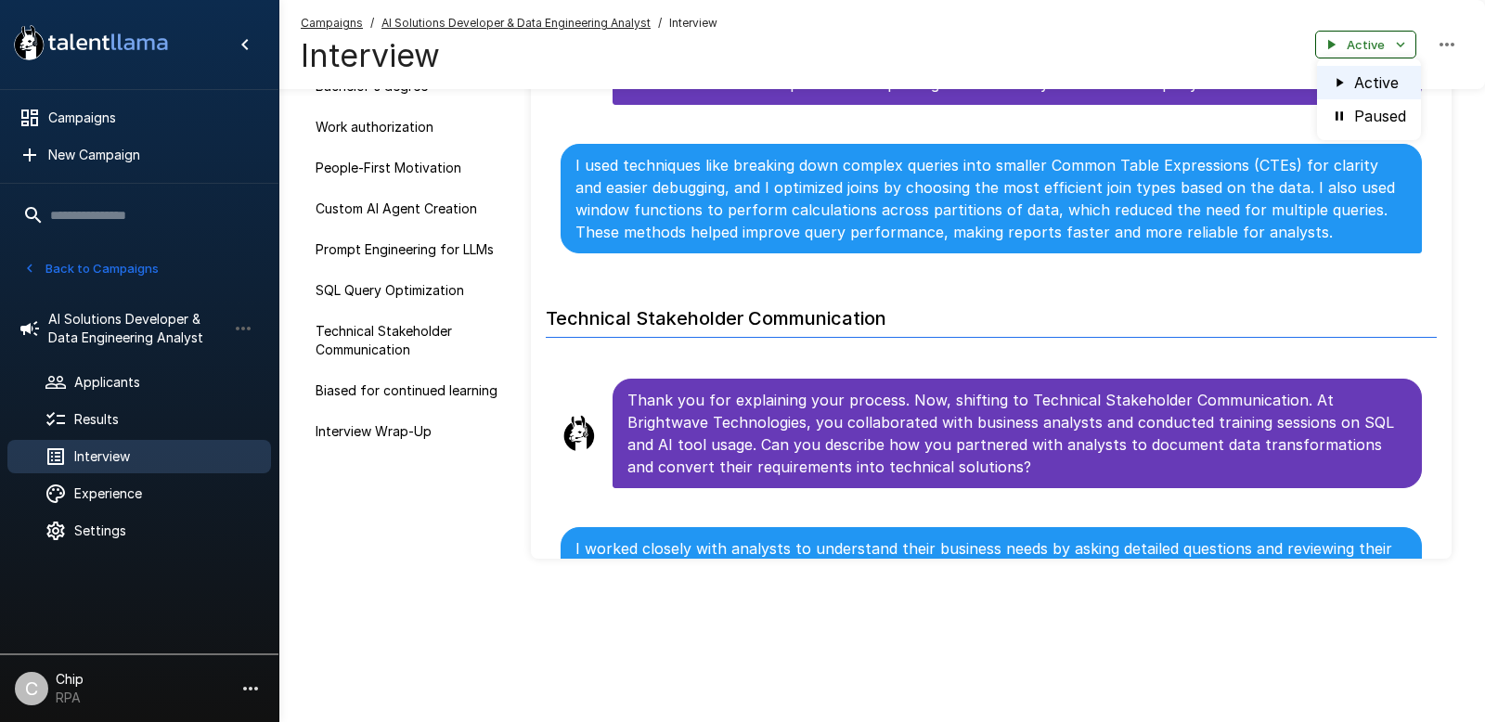
scroll to position [3596, 0]
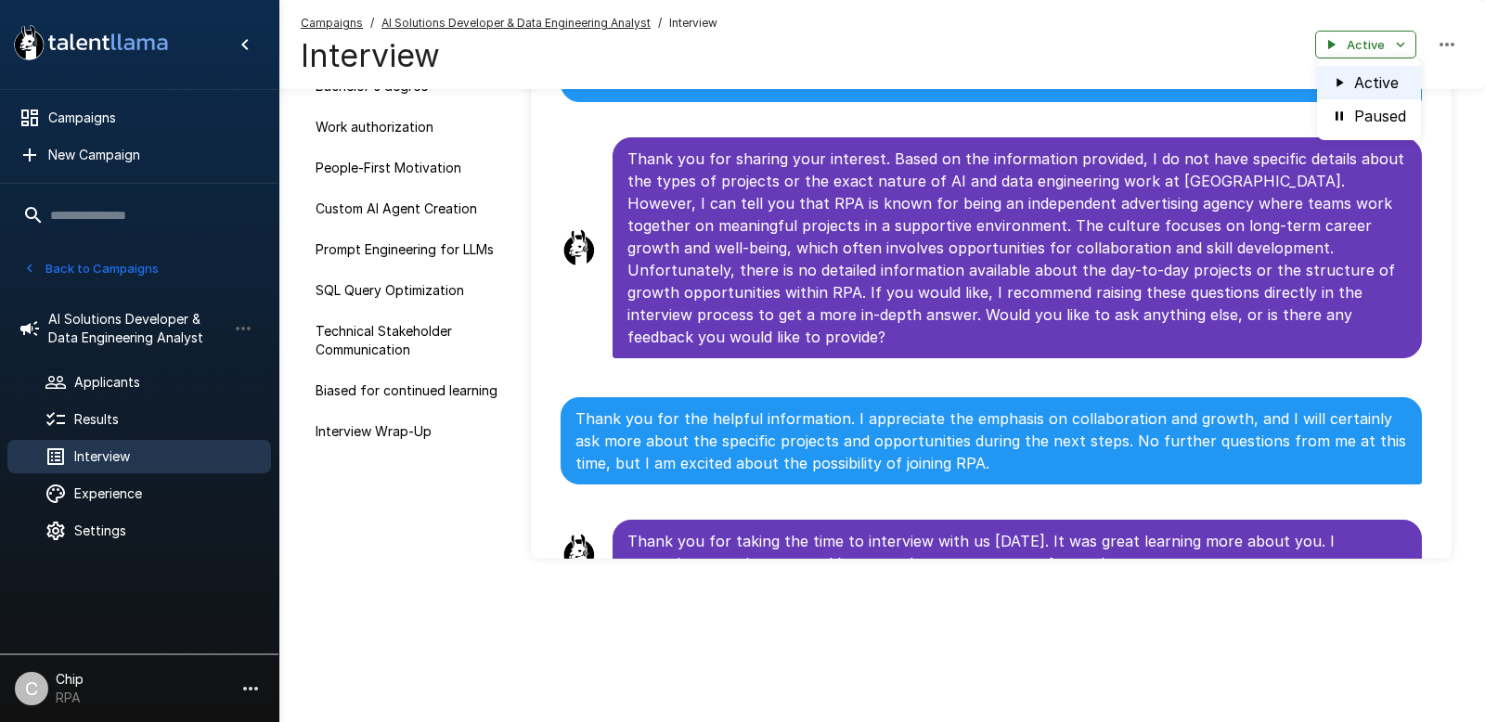
click at [1237, 117] on li "Paused" at bounding box center [1369, 115] width 104 height 33
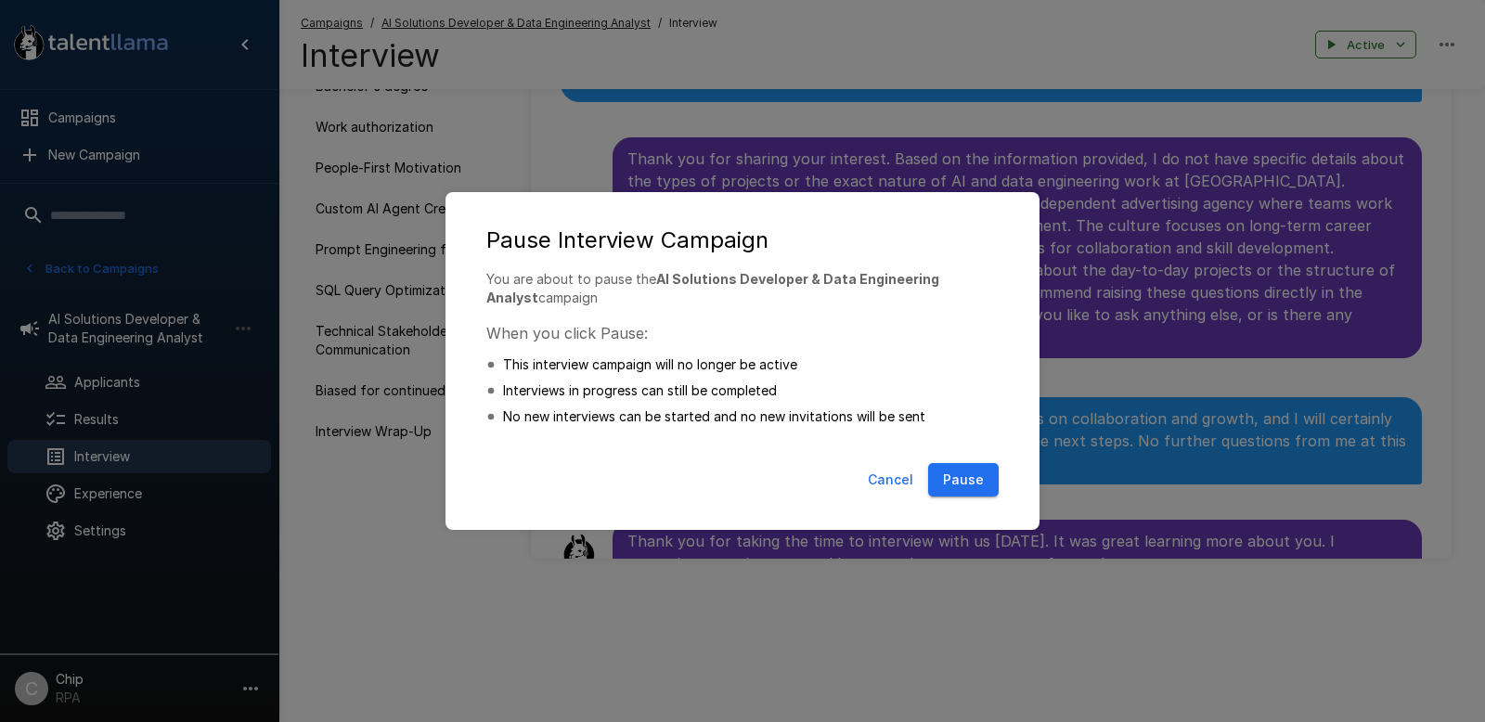
click at [977, 486] on button "Pause" at bounding box center [963, 480] width 71 height 34
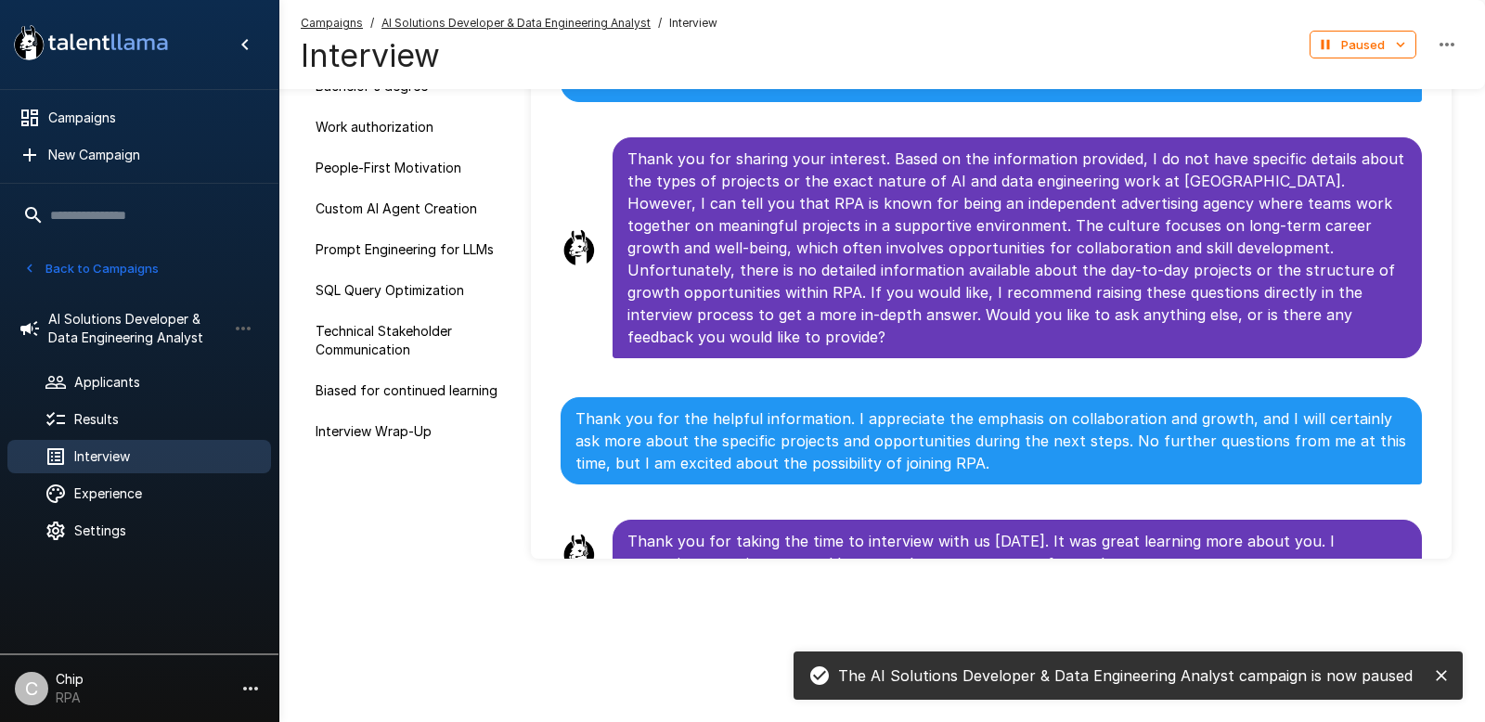
click at [106, 455] on span "Interview" at bounding box center [165, 456] width 182 height 19
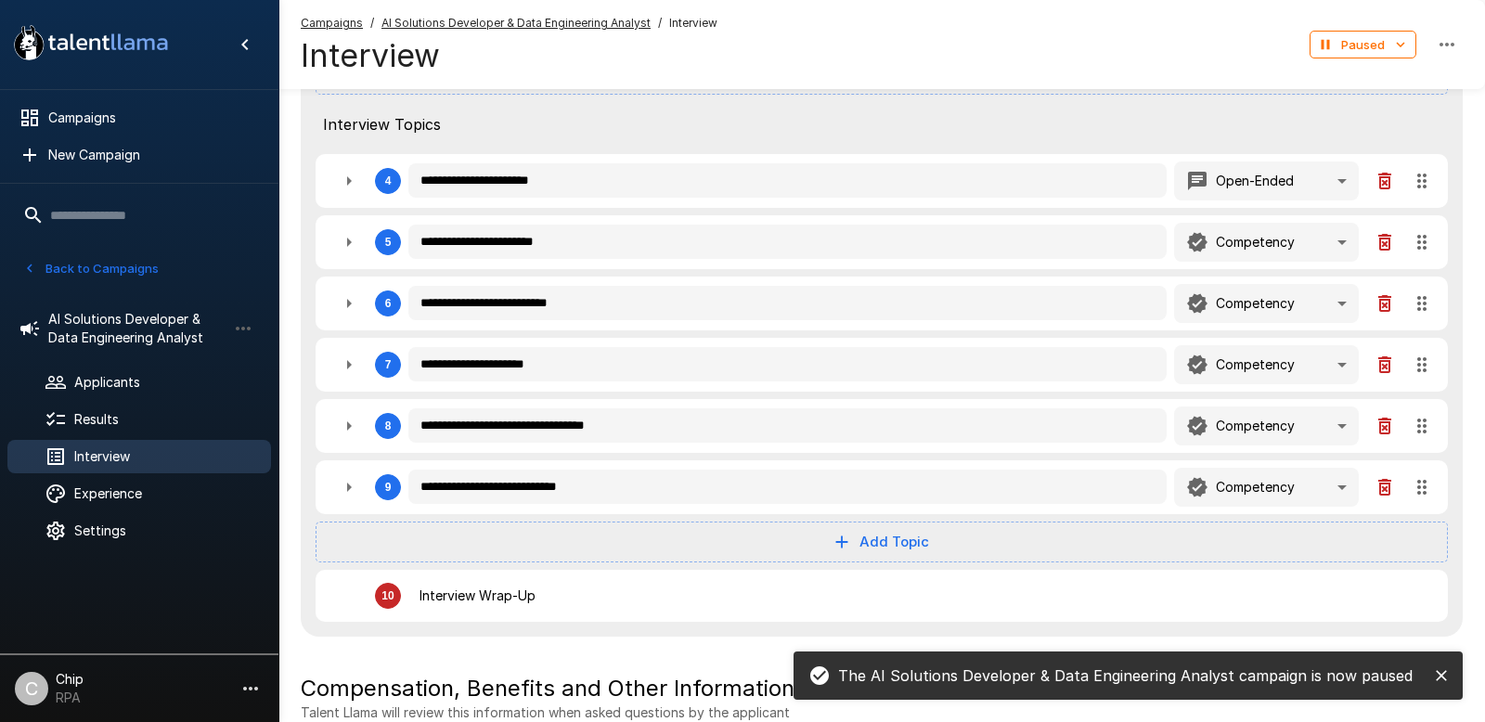
scroll to position [625, 0]
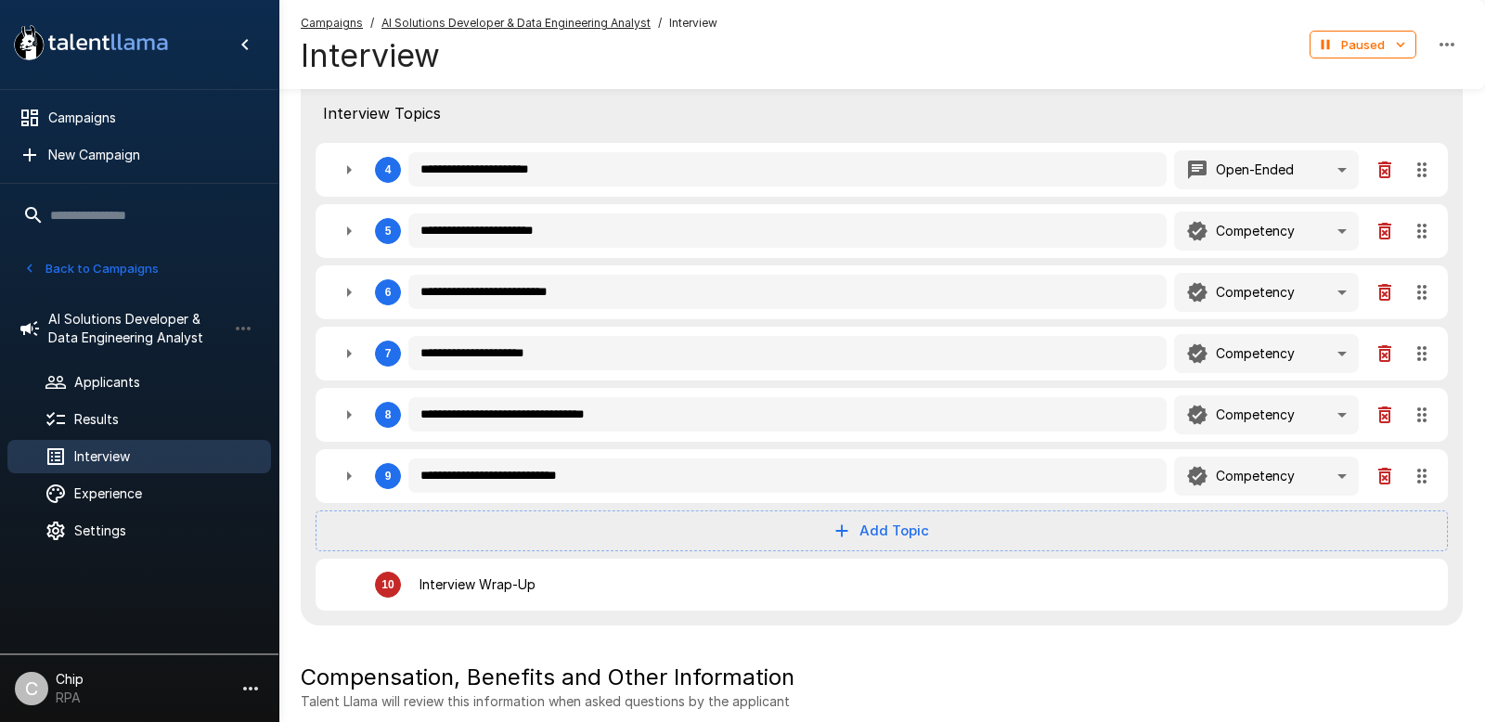
click at [351, 479] on icon "button" at bounding box center [349, 476] width 22 height 22
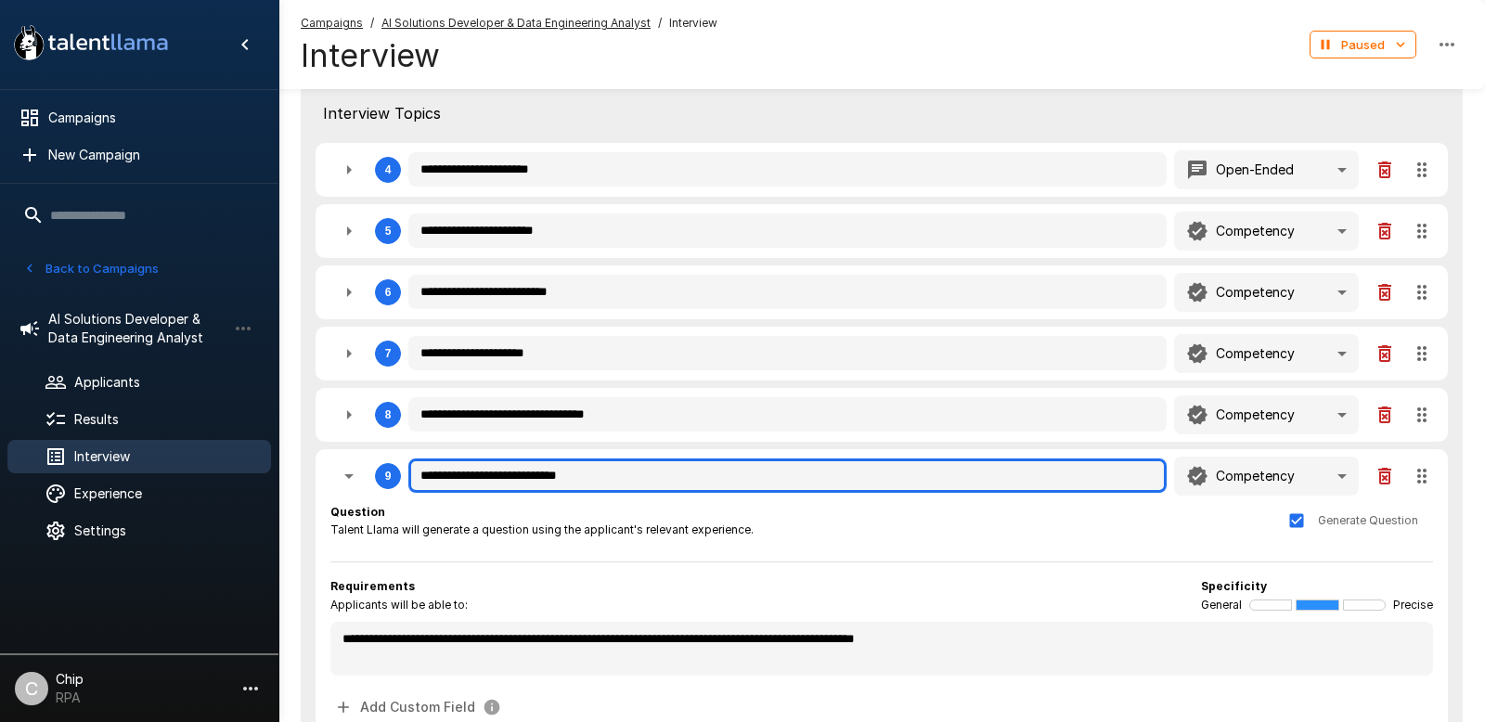
click at [448, 481] on input "**********" at bounding box center [787, 475] width 758 height 35
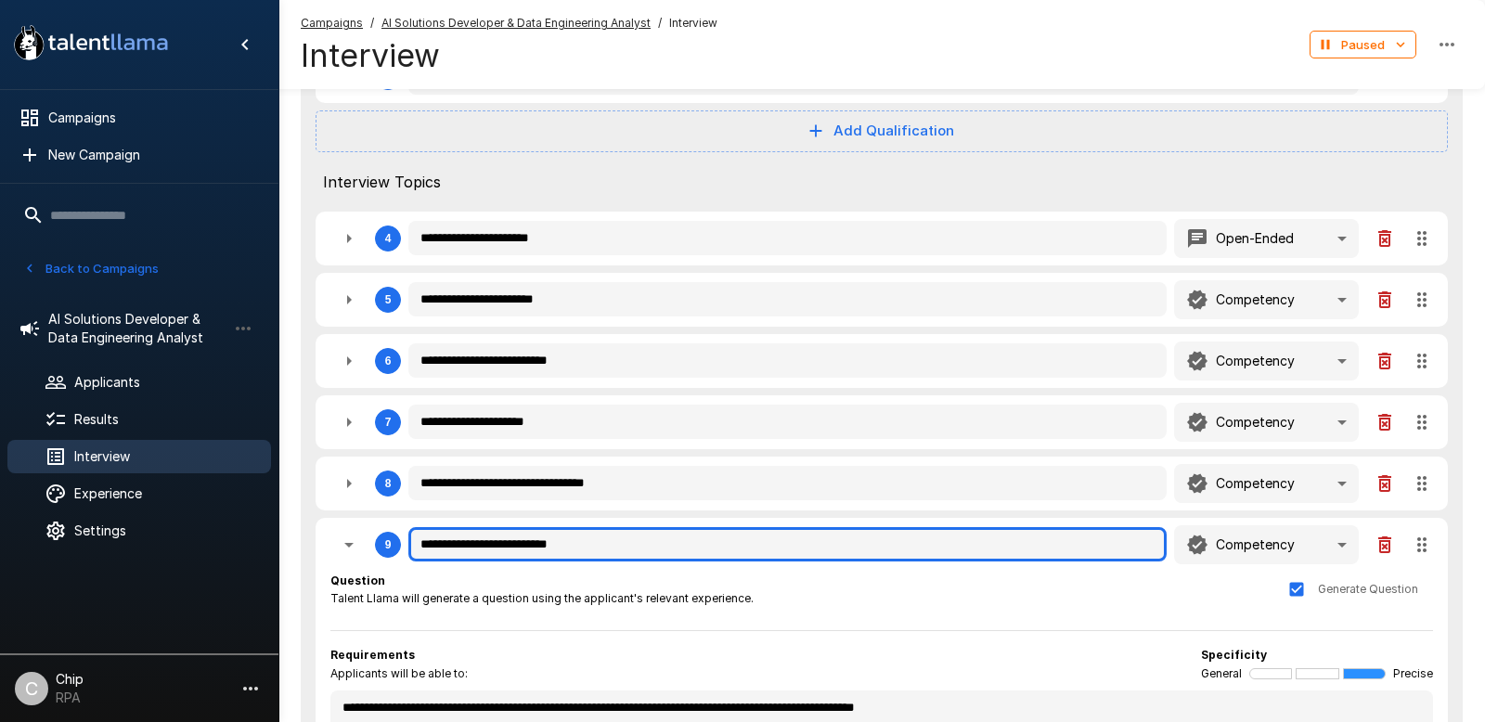
scroll to position [555, 0]
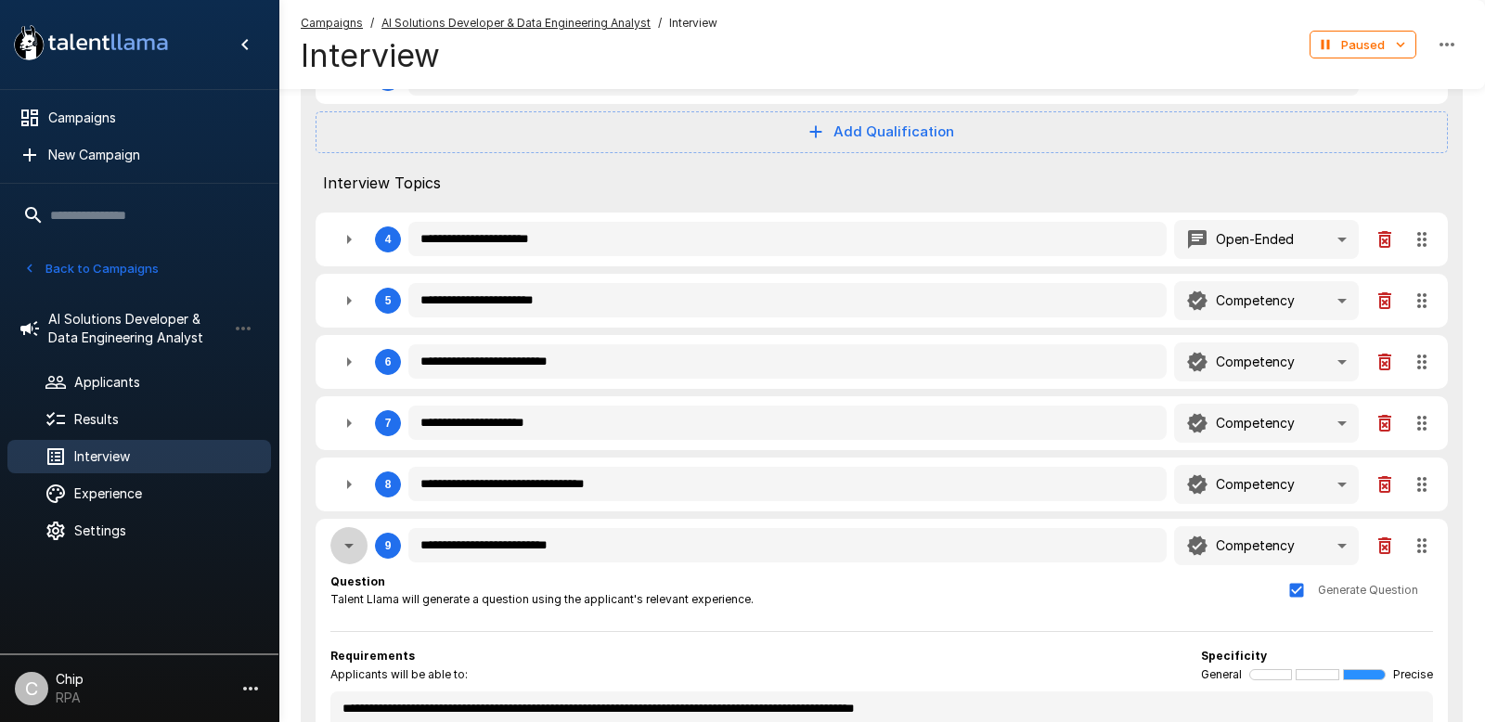
click at [345, 546] on icon "button" at bounding box center [349, 546] width 22 height 22
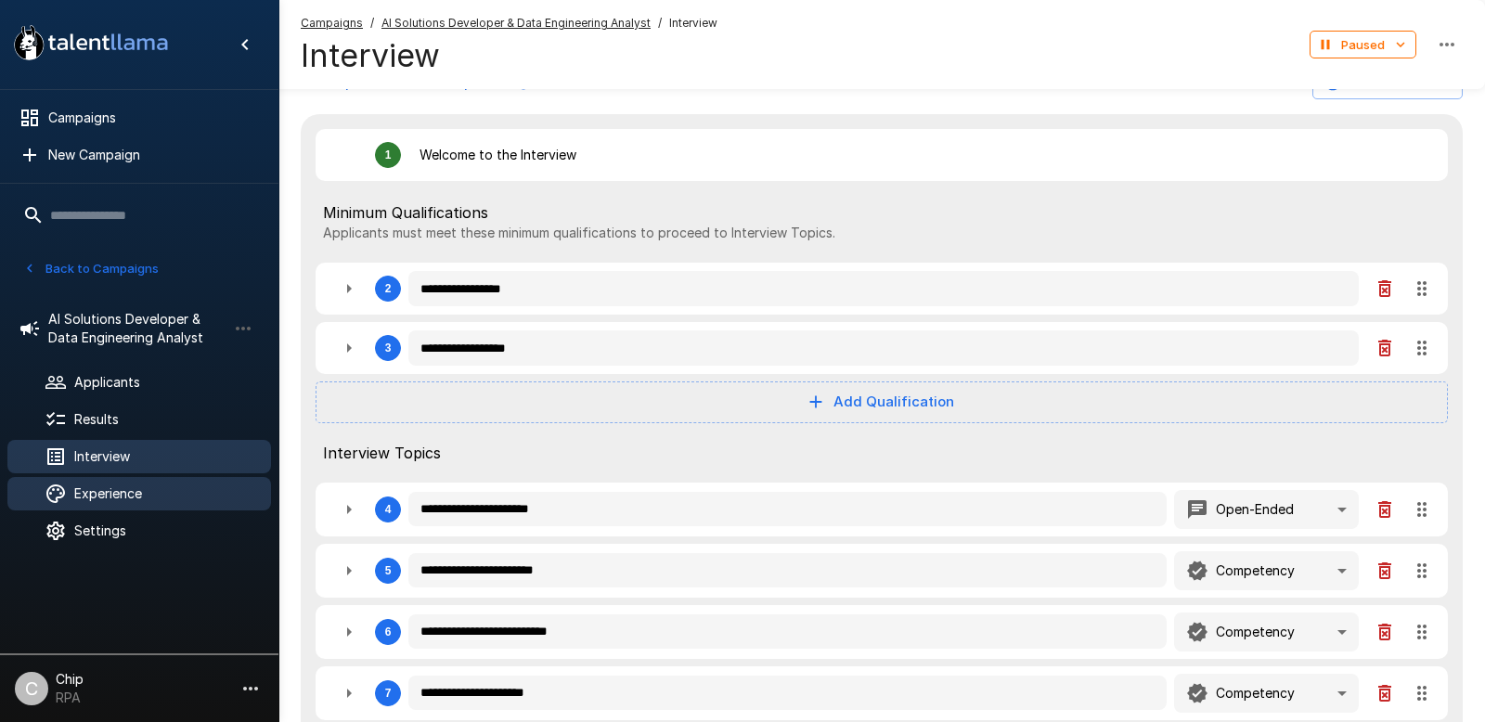
scroll to position [279, 0]
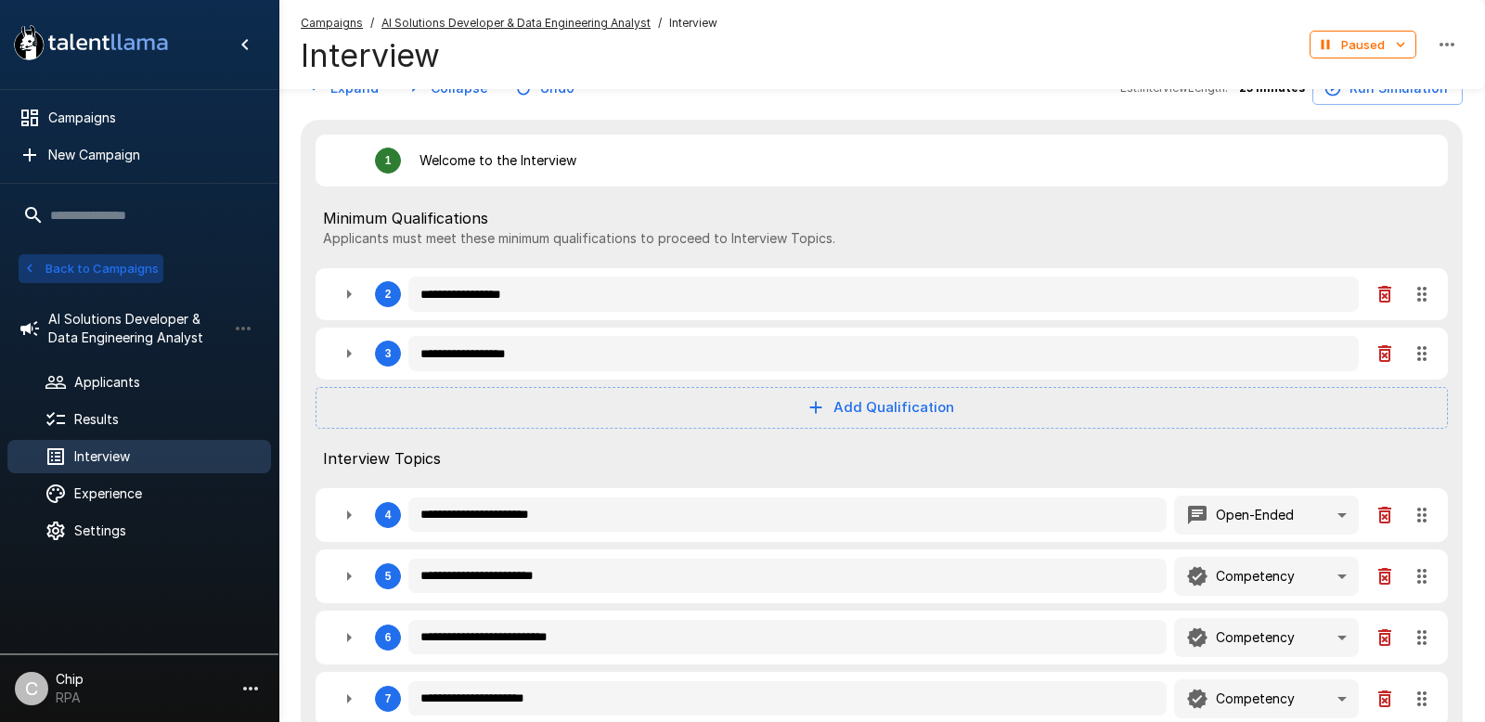
click at [110, 272] on button "Back to Campaigns" at bounding box center [91, 268] width 145 height 29
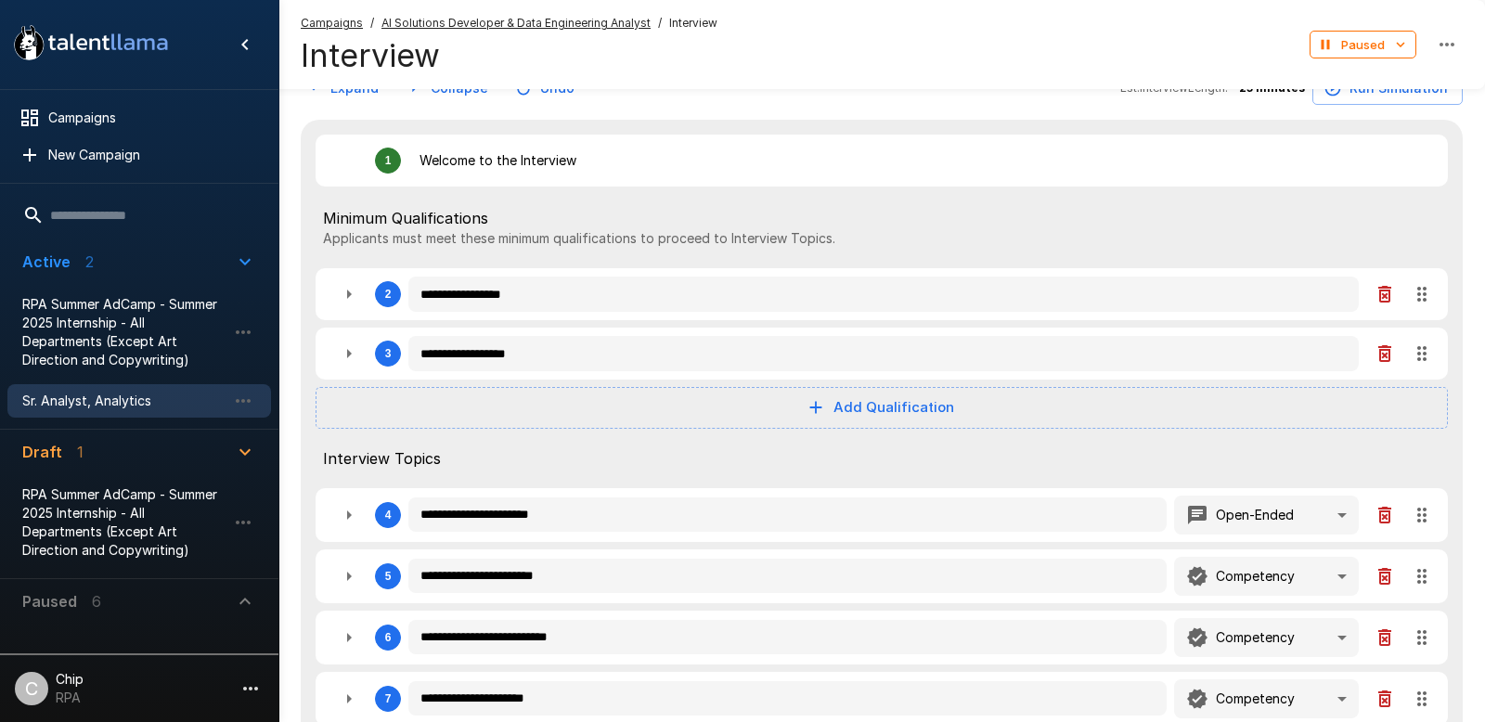
click at [83, 401] on span "Sr. Analyst, Analytics" at bounding box center [124, 401] width 204 height 19
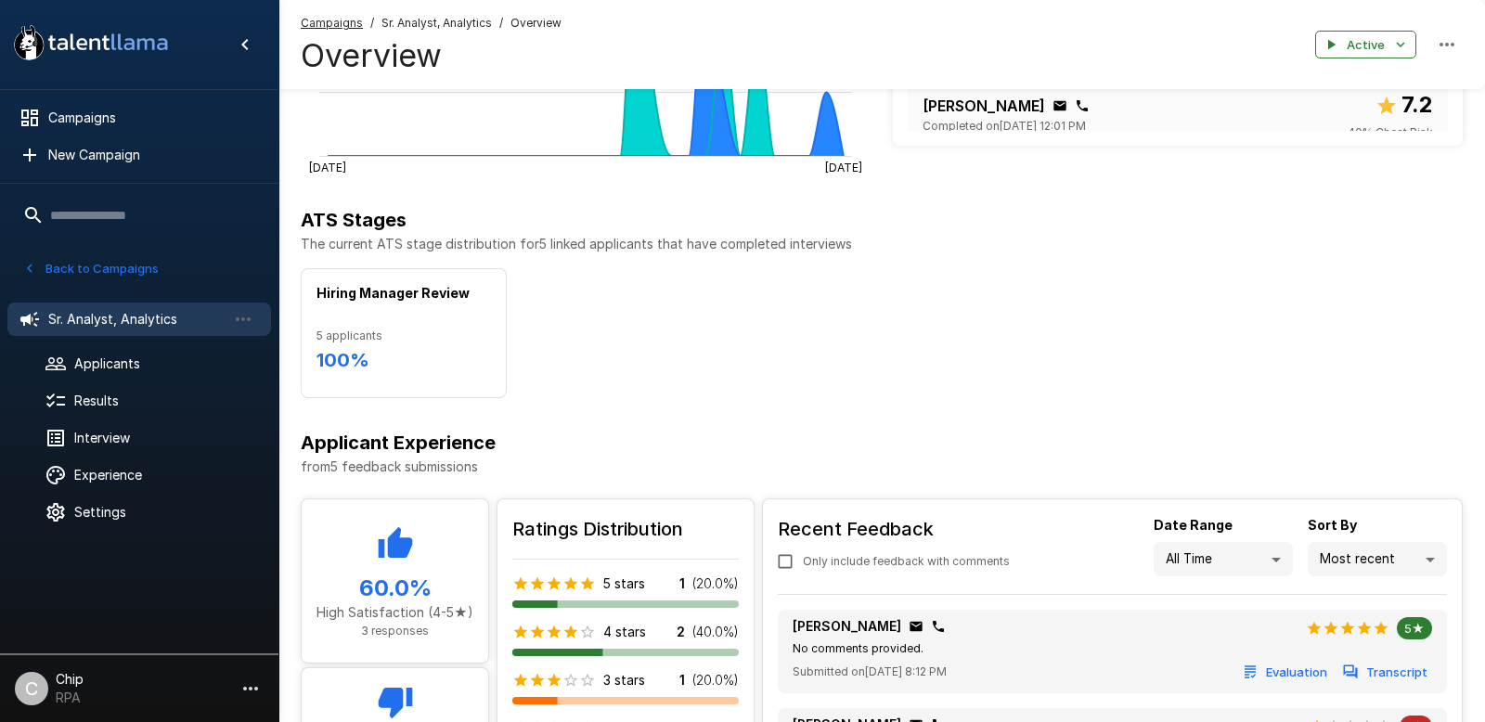
scroll to position [596, 0]
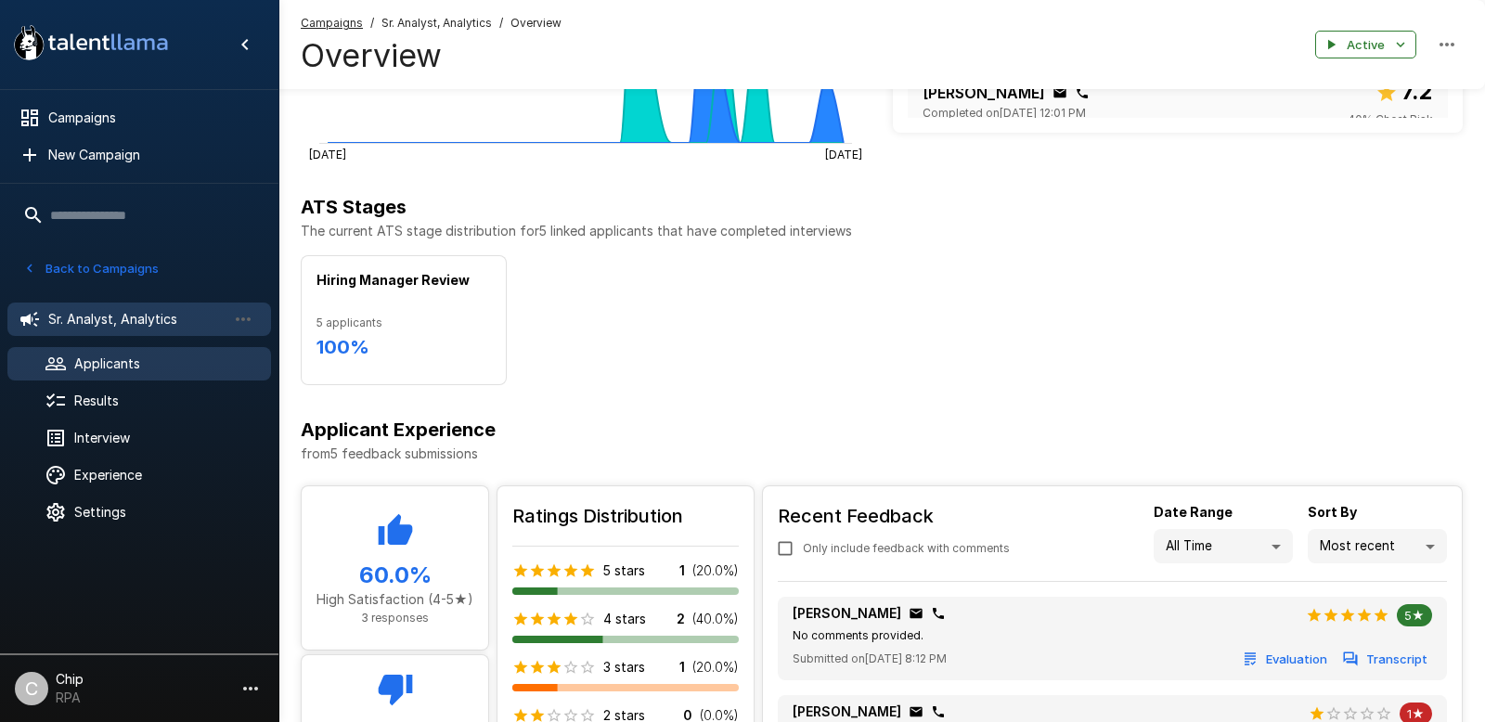
click at [128, 361] on span "Applicants" at bounding box center [165, 364] width 182 height 19
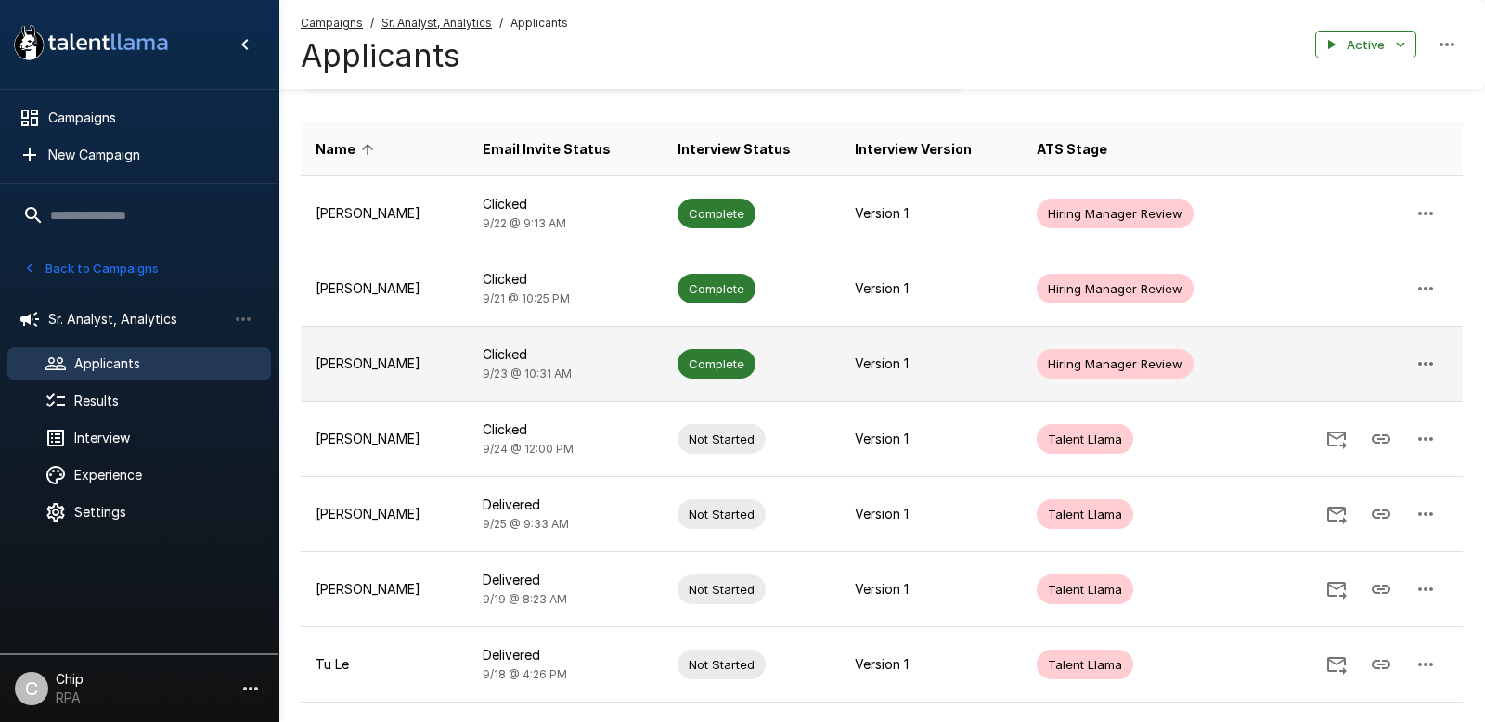
scroll to position [115, 0]
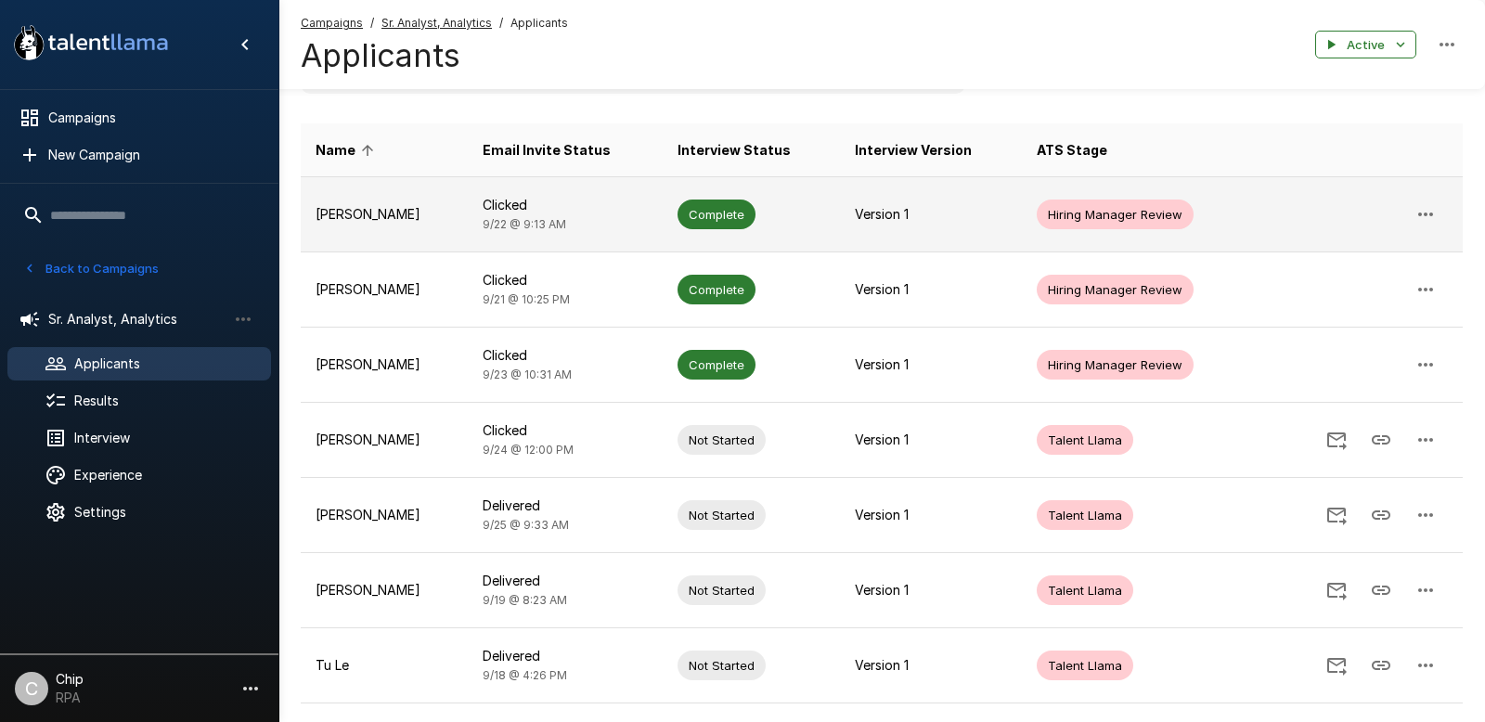
click at [341, 217] on p "[PERSON_NAME]" at bounding box center [384, 214] width 137 height 19
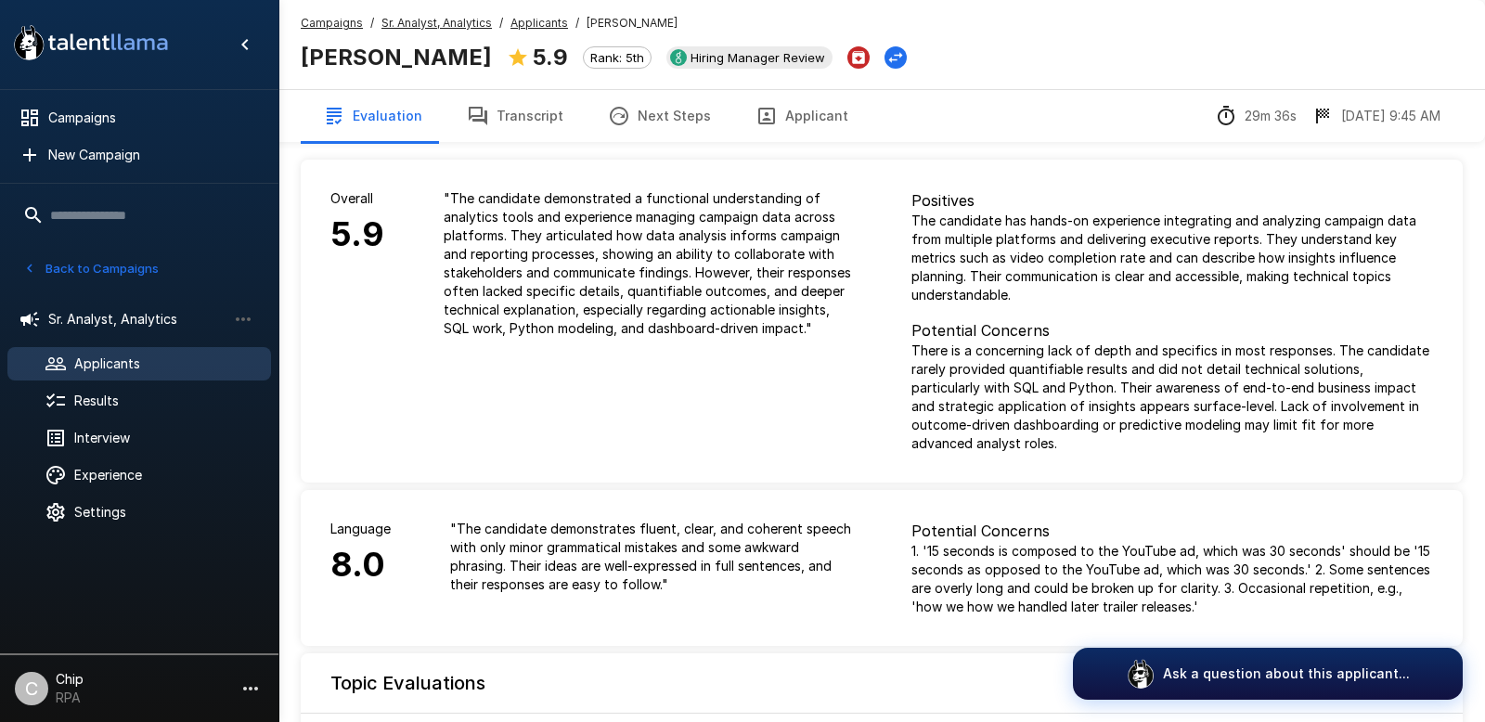
drag, startPoint x: 484, startPoint y: 54, endPoint x: 520, endPoint y: 58, distance: 36.4
click at [520, 58] on div "5.9" at bounding box center [537, 57] width 61 height 35
drag, startPoint x: 496, startPoint y: 57, endPoint x: 533, endPoint y: 58, distance: 37.1
click at [533, 58] on div "5.9 Rank: 5th" at bounding box center [579, 57] width 145 height 35
click at [586, 315] on p "" The candidate demonstrated a functional understanding of analytics tools and …" at bounding box center [648, 263] width 408 height 148
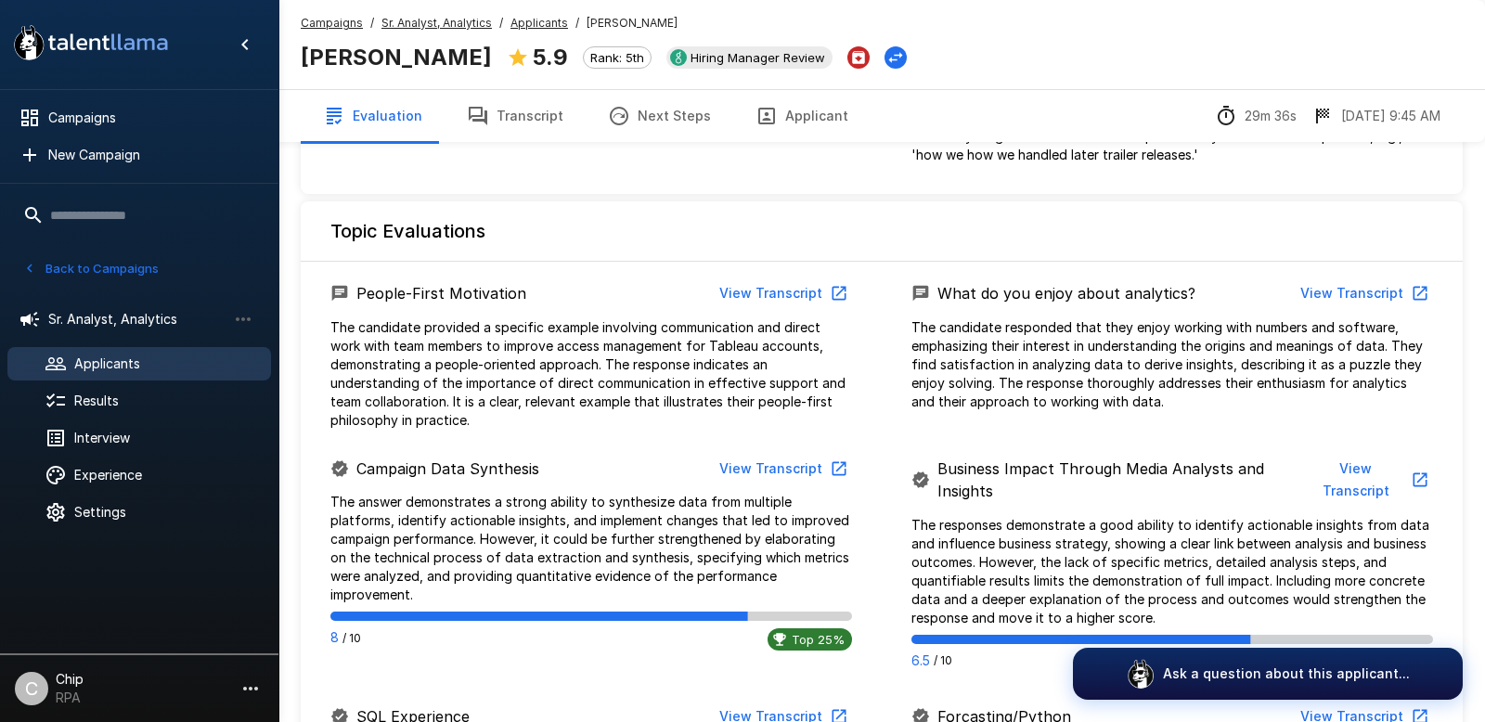
scroll to position [457, 0]
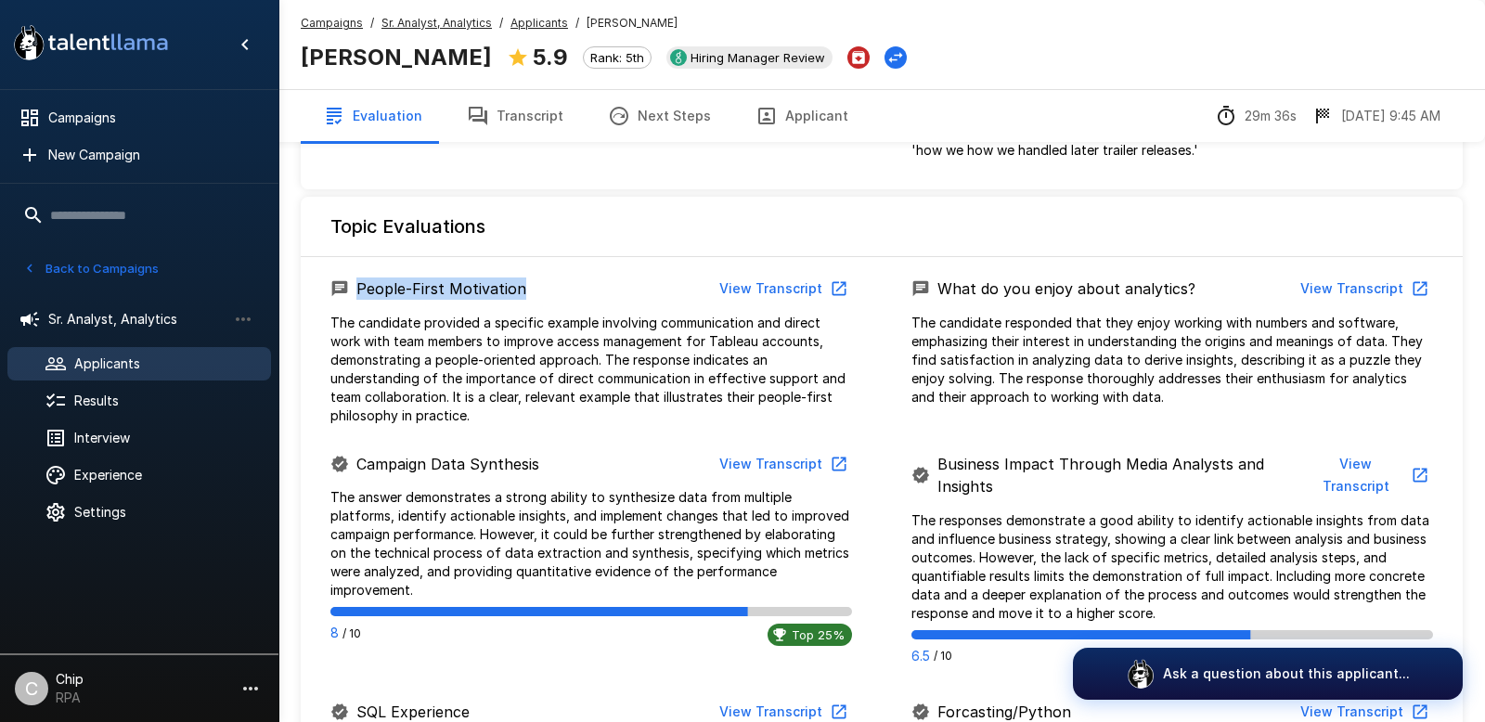
drag, startPoint x: 359, startPoint y: 270, endPoint x: 525, endPoint y: 271, distance: 166.1
click at [525, 272] on div "People-First Motivation View Transcript" at bounding box center [591, 289] width 522 height 34
click at [587, 276] on div "People-First Motivation View Transcript" at bounding box center [591, 289] width 522 height 34
click at [104, 431] on span "Interview" at bounding box center [165, 438] width 182 height 19
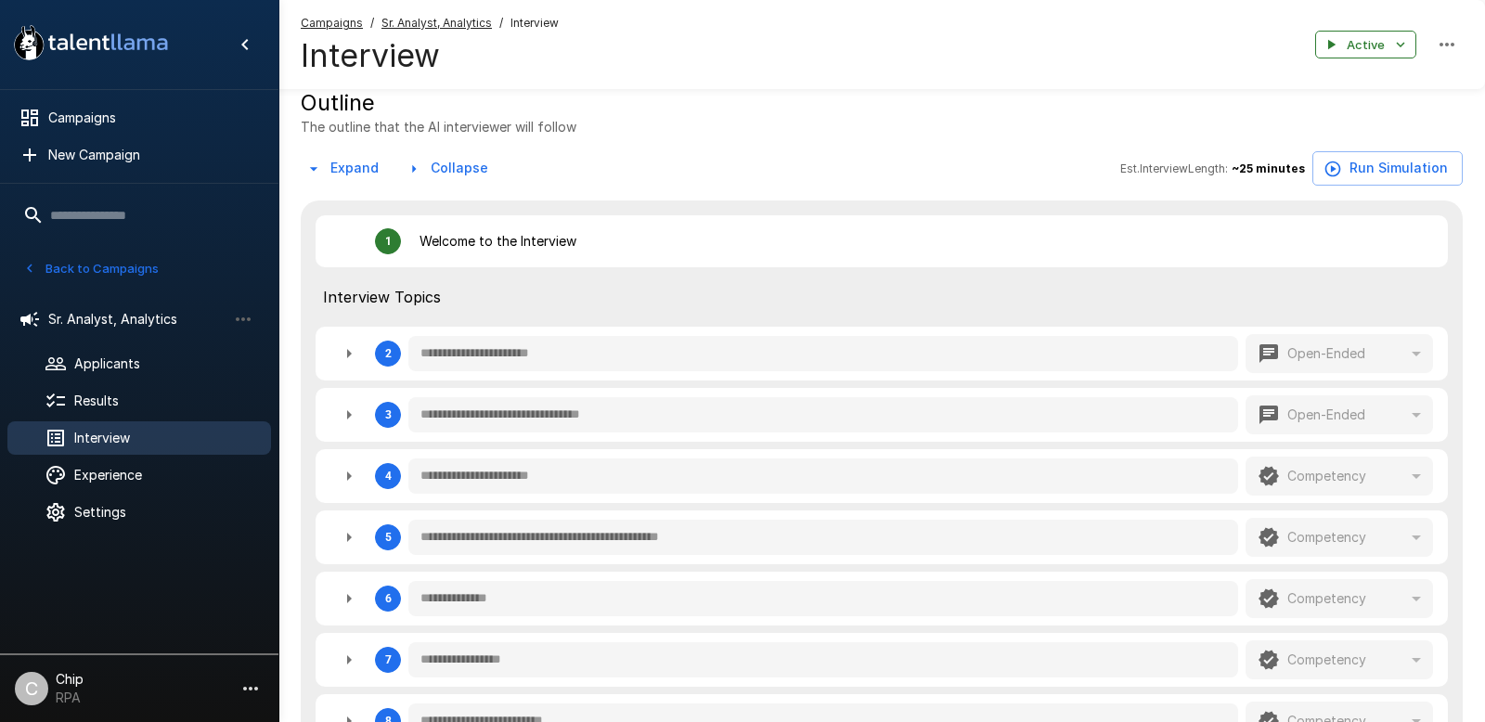
scroll to position [275, 0]
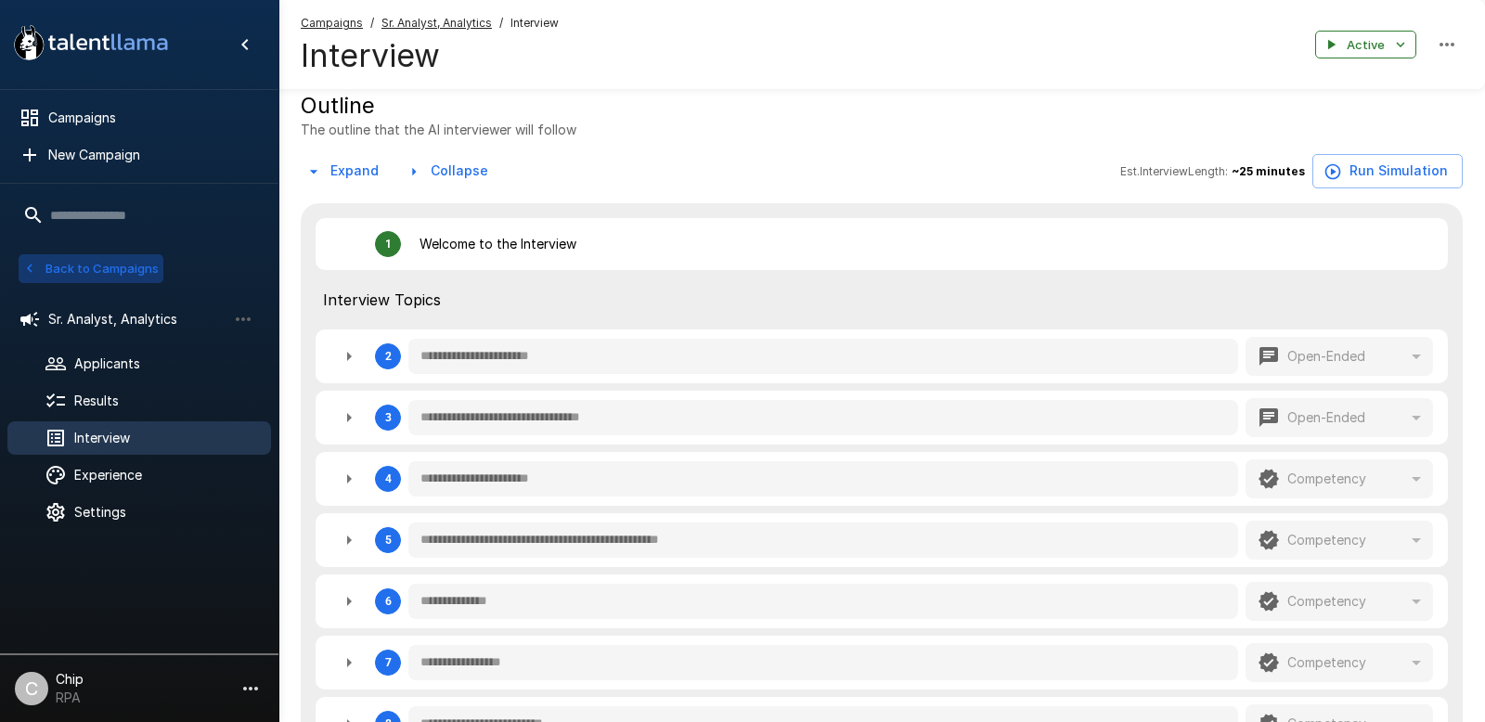
click at [81, 269] on button "Back to Campaigns" at bounding box center [91, 268] width 145 height 29
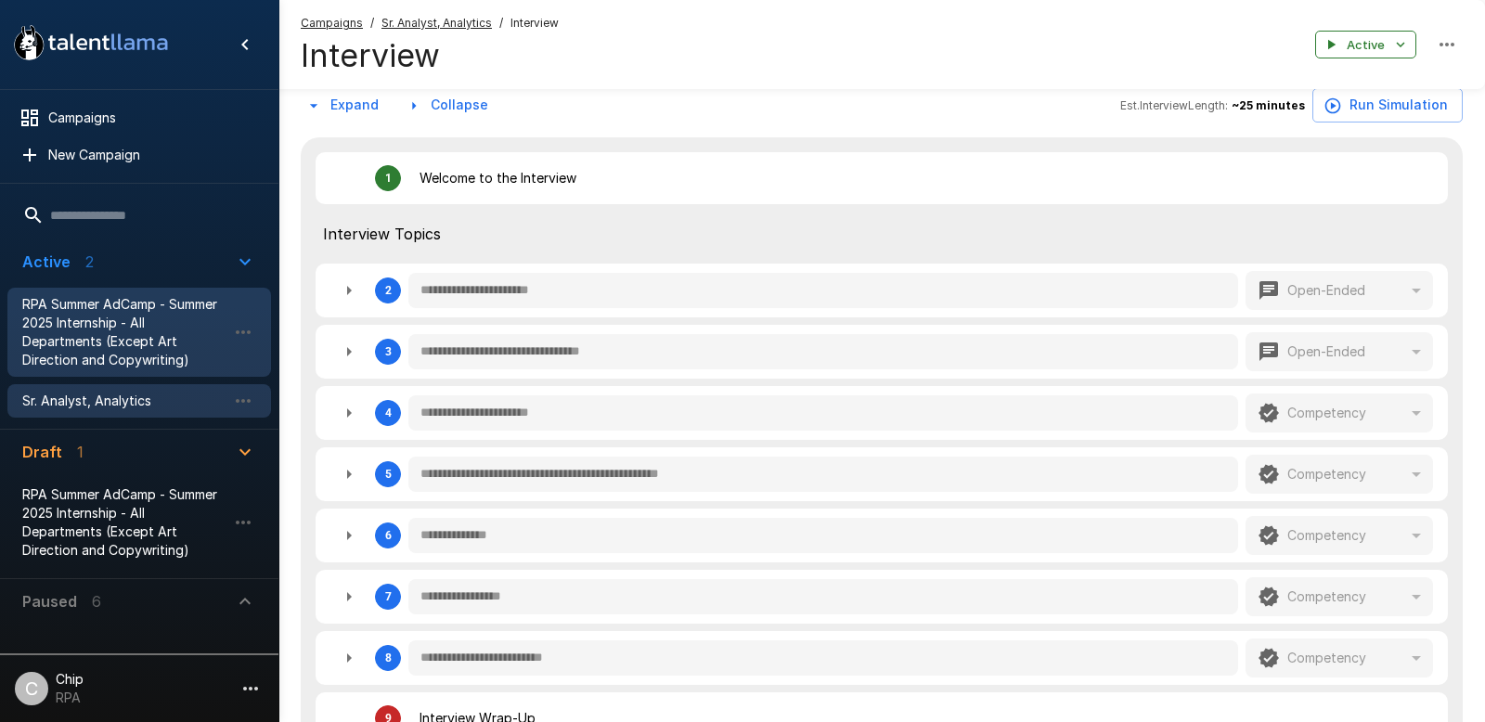
scroll to position [336, 0]
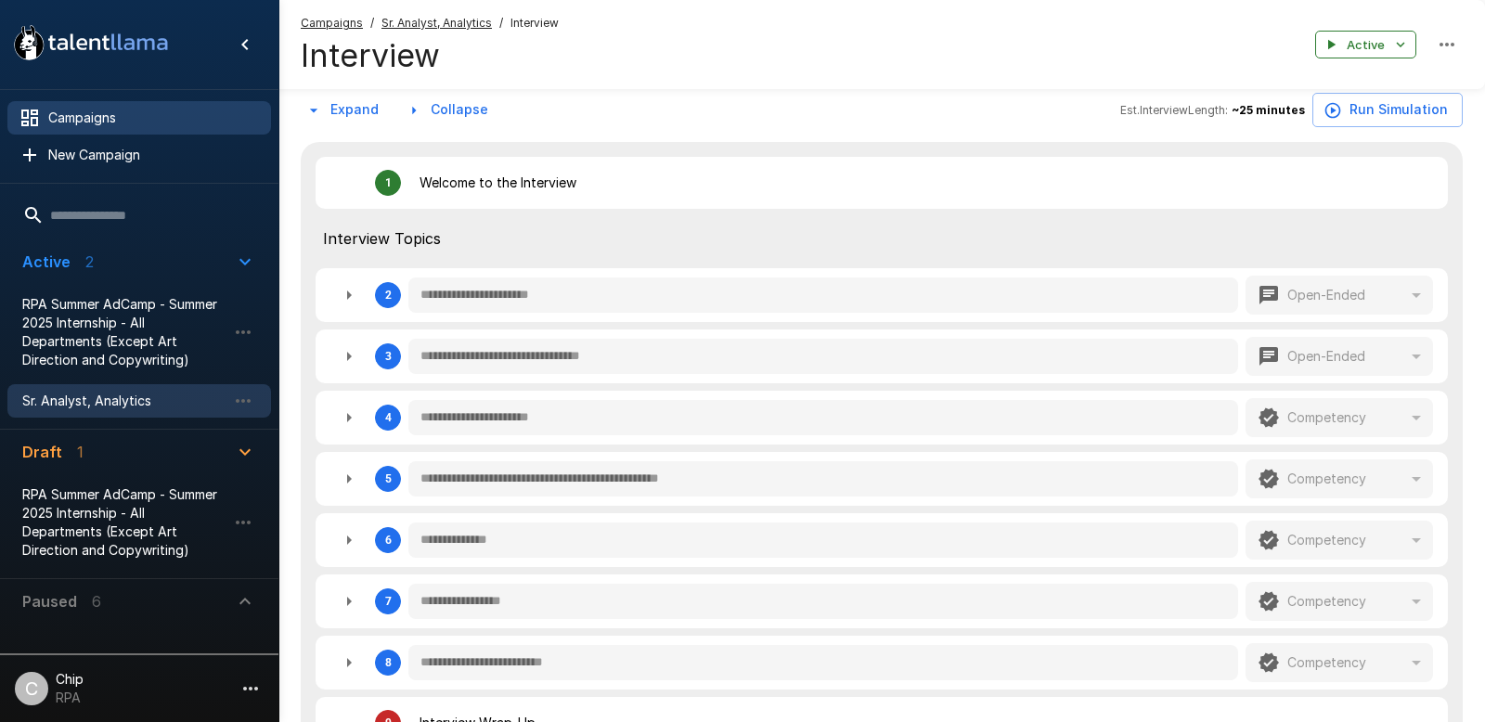
click at [76, 110] on span "Campaigns" at bounding box center [152, 118] width 208 height 19
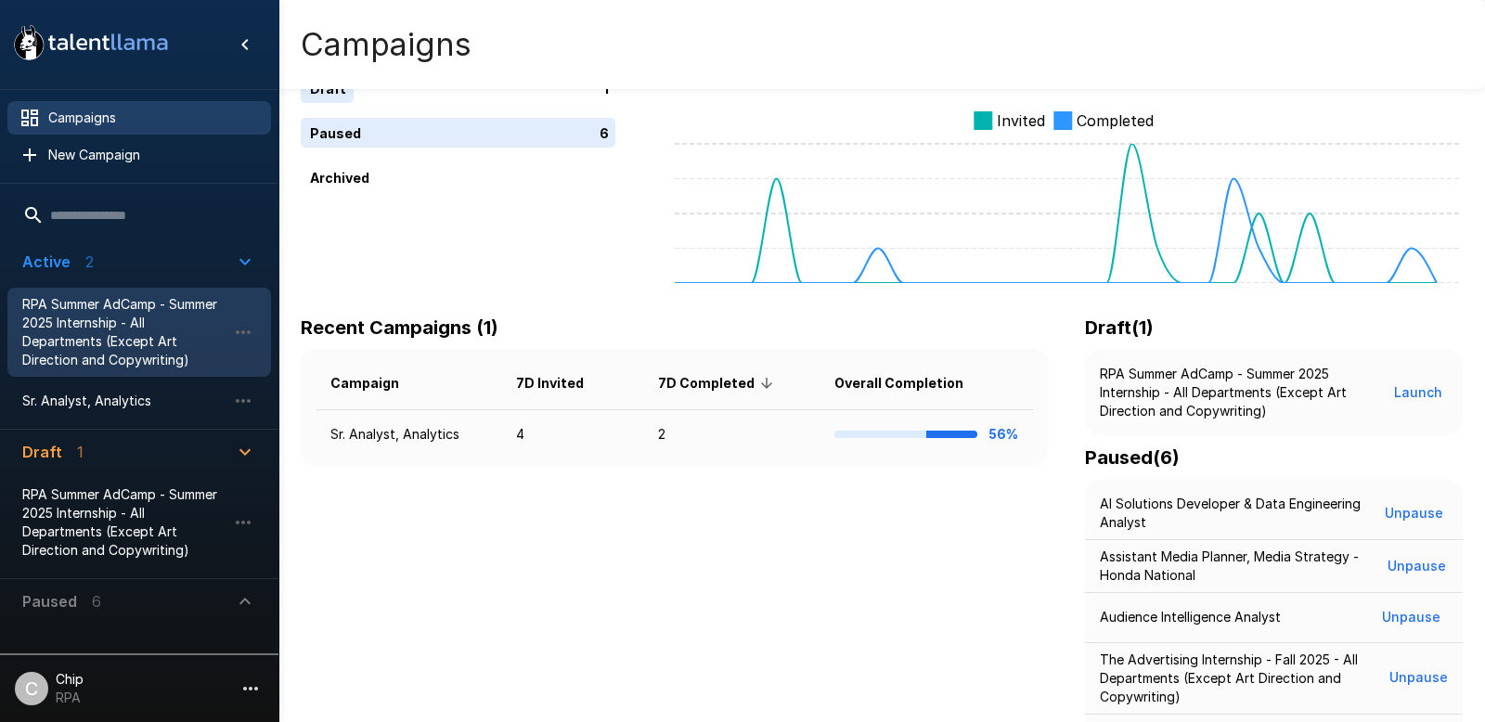
scroll to position [89, 0]
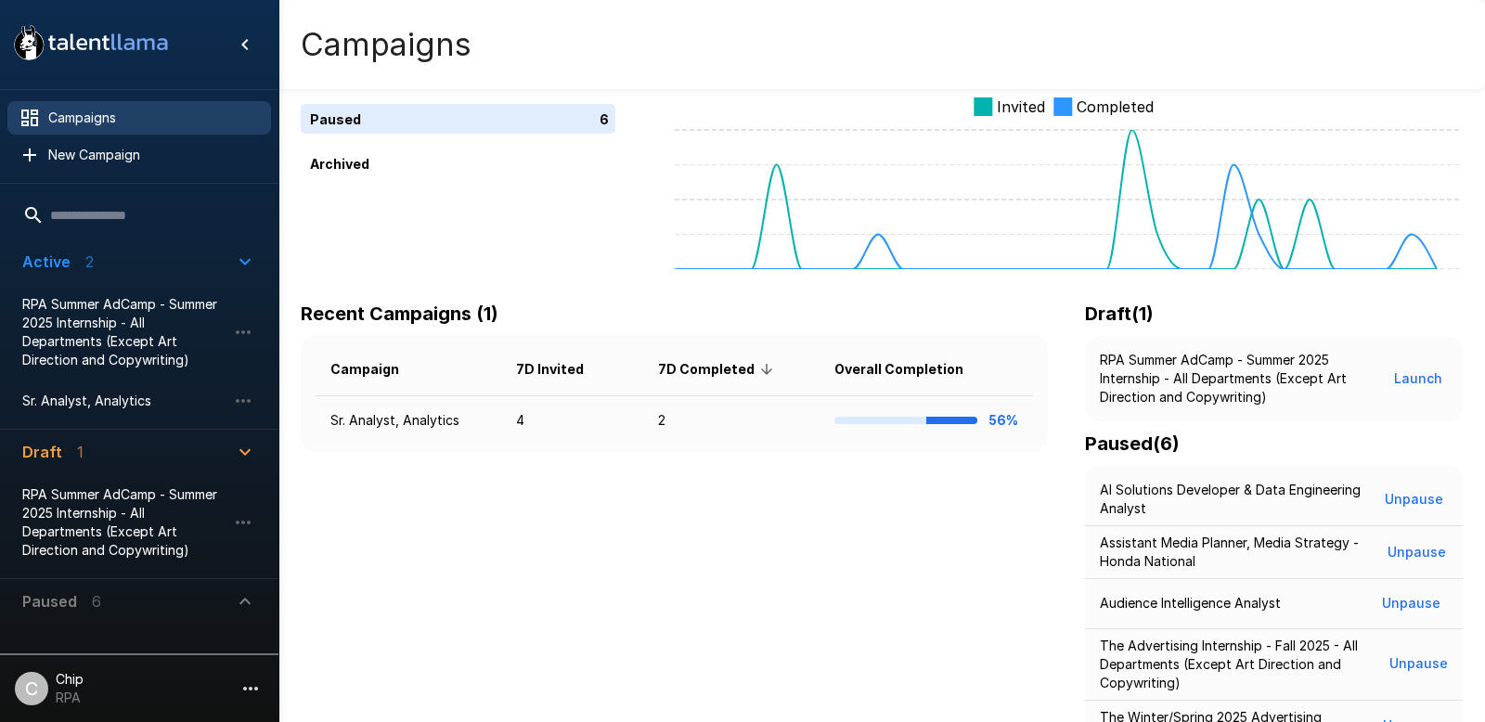
click at [73, 601] on p "Paused" at bounding box center [49, 601] width 55 height 22
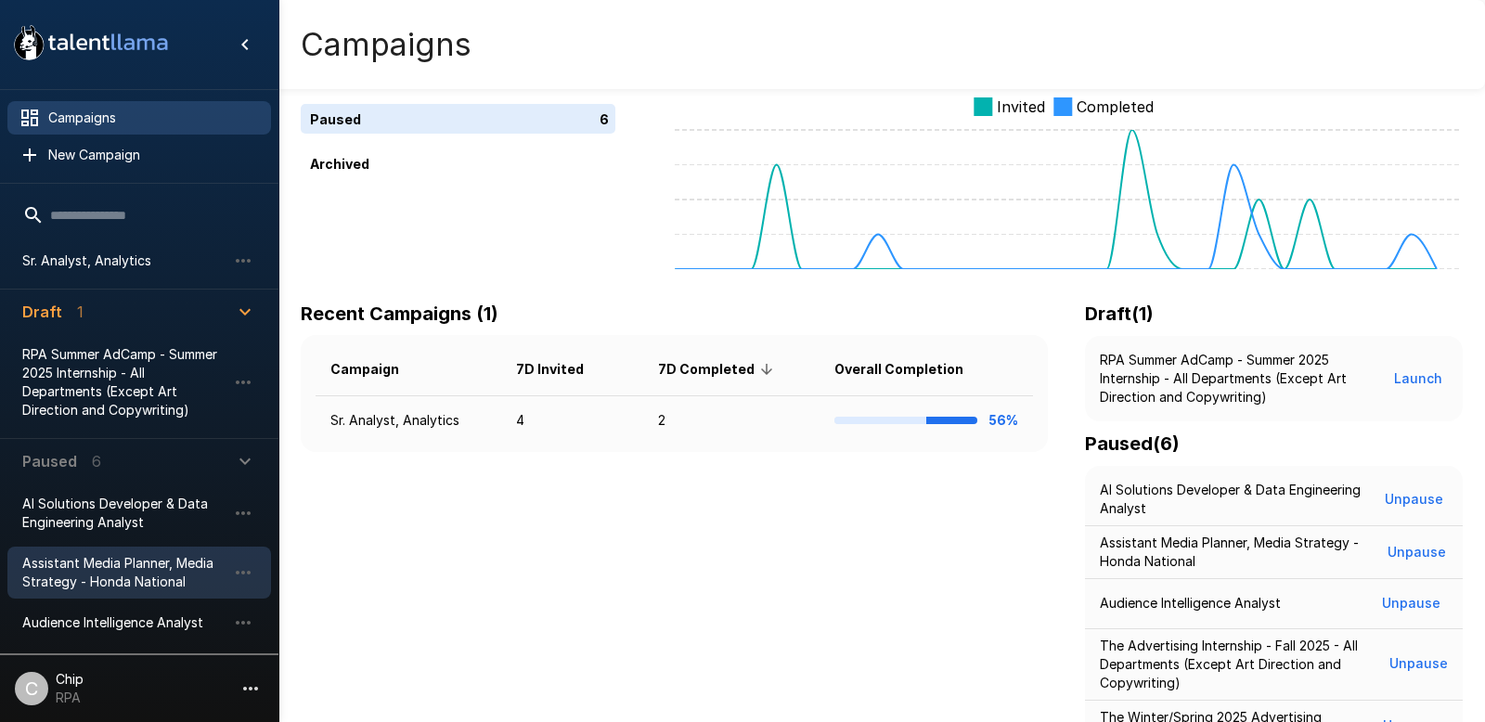
scroll to position [146, 0]
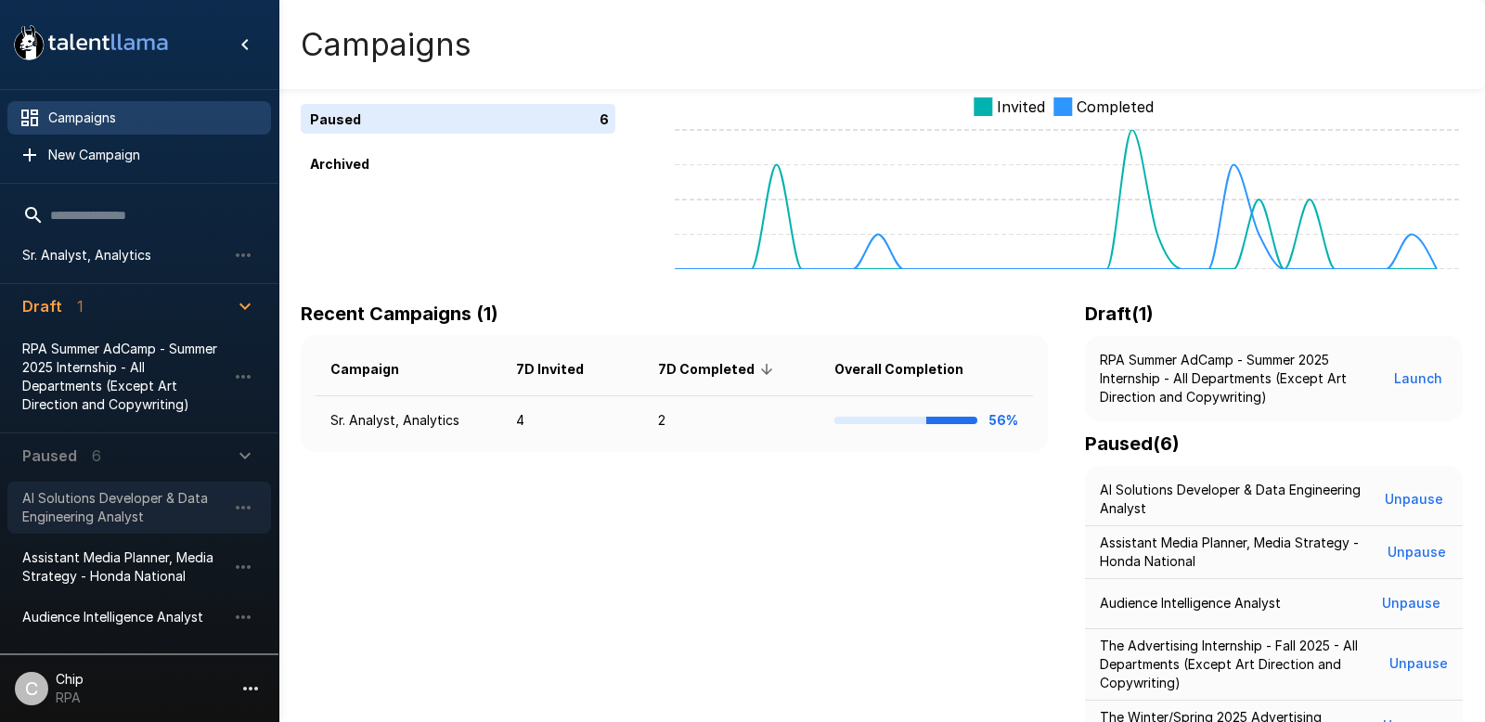
click at [101, 514] on span "AI Solutions Developer & Data Engineering Analyst" at bounding box center [124, 507] width 204 height 37
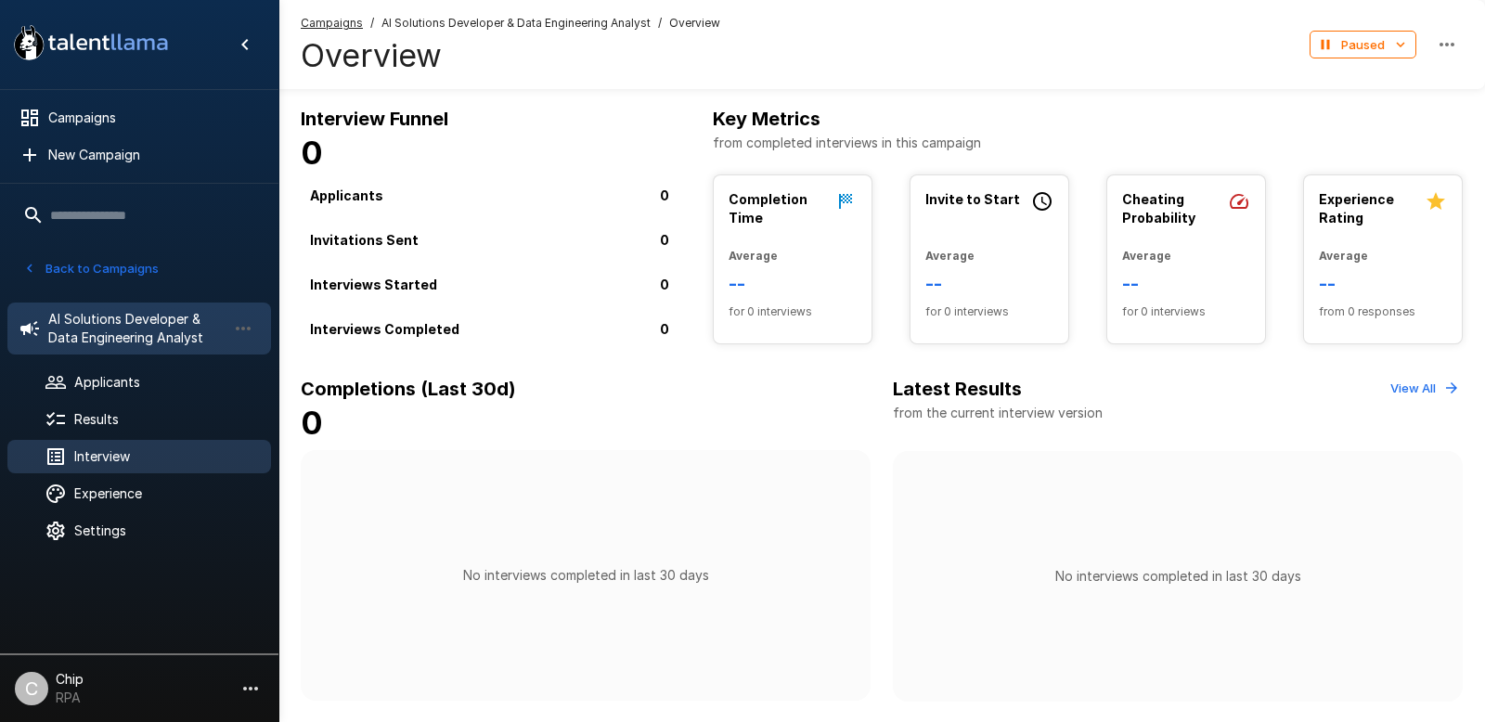
click at [93, 455] on span "Interview" at bounding box center [165, 456] width 182 height 19
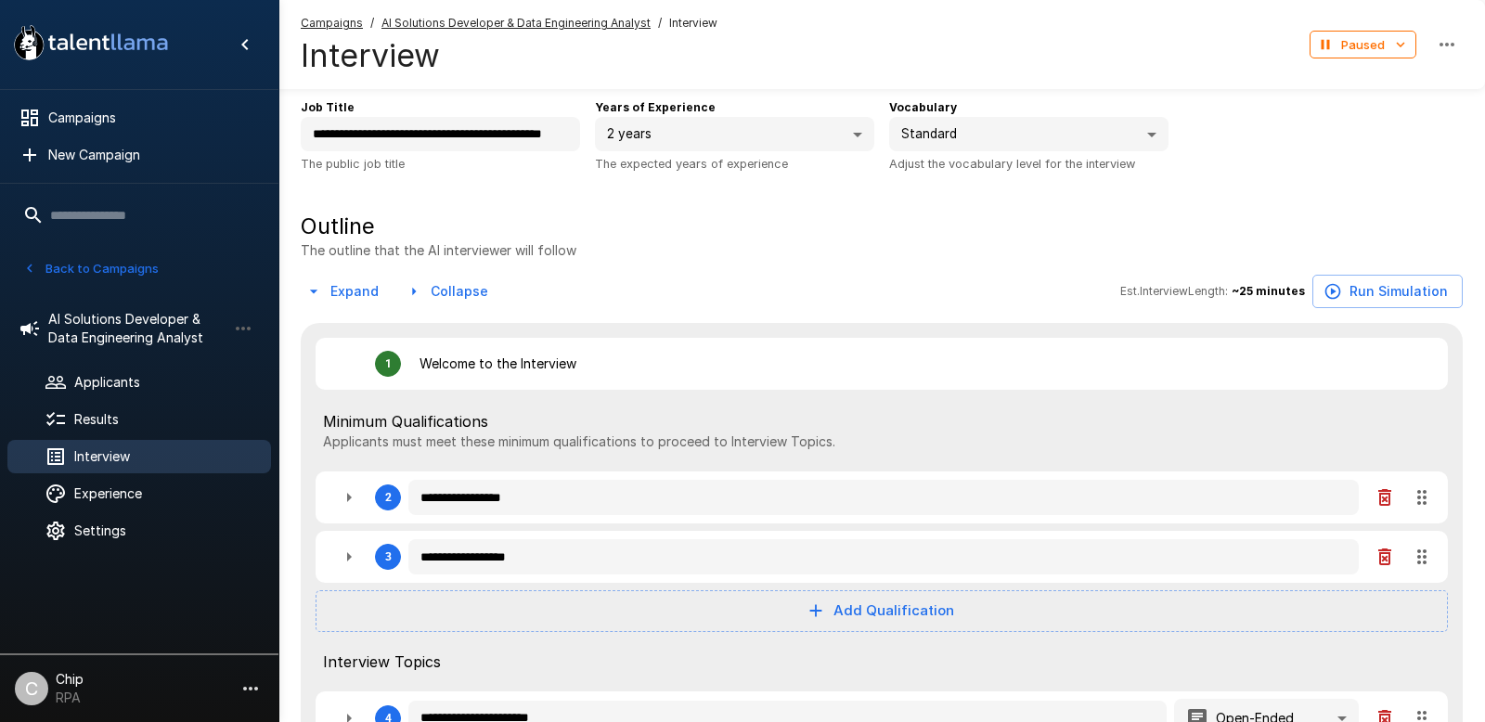
scroll to position [84, 0]
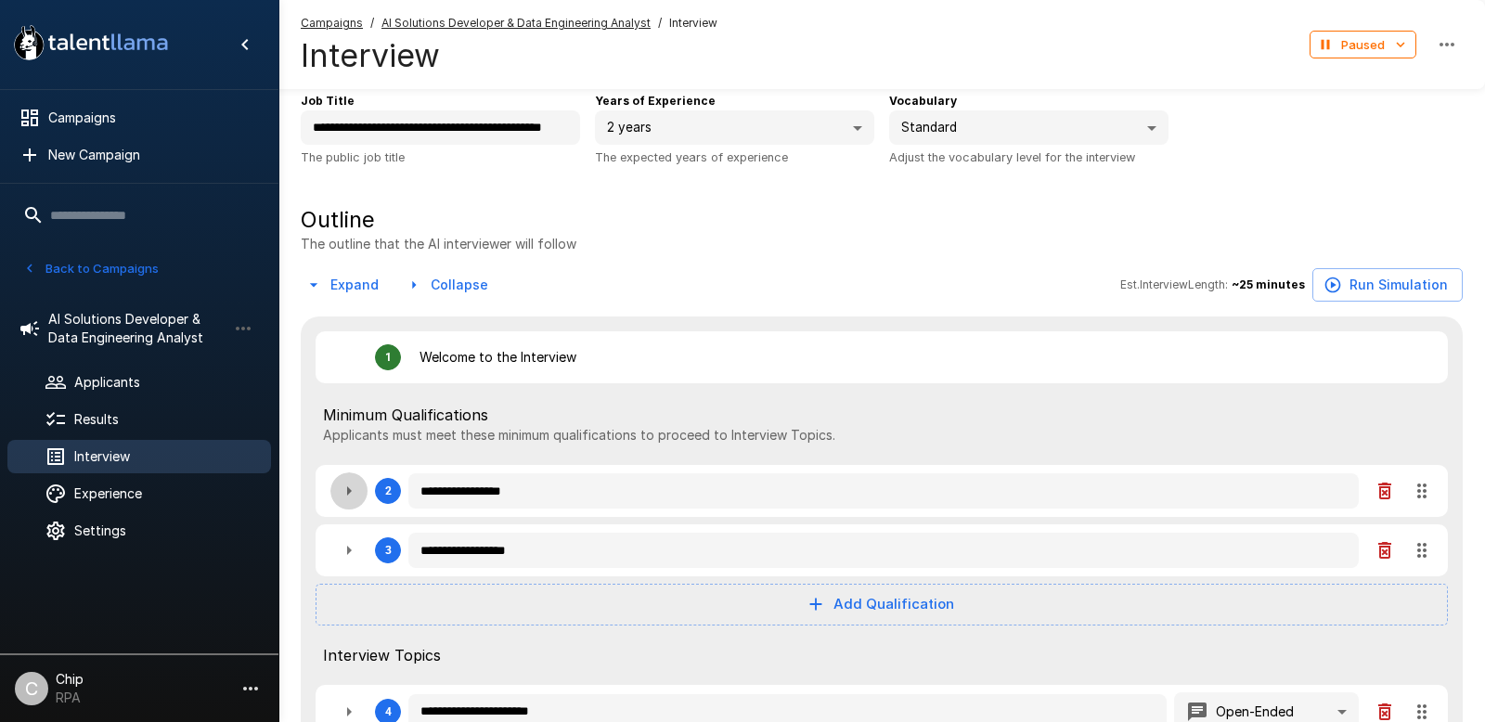
click at [350, 491] on icon "button" at bounding box center [349, 490] width 5 height 9
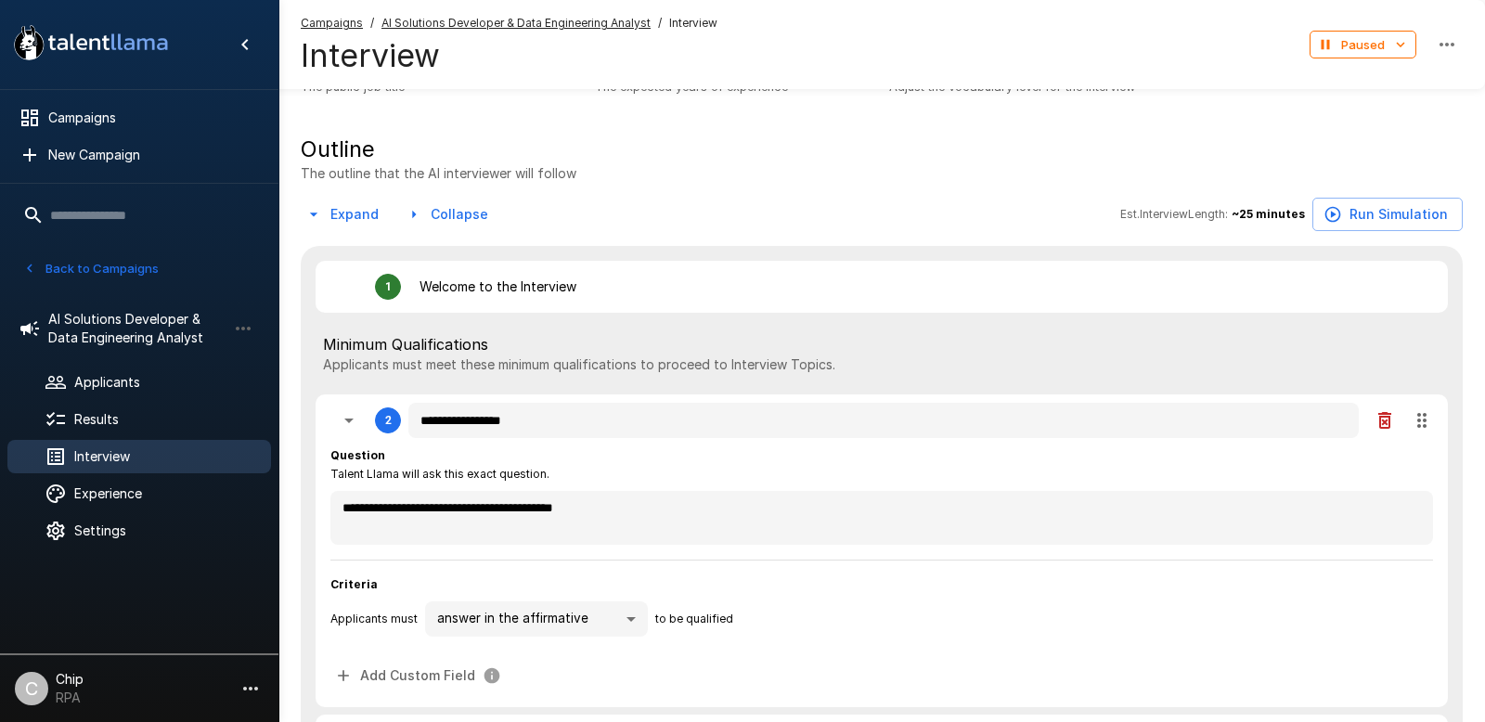
scroll to position [155, 0]
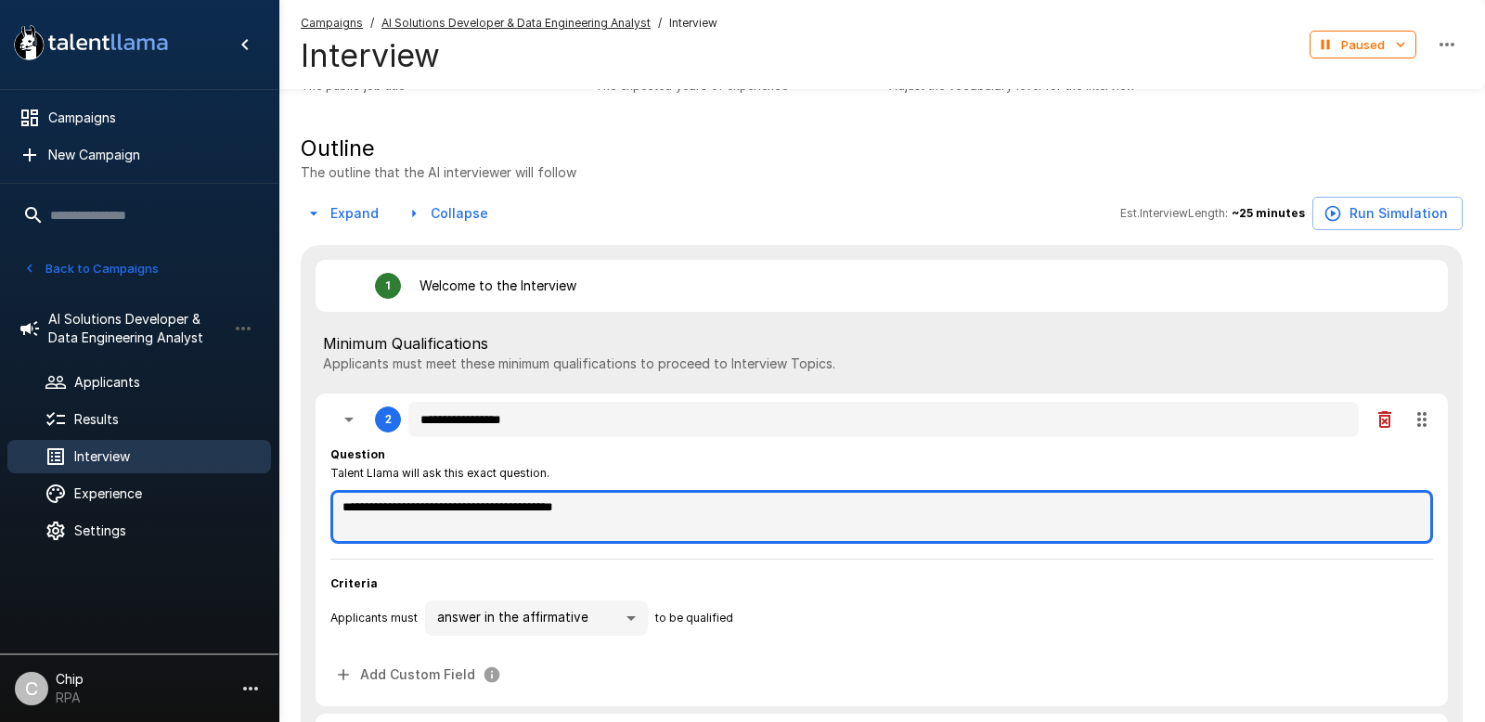
click at [627, 504] on textarea "**********" at bounding box center [881, 517] width 1103 height 54
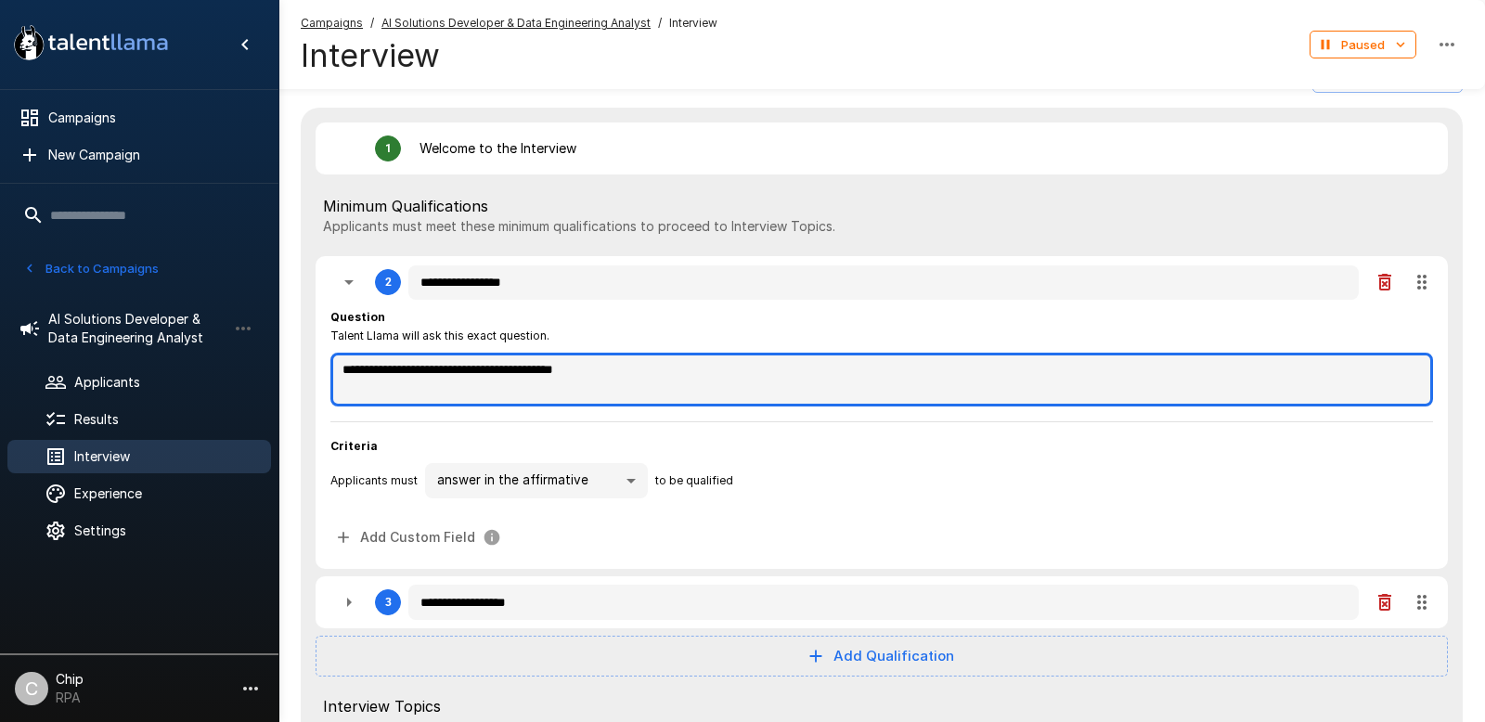
scroll to position [338, 0]
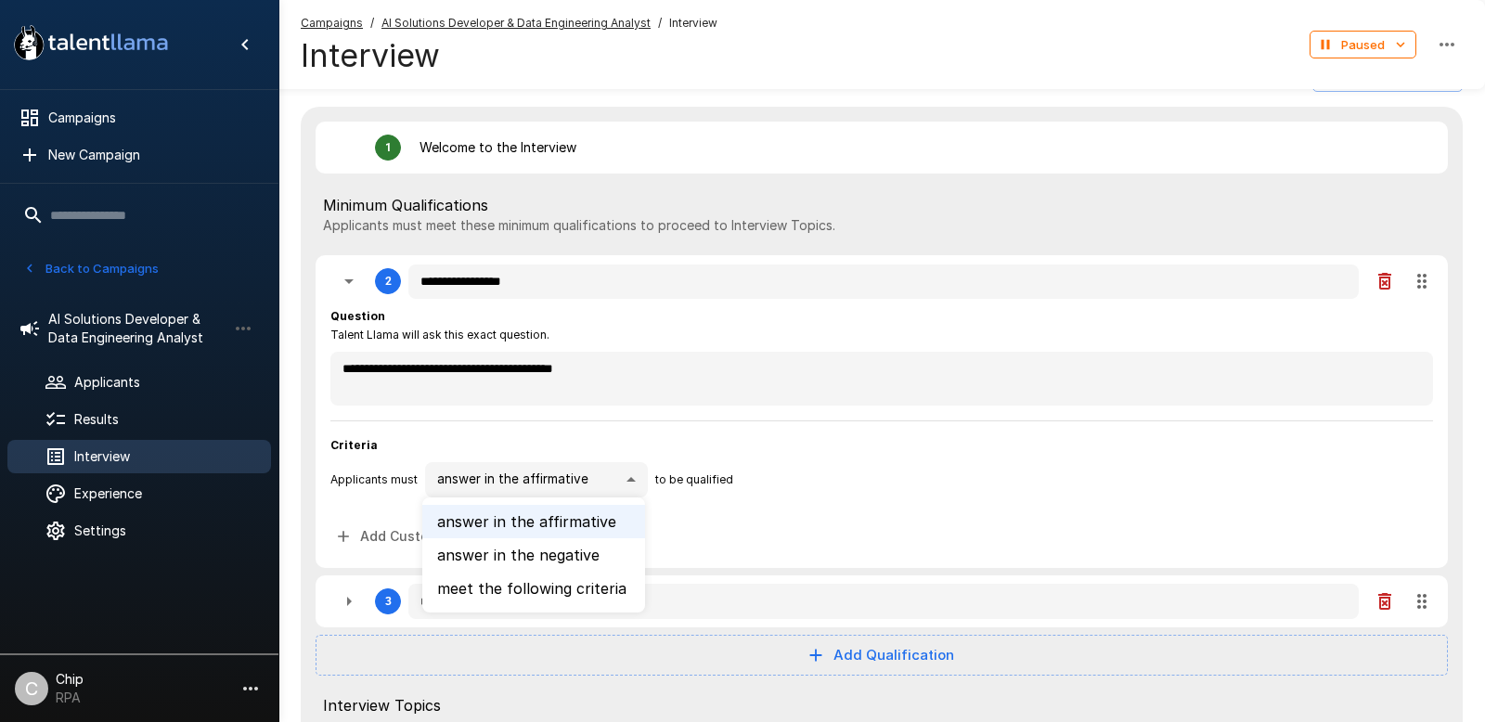
click at [512, 384] on body "A new version of Talent Llama is available. Please click here to refresh your b…" at bounding box center [742, 23] width 1485 height 722
click at [891, 497] on div at bounding box center [742, 361] width 1485 height 722
click at [589, 384] on body "A new version of Talent Llama is available. Please click here to refresh your b…" at bounding box center [742, 23] width 1485 height 722
click at [500, 587] on li "meet the following criteria" at bounding box center [533, 588] width 223 height 33
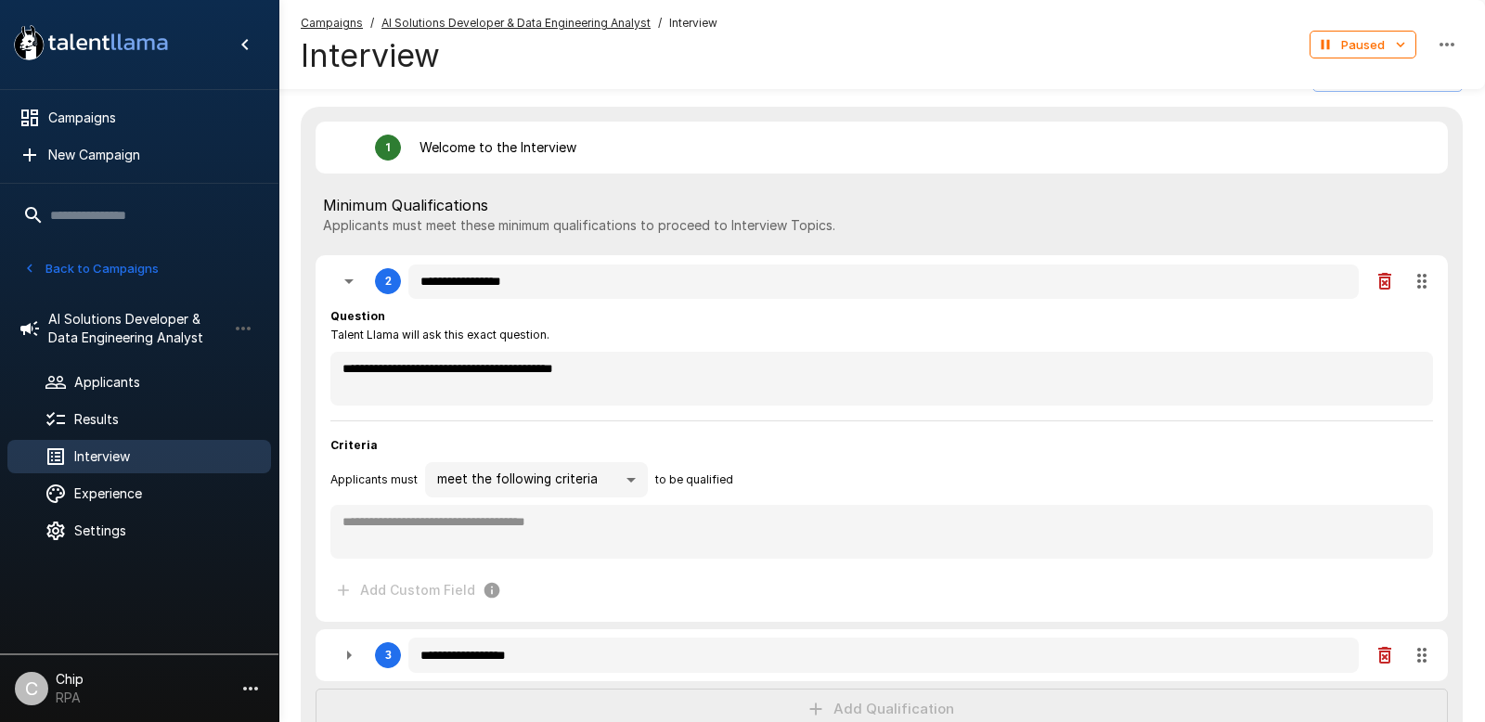
click at [498, 384] on body "A new version of Talent Llama is available. Please click here to refresh your b…" at bounding box center [742, 23] width 1485 height 722
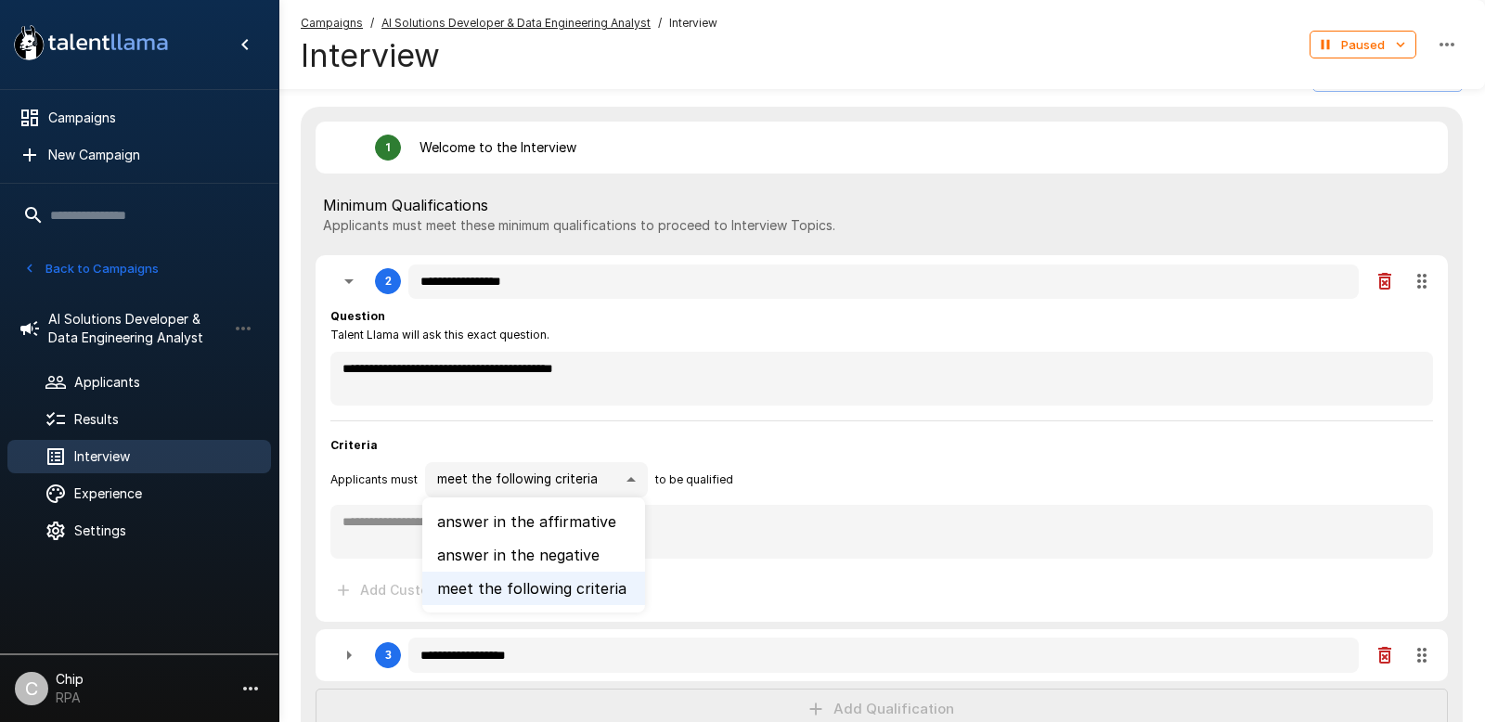
click at [500, 591] on li "meet the following criteria" at bounding box center [533, 588] width 223 height 33
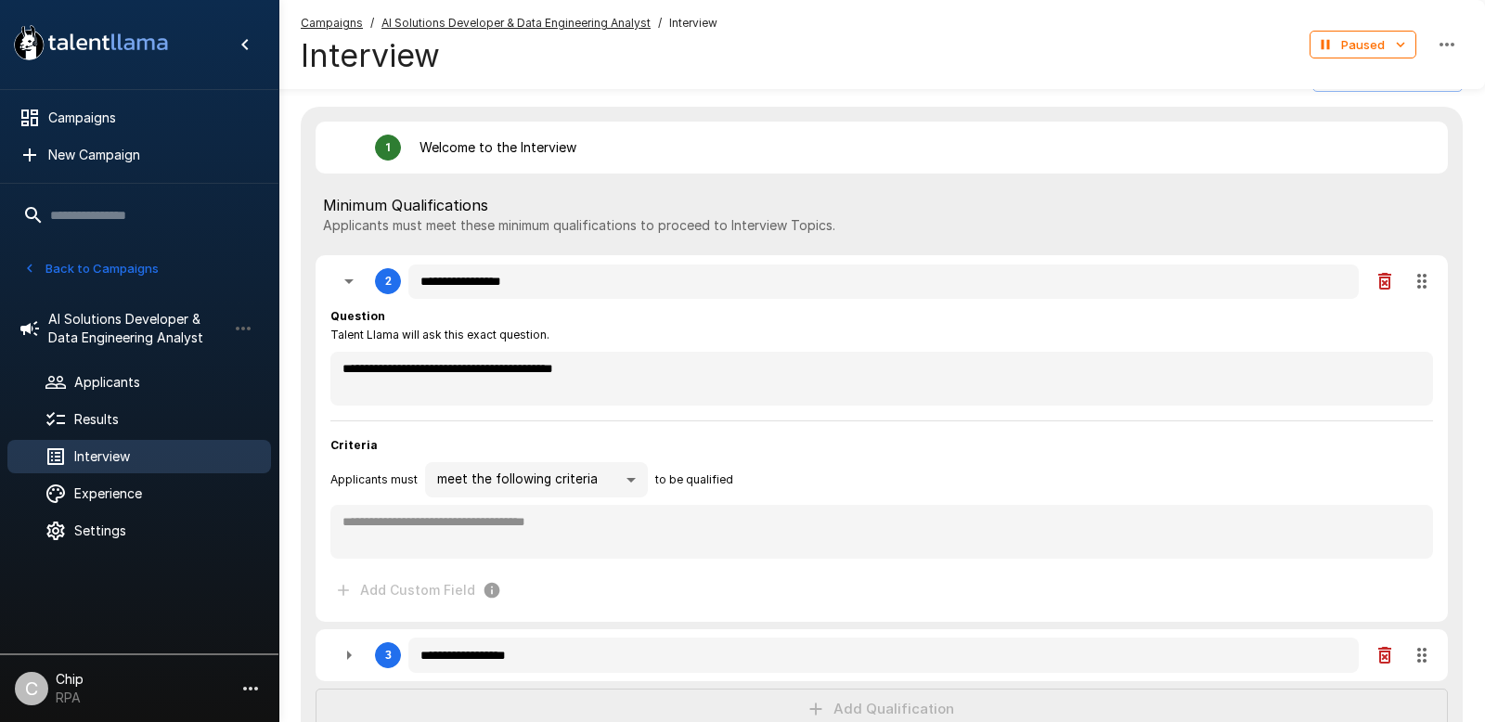
click at [584, 384] on body "A new version of Talent Llama is available. Please click here to refresh your b…" at bounding box center [742, 23] width 1485 height 722
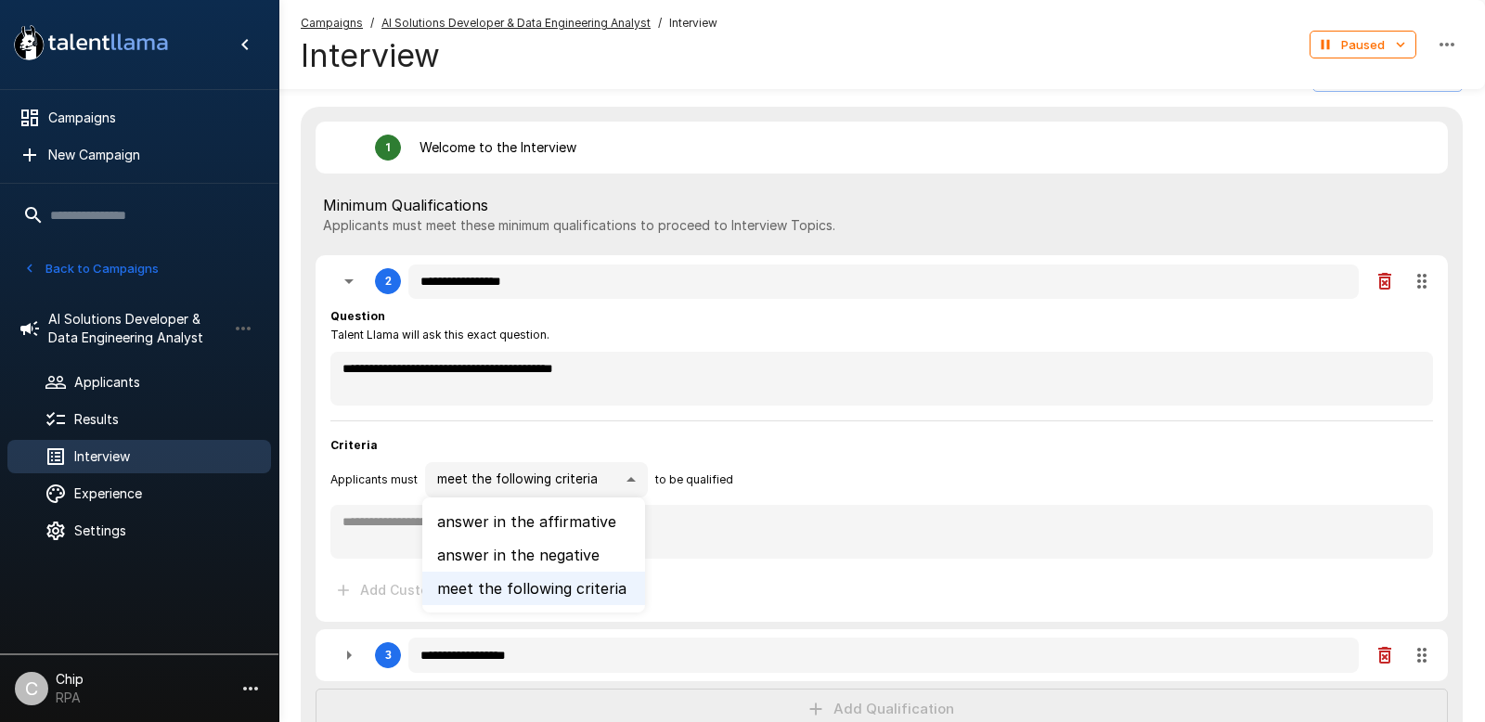
click at [1025, 448] on div at bounding box center [742, 361] width 1485 height 722
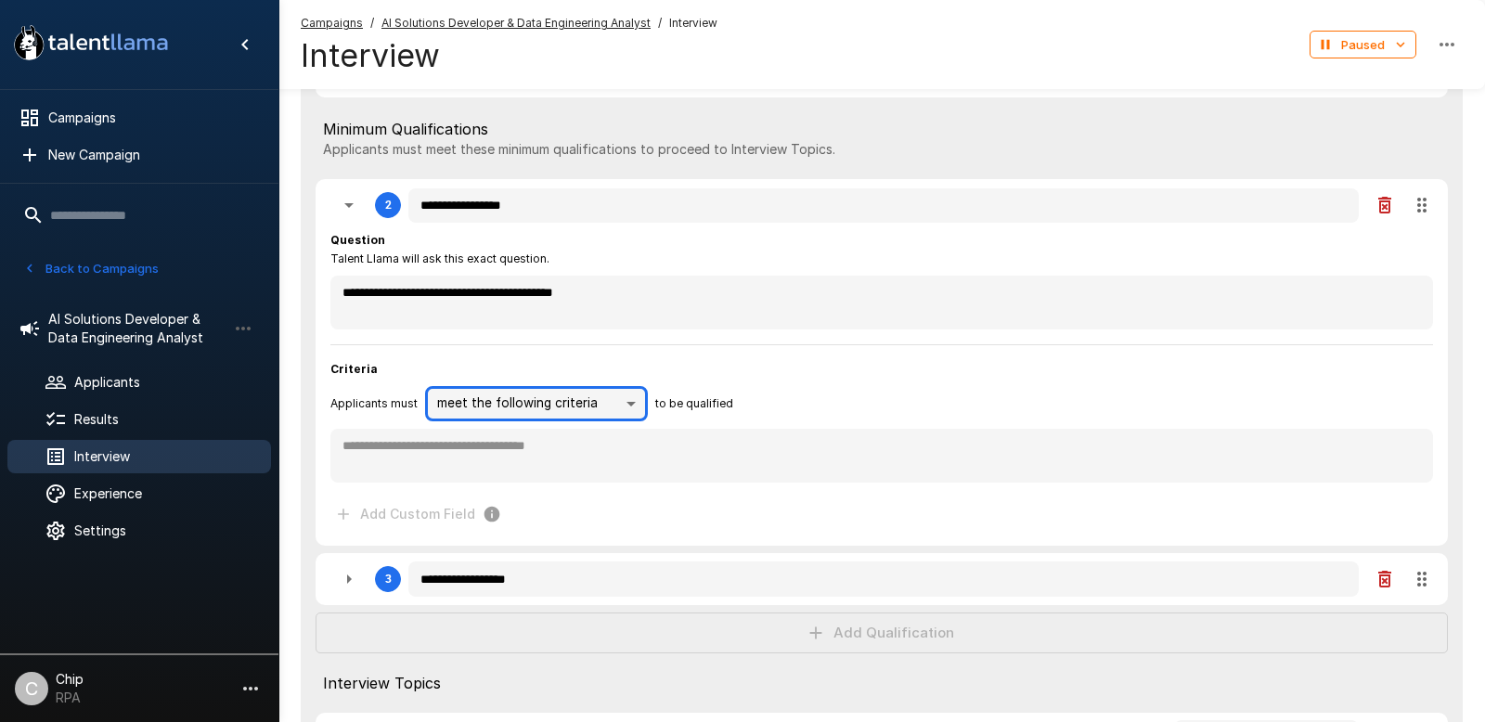
scroll to position [410, 0]
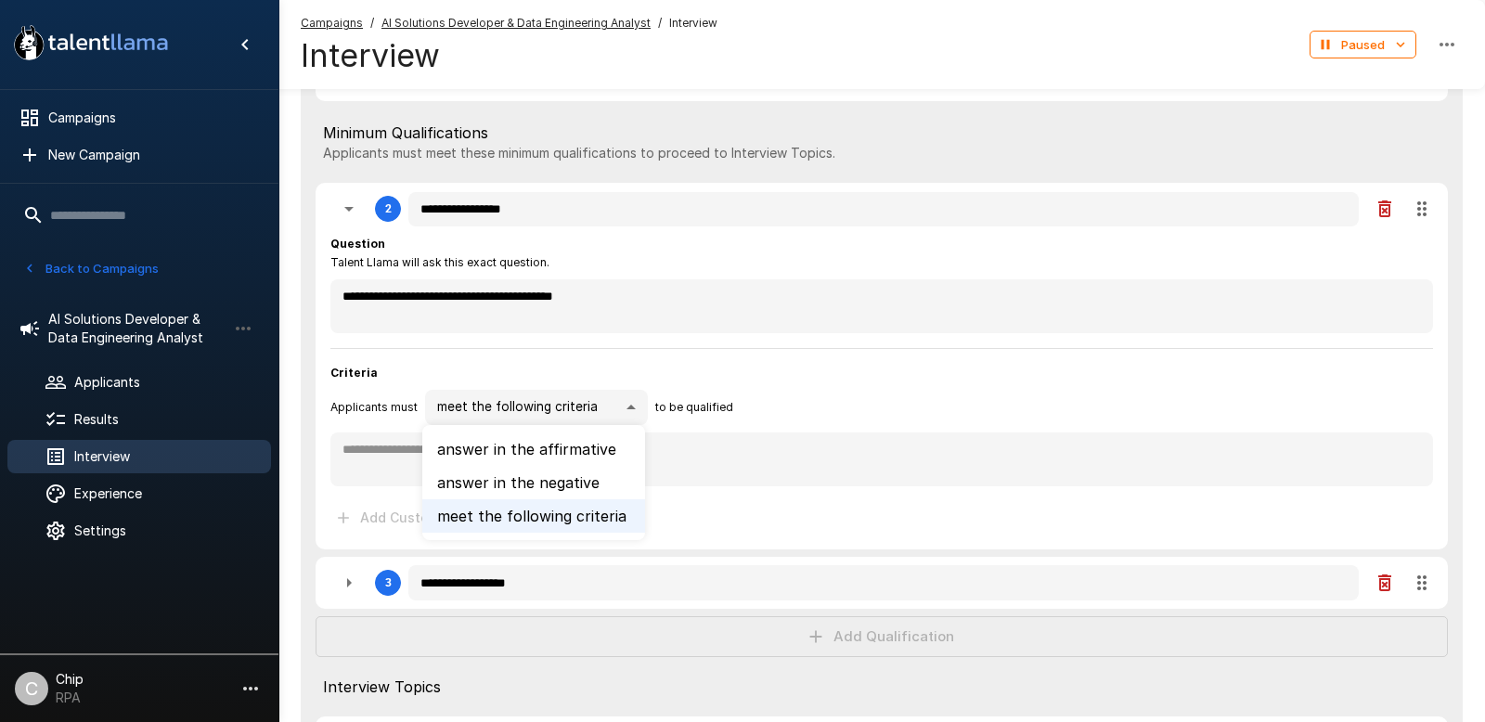
click at [528, 515] on li "meet the following criteria" at bounding box center [533, 515] width 223 height 33
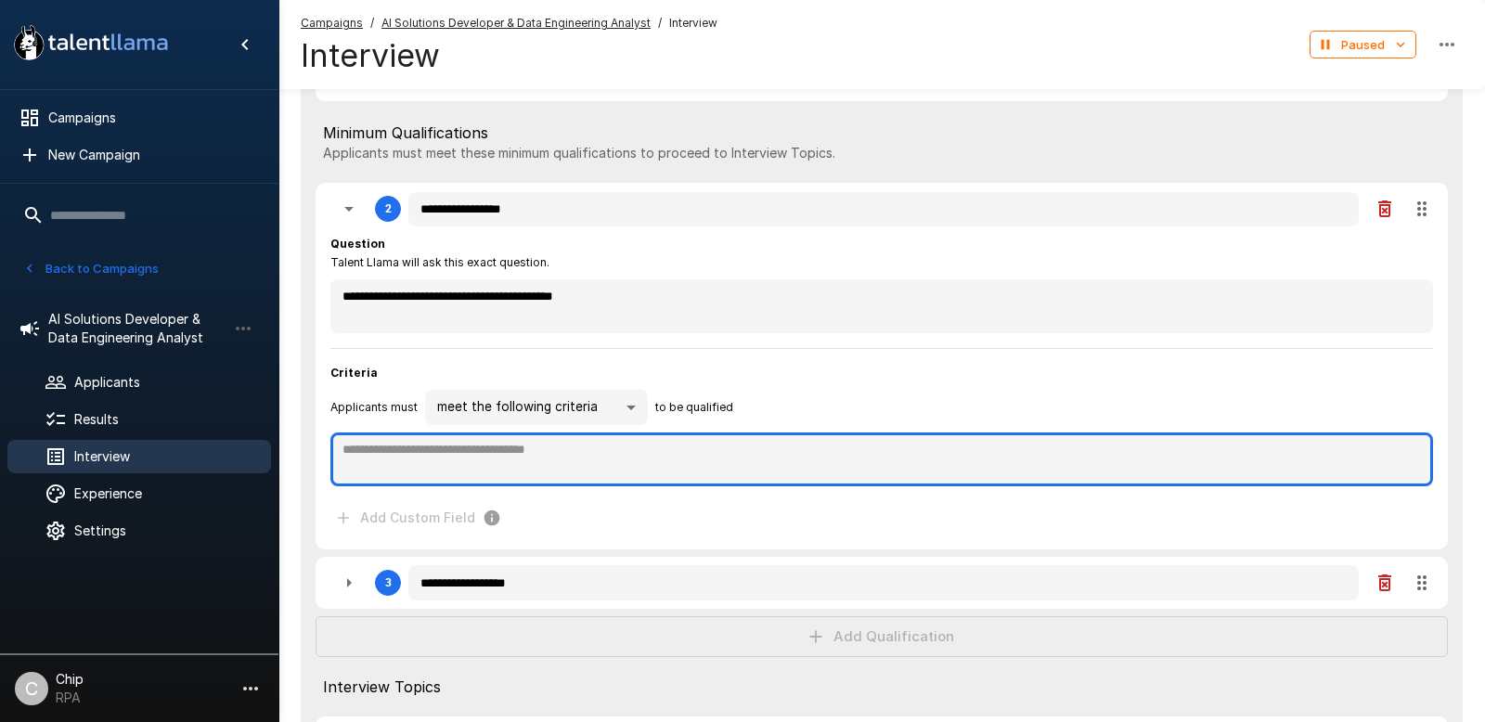
click at [554, 454] on textarea at bounding box center [881, 459] width 1103 height 54
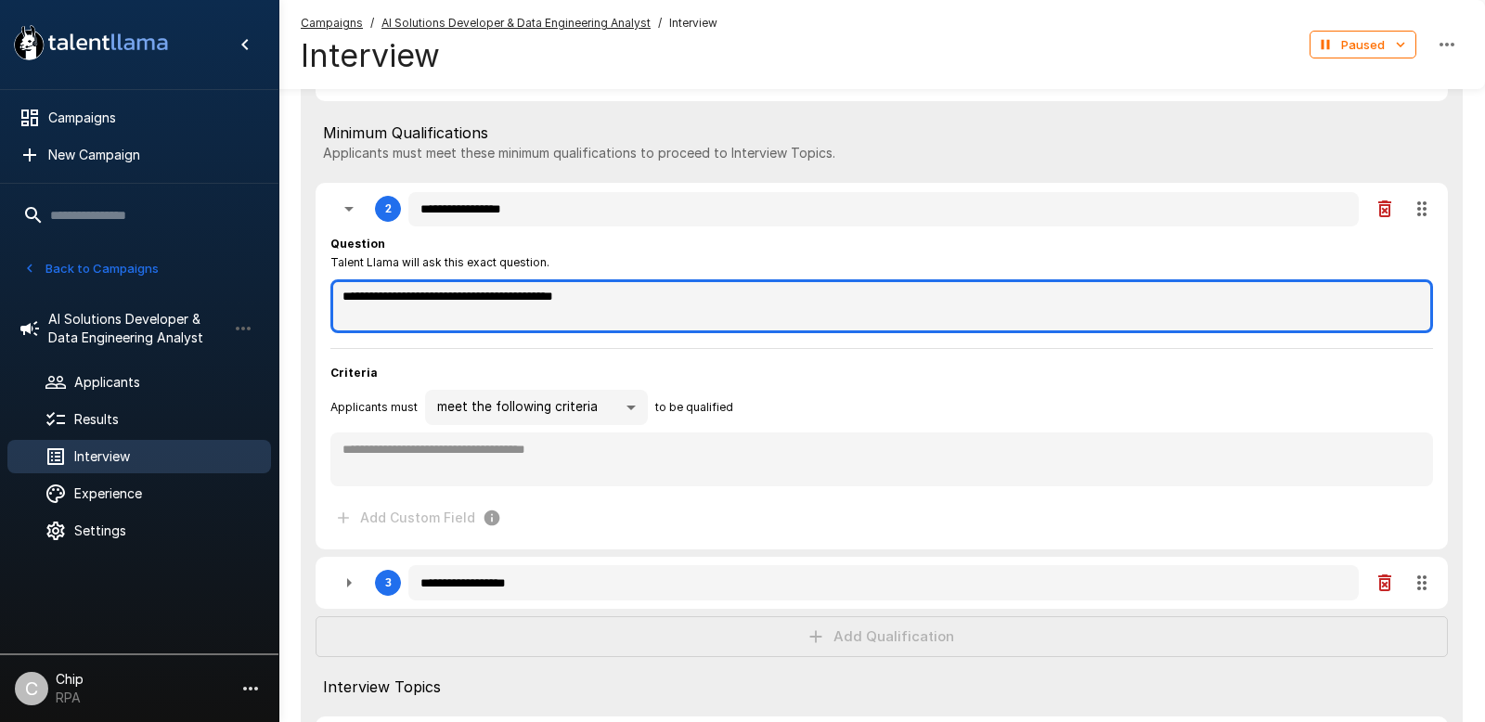
click at [522, 301] on textarea "**********" at bounding box center [881, 306] width 1103 height 54
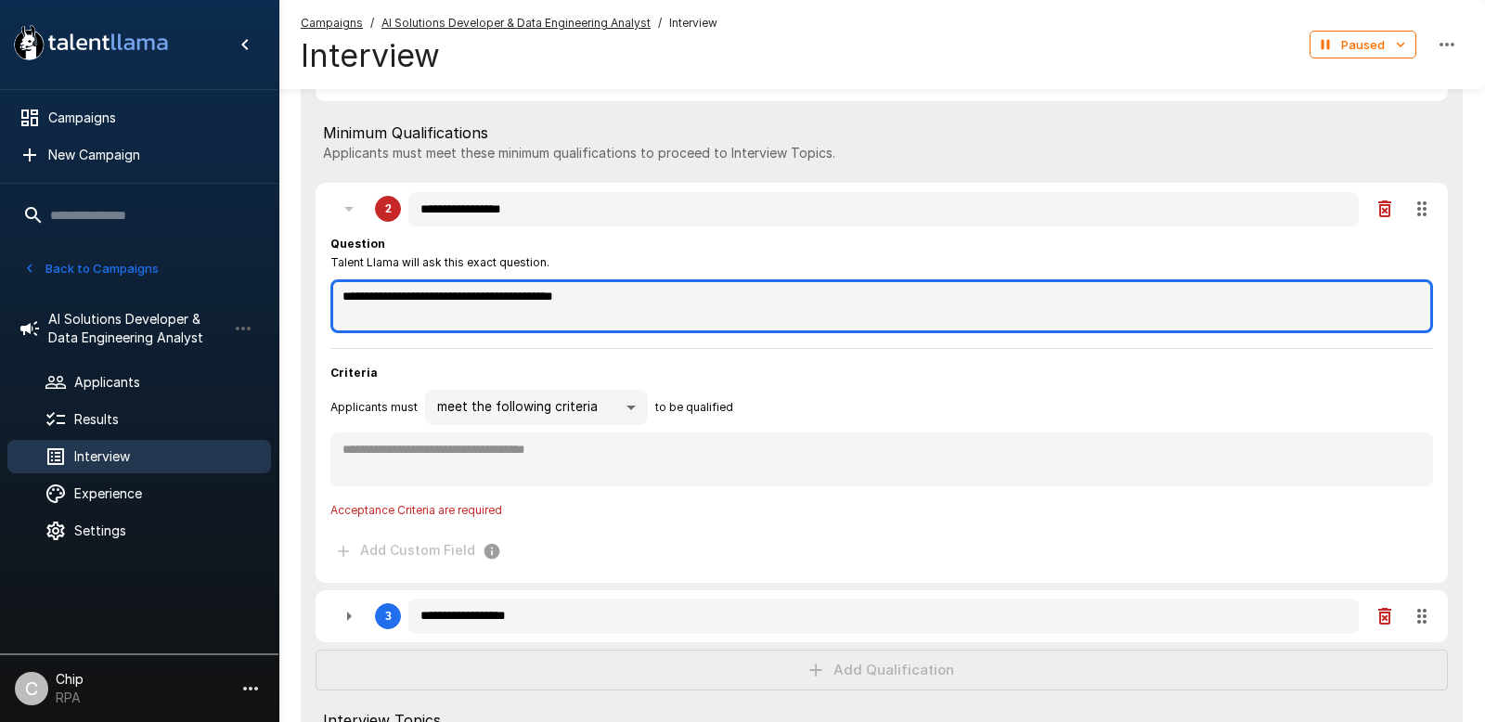
click at [522, 301] on textarea "**********" at bounding box center [881, 306] width 1103 height 54
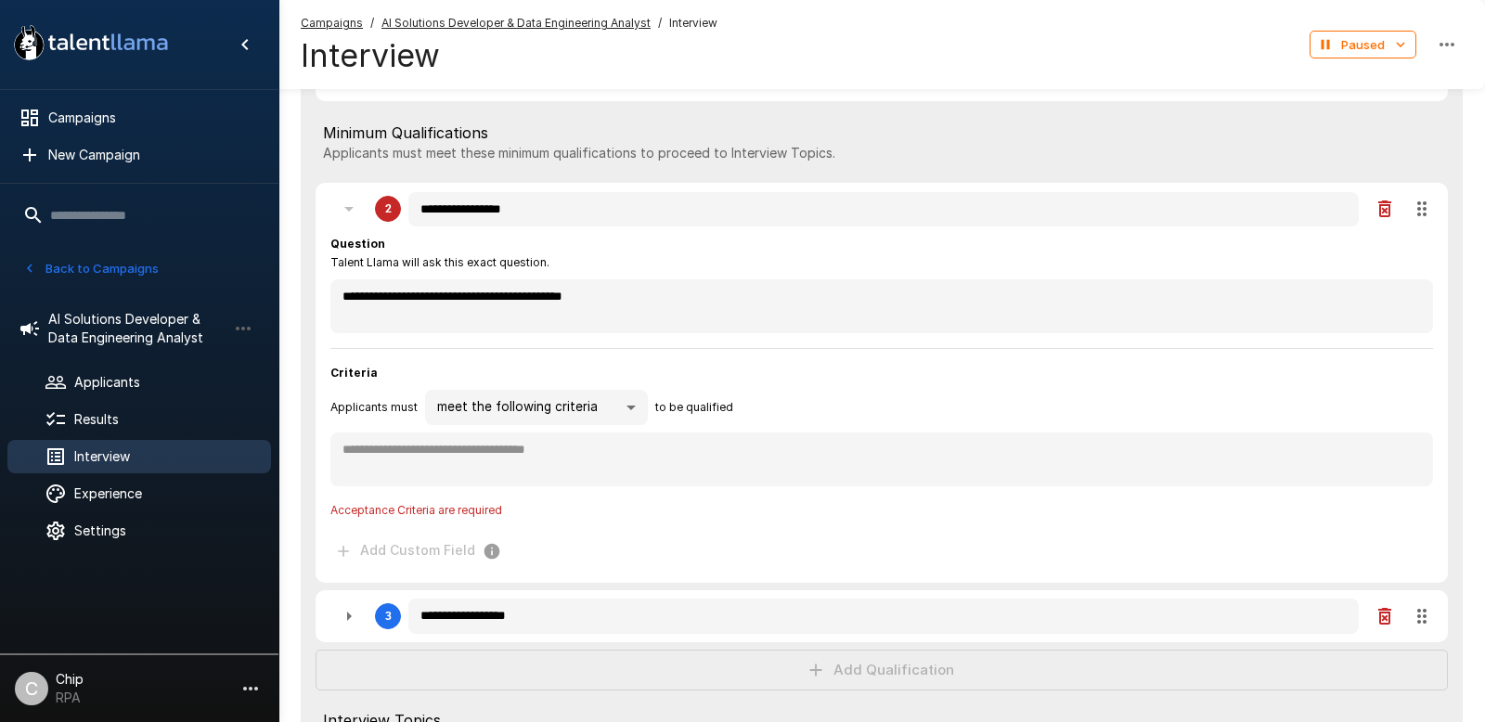
click at [1237, 204] on div "**********" at bounding box center [882, 633] width 1162 height 1198
click at [349, 213] on div "2" at bounding box center [365, 208] width 71 height 37
click at [348, 210] on div "2" at bounding box center [365, 208] width 71 height 37
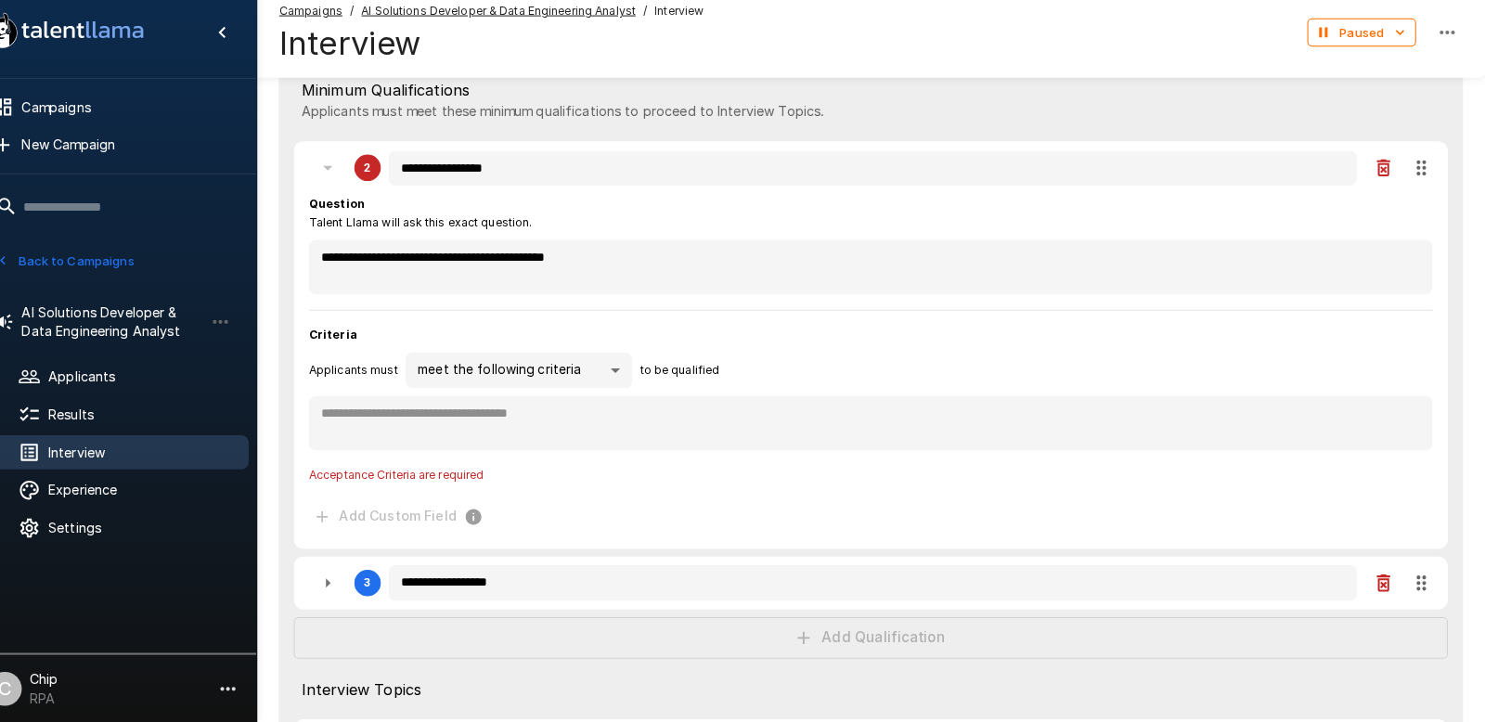
scroll to position [447, 0]
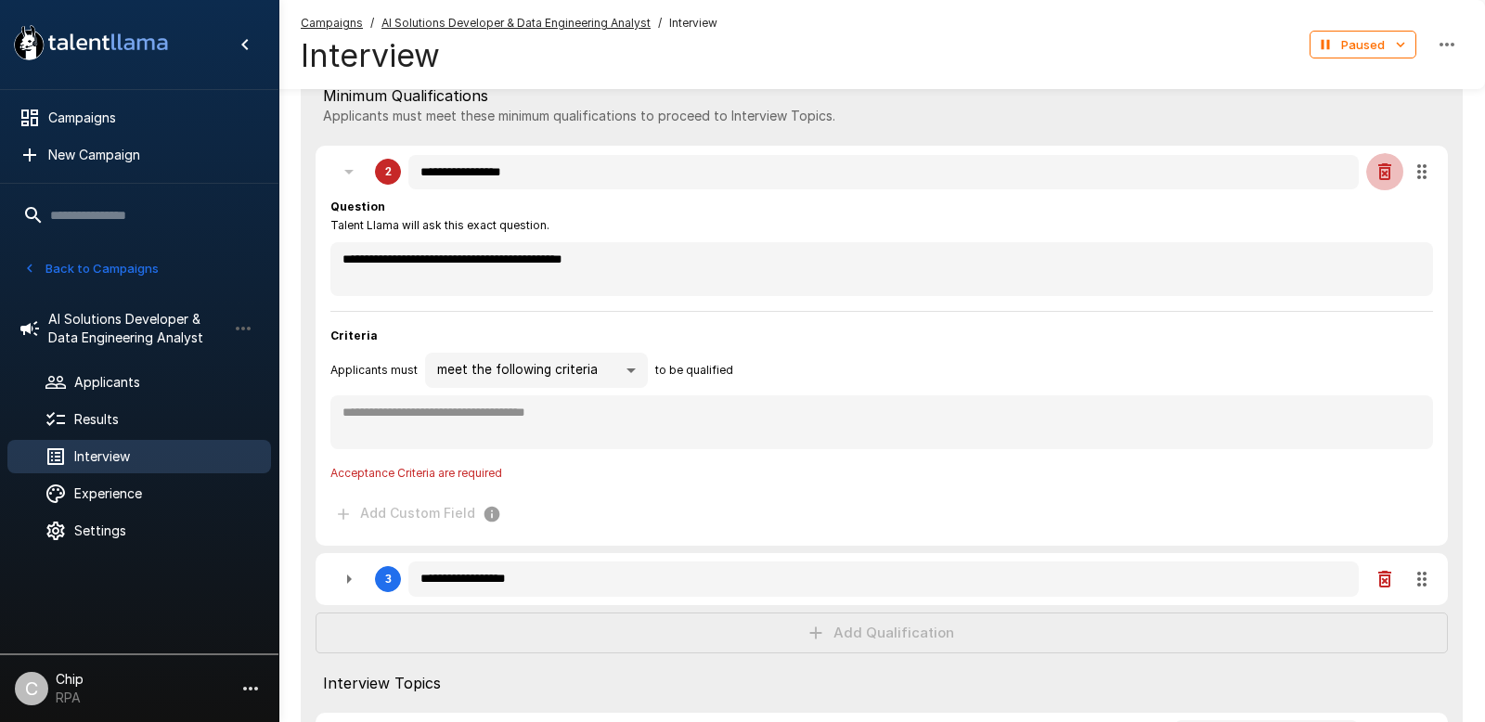
click at [1237, 177] on icon "button" at bounding box center [1385, 172] width 22 height 22
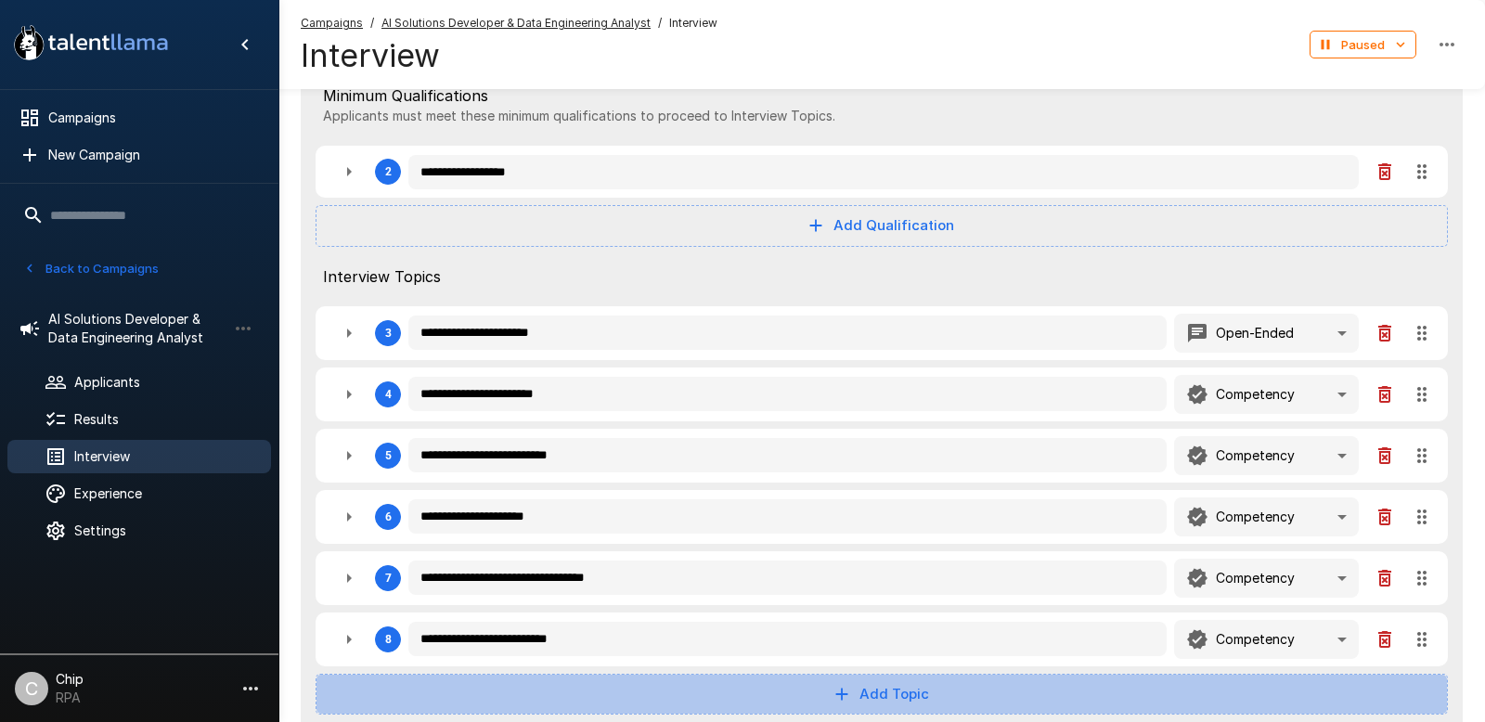
click at [879, 618] on button "Add Topic" at bounding box center [882, 694] width 1132 height 41
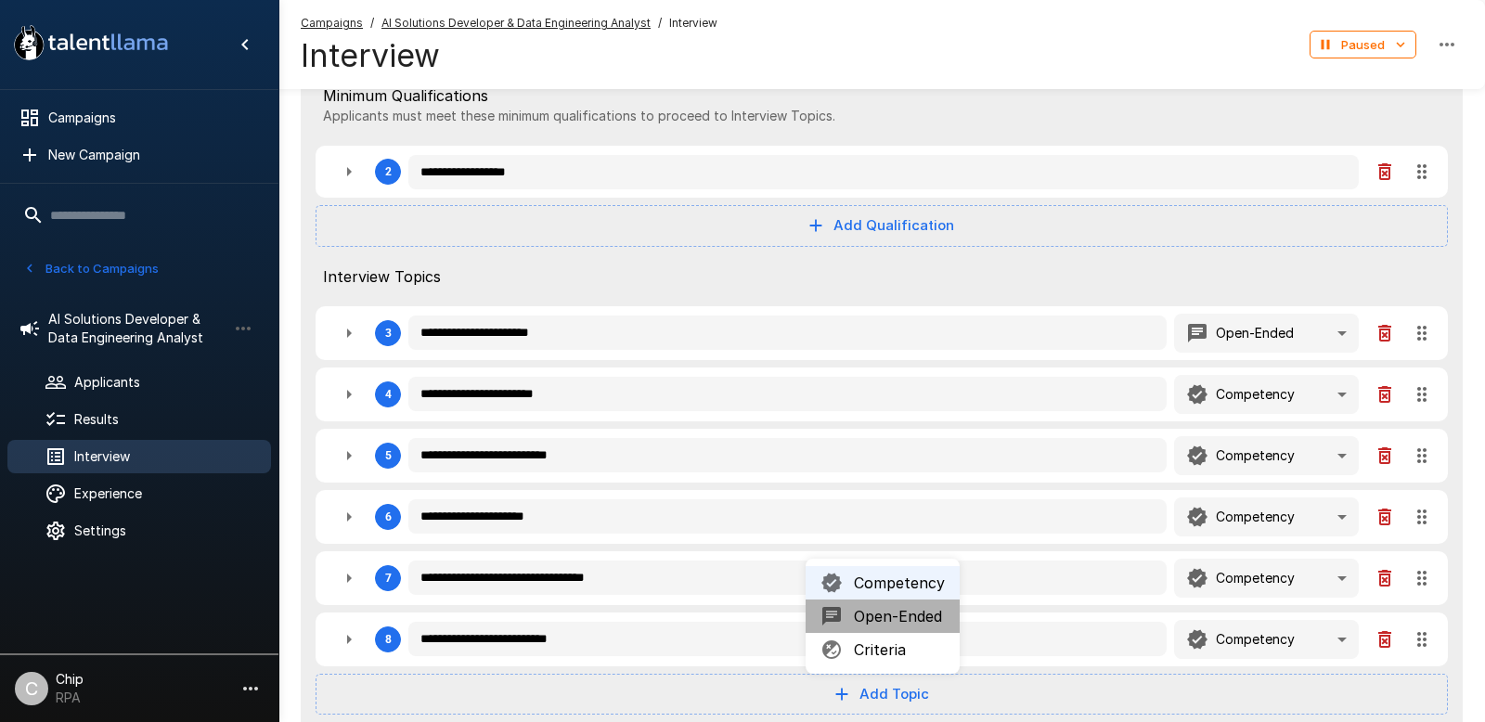
click at [889, 618] on span "Open-Ended" at bounding box center [899, 616] width 91 height 22
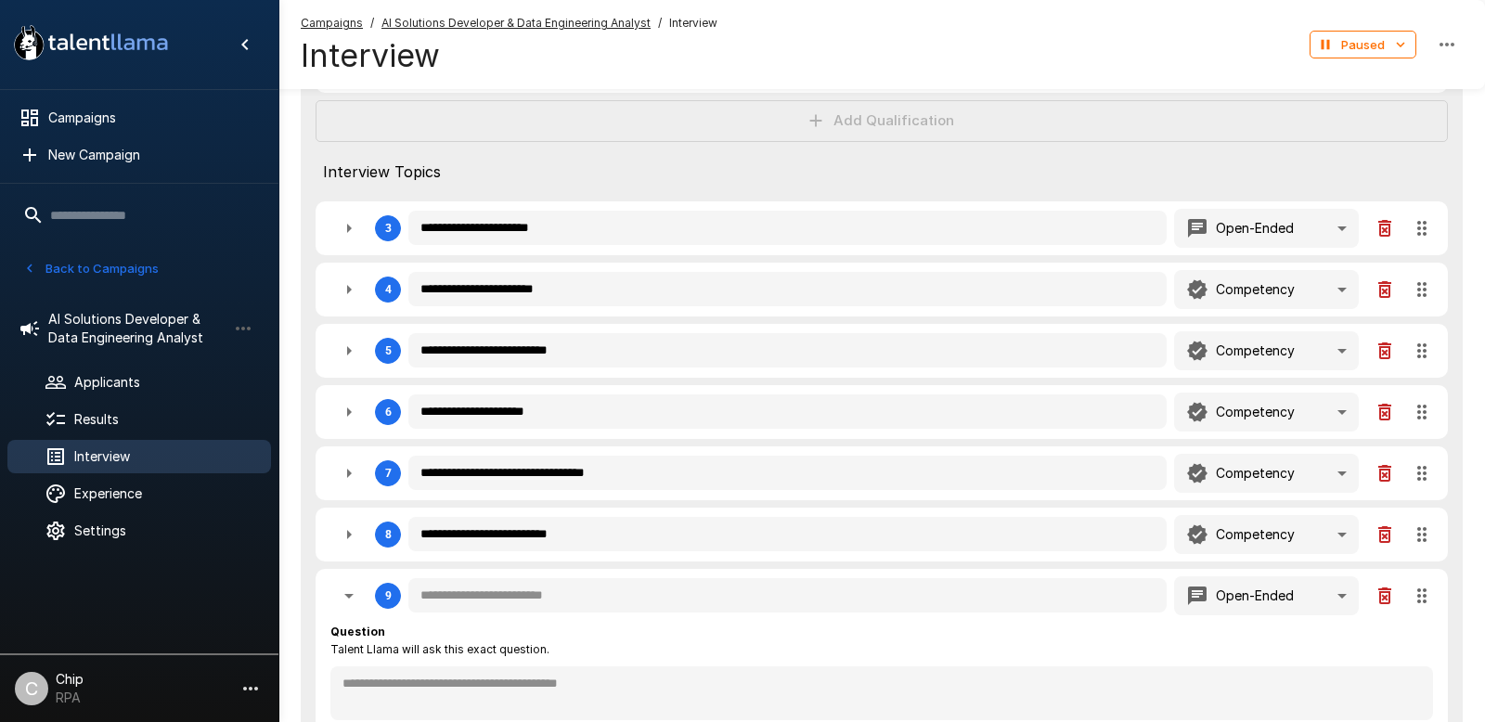
scroll to position [572, 0]
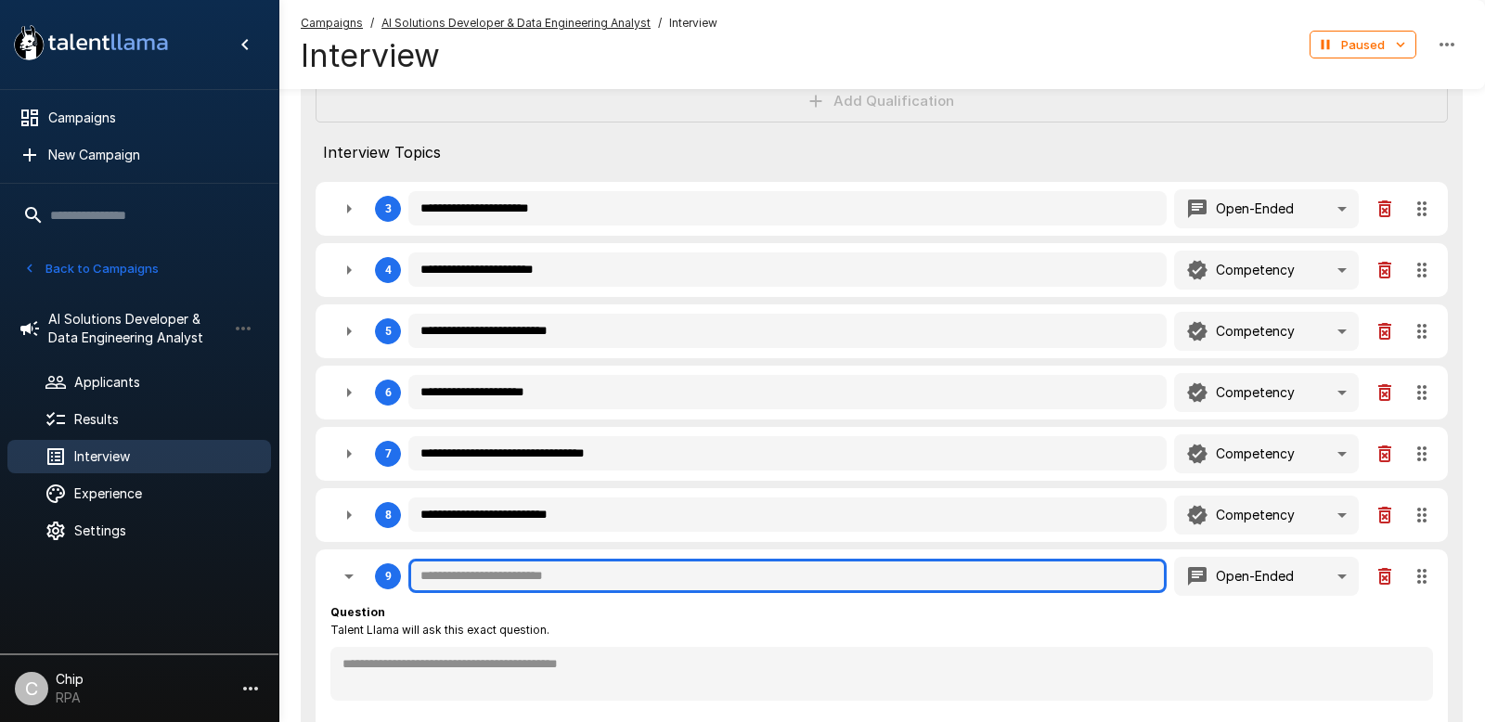
click at [570, 578] on input "text" at bounding box center [787, 576] width 758 height 35
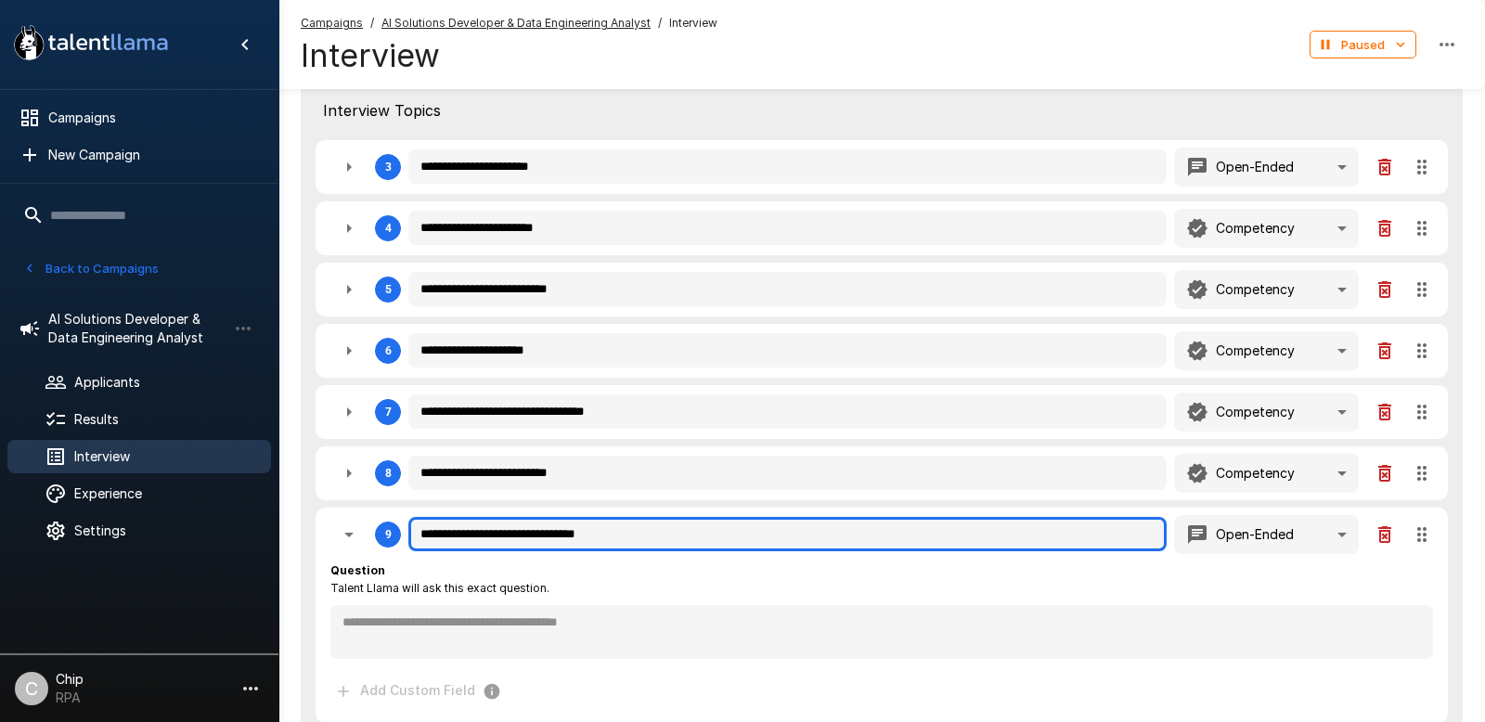
scroll to position [642, 0]
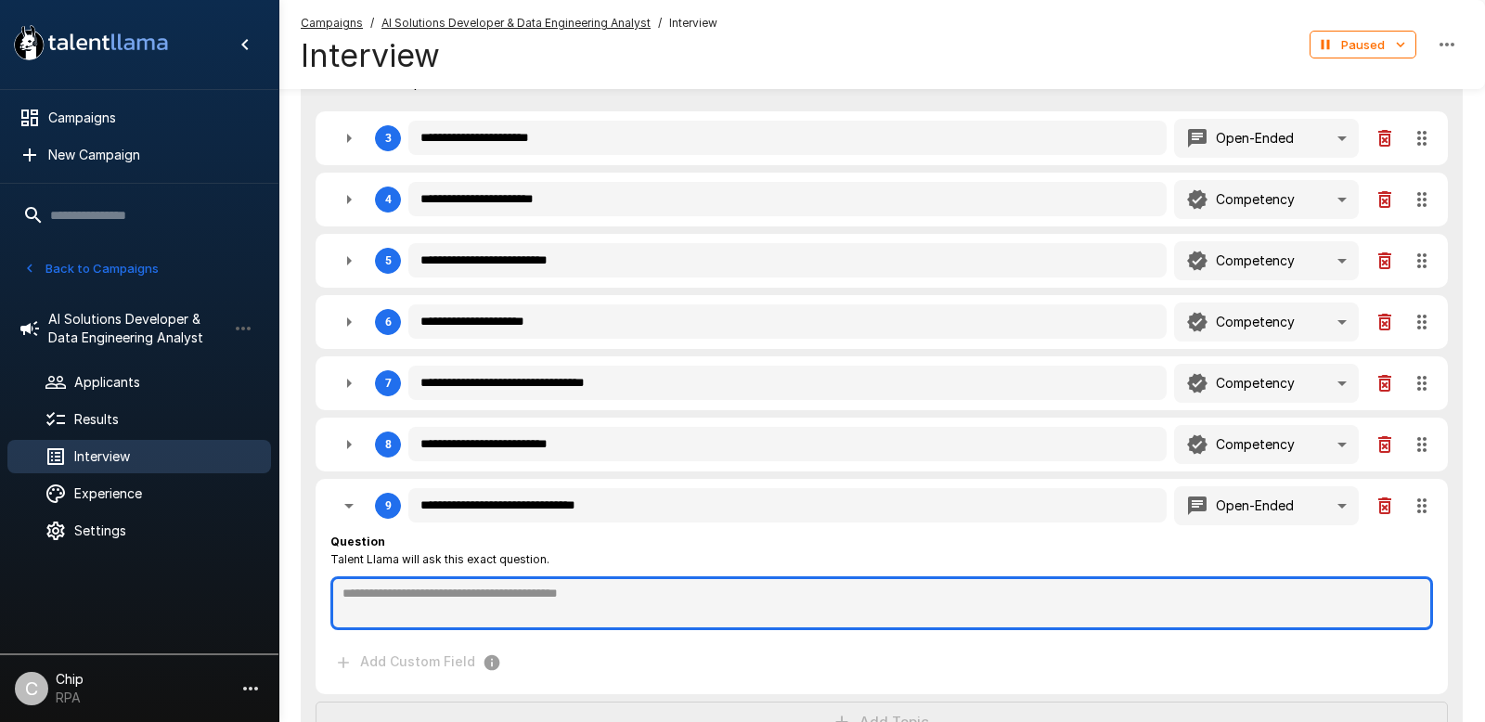
click at [640, 596] on textarea at bounding box center [881, 603] width 1103 height 54
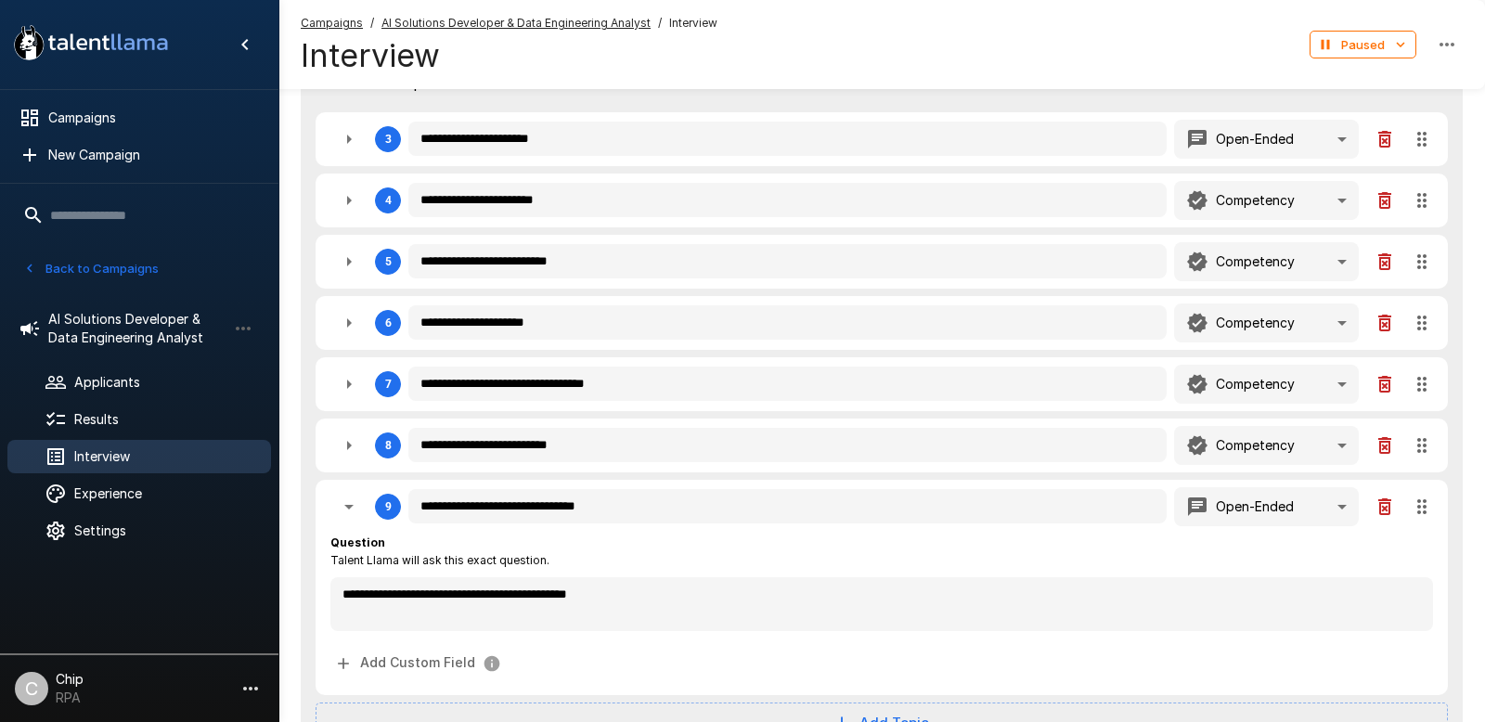
click at [350, 508] on icon "button" at bounding box center [349, 507] width 22 height 22
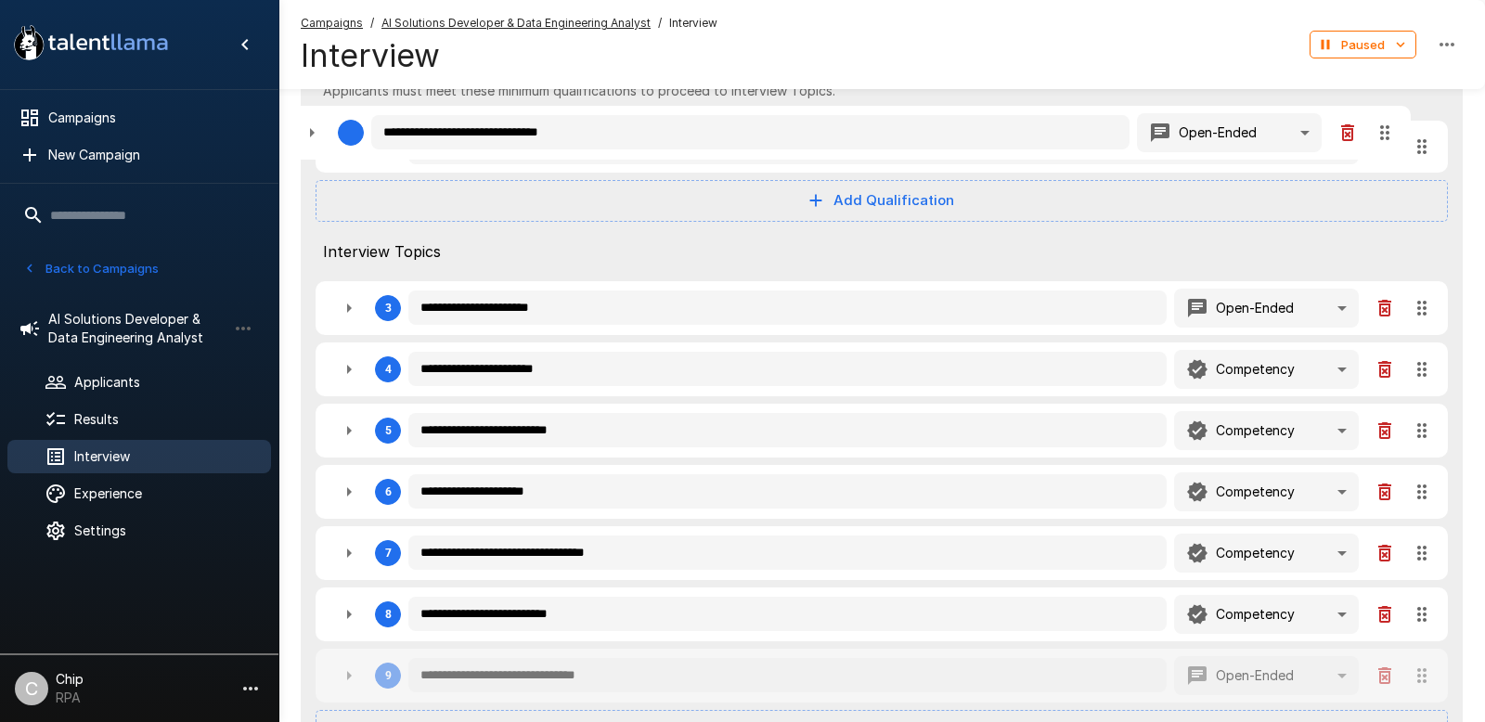
scroll to position [467, 0]
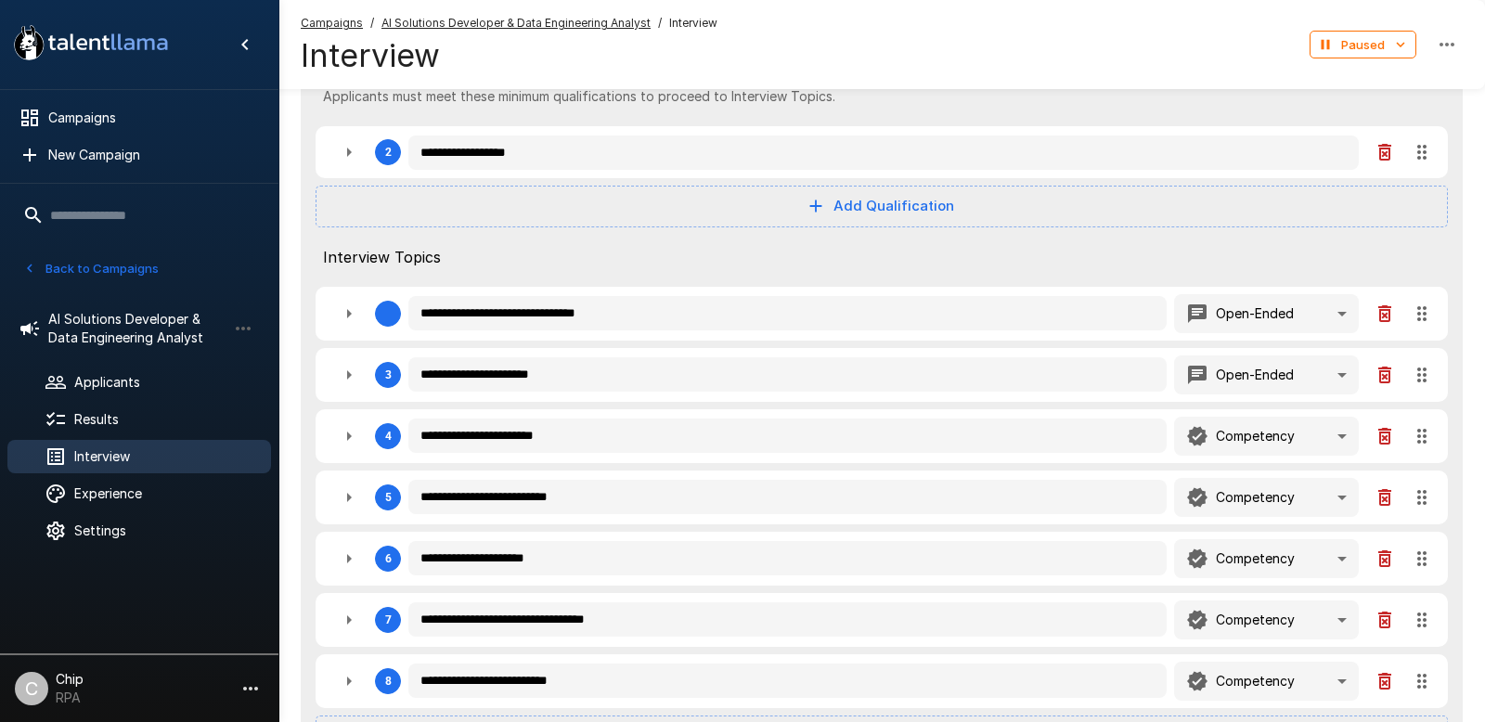
drag, startPoint x: 1420, startPoint y: 509, endPoint x: 1396, endPoint y: 254, distance: 255.4
click at [1237, 255] on div "**********" at bounding box center [882, 404] width 1162 height 853
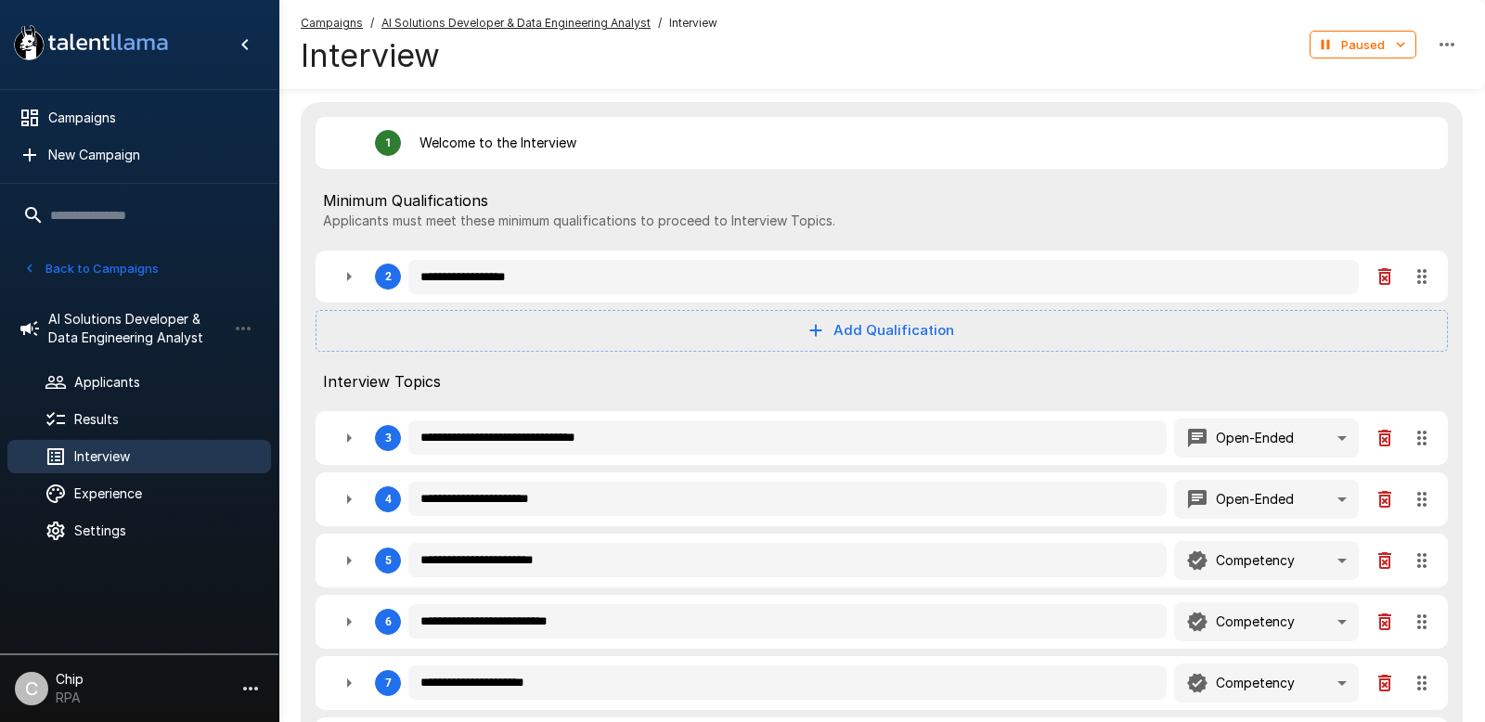
scroll to position [340, 0]
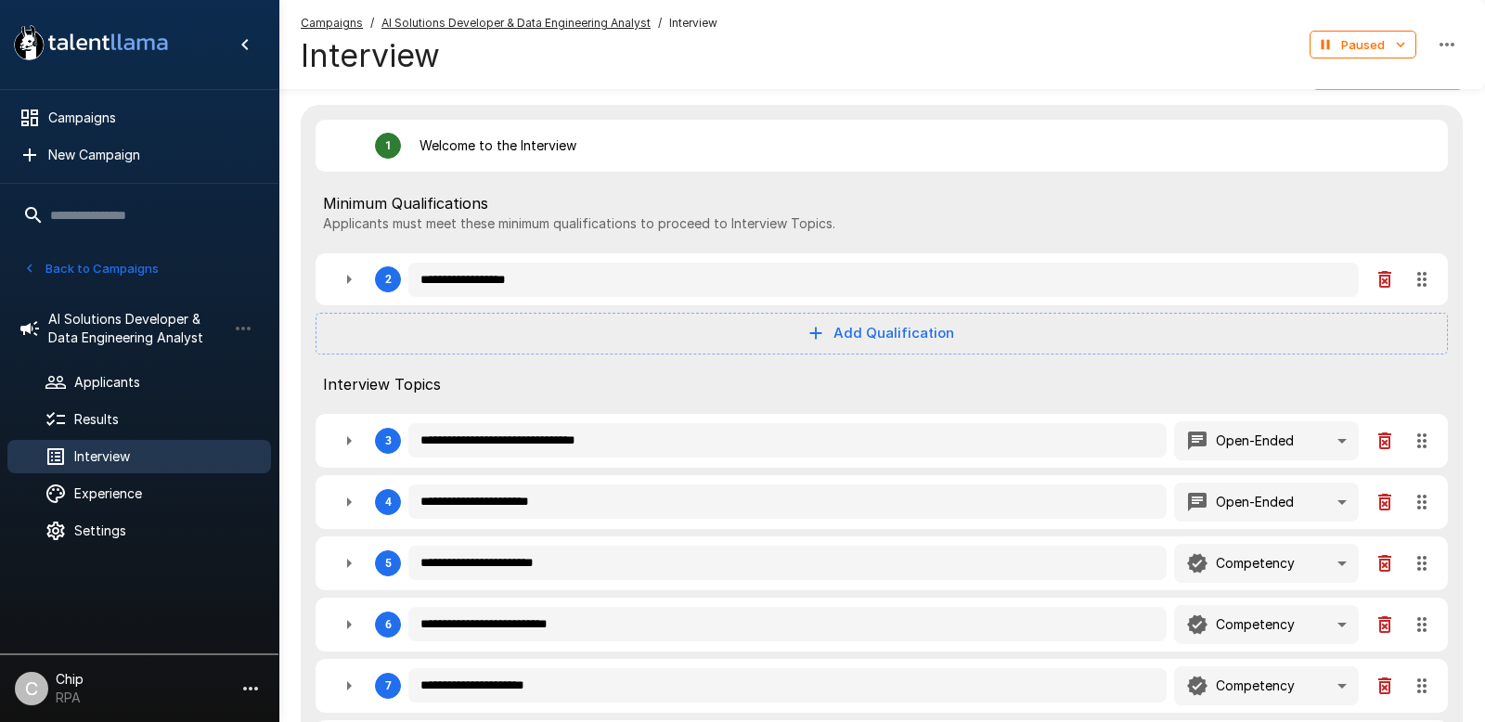
click at [347, 439] on icon "button" at bounding box center [349, 440] width 5 height 9
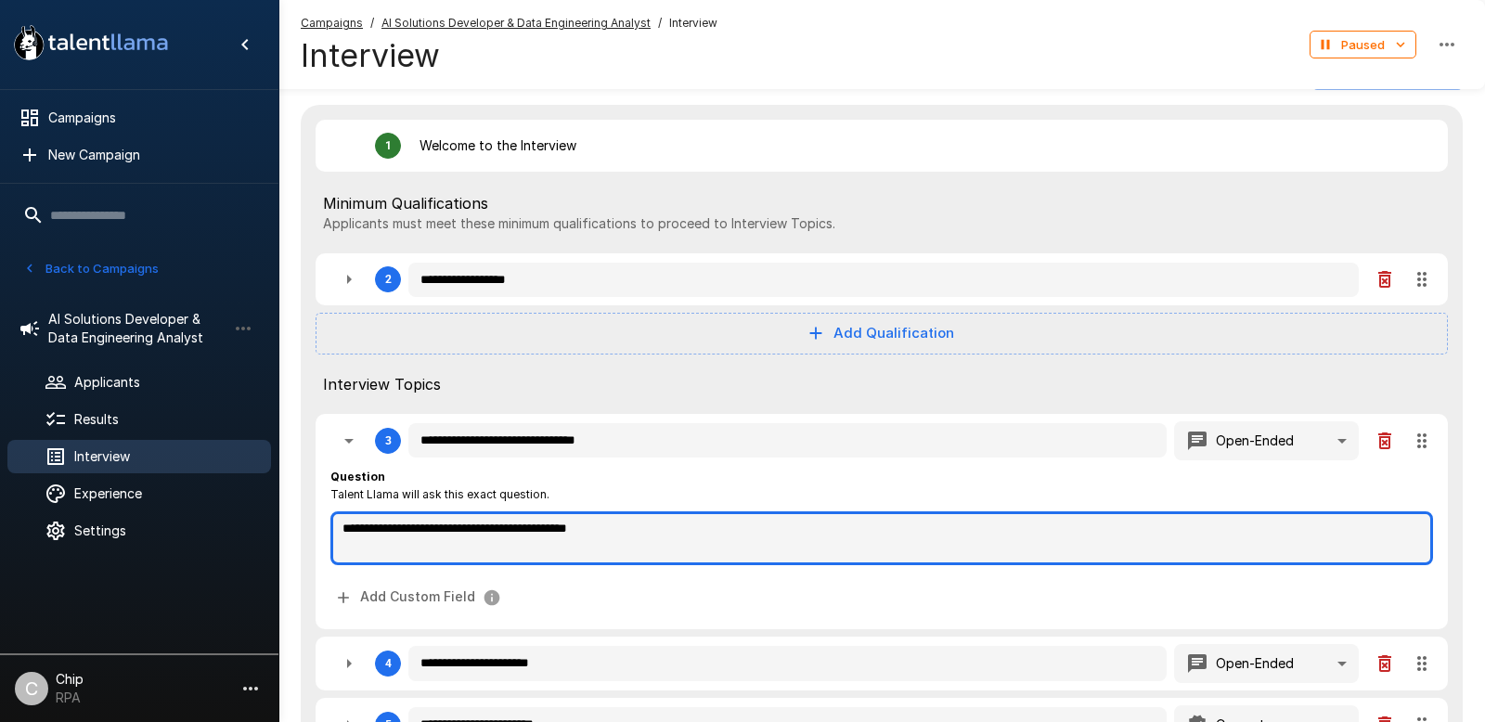
click at [551, 534] on textarea "**********" at bounding box center [881, 538] width 1103 height 54
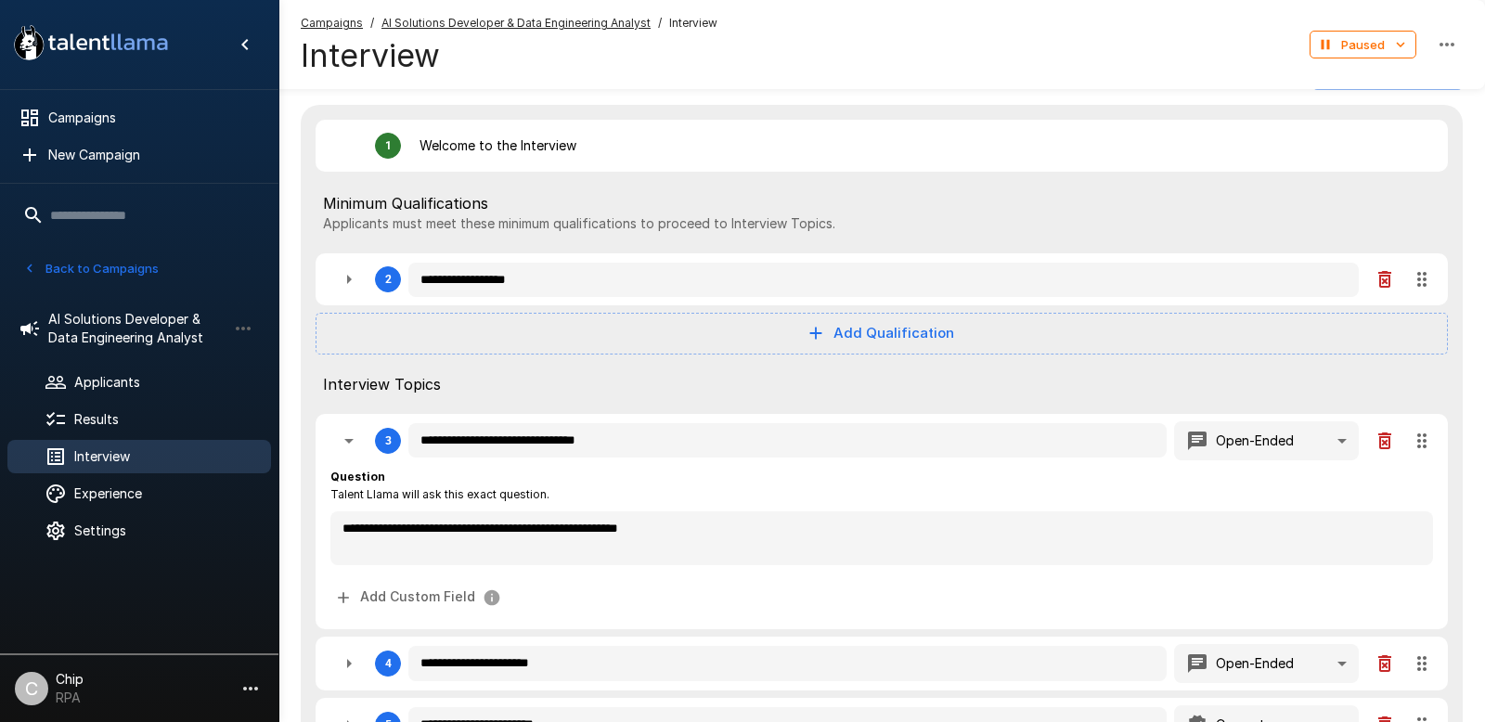
click at [842, 488] on div "Question Talent Llama will ask this exact question." at bounding box center [881, 486] width 1103 height 37
click at [349, 442] on icon "button" at bounding box center [348, 441] width 9 height 5
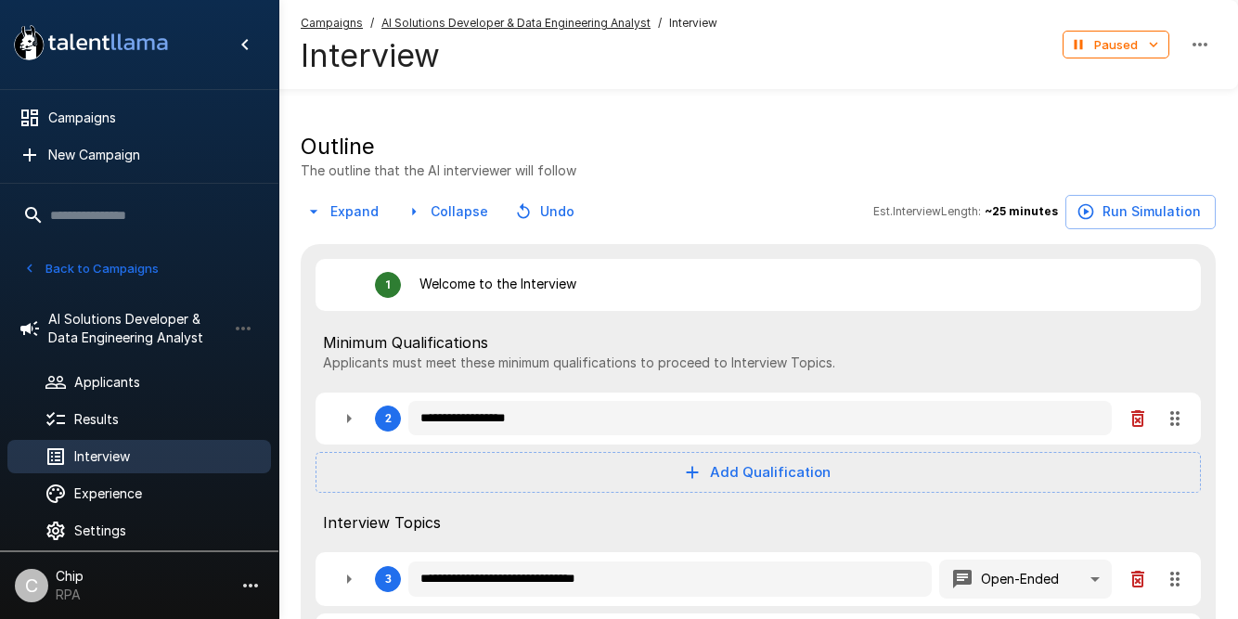
scroll to position [0, 0]
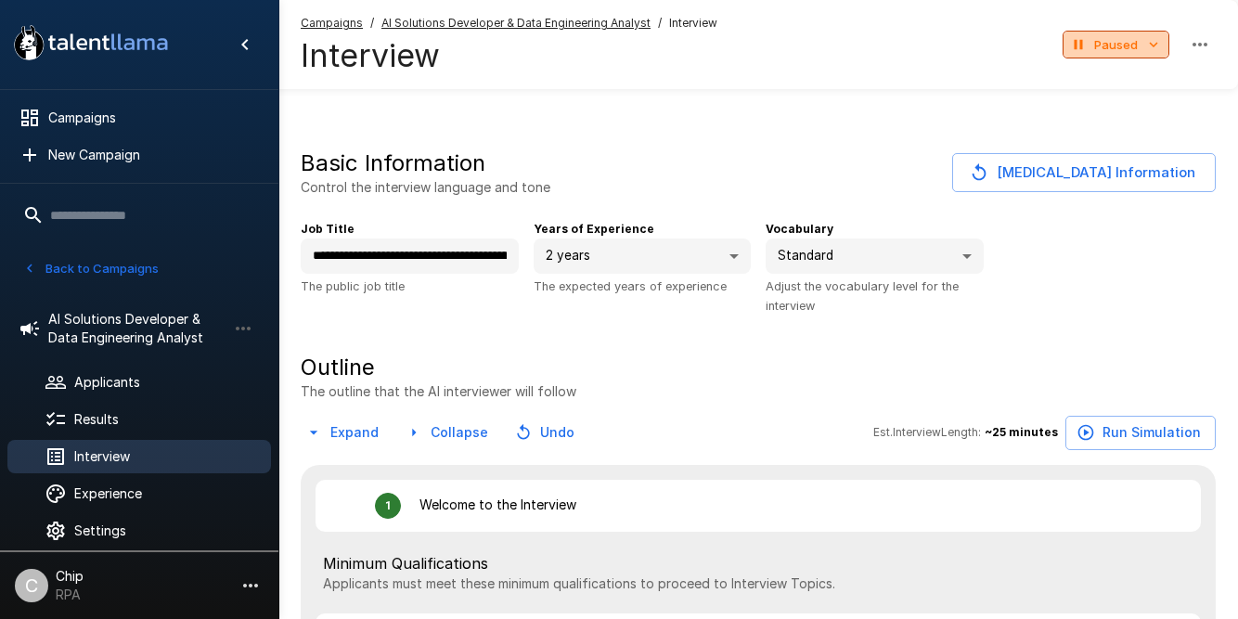
click at [1133, 44] on button "Paused" at bounding box center [1116, 45] width 107 height 29
click at [1114, 75] on li "Active" at bounding box center [1116, 82] width 104 height 33
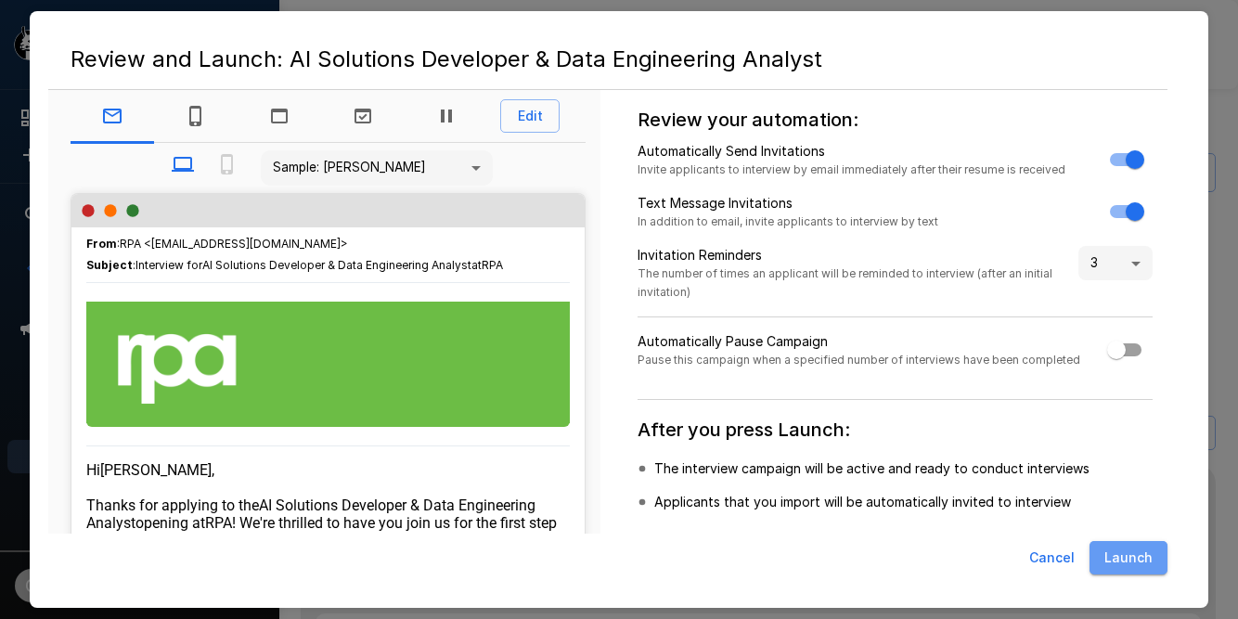
click at [1121, 558] on button "Launch" at bounding box center [1129, 558] width 78 height 34
